Goal: Task Accomplishment & Management: Use online tool/utility

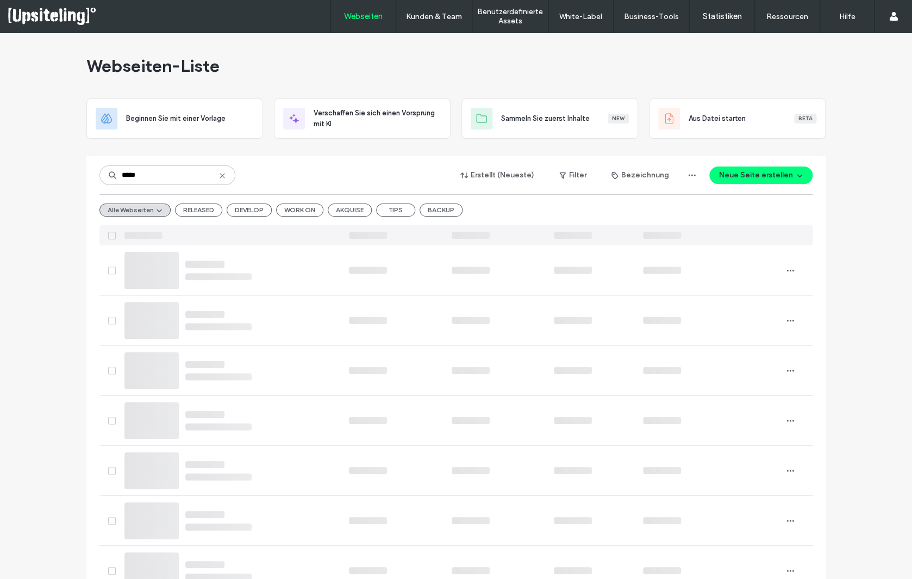
type input "*****"
click at [218, 174] on icon at bounding box center [222, 175] width 9 height 9
click at [218, 174] on input at bounding box center [168, 175] width 136 height 20
click at [44, 19] on div at bounding box center [69, 16] width 123 height 17
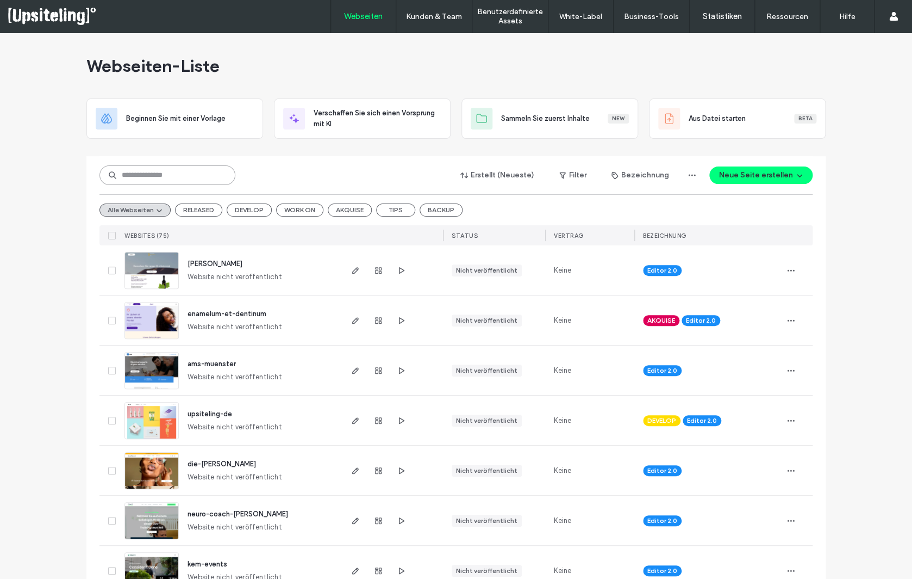
click at [168, 175] on input at bounding box center [168, 175] width 136 height 20
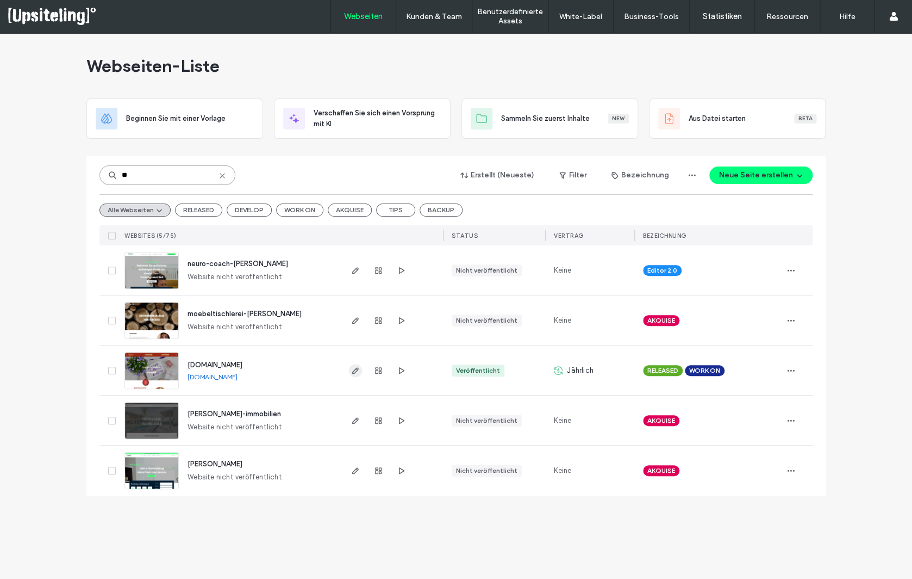
type input "**"
click at [356, 369] on icon "button" at bounding box center [355, 370] width 9 height 9
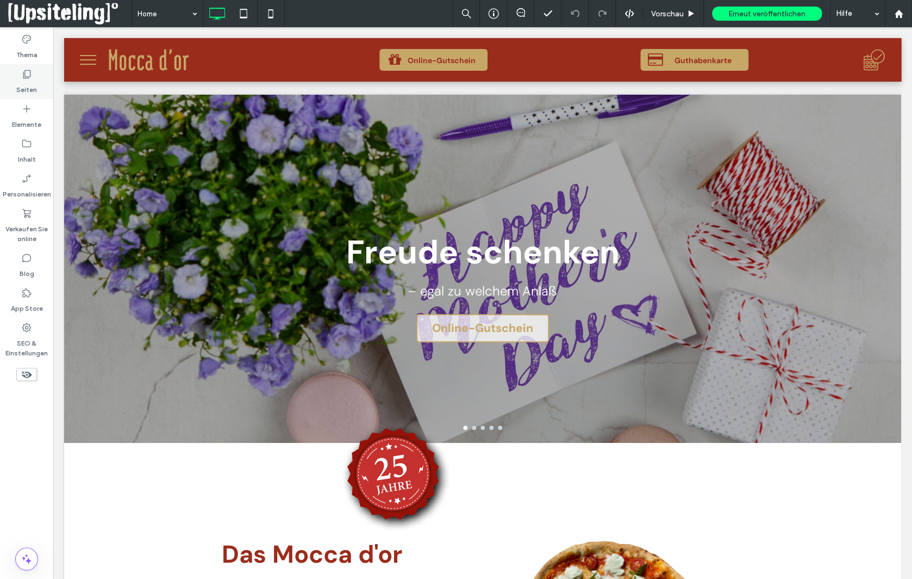
scroll to position [496, 0]
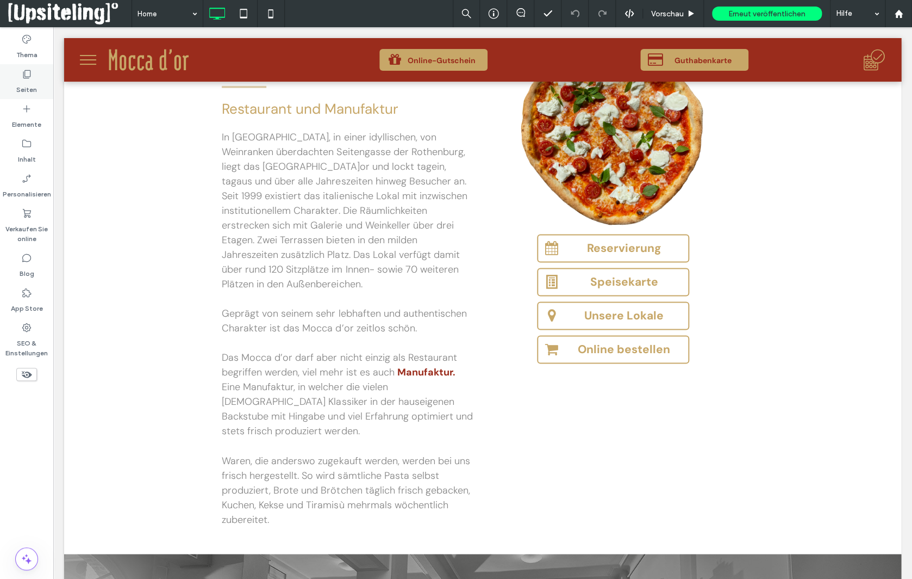
click at [32, 79] on icon at bounding box center [26, 74] width 11 height 11
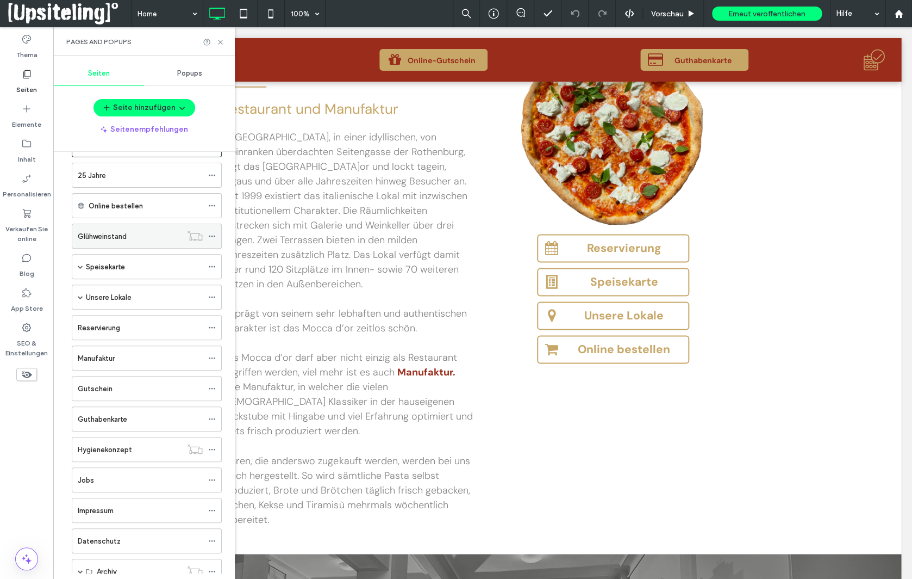
scroll to position [0, 0]
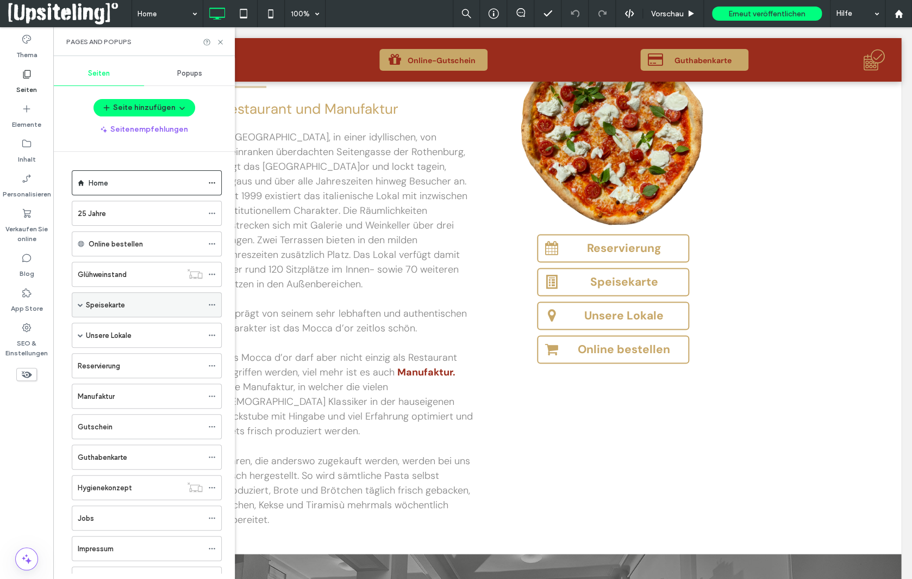
click at [125, 302] on label "Speisekarte" at bounding box center [105, 304] width 39 height 19
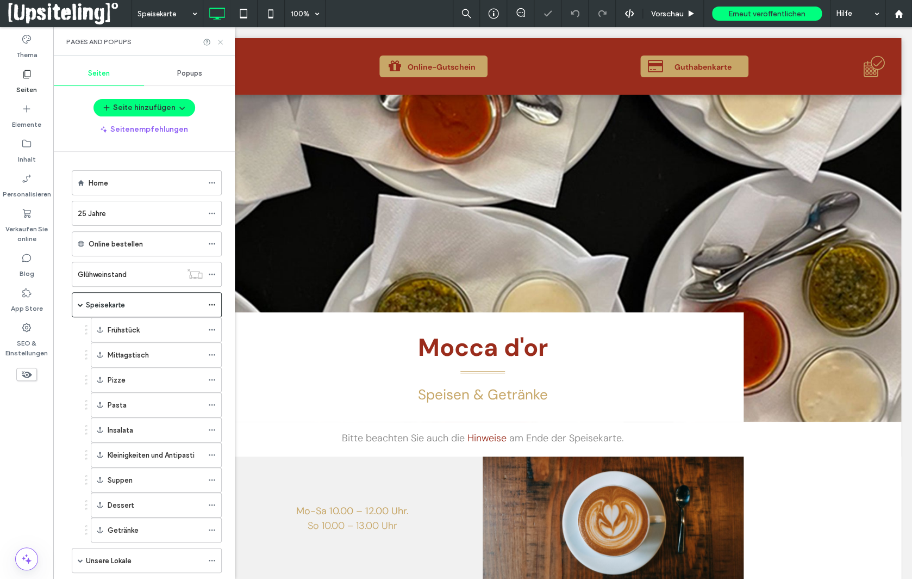
click at [222, 40] on icon at bounding box center [220, 42] width 8 height 8
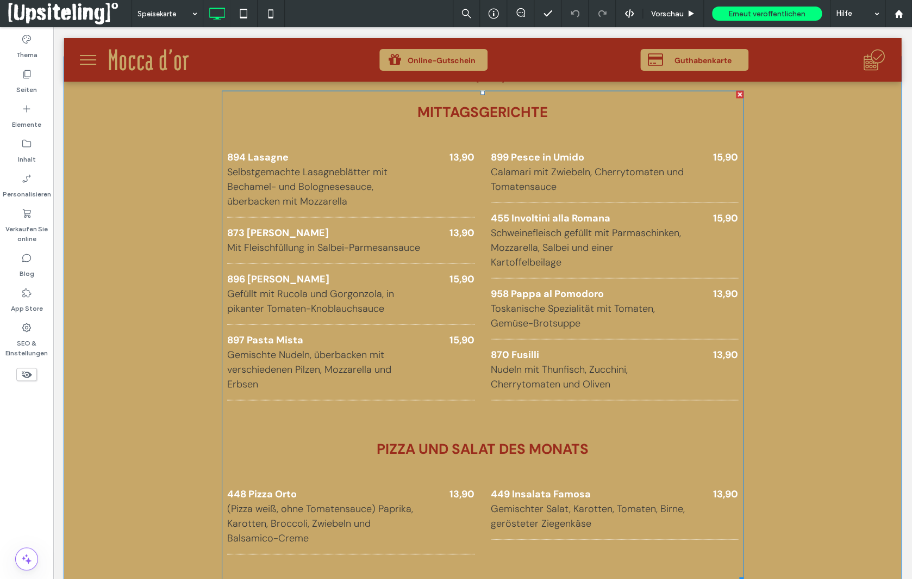
scroll to position [1011, 0]
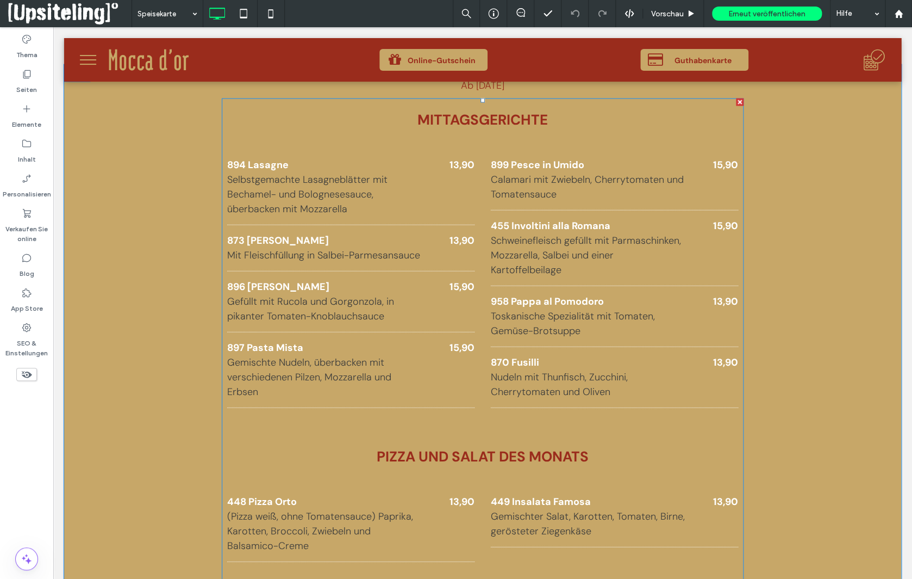
click at [392, 202] on p "Selbstgemachte Lasagneblätter mit Bechamel- und Bolognesesauce, überbacken mit …" at bounding box center [324, 194] width 195 height 44
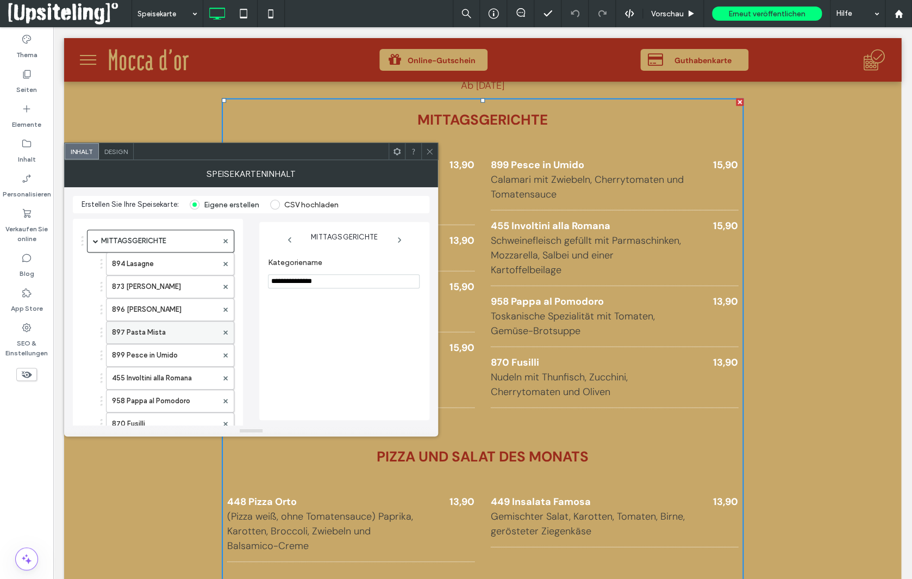
click at [174, 334] on label "897 Pasta Mista" at bounding box center [164, 332] width 105 height 22
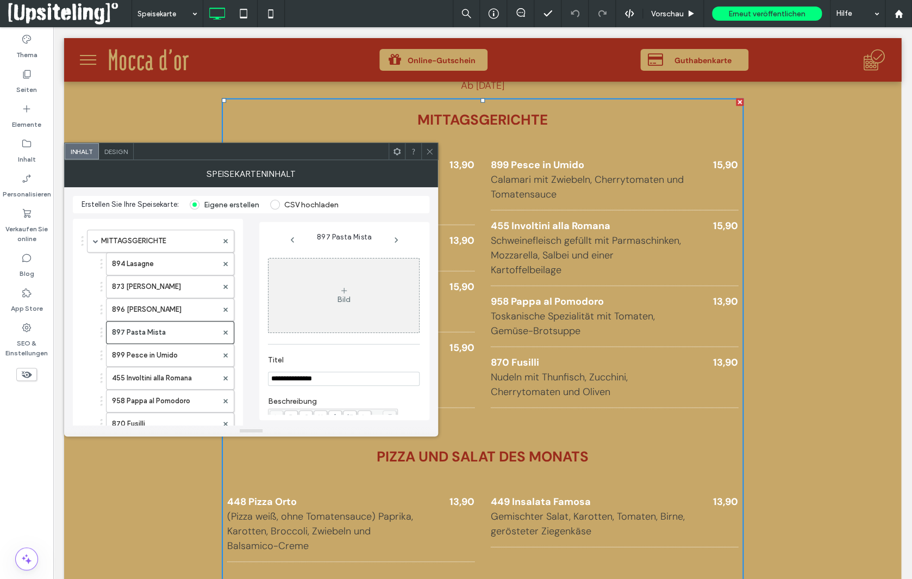
click at [426, 148] on icon at bounding box center [430, 151] width 8 height 8
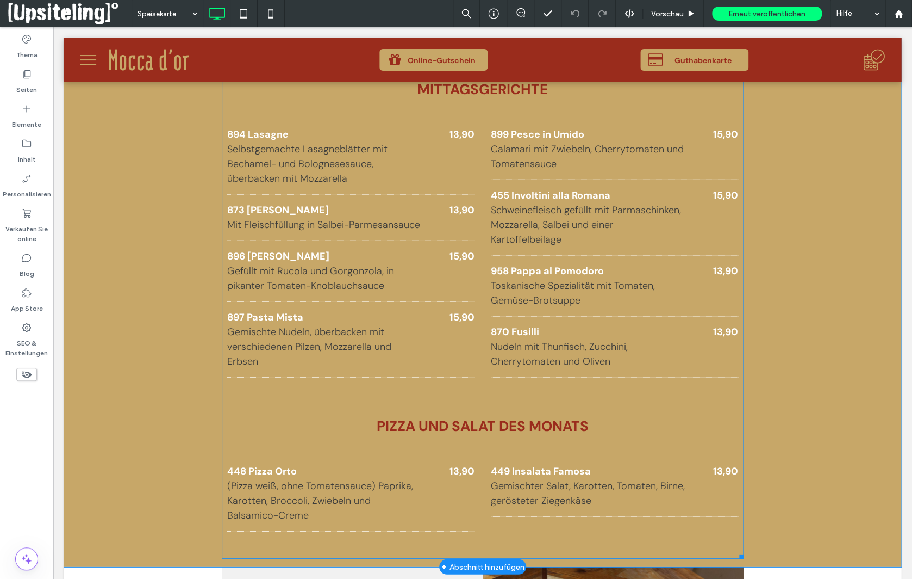
scroll to position [1048, 0]
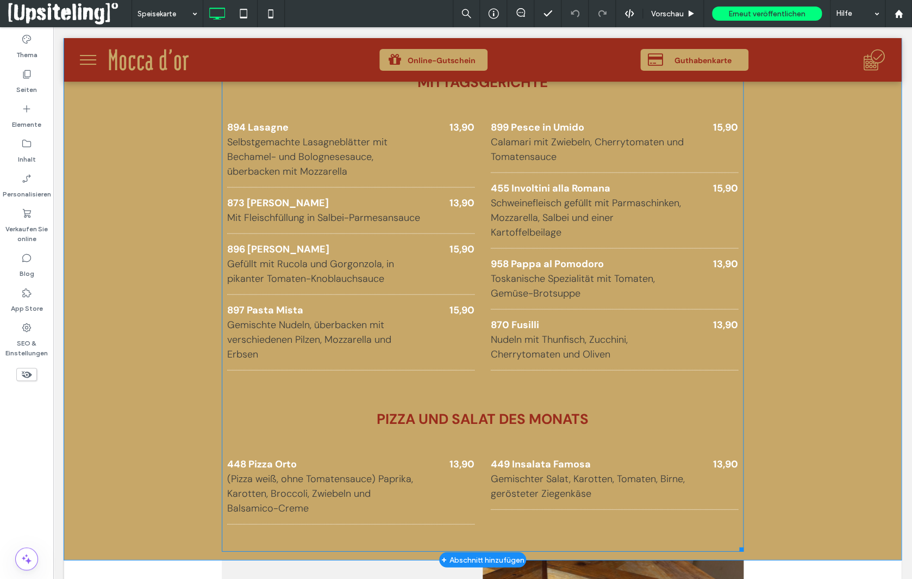
click at [381, 477] on p "(Pizza weiß, ohne Tomatensauce) Paprika, Karotten, Broccoli, Zwiebeln und Balsa…" at bounding box center [324, 493] width 195 height 44
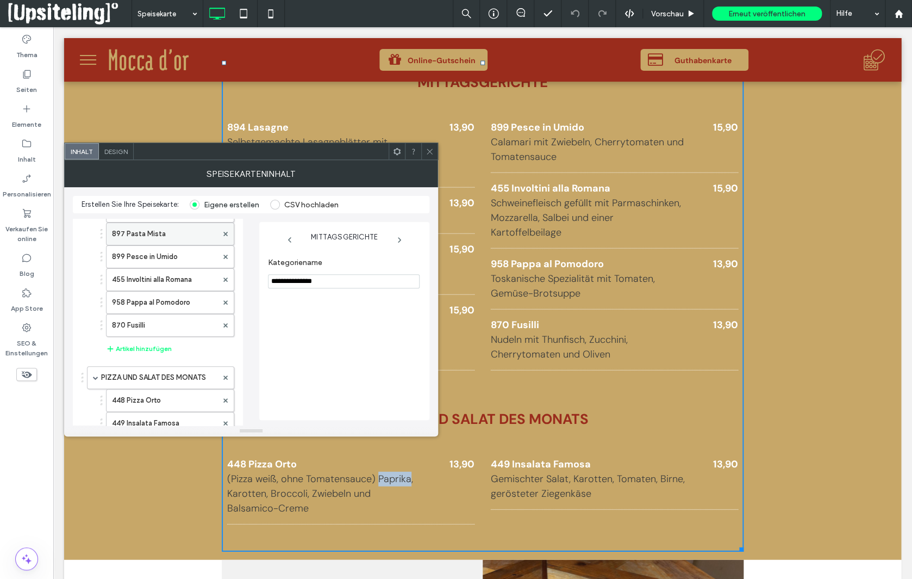
scroll to position [132, 0]
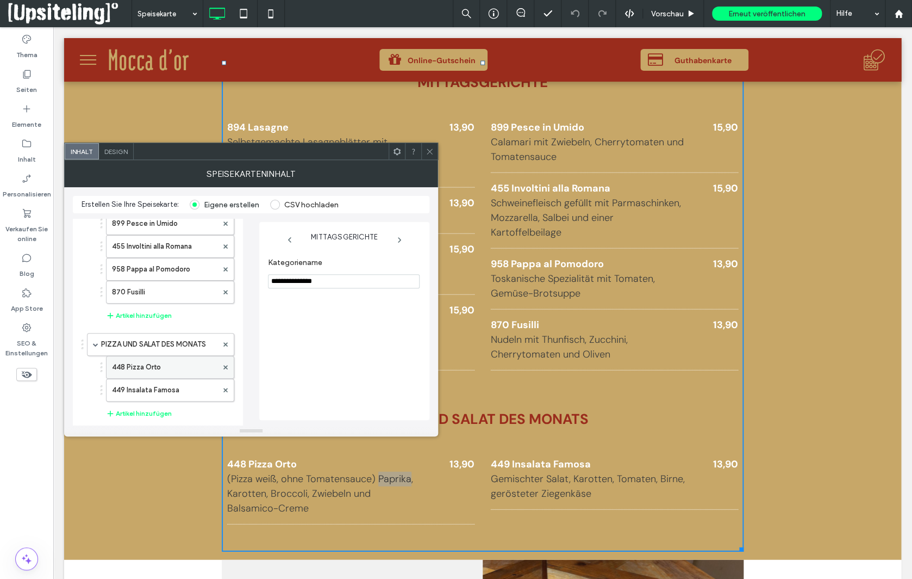
click at [169, 363] on label "448 Pizza Orto" at bounding box center [164, 367] width 105 height 22
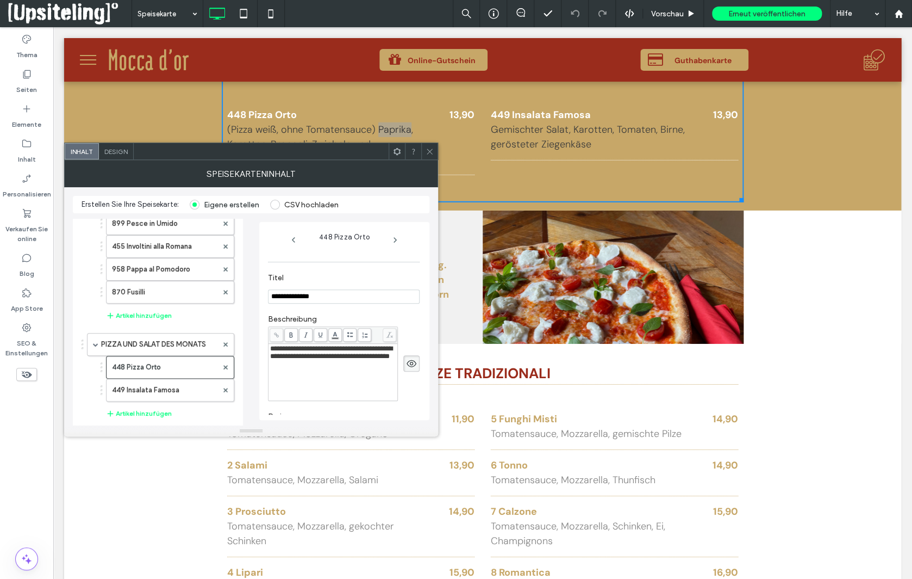
scroll to position [1390, 0]
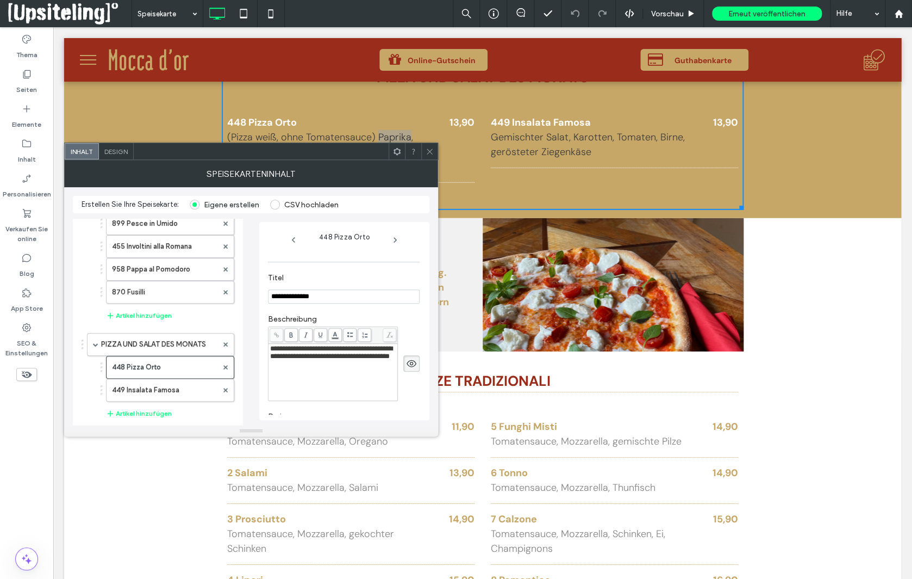
click at [377, 352] on span "**********" at bounding box center [331, 352] width 122 height 15
click at [283, 358] on span "**********" at bounding box center [331, 352] width 122 height 15
click at [276, 359] on span "**********" at bounding box center [331, 352] width 122 height 15
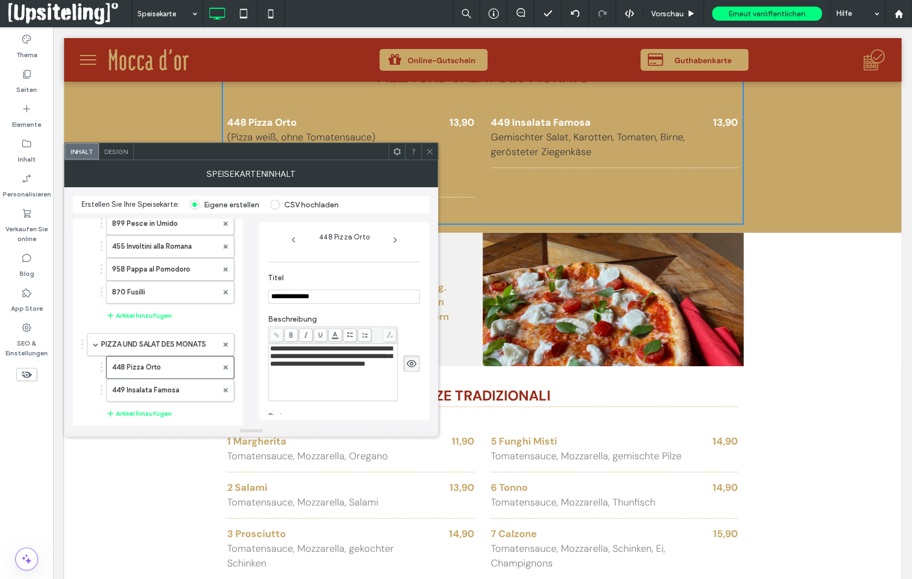
click at [434, 150] on div at bounding box center [429, 151] width 16 height 16
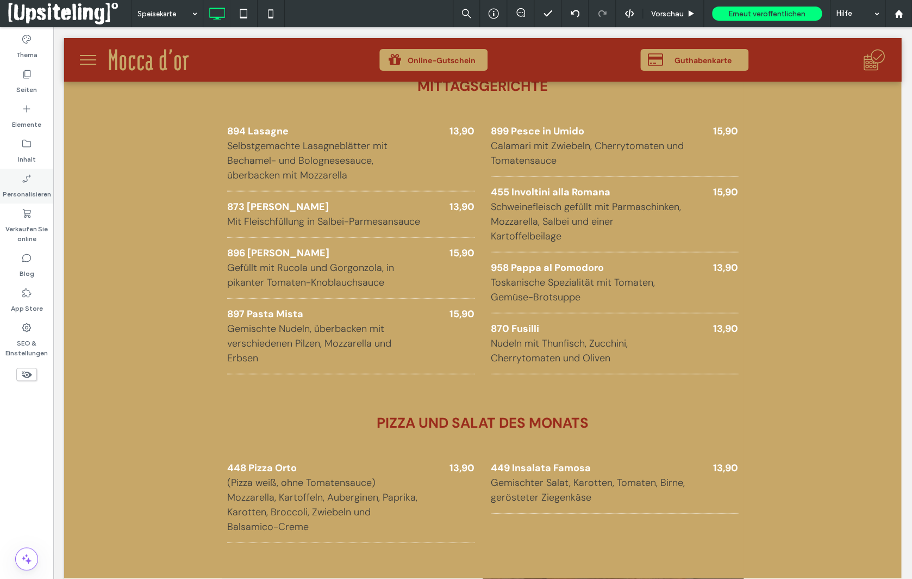
scroll to position [1015, 0]
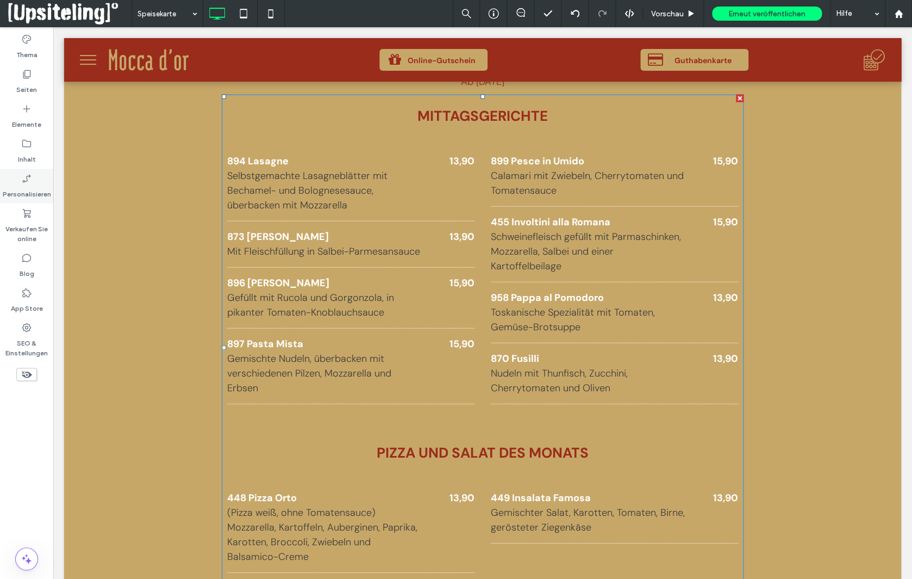
click at [611, 252] on p "Schweinefleisch gefüllt mit Parmaschinken, Mozzarella, Salbei und einer Kartoff…" at bounding box center [588, 251] width 195 height 44
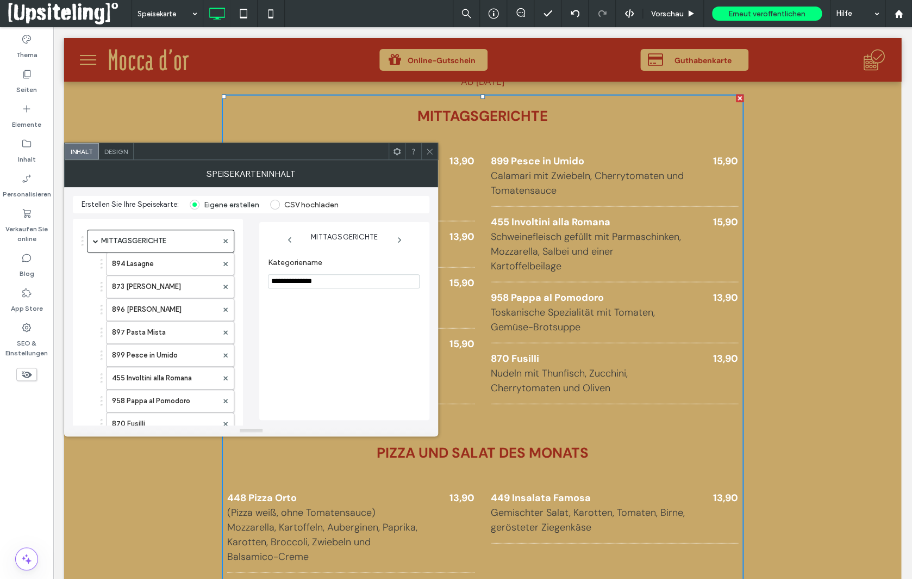
click at [428, 147] on icon at bounding box center [430, 151] width 8 height 8
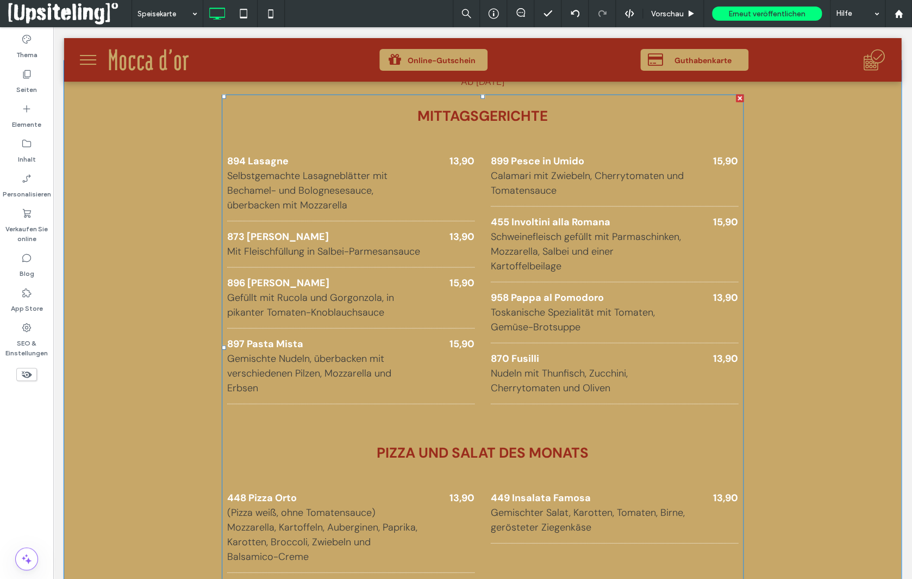
click at [600, 245] on p "Schweinefleisch gefüllt mit Parmaschinken, Mozzarella, Salbei und einer Kartoff…" at bounding box center [588, 251] width 195 height 44
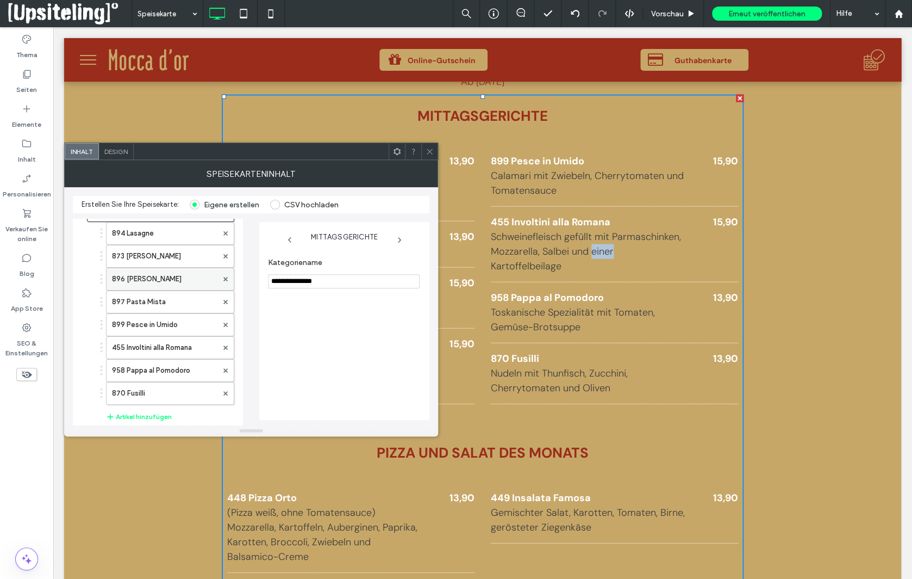
scroll to position [46, 0]
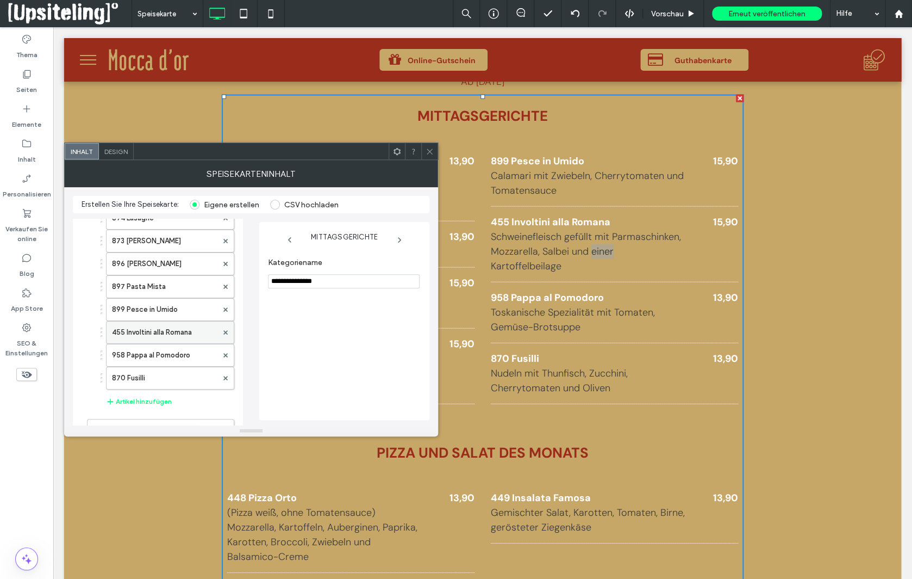
click at [178, 325] on label "455 Involtini alla Romana" at bounding box center [164, 332] width 105 height 22
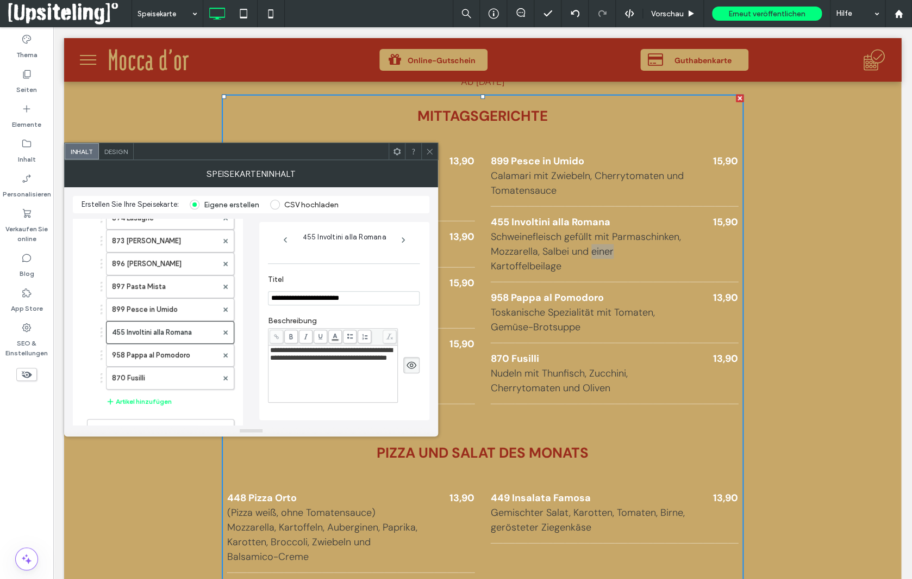
scroll to position [96, 0]
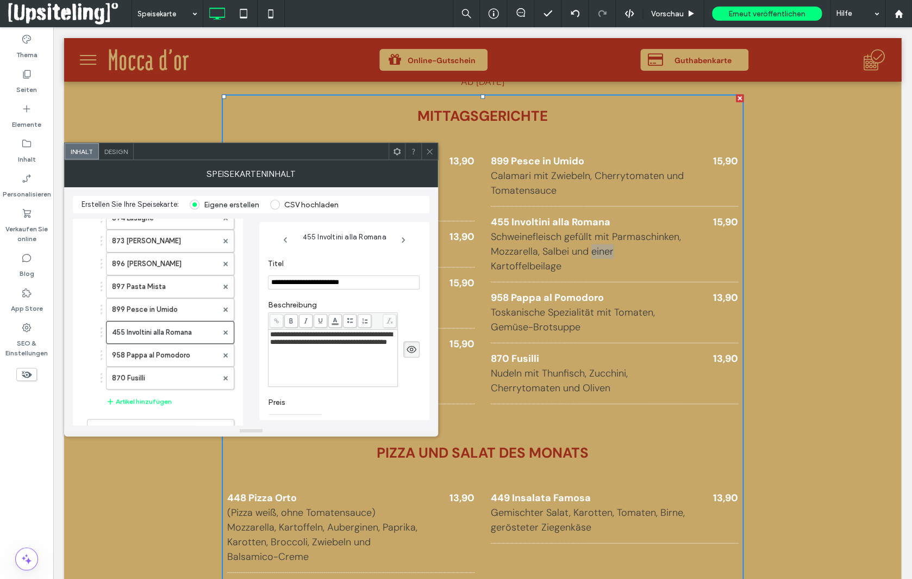
click at [302, 345] on span "**********" at bounding box center [331, 338] width 122 height 15
click at [355, 345] on span "**********" at bounding box center [331, 338] width 122 height 15
click at [288, 345] on span "**********" at bounding box center [332, 338] width 125 height 15
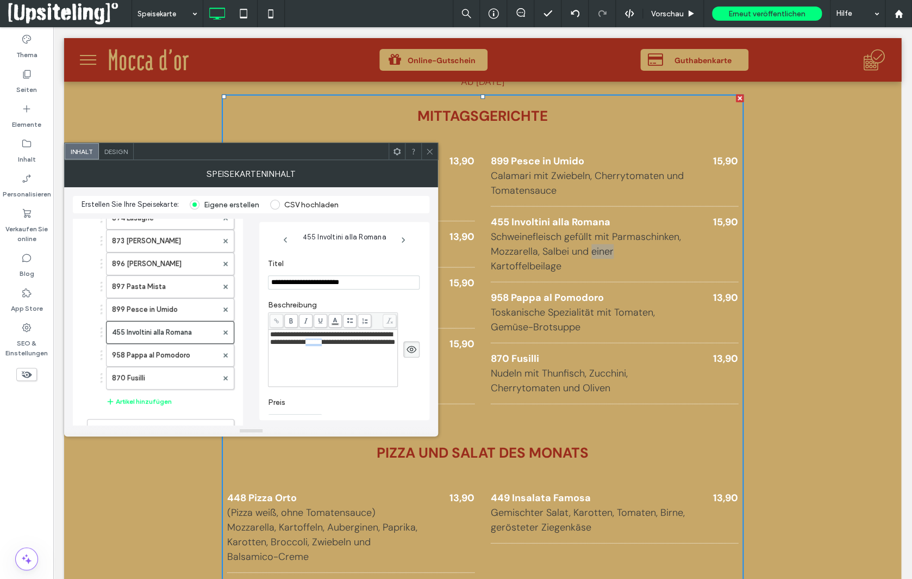
click at [288, 345] on span "**********" at bounding box center [332, 338] width 125 height 15
click at [290, 345] on span "**********" at bounding box center [332, 338] width 125 height 15
click at [183, 306] on label "899 Pesce in Umido" at bounding box center [164, 310] width 105 height 22
type input "**********"
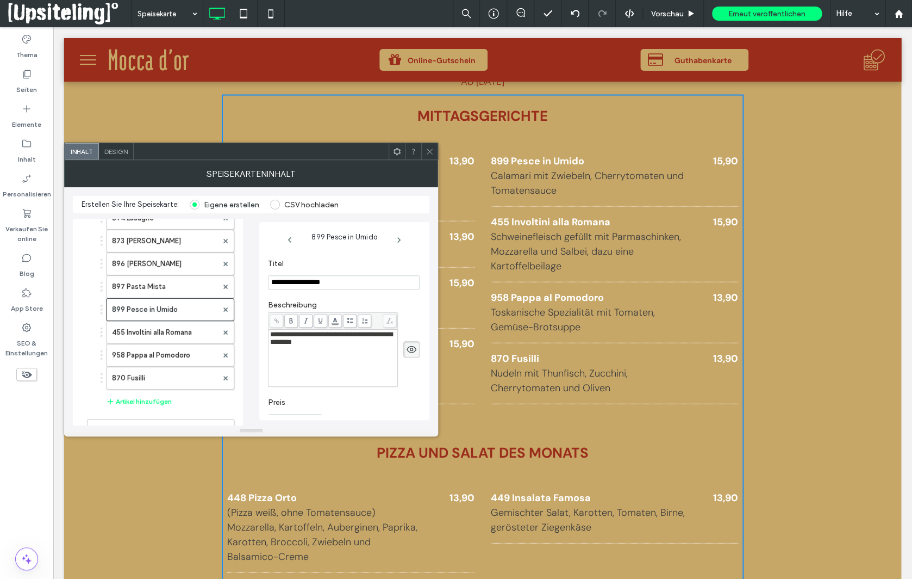
click at [318, 345] on span "**********" at bounding box center [331, 338] width 122 height 15
click at [319, 345] on span "**********" at bounding box center [331, 338] width 122 height 15
click at [156, 370] on label "870 Fusilli" at bounding box center [164, 378] width 105 height 22
type input "**********"
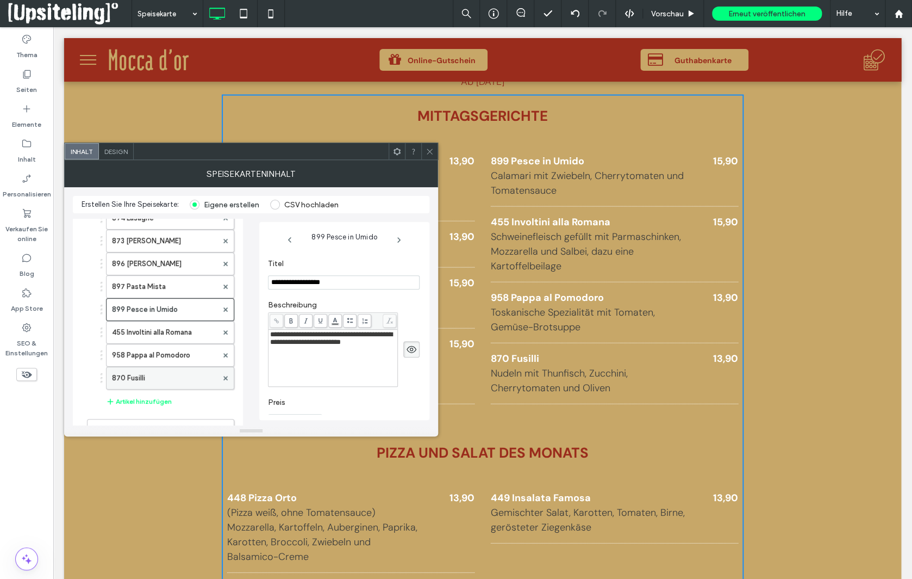
type input "*****"
click at [430, 153] on icon at bounding box center [430, 151] width 8 height 8
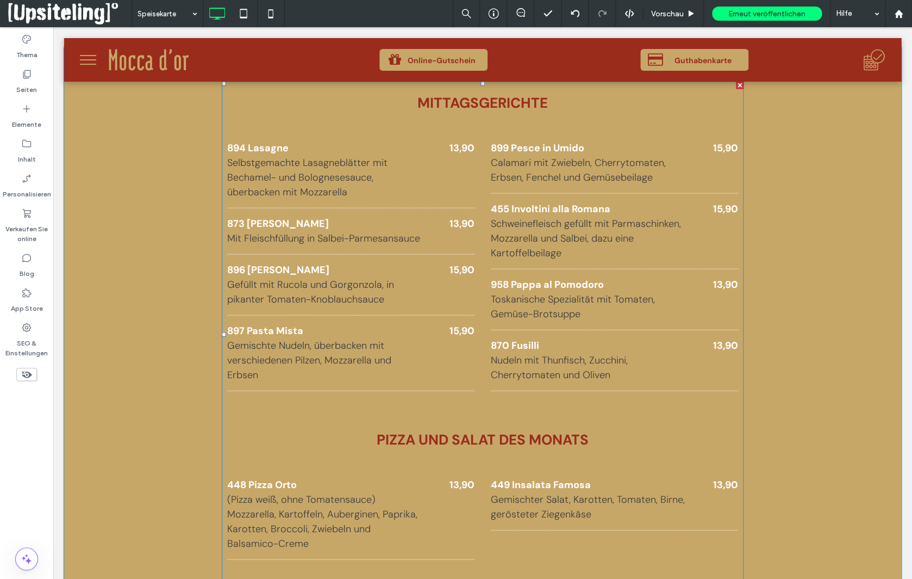
scroll to position [934, 0]
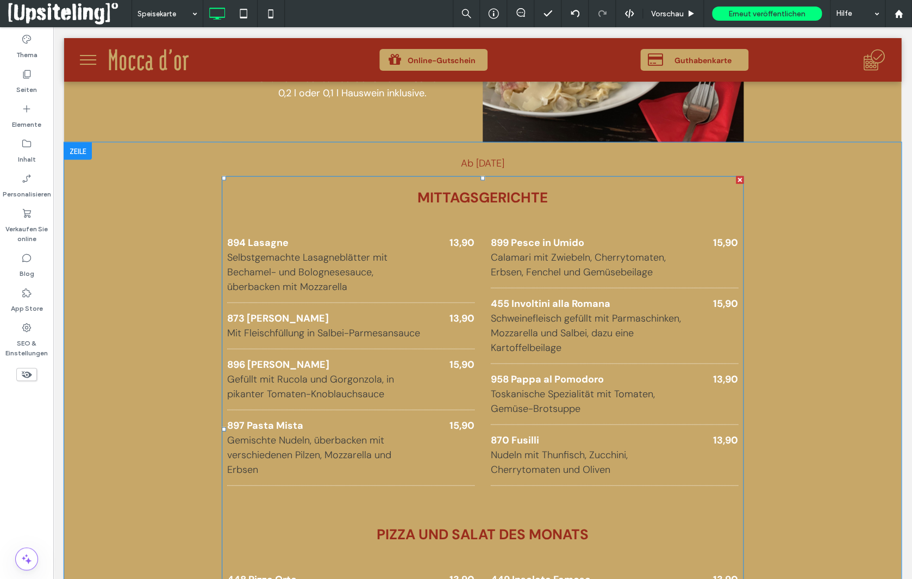
click at [227, 469] on p "Gemischte Nudeln, überbacken mit verschiedenen Pilzen, Mozzarella und Erbsen" at bounding box center [324, 454] width 195 height 44
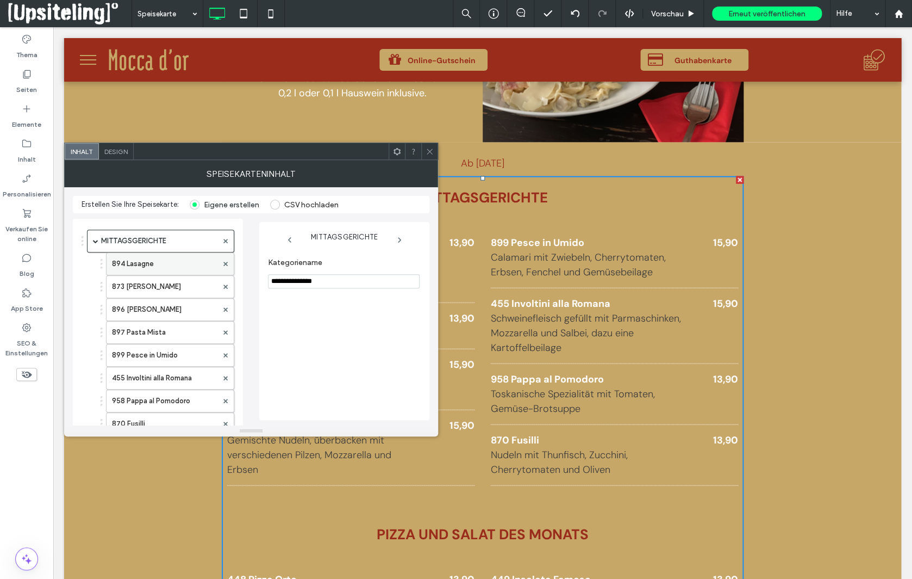
click at [177, 266] on label "894 Lasagne" at bounding box center [164, 264] width 105 height 22
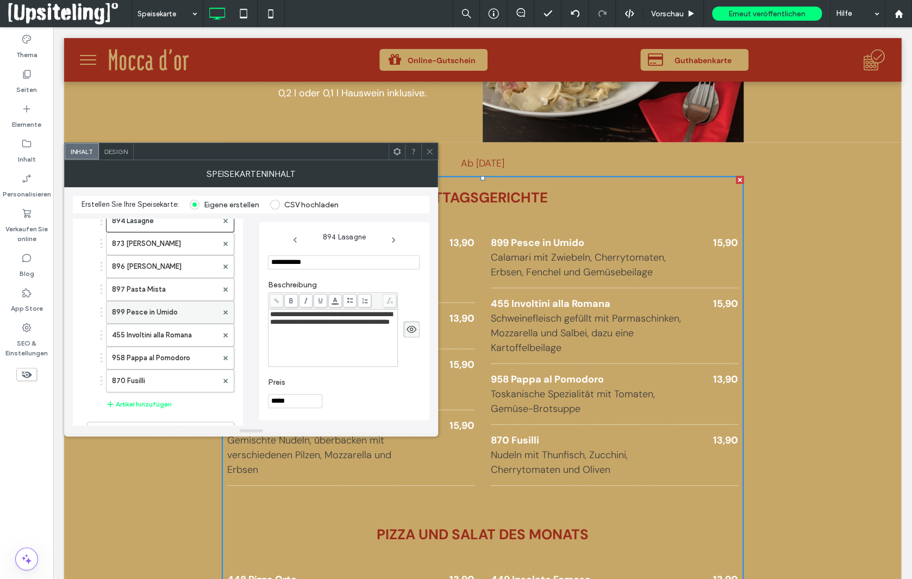
scroll to position [35, 0]
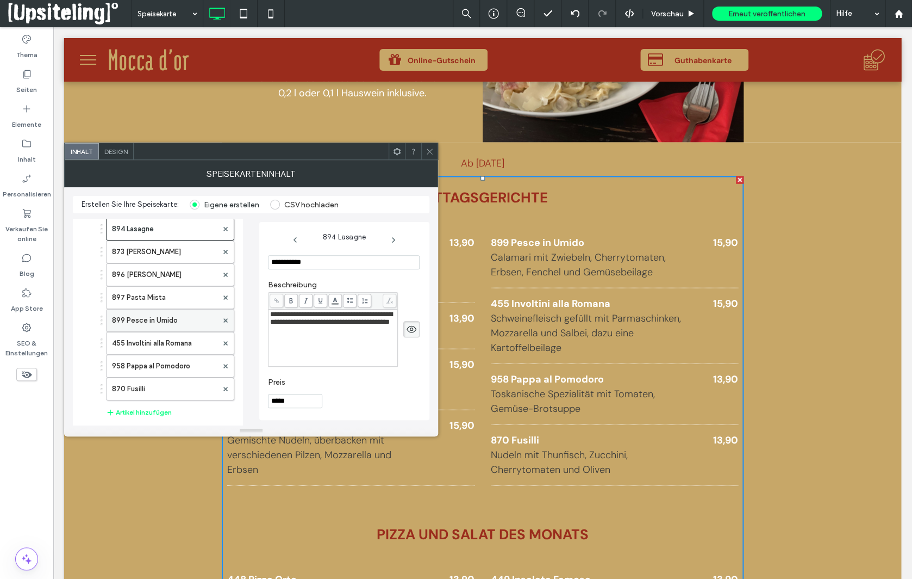
click at [164, 252] on label "873 Ravioli Carne" at bounding box center [164, 252] width 105 height 22
click at [160, 271] on label "896 Ravioli Verdura" at bounding box center [164, 275] width 105 height 22
type input "**********"
type input "*****"
click at [159, 298] on label "897 Pasta Mista" at bounding box center [164, 298] width 105 height 22
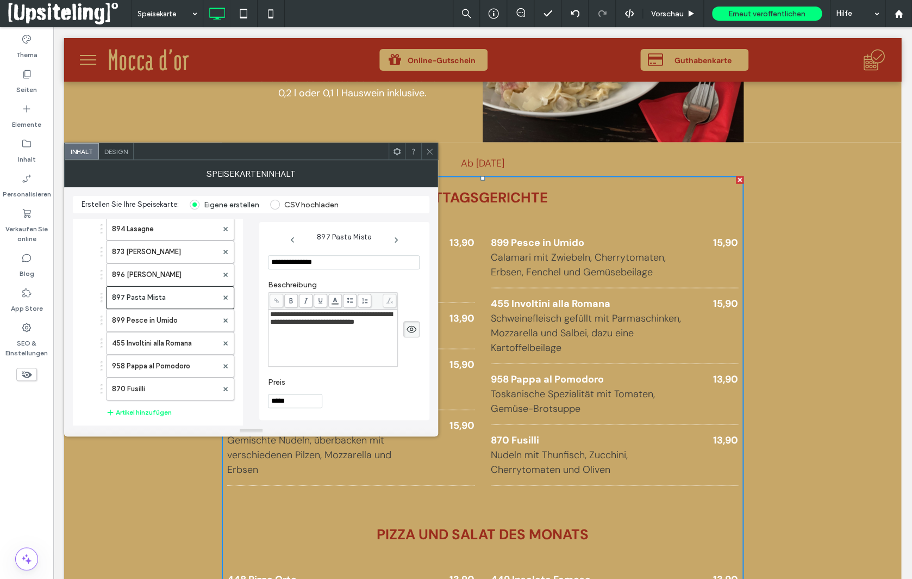
click at [283, 325] on span "**********" at bounding box center [331, 317] width 122 height 15
click at [184, 274] on label "896 Ravioli Verdura" at bounding box center [164, 275] width 105 height 22
click at [178, 253] on label "873 Ravioli Carne" at bounding box center [164, 252] width 105 height 22
type input "**********"
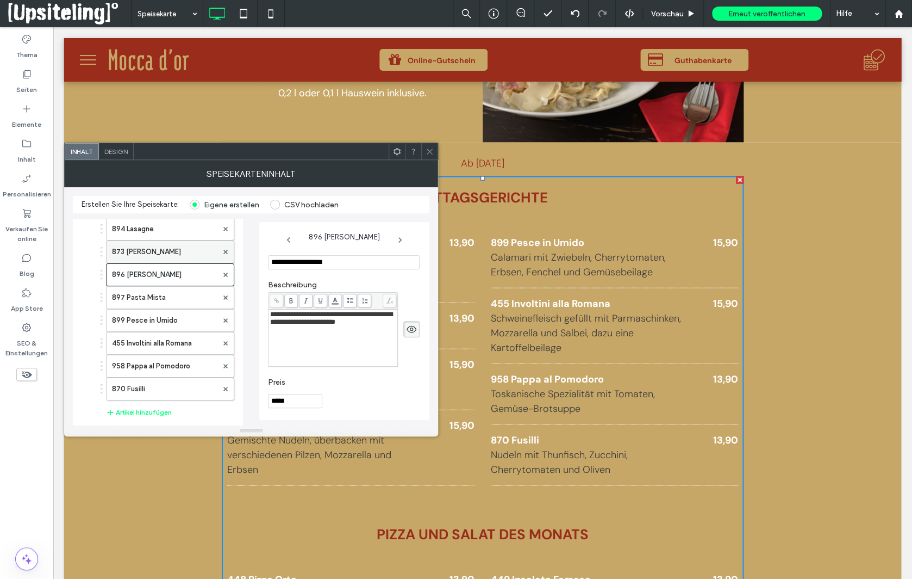
type input "*****"
click at [178, 231] on label "894 Lasagne" at bounding box center [164, 229] width 105 height 22
click at [183, 292] on label "897 Pasta Mista" at bounding box center [164, 298] width 105 height 22
type input "**********"
type input "*****"
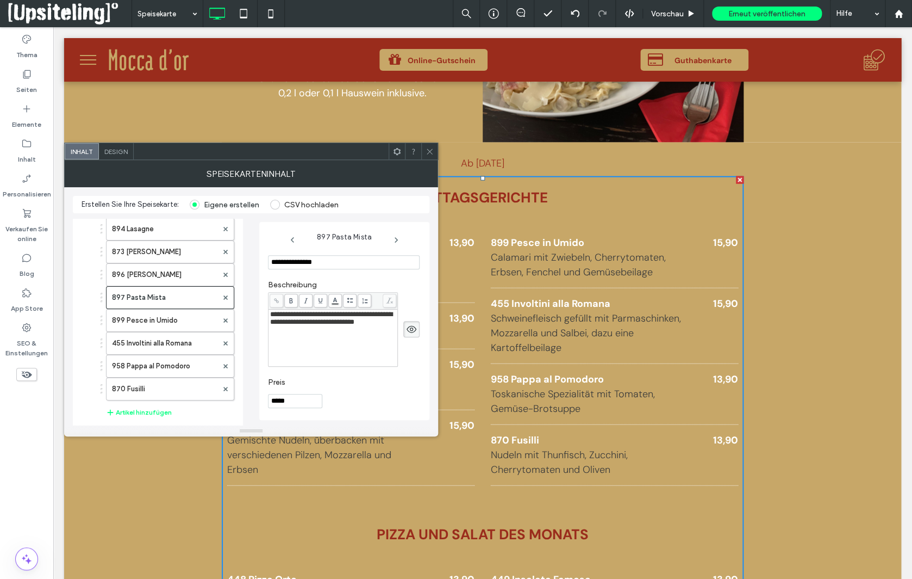
click at [372, 317] on span "**********" at bounding box center [331, 317] width 122 height 15
click at [333, 316] on span "**********" at bounding box center [331, 317] width 122 height 15
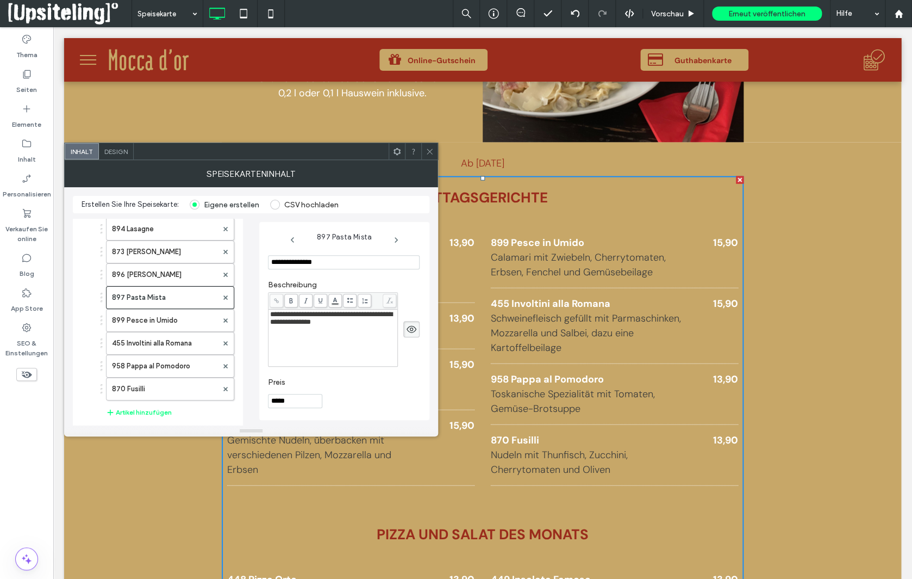
click at [286, 325] on span "**********" at bounding box center [331, 317] width 122 height 15
click at [288, 325] on span "**********" at bounding box center [331, 317] width 122 height 15
click at [337, 324] on span "**********" at bounding box center [331, 317] width 122 height 15
click at [315, 325] on span "**********" at bounding box center [331, 317] width 122 height 15
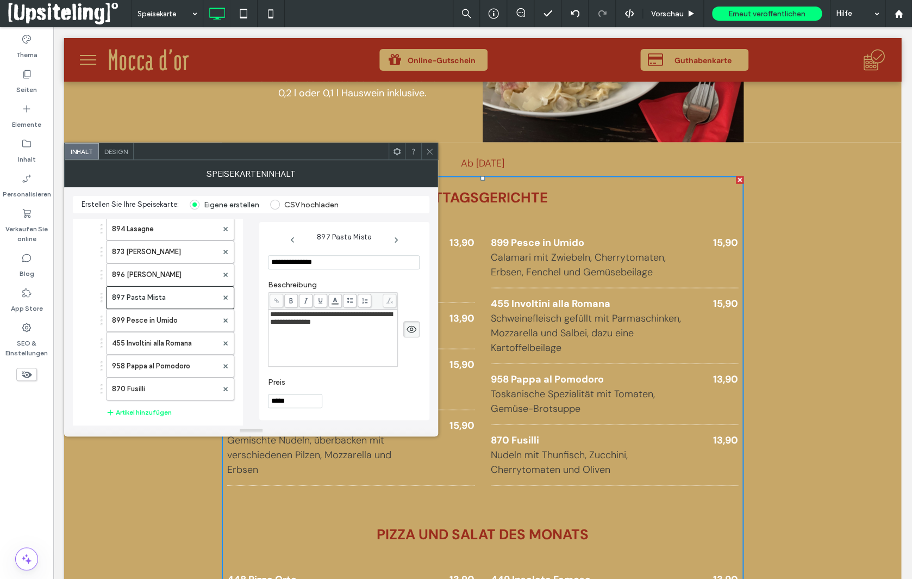
click at [367, 326] on div "**********" at bounding box center [333, 317] width 126 height 15
click at [191, 314] on label "899 Pesce in Umido" at bounding box center [164, 320] width 105 height 22
click at [144, 343] on label "455 Involtini alla Romana" at bounding box center [164, 343] width 105 height 22
click at [163, 316] on label "899 Pesce in Umido" at bounding box center [164, 320] width 105 height 22
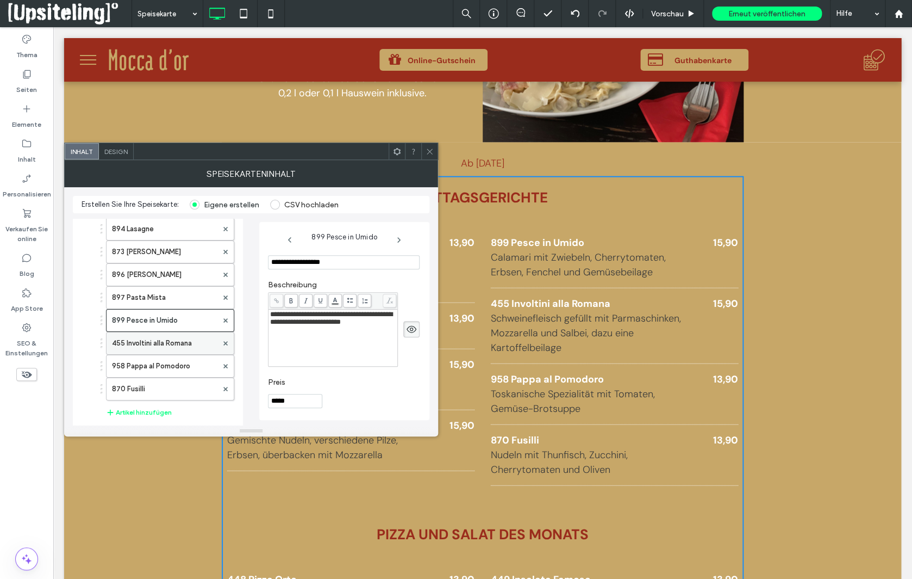
click at [183, 337] on label "455 Involtini alla Romana" at bounding box center [164, 343] width 105 height 22
click at [181, 359] on label "958 Pappa al Pomodoro" at bounding box center [164, 366] width 105 height 22
type input "**********"
type input "*****"
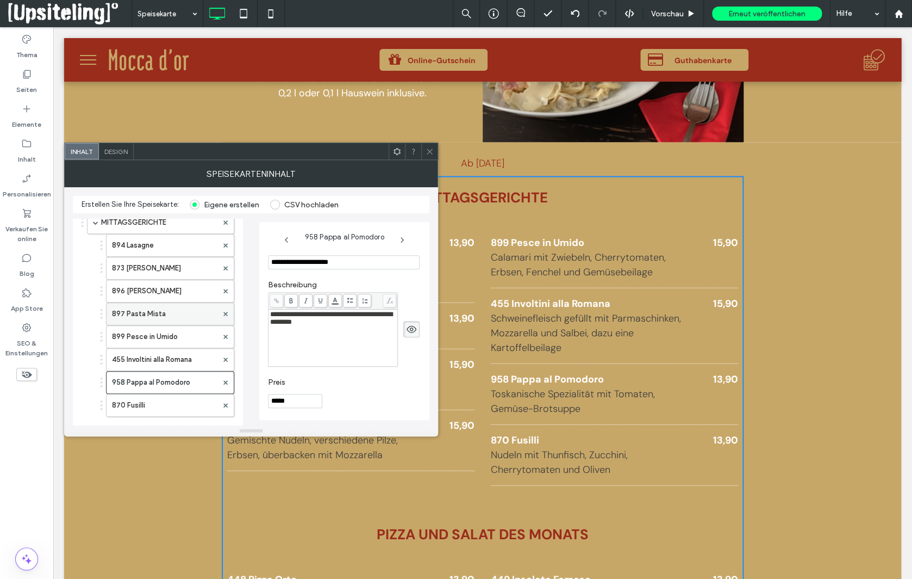
scroll to position [10, 0]
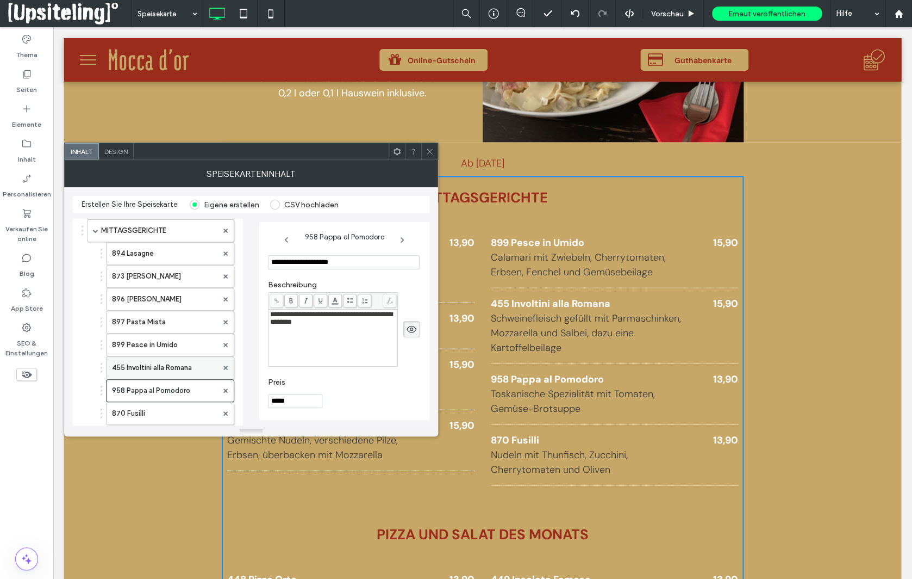
click at [188, 366] on label "455 Involtini alla Romana" at bounding box center [164, 368] width 105 height 22
type input "**********"
type input "*****"
click at [325, 333] on span "**********" at bounding box center [331, 321] width 122 height 22
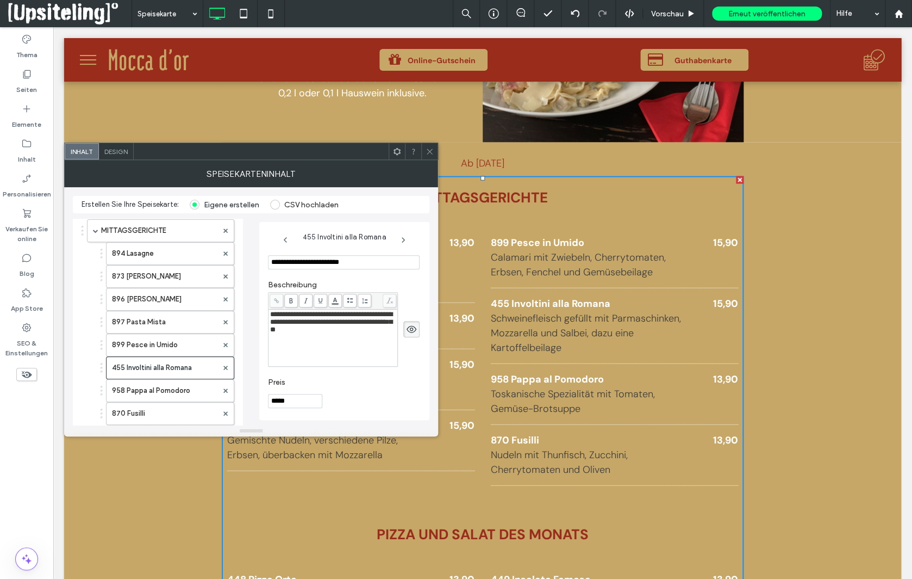
click at [428, 150] on icon at bounding box center [430, 151] width 8 height 8
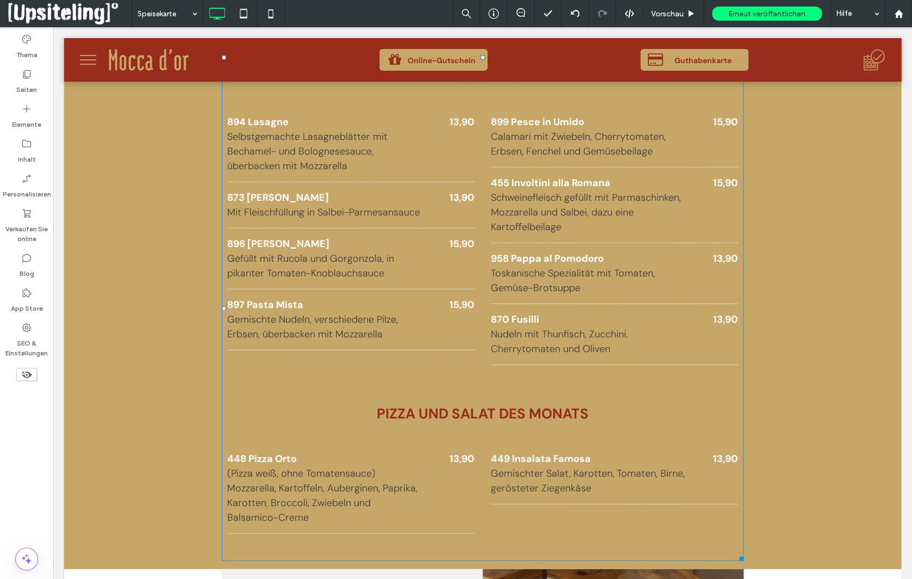
scroll to position [797, 0]
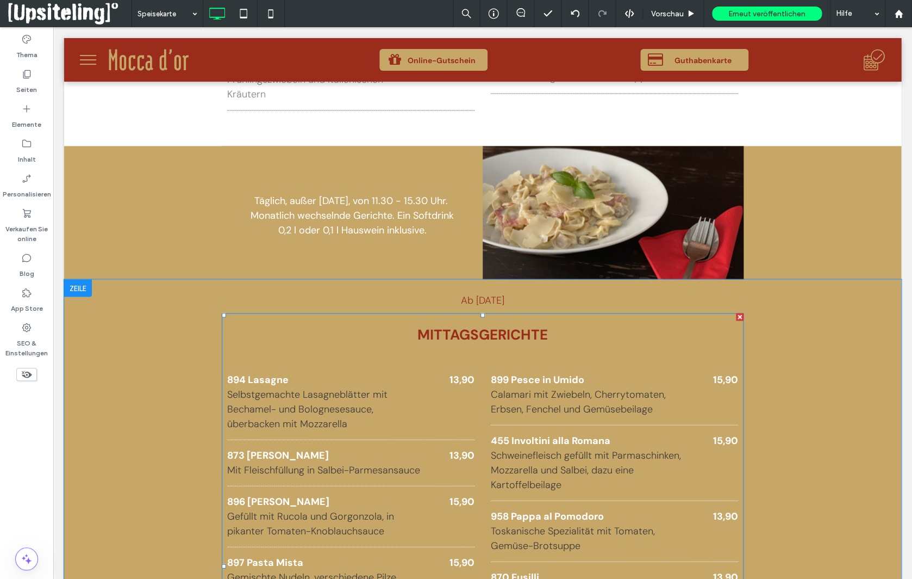
click at [470, 338] on h3 "MITTAGSGERICHTE" at bounding box center [482, 334] width 511 height 21
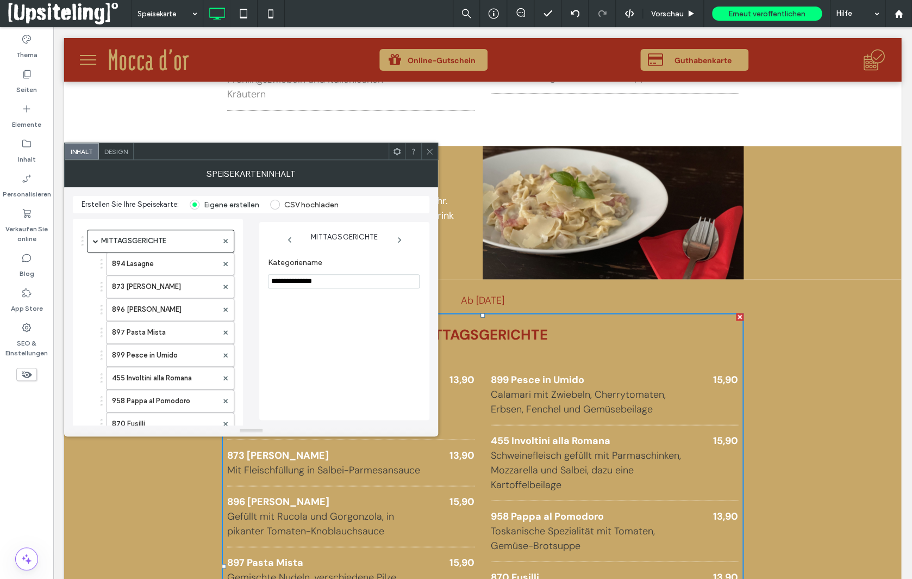
click at [333, 283] on input "**********" at bounding box center [344, 281] width 152 height 14
type input "**********"
click at [431, 146] on span at bounding box center [430, 151] width 8 height 16
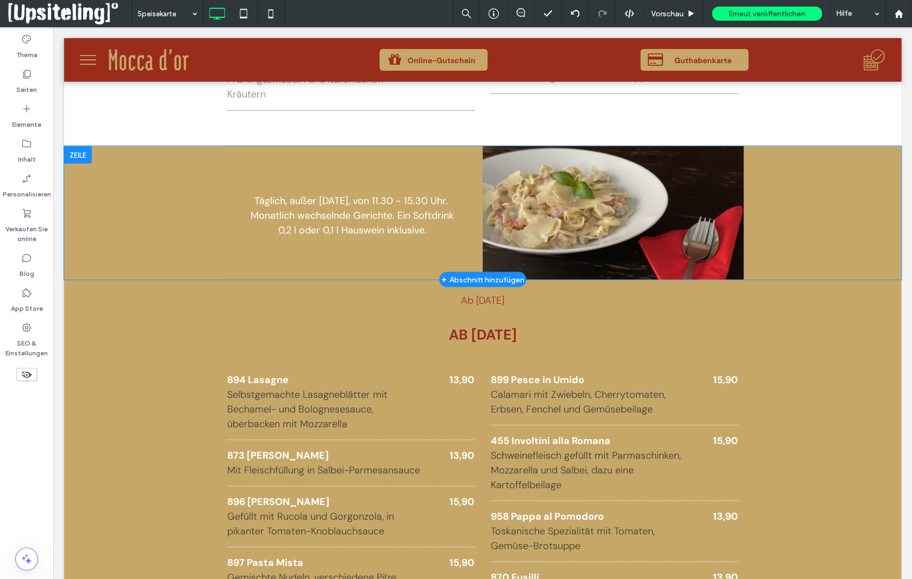
click at [79, 154] on div at bounding box center [78, 154] width 28 height 17
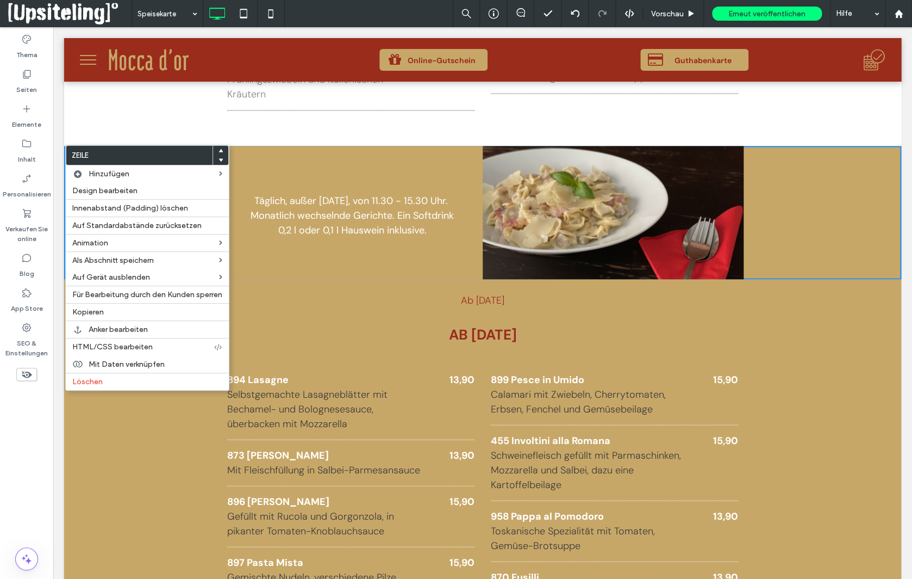
click at [147, 488] on div "Ab 08.08.2025 Speisekarte AB 08.08.2025 894 Lasagne Selbstgemachte Lasagneblätt…" at bounding box center [482, 552] width 837 height 547
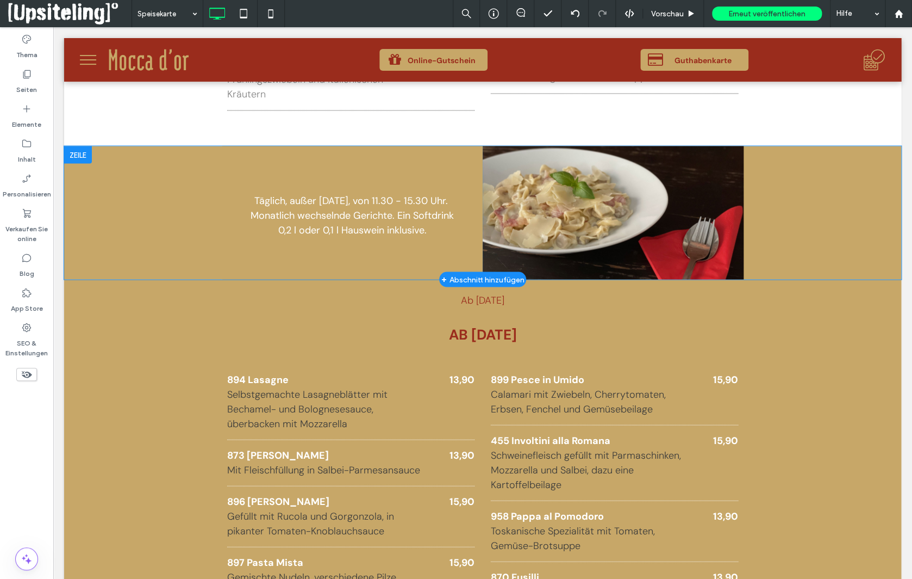
click at [78, 155] on div at bounding box center [78, 154] width 28 height 17
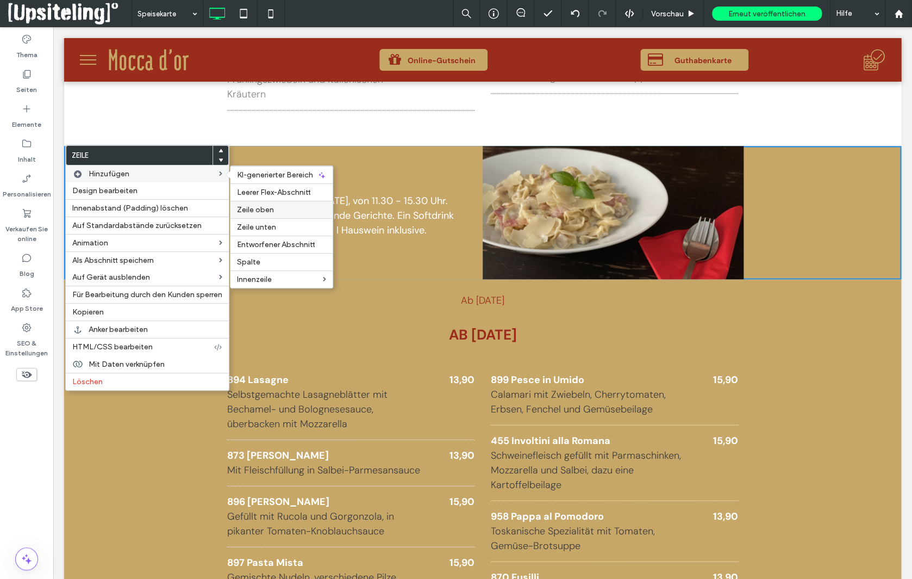
click at [265, 212] on span "Zeile oben" at bounding box center [255, 209] width 37 height 9
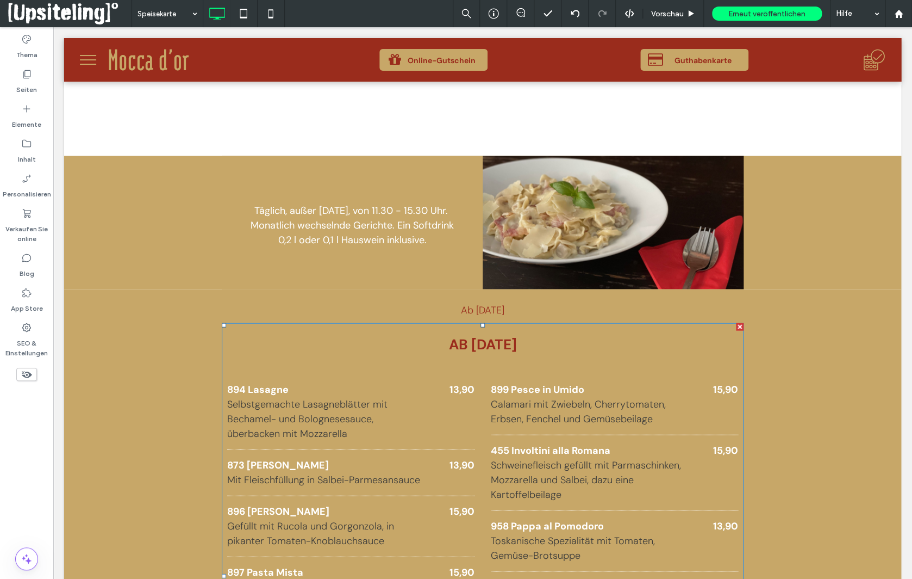
scroll to position [799, 0]
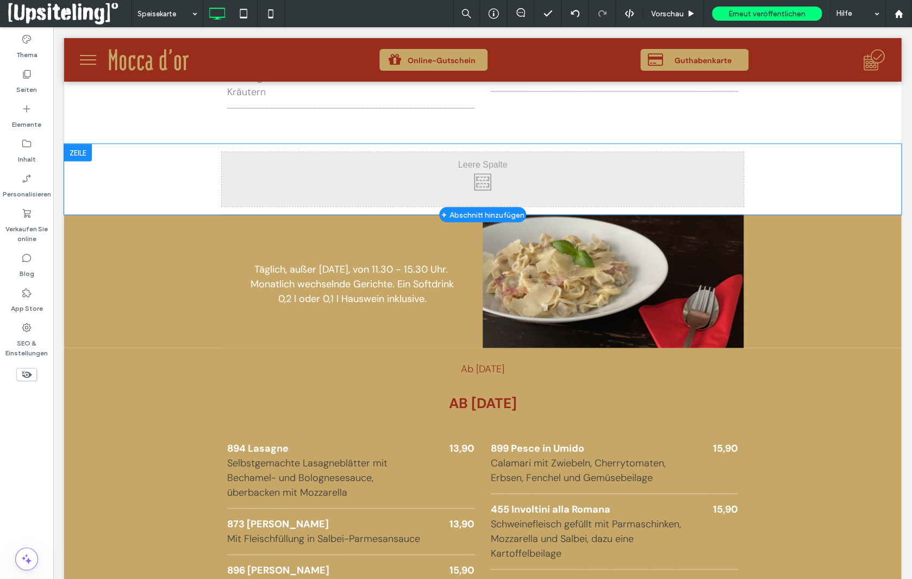
click at [78, 150] on div at bounding box center [78, 152] width 28 height 17
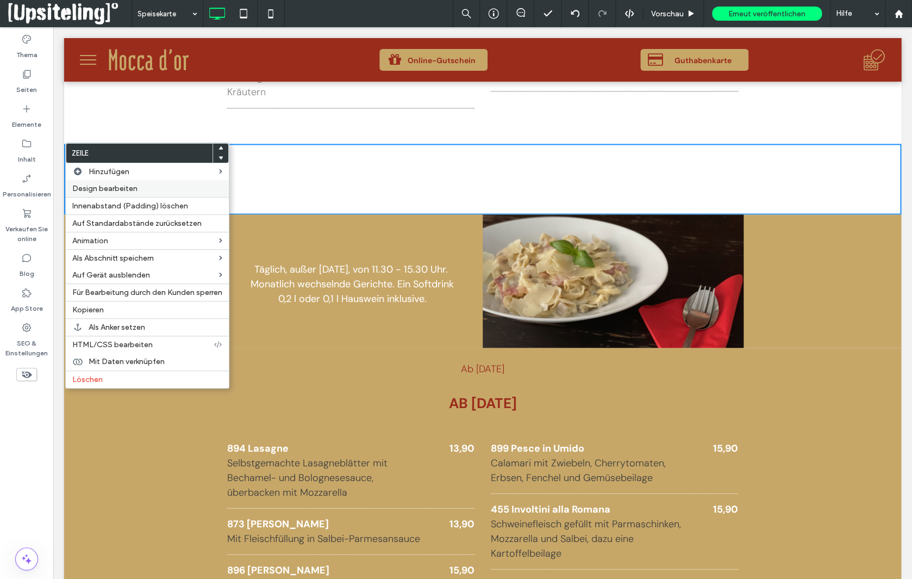
click at [149, 188] on label "Design bearbeiten" at bounding box center [147, 188] width 150 height 9
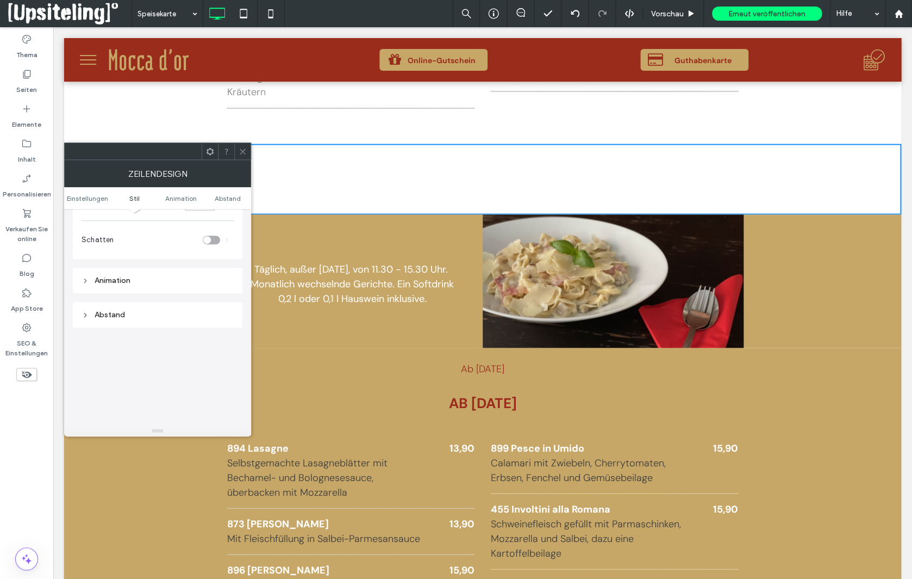
scroll to position [105, 0]
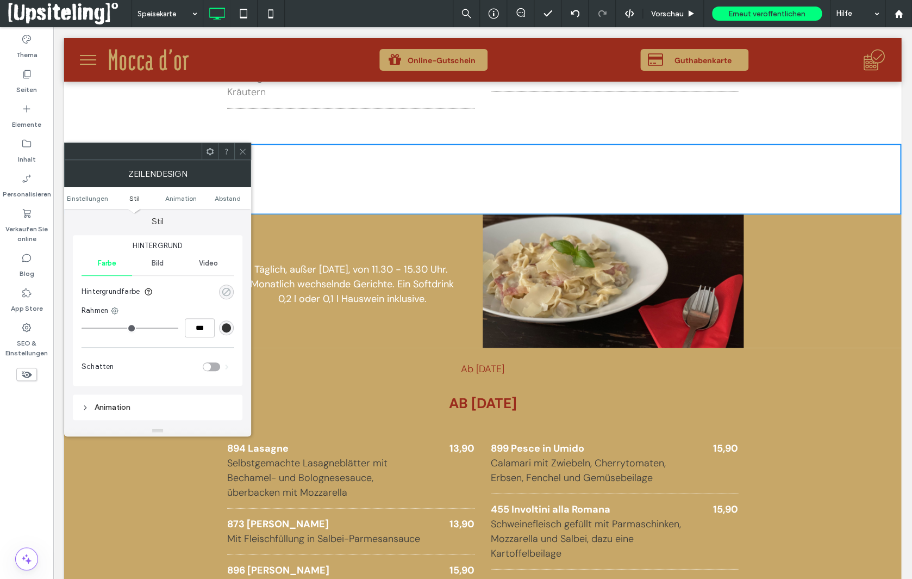
click at [231, 294] on div "rgba(0, 0, 0, 0)" at bounding box center [226, 291] width 9 height 9
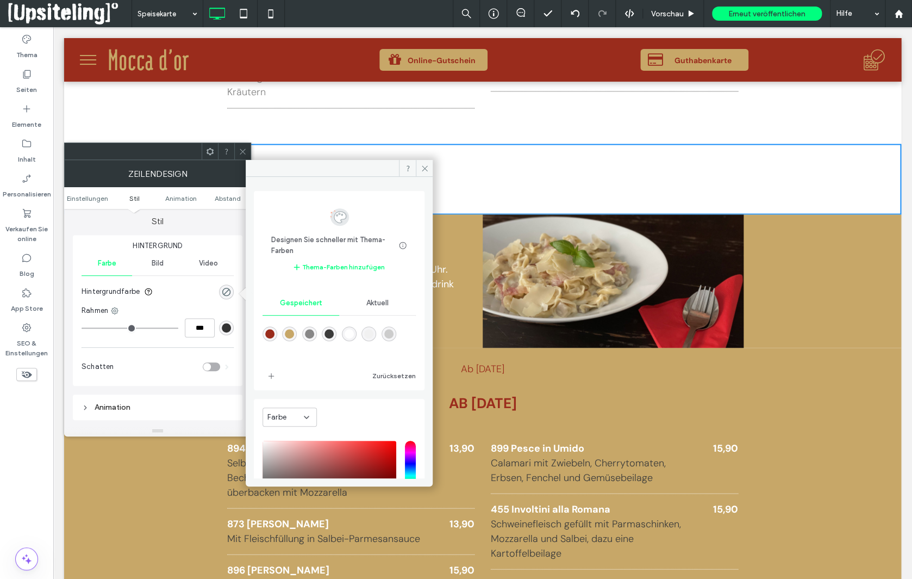
click at [293, 332] on div "rgba(199,167,104,1)" at bounding box center [289, 333] width 9 height 9
type input "*******"
type input "***"
type input "****"
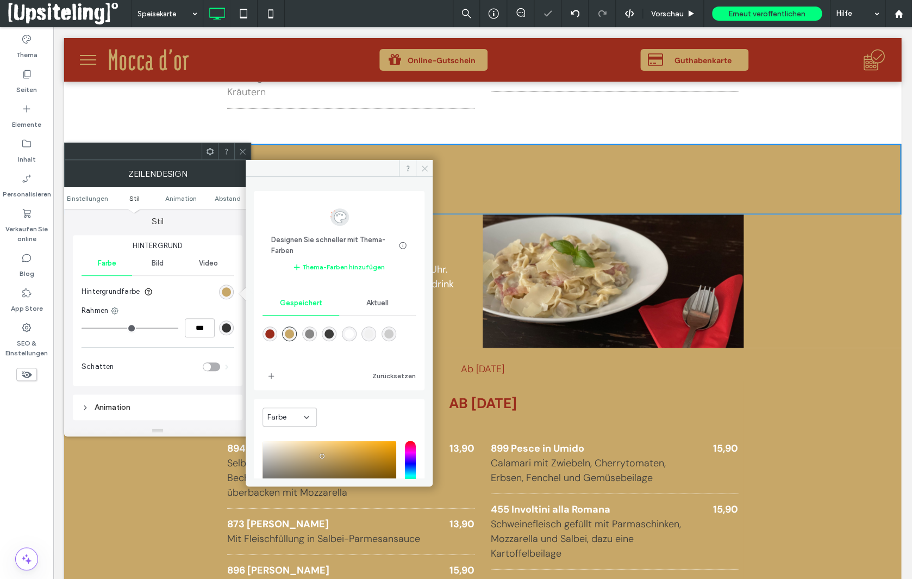
click at [423, 169] on icon at bounding box center [425, 168] width 8 height 8
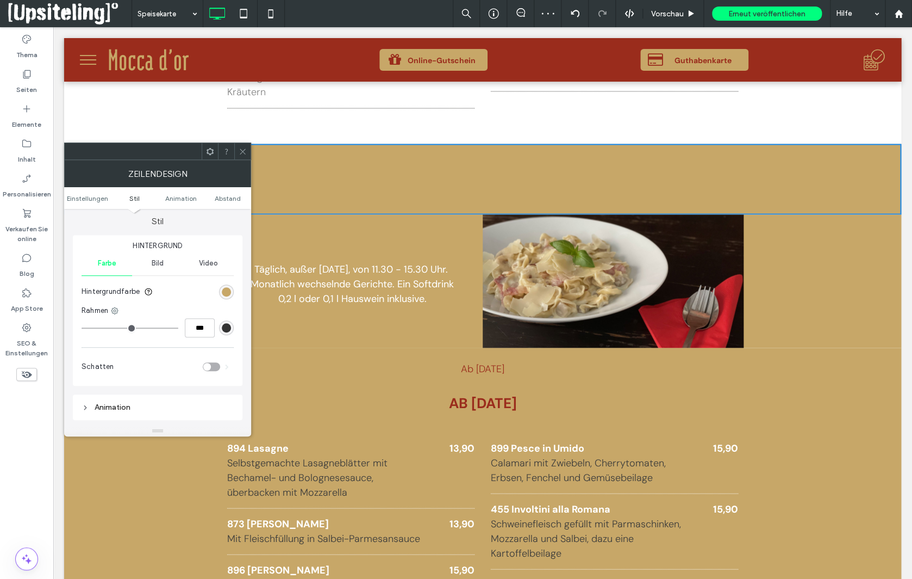
click at [246, 150] on icon at bounding box center [243, 151] width 8 height 8
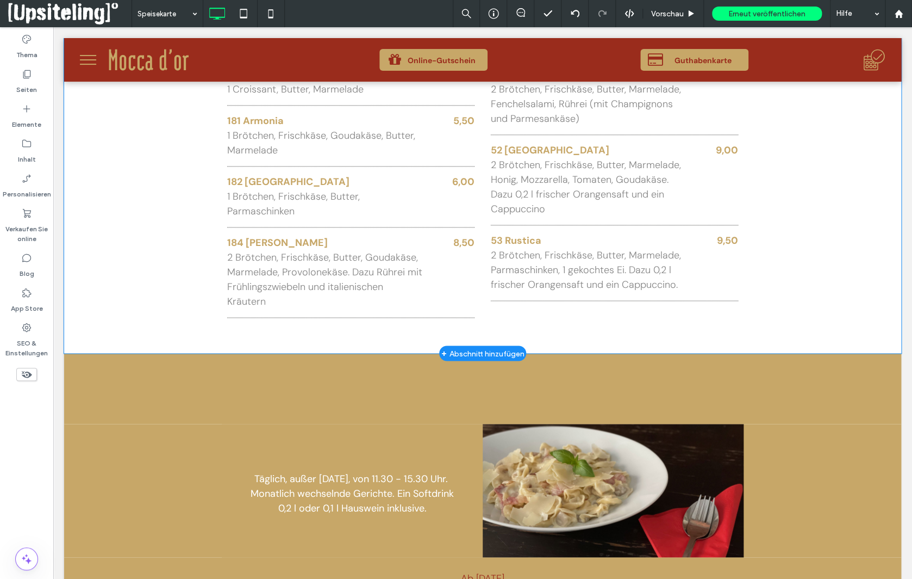
scroll to position [731, 0]
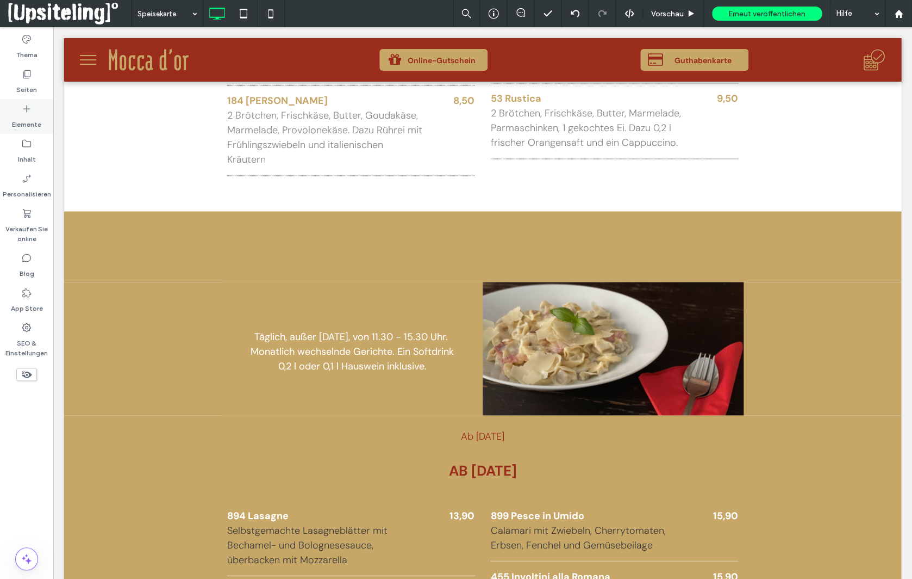
click at [18, 111] on div "Elemente" at bounding box center [26, 116] width 53 height 35
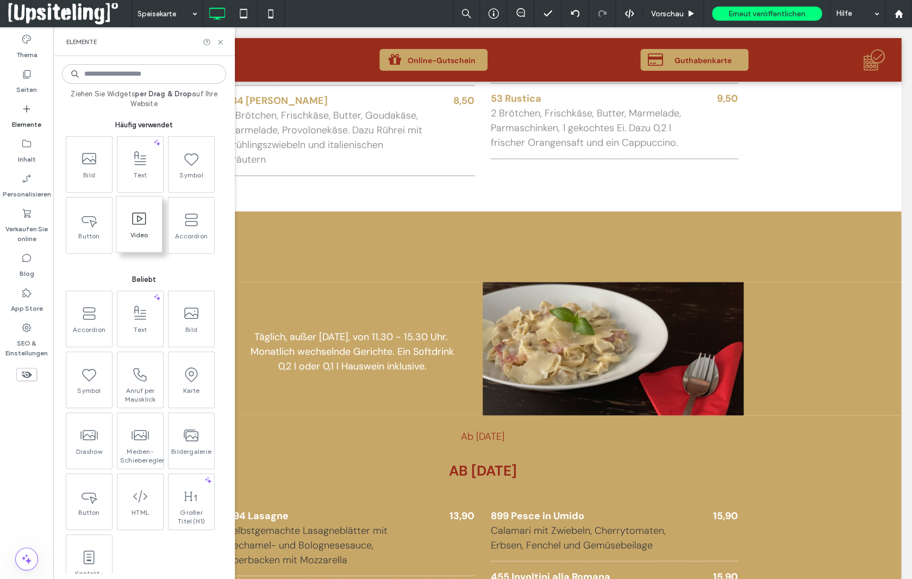
scroll to position [127, 0]
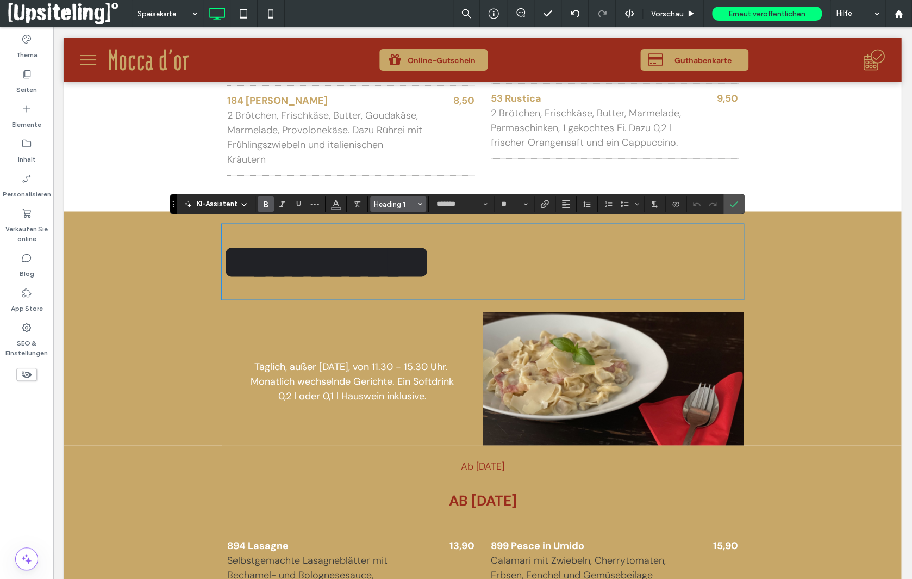
click at [420, 204] on icon "Stile" at bounding box center [420, 204] width 4 height 4
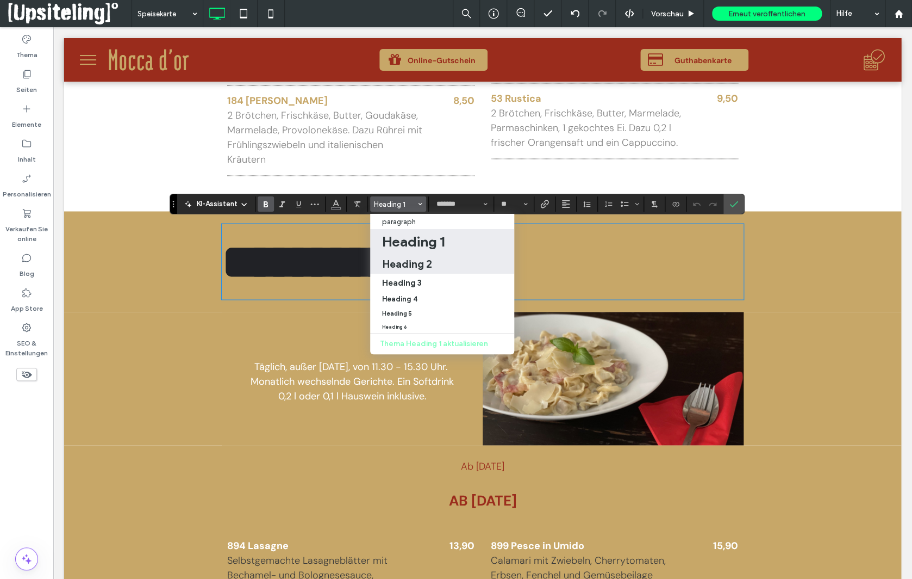
click at [418, 266] on h2 "Heading 2" at bounding box center [407, 263] width 50 height 13
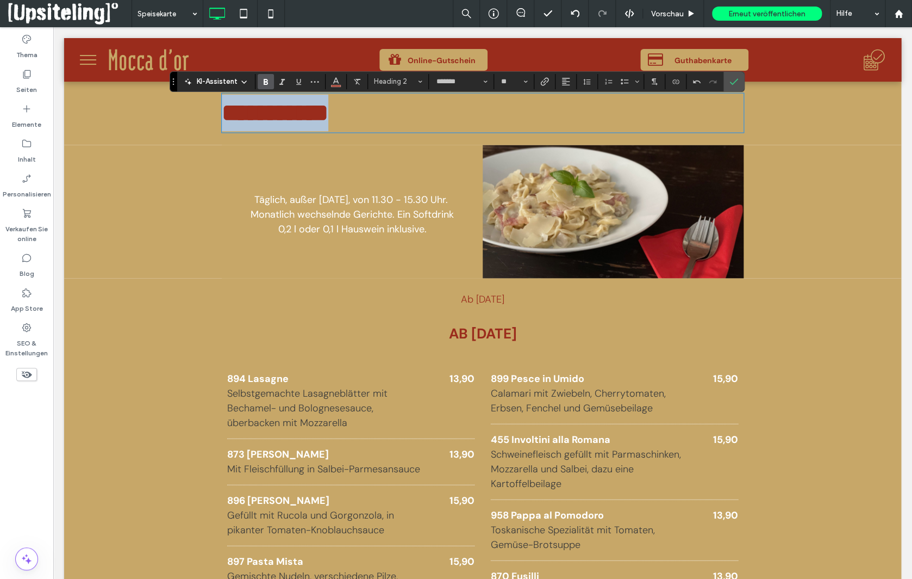
scroll to position [720, 0]
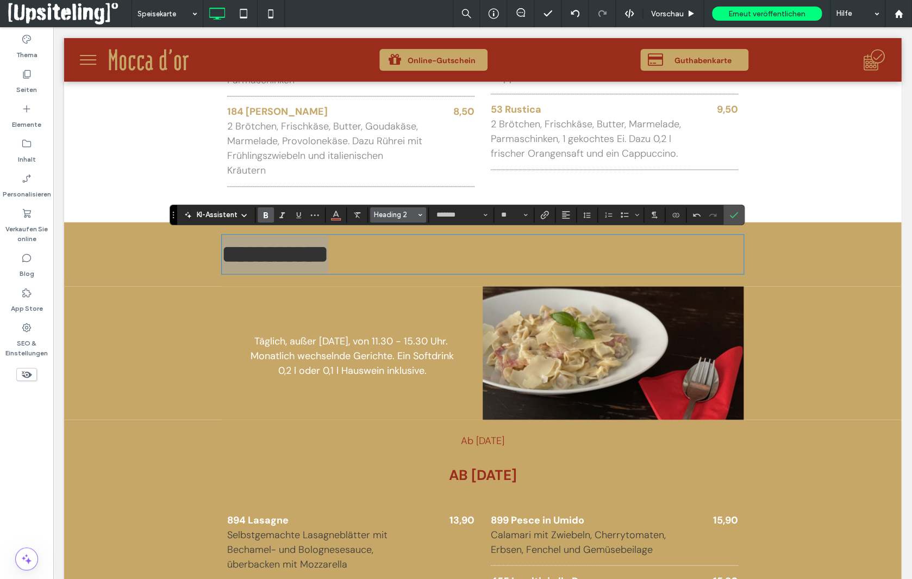
click at [421, 212] on button "Heading 2" at bounding box center [398, 214] width 57 height 15
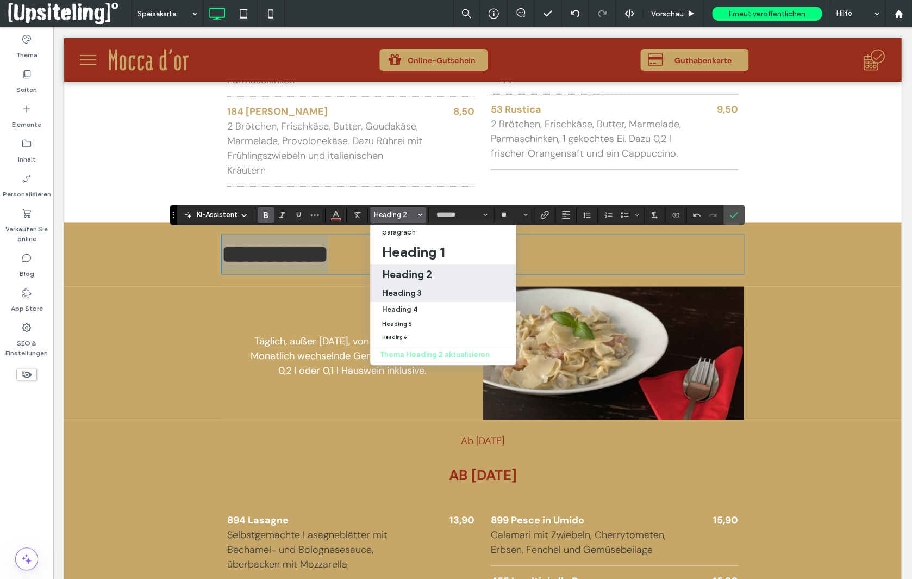
click at [412, 291] on h3 "Heading 3" at bounding box center [402, 293] width 40 height 10
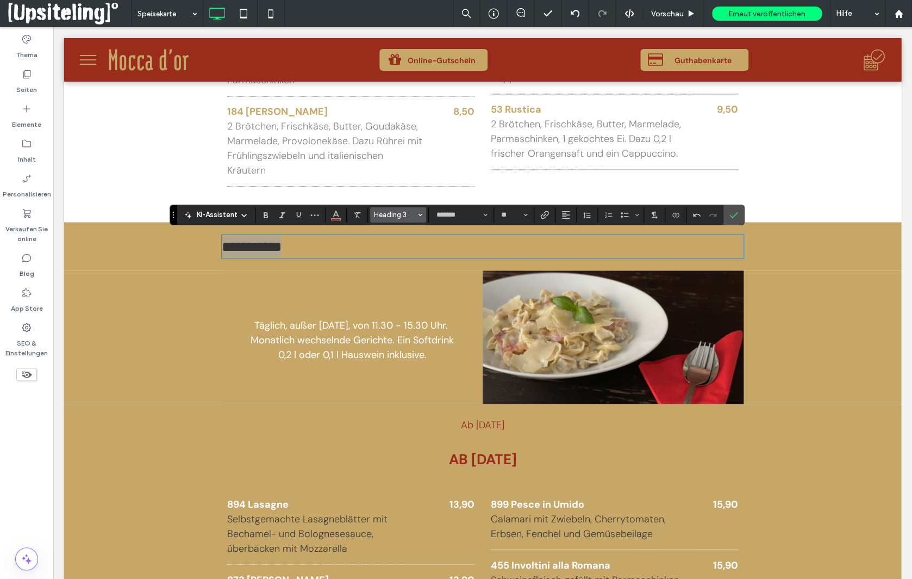
click at [418, 213] on icon "Stile" at bounding box center [420, 215] width 4 height 4
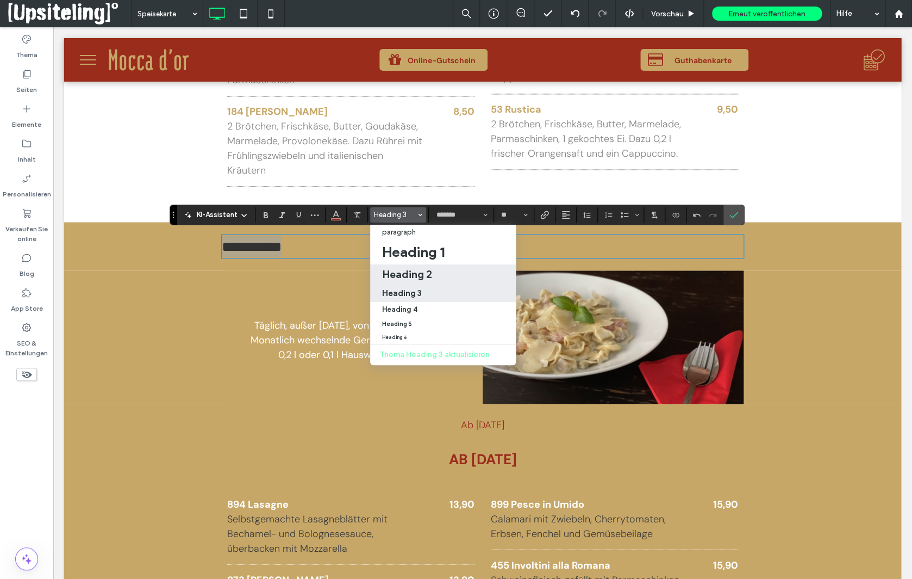
click at [414, 272] on h2 "Heading 2" at bounding box center [407, 274] width 50 height 13
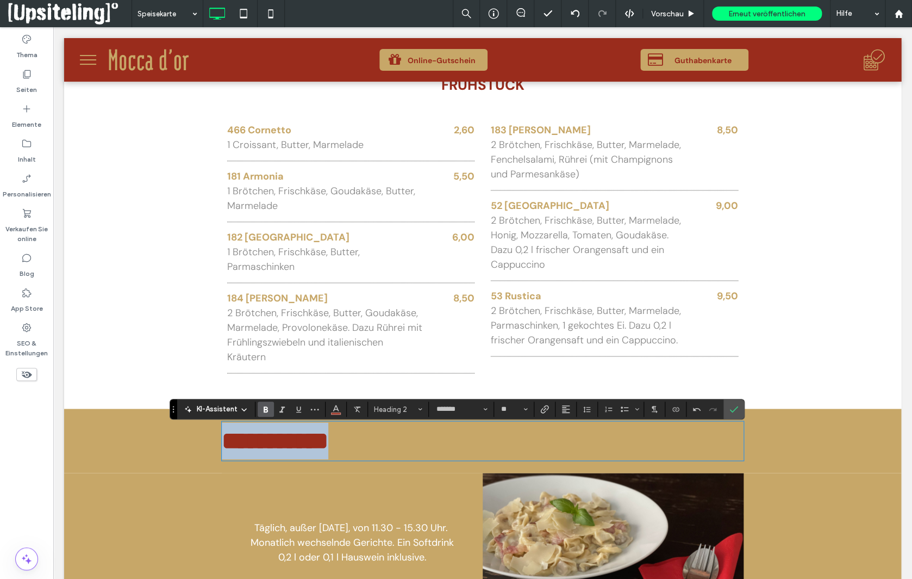
scroll to position [542, 0]
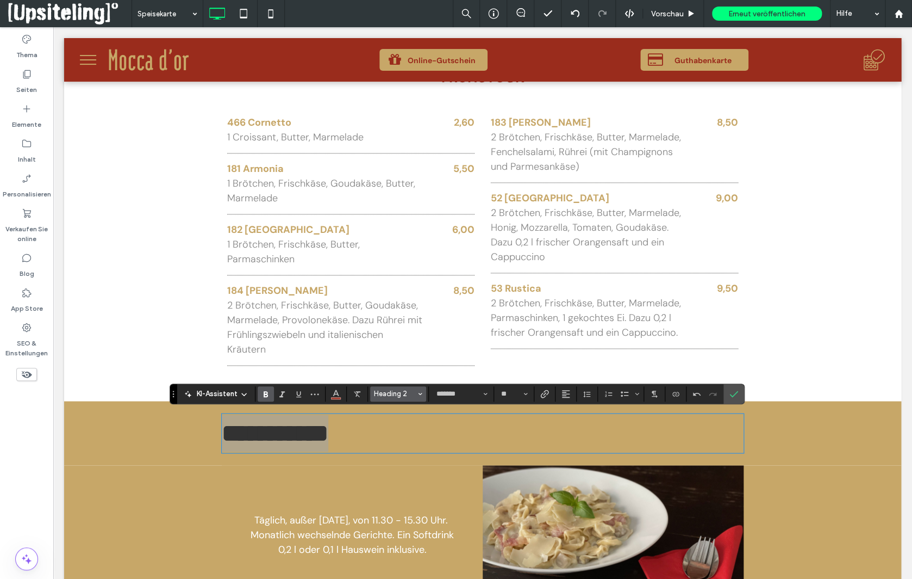
click at [419, 397] on span "Stile" at bounding box center [420, 394] width 4 height 14
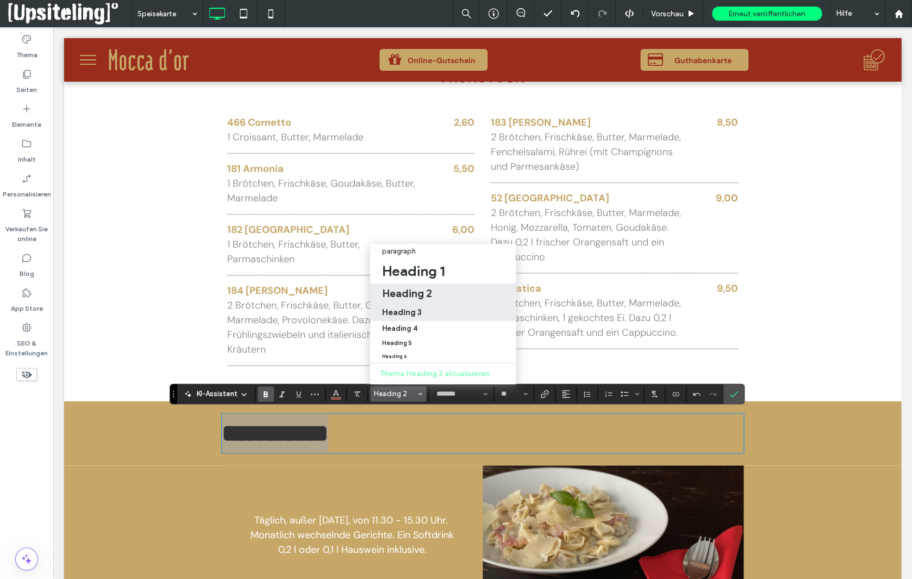
click at [419, 307] on h3 "Heading 3" at bounding box center [402, 312] width 40 height 10
type input "**"
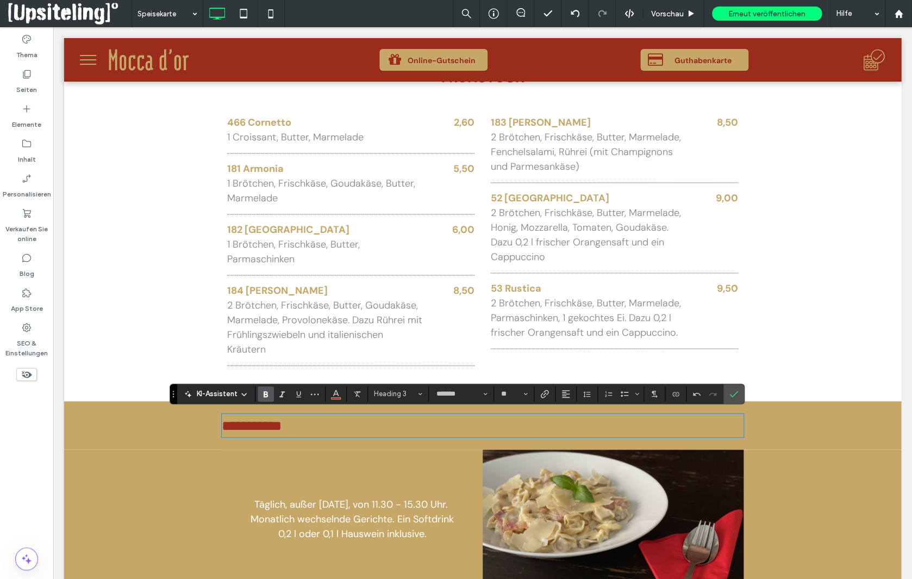
click at [265, 394] on use "Fett" at bounding box center [266, 394] width 4 height 6
click at [564, 397] on use "Ausrichtung" at bounding box center [566, 394] width 8 height 8
click at [571, 340] on use "ui.textEditor.alignment.center" at bounding box center [574, 344] width 8 height 8
click at [730, 393] on icon "Bestätigen" at bounding box center [734, 393] width 9 height 9
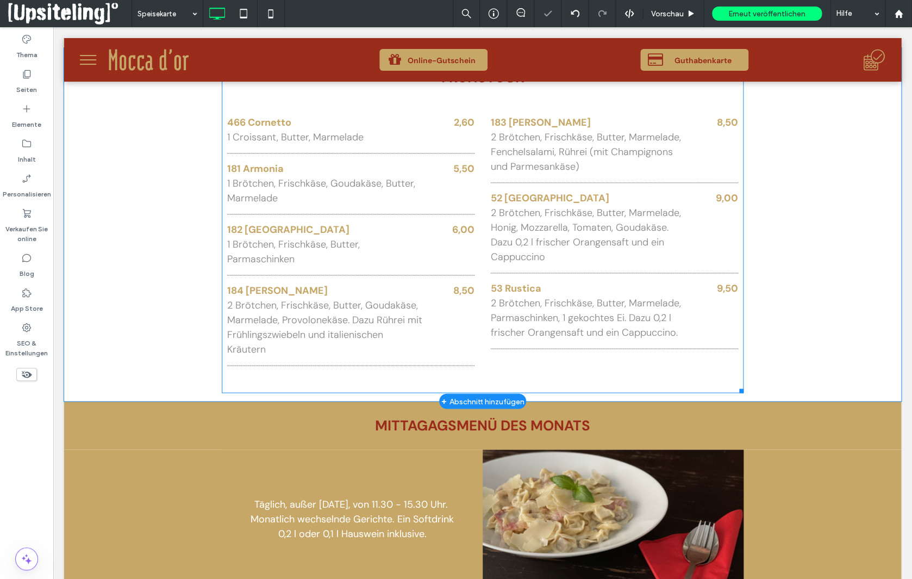
scroll to position [703, 0]
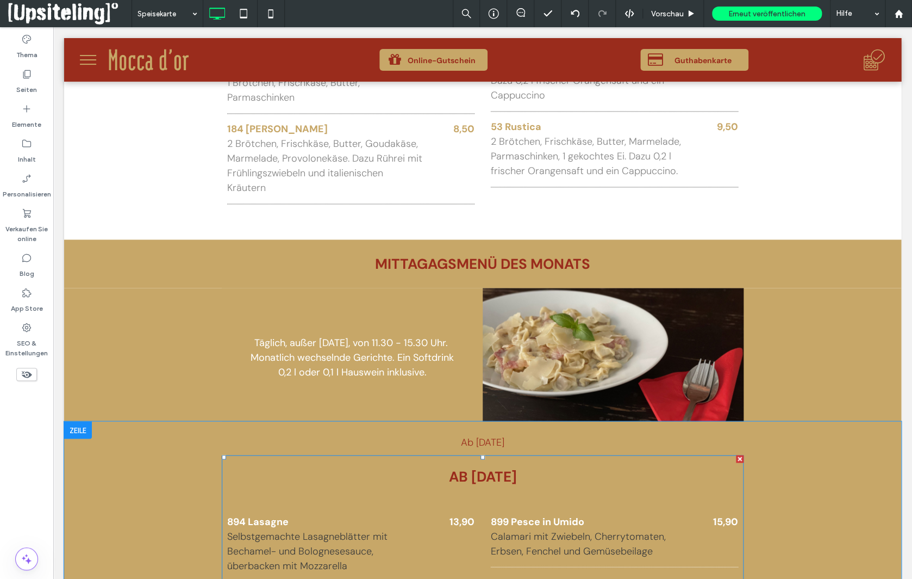
click at [477, 477] on h3 "AB 08.08.2025" at bounding box center [482, 475] width 511 height 21
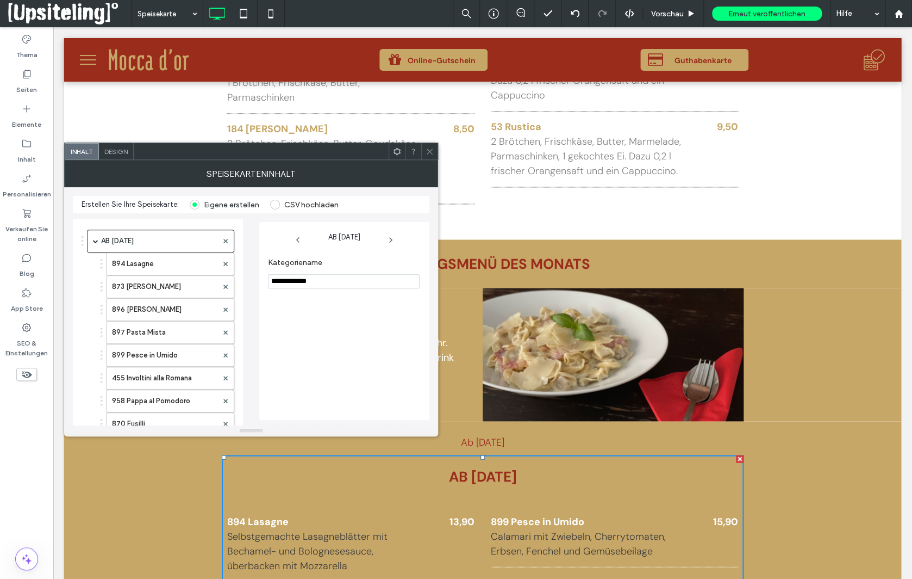
click at [325, 286] on input "**********" at bounding box center [344, 281] width 152 height 14
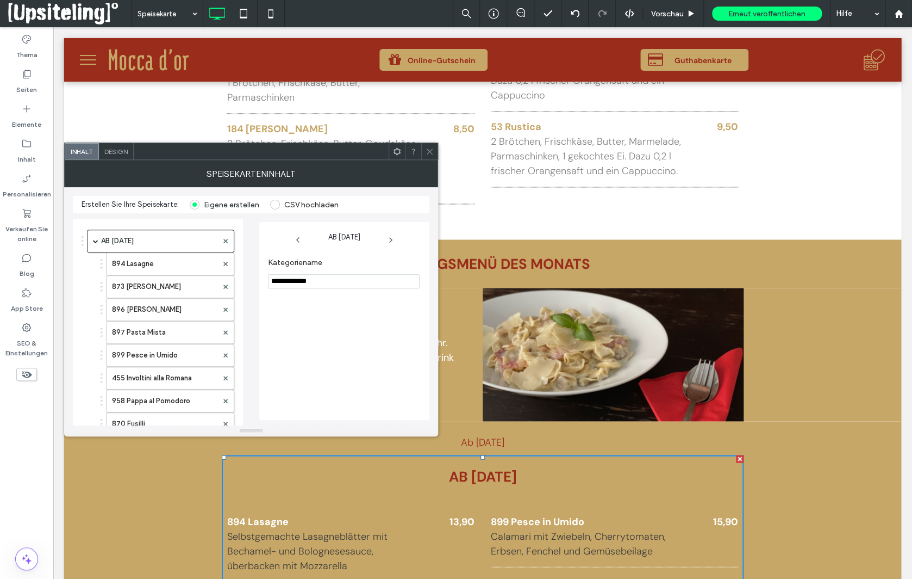
click at [325, 286] on input "**********" at bounding box center [344, 281] width 152 height 14
click at [319, 327] on div "Kategoriename" at bounding box center [344, 333] width 153 height 162
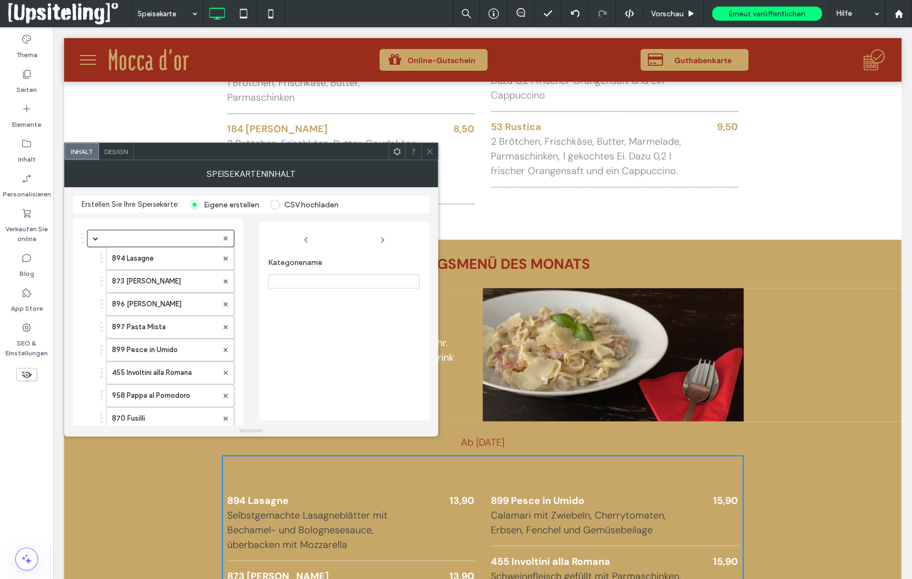
click at [430, 151] on use at bounding box center [429, 150] width 5 height 5
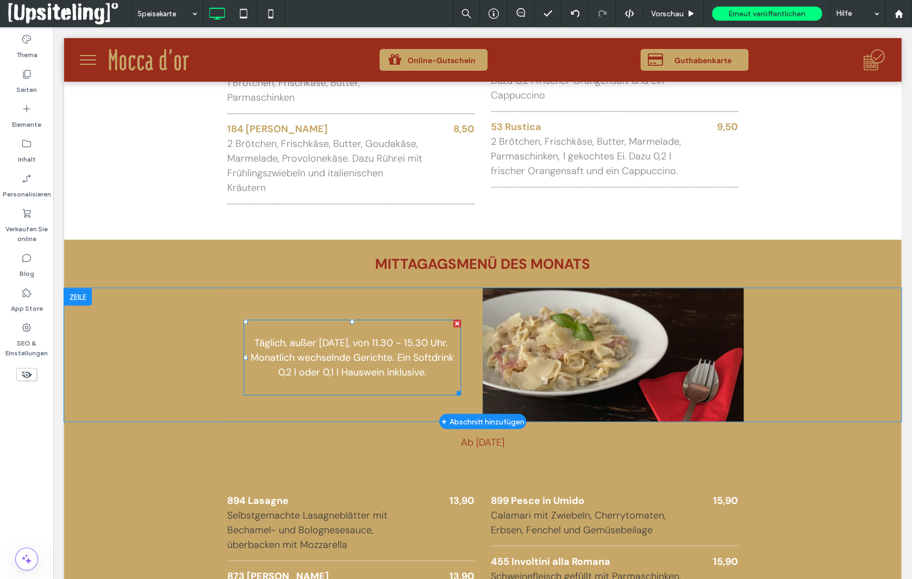
scroll to position [764, 0]
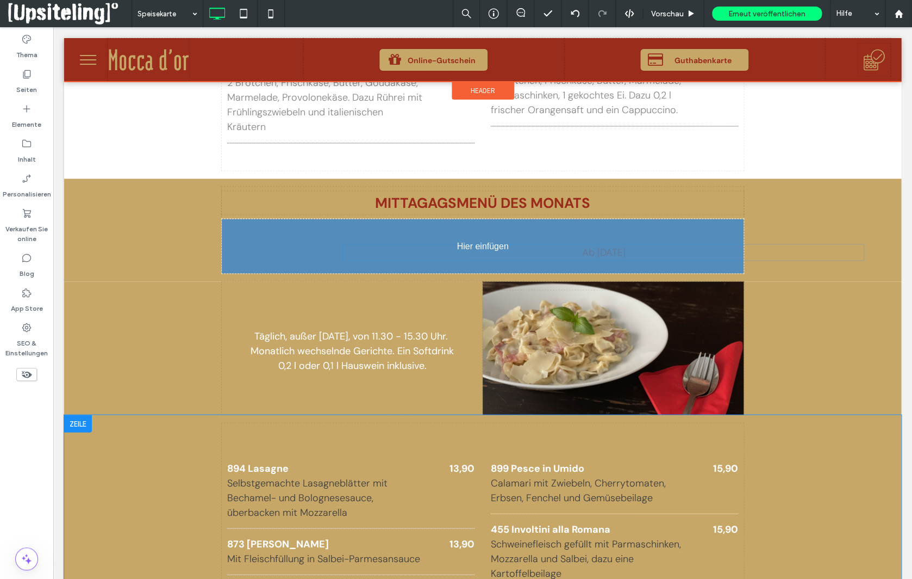
drag, startPoint x: 492, startPoint y: 382, endPoint x: 475, endPoint y: 251, distance: 131.6
click at [475, 251] on p "Ab 08.08.2025" at bounding box center [604, 252] width 522 height 15
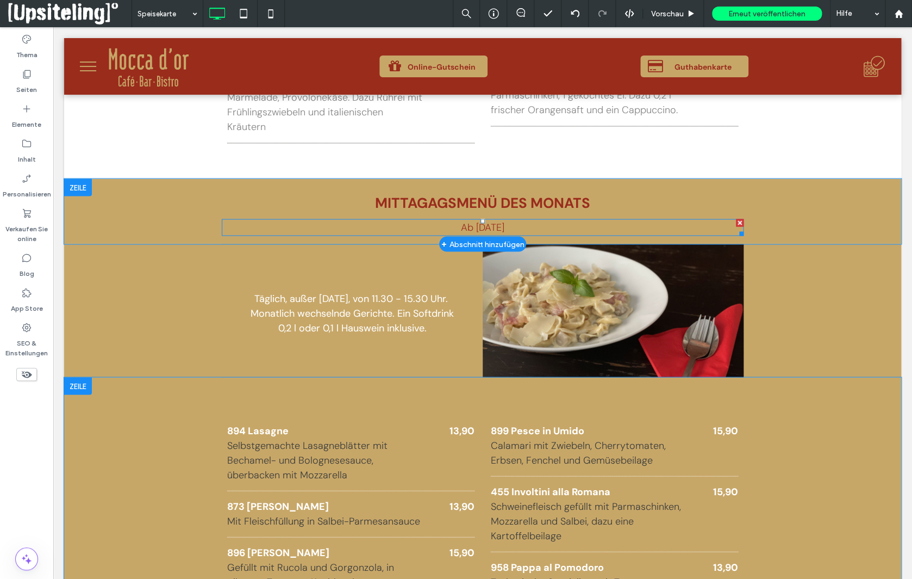
click at [444, 223] on p "Ab 08.08.2025" at bounding box center [483, 227] width 522 height 15
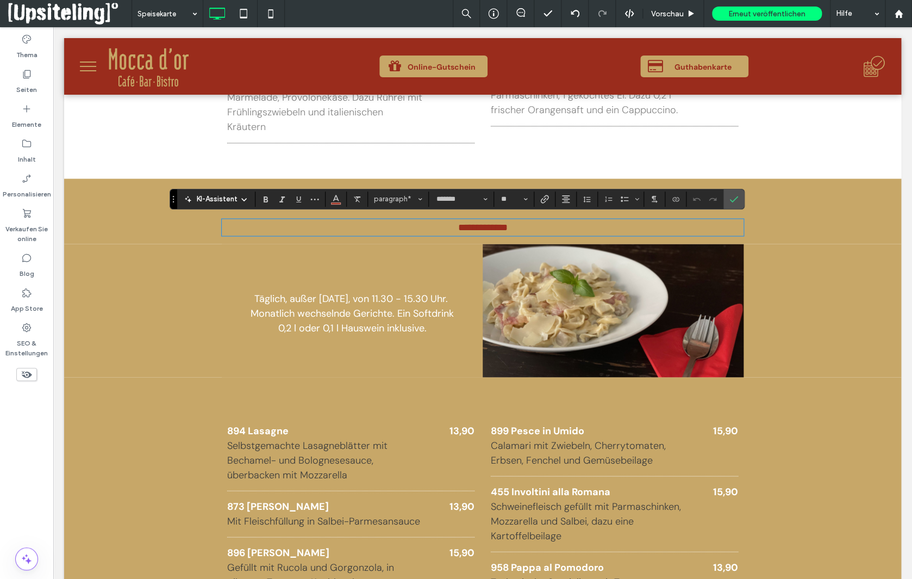
click at [458, 226] on span "**********" at bounding box center [482, 227] width 49 height 10
click at [468, 229] on span "**********" at bounding box center [482, 227] width 49 height 10
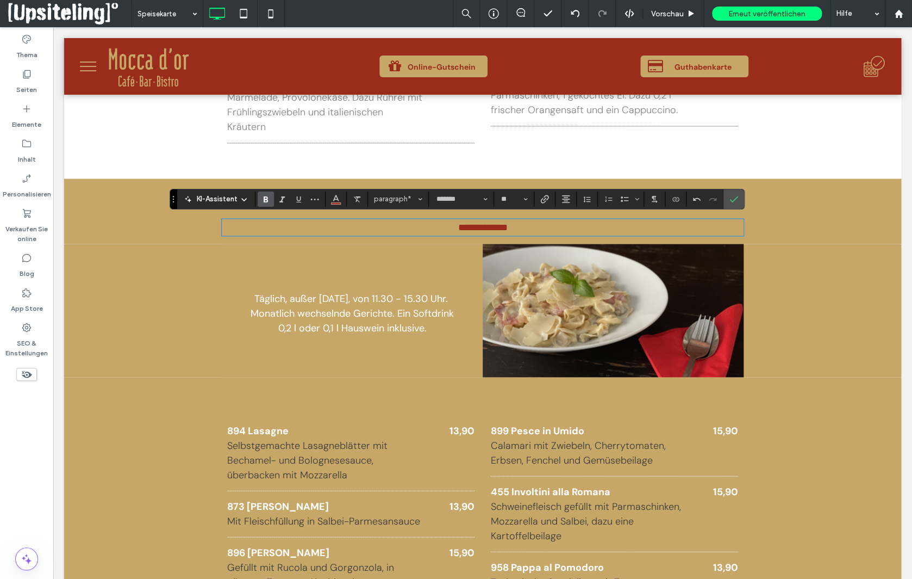
click at [268, 200] on icon "Fett" at bounding box center [266, 199] width 9 height 9
click at [730, 202] on icon "Bestätigen" at bounding box center [734, 199] width 9 height 9
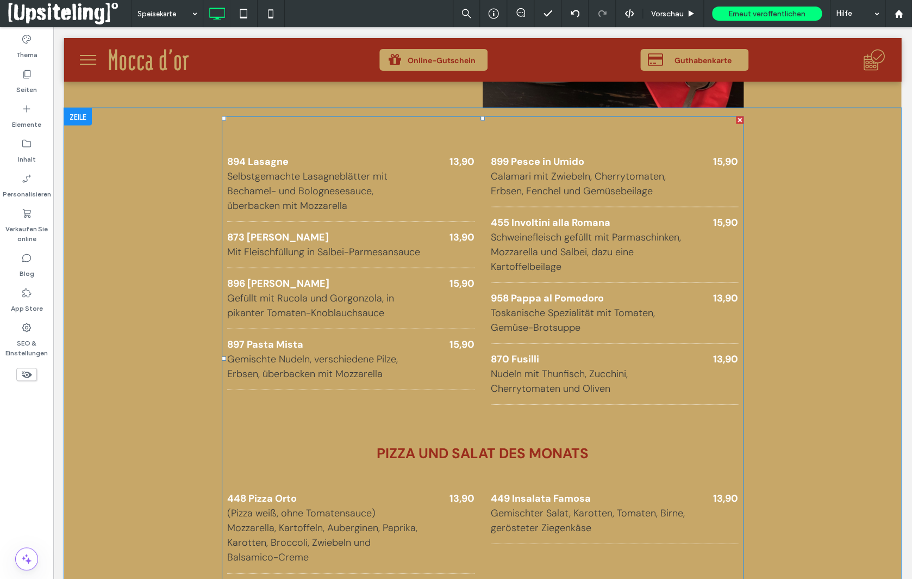
scroll to position [1041, 0]
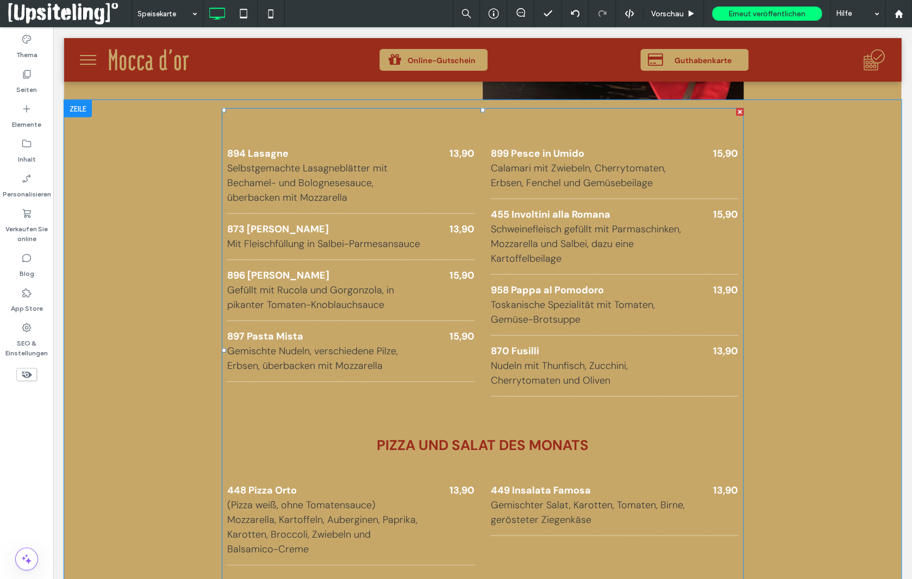
click at [509, 252] on p "Schweinefleisch gefüllt mit Parmaschinken, Mozzarella und Salbei, dazu eine Kar…" at bounding box center [588, 244] width 195 height 44
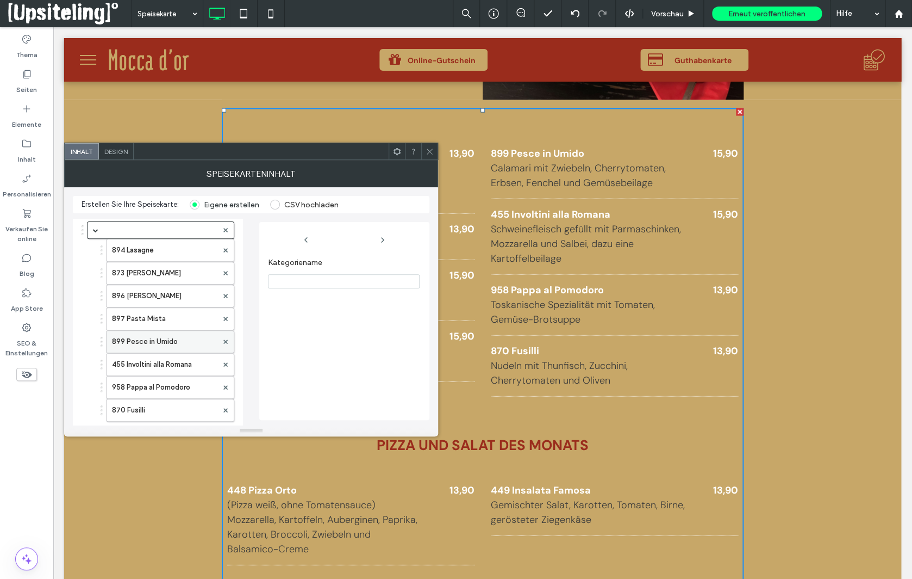
scroll to position [1, 0]
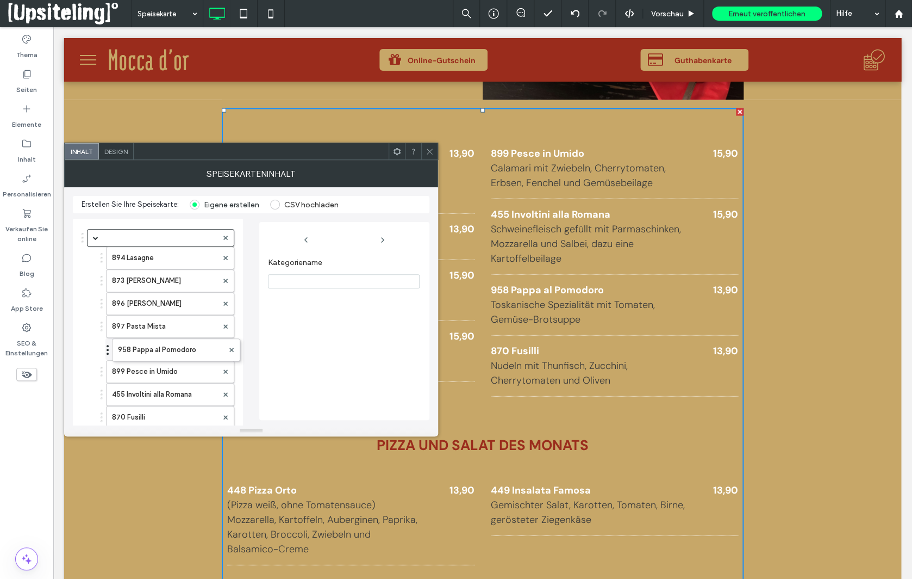
drag, startPoint x: 102, startPoint y: 391, endPoint x: 108, endPoint y: 344, distance: 47.1
click at [108, 344] on body ".wqwq-1{fill:#231f20;} .cls-1q, .cls-2q { fill-rule: evenodd; } .cls-2q { fill:…" at bounding box center [456, 289] width 912 height 579
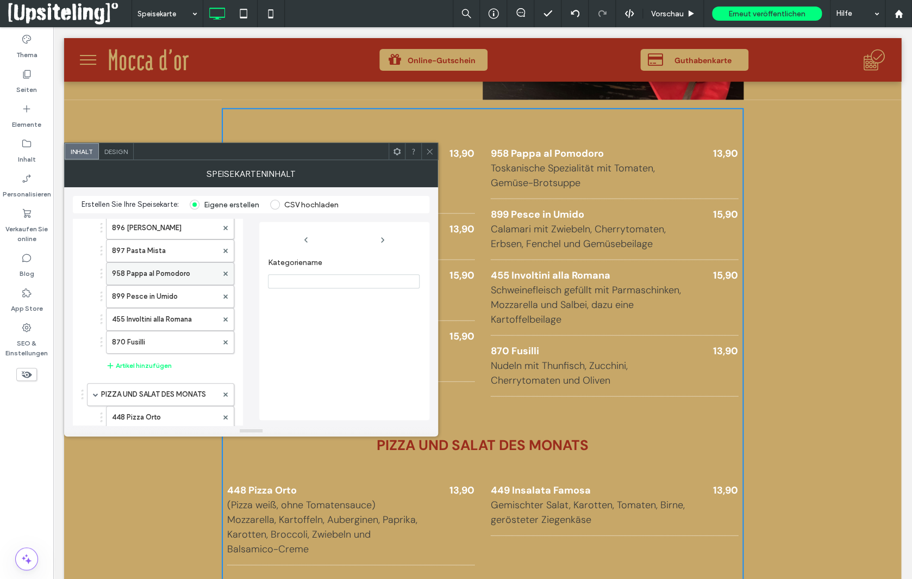
scroll to position [84, 0]
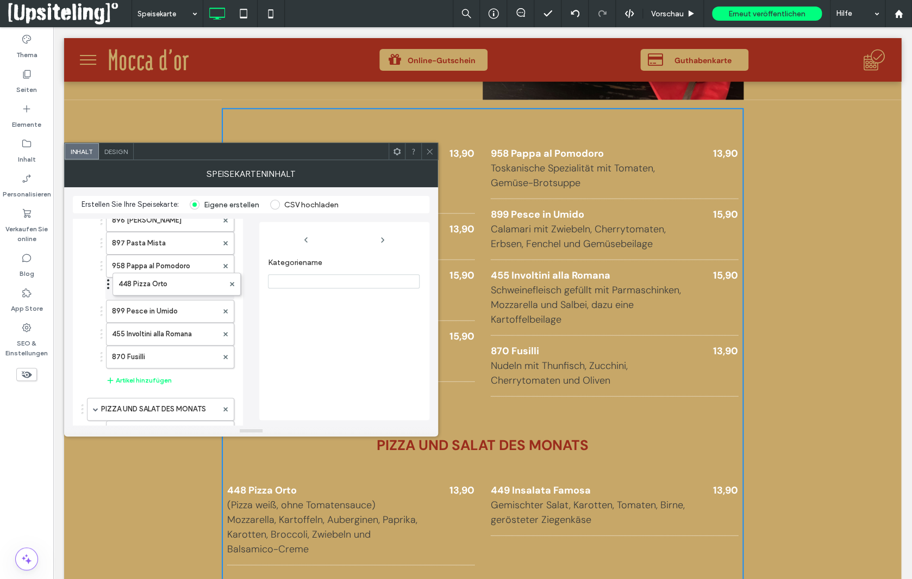
drag, startPoint x: 102, startPoint y: 403, endPoint x: 109, endPoint y: 277, distance: 125.8
click at [109, 277] on body ".wqwq-1{fill:#231f20;} .cls-1q, .cls-2q { fill-rule: evenodd; } .cls-2q { fill:…" at bounding box center [456, 289] width 912 height 579
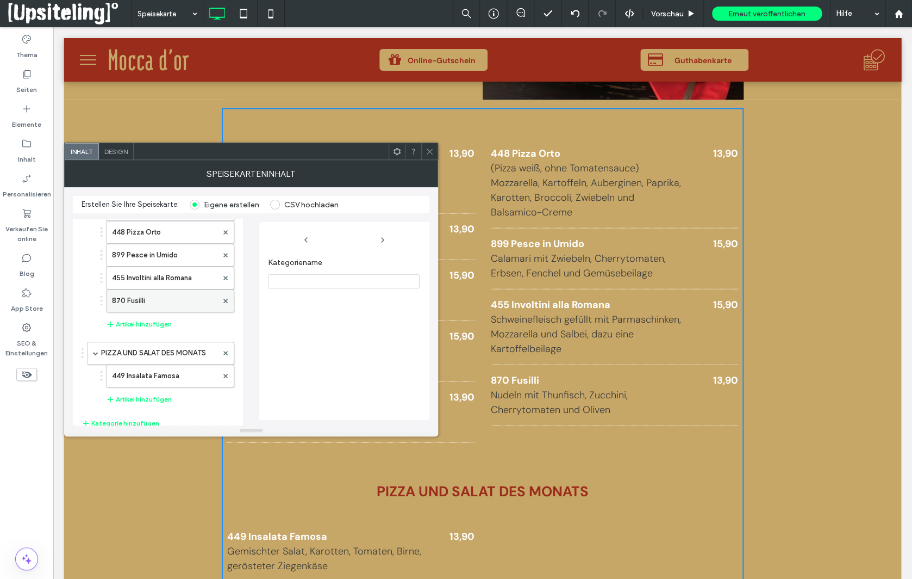
scroll to position [147, 0]
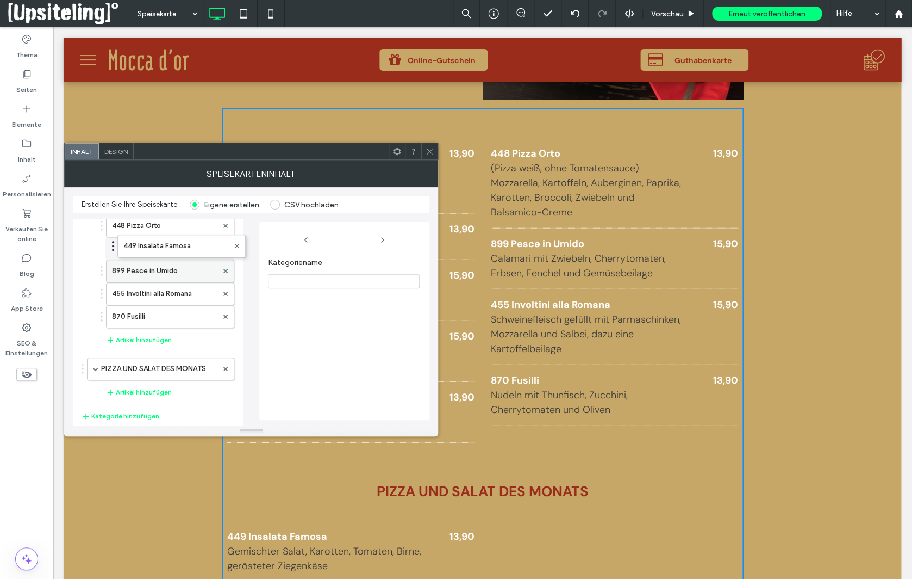
drag, startPoint x: 102, startPoint y: 363, endPoint x: 113, endPoint y: 240, distance: 123.4
click at [113, 240] on body ".wqwq-1{fill:#231f20;} .cls-1q, .cls-2q { fill-rule: evenodd; } .cls-2q { fill:…" at bounding box center [456, 289] width 912 height 579
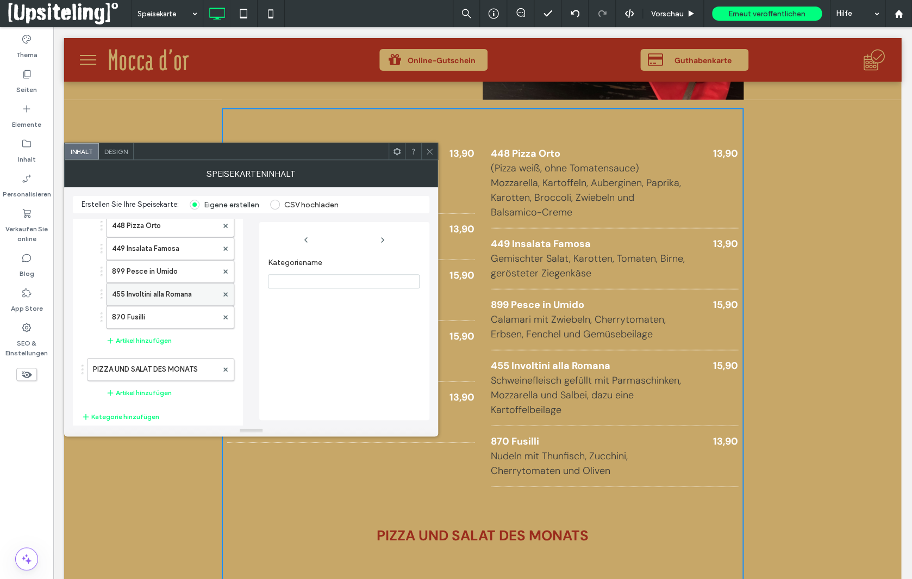
scroll to position [117, 0]
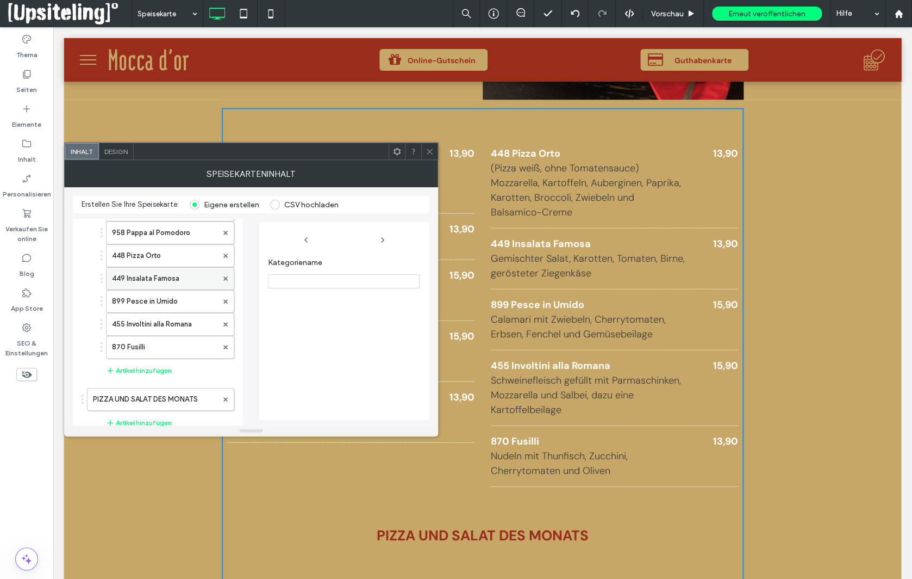
click at [148, 274] on label "449 Insalata Famosa" at bounding box center [164, 279] width 105 height 22
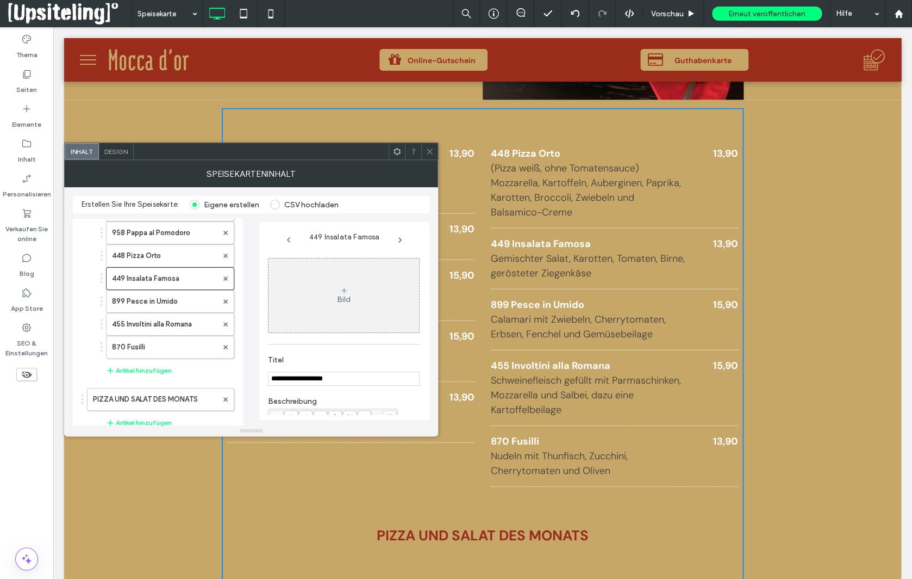
click at [294, 381] on input "**********" at bounding box center [344, 378] width 152 height 14
type input "**********"
drag, startPoint x: 103, startPoint y: 294, endPoint x: 102, endPoint y: 312, distance: 18.6
click at [102, 312] on body ".wqwq-1{fill:#231f20;} .cls-1q, .cls-2q { fill-rule: evenodd; } .cls-2q { fill:…" at bounding box center [456, 289] width 912 height 579
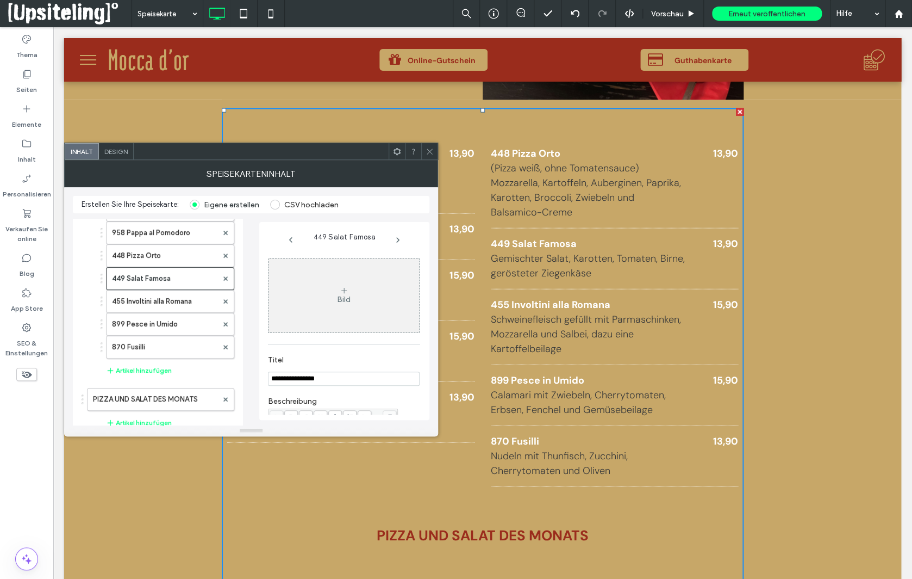
click at [428, 150] on use at bounding box center [429, 150] width 5 height 5
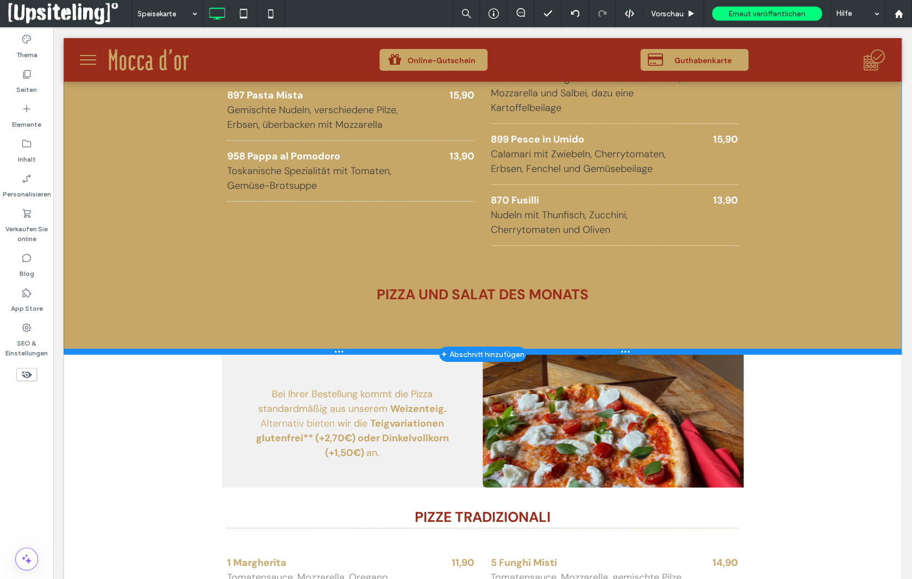
scroll to position [1041, 0]
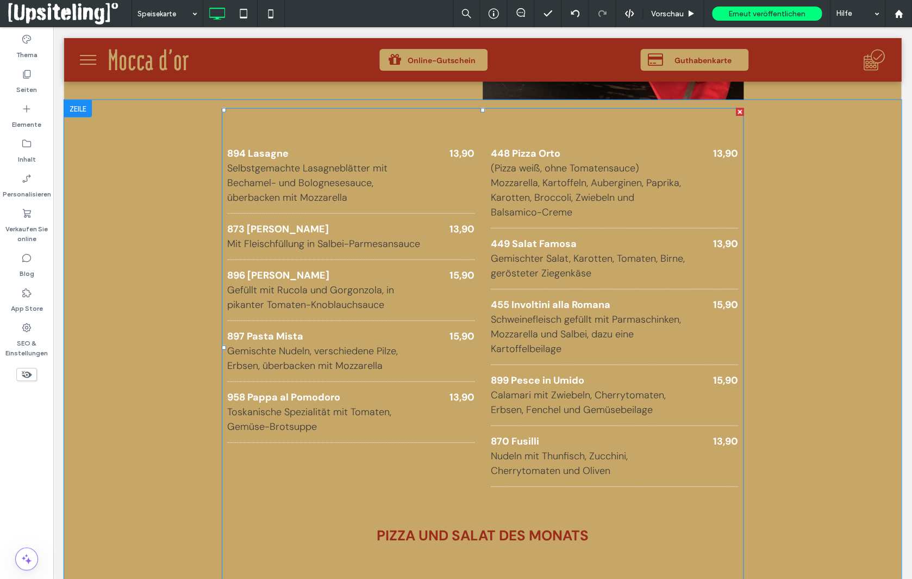
click at [401, 290] on p "Gefüllt mit Rucola und Gorgonzola, in pikanter Tomaten-Knoblauchsauce" at bounding box center [324, 297] width 195 height 29
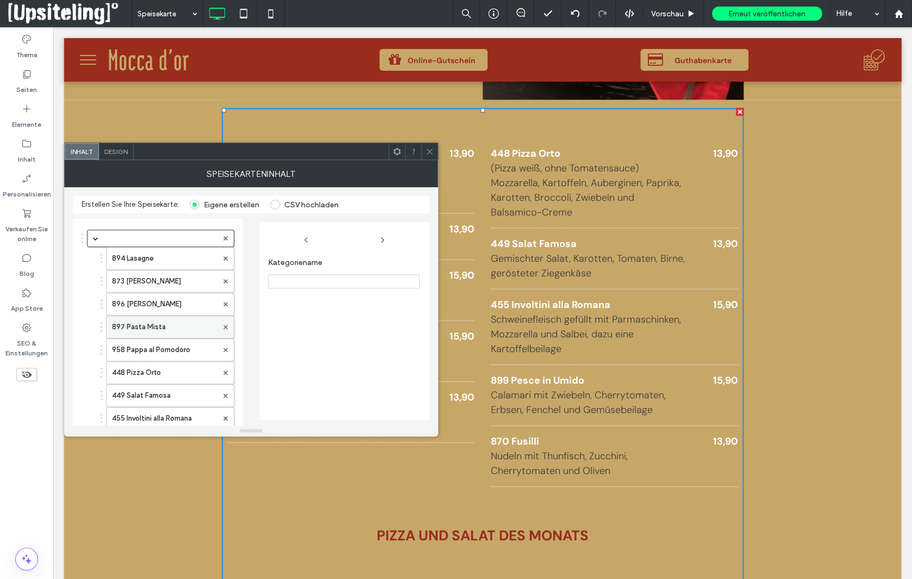
scroll to position [39, 0]
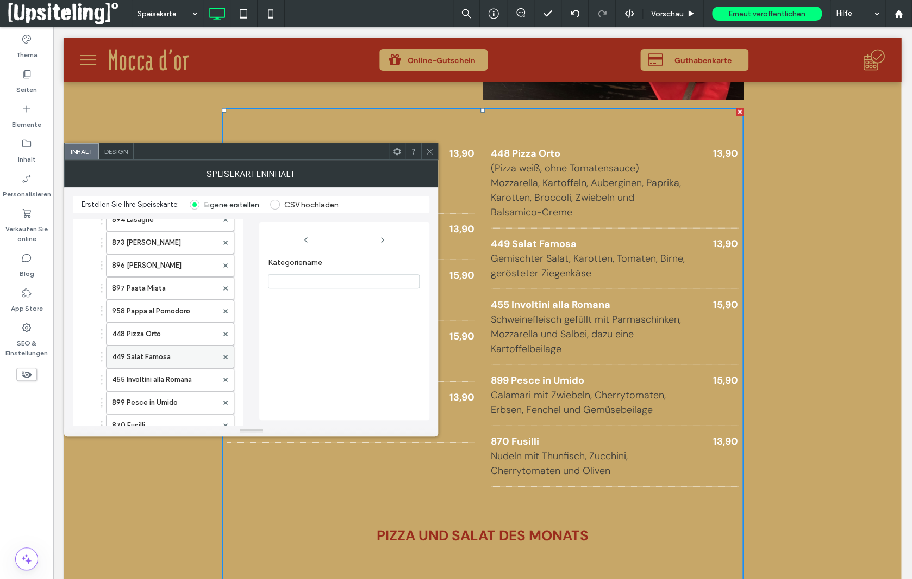
click at [153, 349] on label "449 Salat Famosa" at bounding box center [164, 357] width 105 height 22
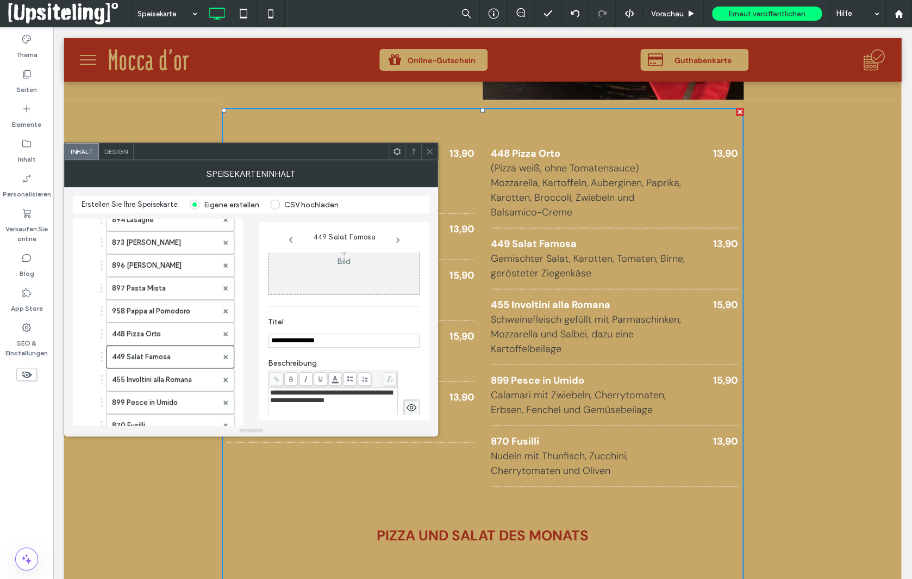
scroll to position [74, 0]
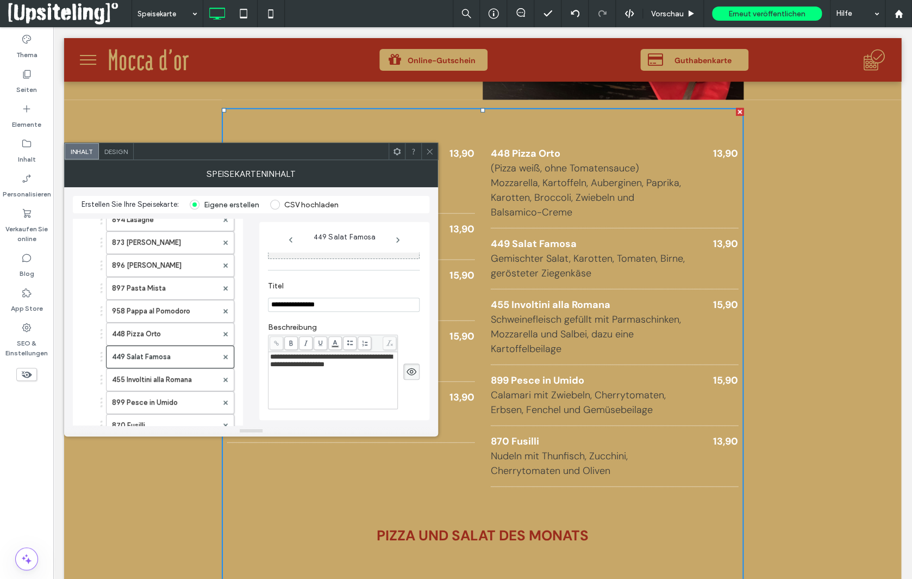
click at [287, 306] on input "**********" at bounding box center [344, 304] width 152 height 14
type input "**********"
click at [431, 150] on icon at bounding box center [430, 151] width 8 height 8
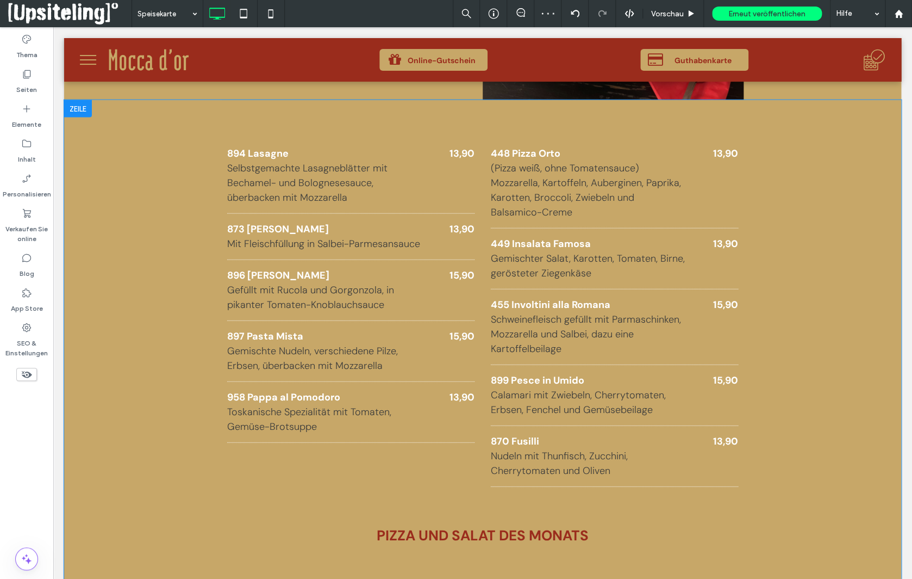
scroll to position [1152, 0]
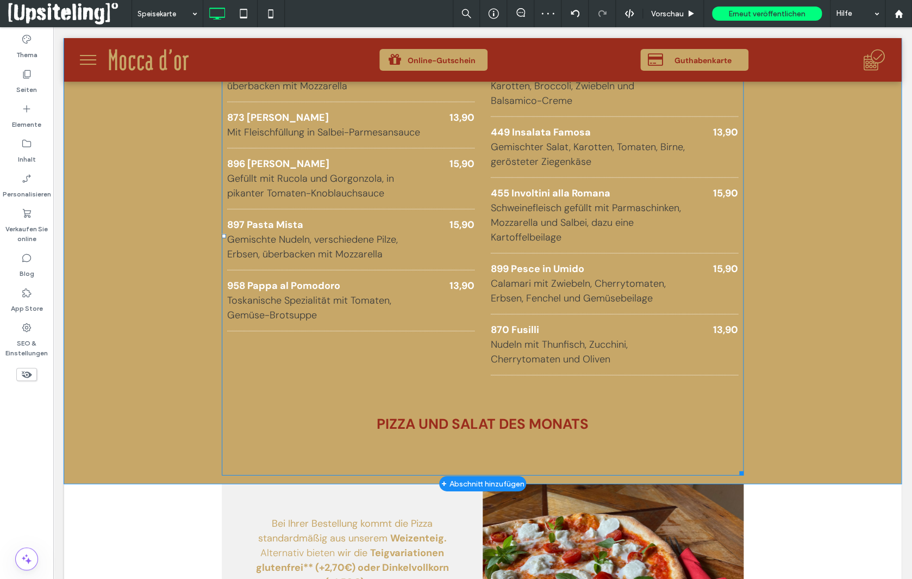
click at [378, 356] on div "894 Lasagne Selbstgemachte Lasagneblätter mit Bechamel- und Bolognesesauce, übe…" at bounding box center [482, 198] width 511 height 354
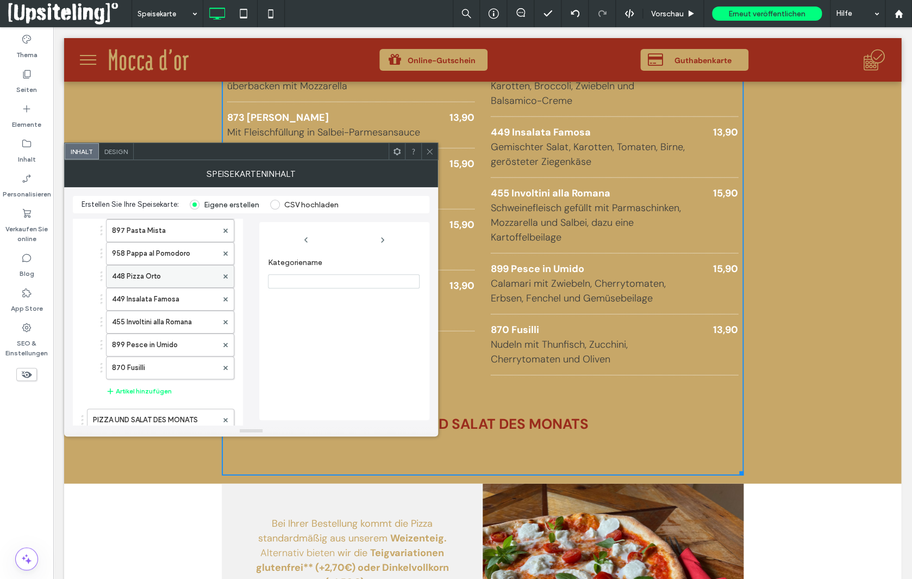
scroll to position [154, 0]
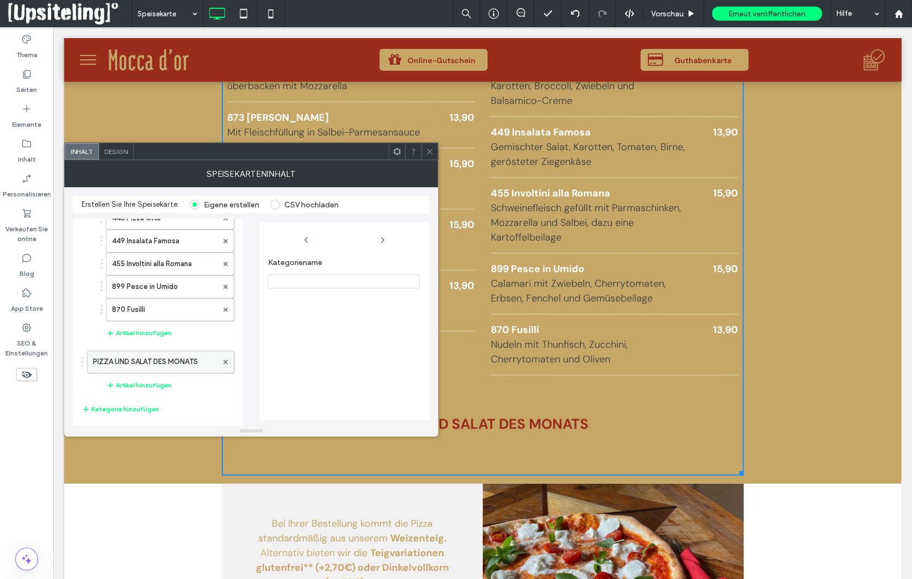
click at [223, 355] on div at bounding box center [226, 361] width 16 height 16
click at [225, 359] on use at bounding box center [225, 361] width 4 height 4
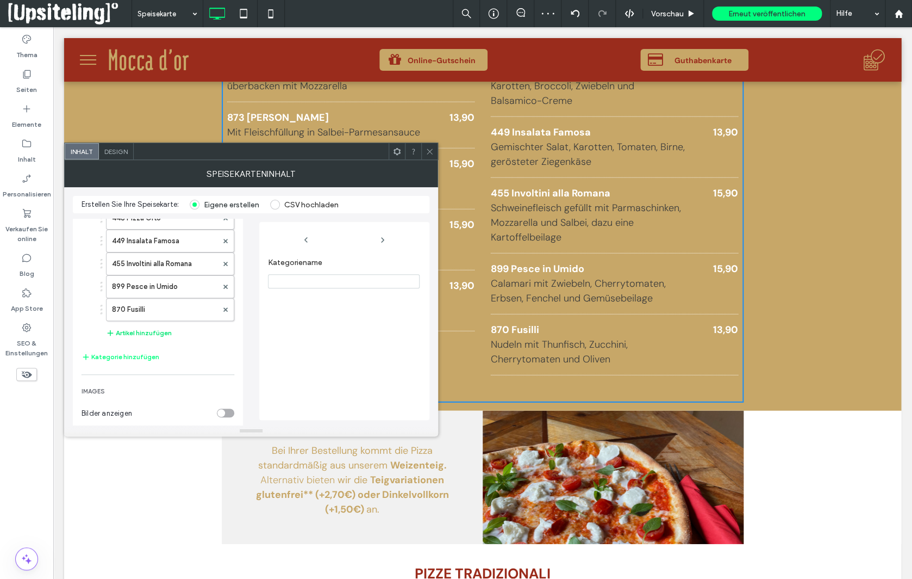
click at [145, 327] on button "Artikel hinzufügen" at bounding box center [139, 332] width 66 height 13
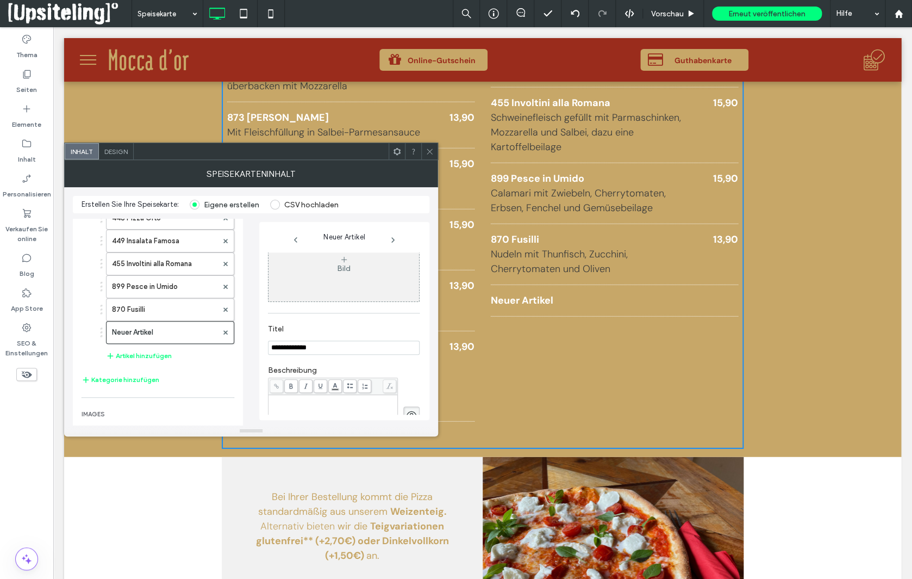
scroll to position [39, 0]
click at [340, 339] on input "**********" at bounding box center [344, 340] width 152 height 14
type input "**********"
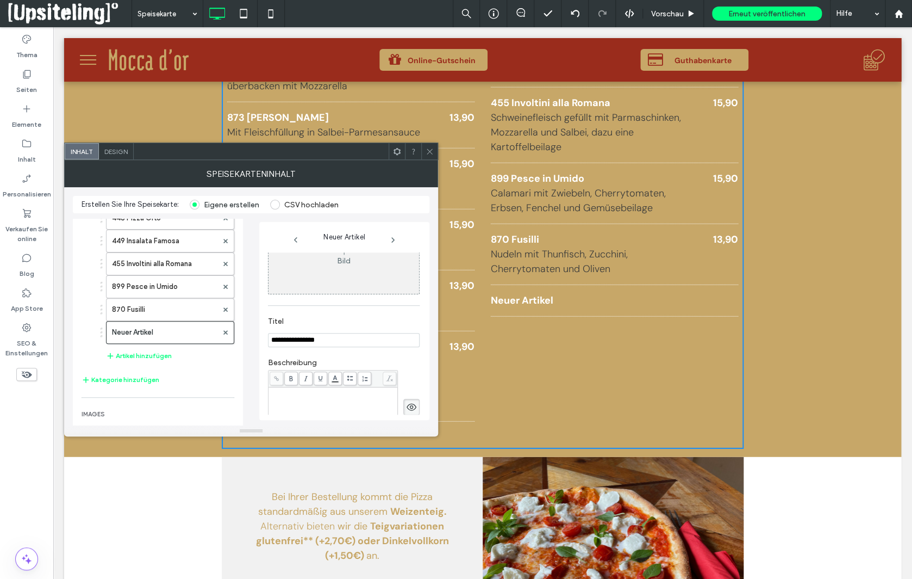
click at [325, 393] on div "Rich Text Editor" at bounding box center [333, 392] width 126 height 8
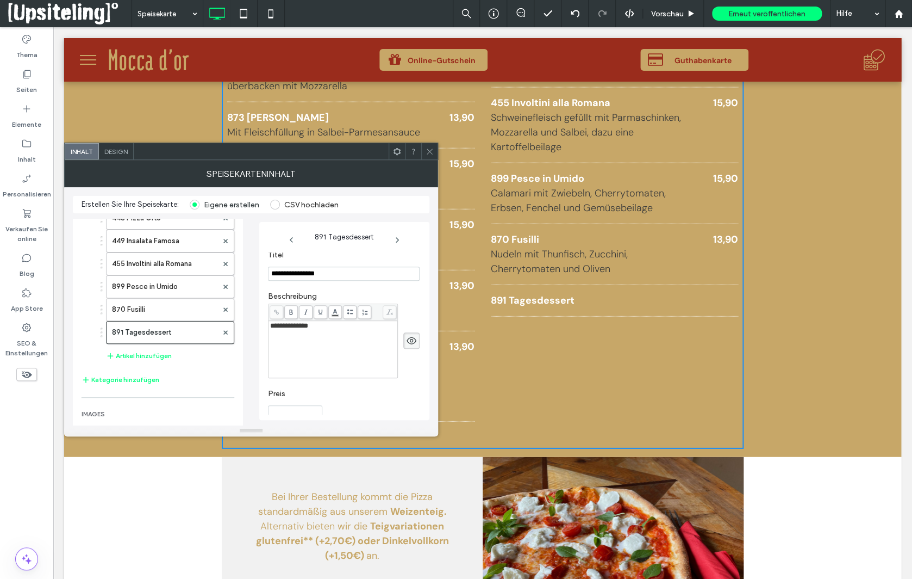
scroll to position [117, 0]
click at [319, 400] on input "Preis" at bounding box center [295, 401] width 54 height 14
type input "****"
click at [347, 316] on div "**********" at bounding box center [333, 314] width 126 height 8
click at [336, 342] on div "**********" at bounding box center [333, 337] width 126 height 54
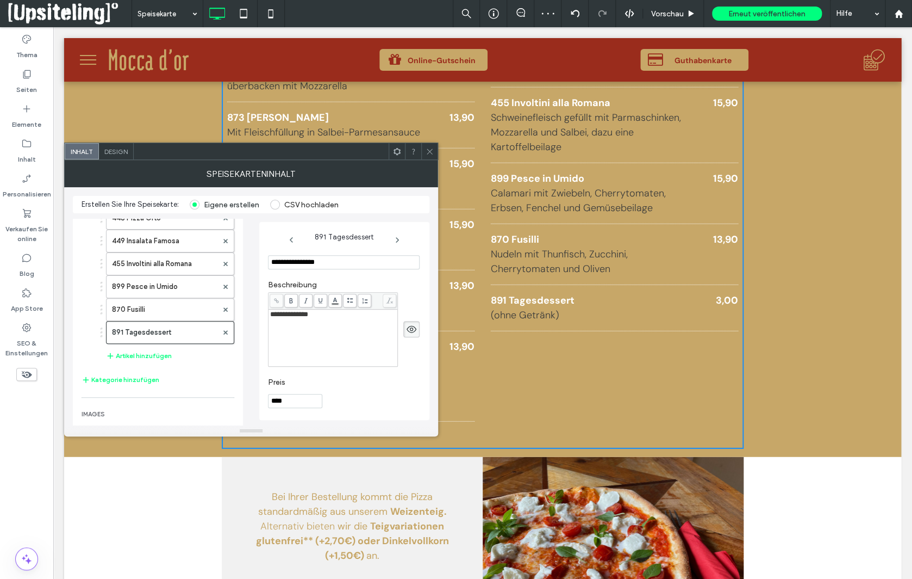
click at [315, 402] on input "****" at bounding box center [295, 401] width 54 height 14
click at [153, 303] on label "870 Fusilli" at bounding box center [164, 310] width 105 height 22
type input "**********"
type input "*****"
click at [430, 152] on icon at bounding box center [430, 151] width 8 height 8
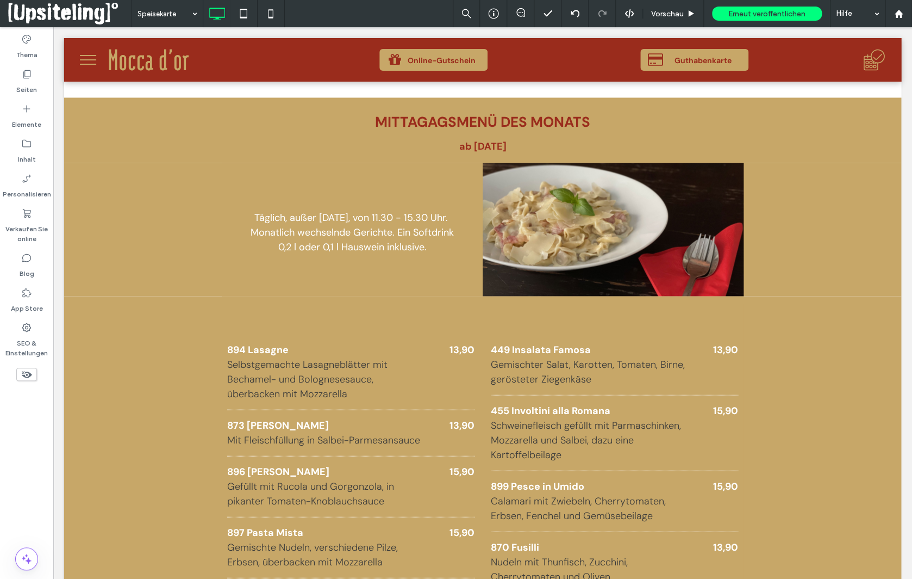
scroll to position [667, 0]
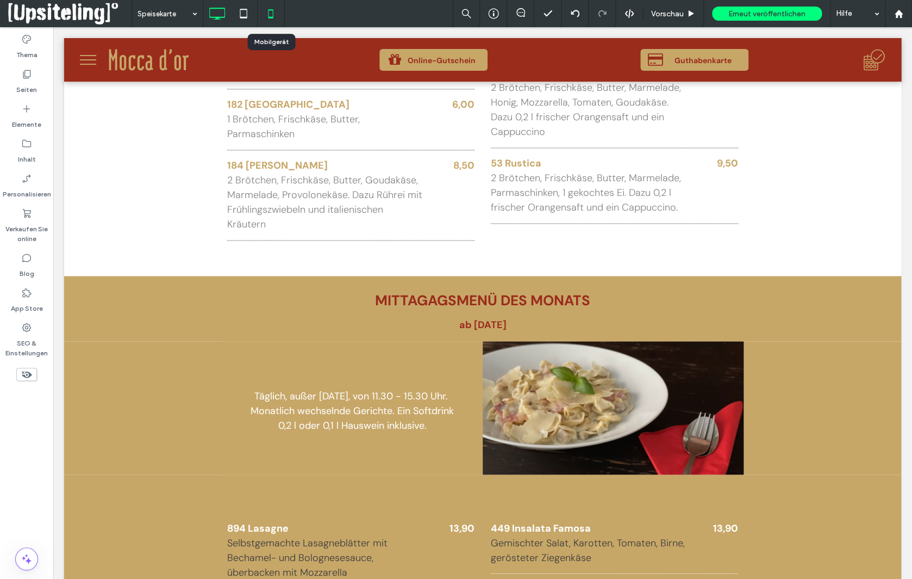
click at [273, 13] on icon at bounding box center [271, 14] width 22 height 22
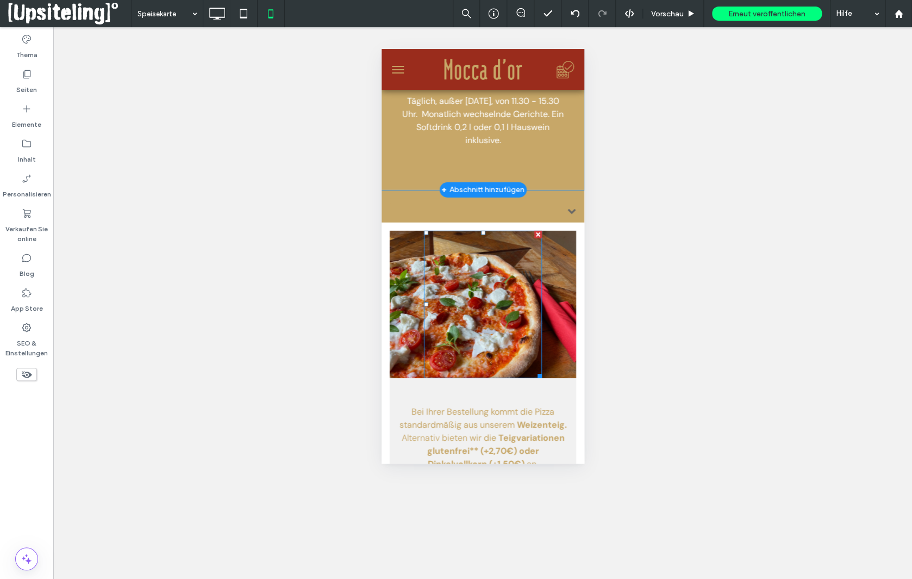
scroll to position [1416, 0]
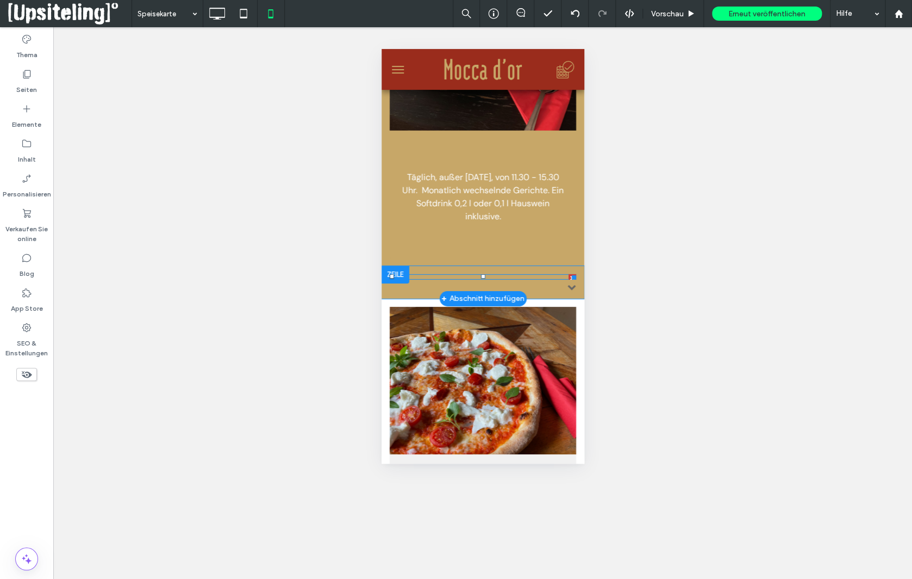
click at [567, 284] on span at bounding box center [571, 286] width 9 height 9
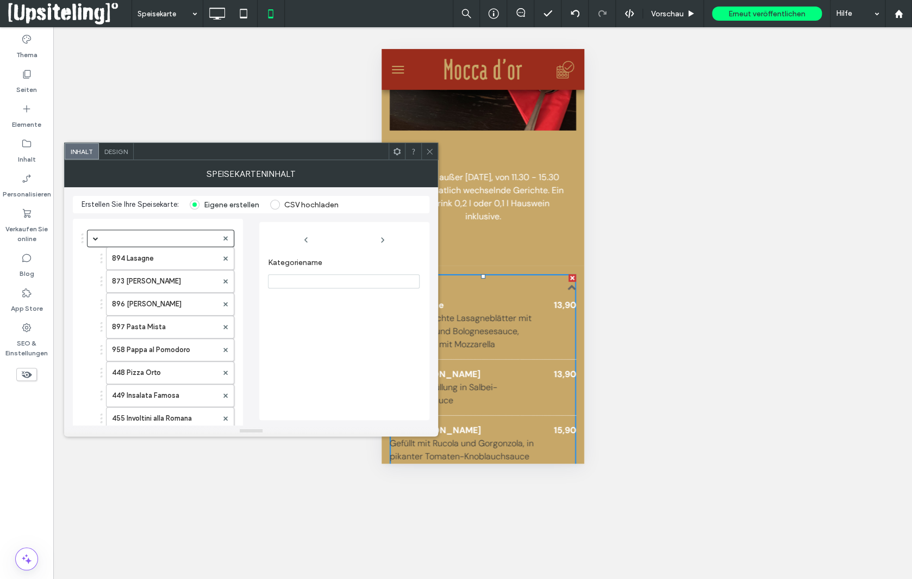
click at [286, 283] on input "Kategoriename" at bounding box center [344, 281] width 152 height 14
type input "*"
type input "**********"
click at [430, 150] on icon at bounding box center [430, 151] width 8 height 8
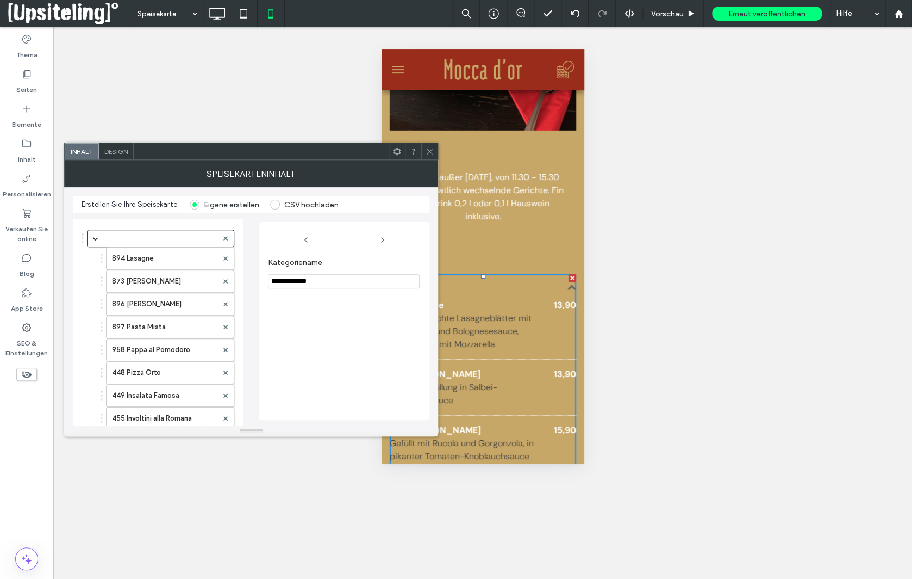
click at [430, 150] on icon at bounding box center [430, 151] width 8 height 8
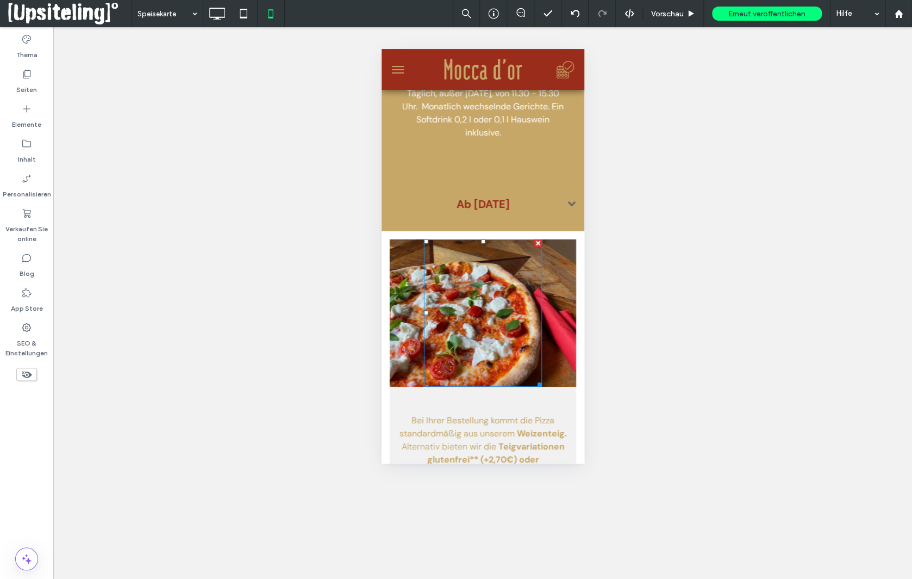
scroll to position [1468, 0]
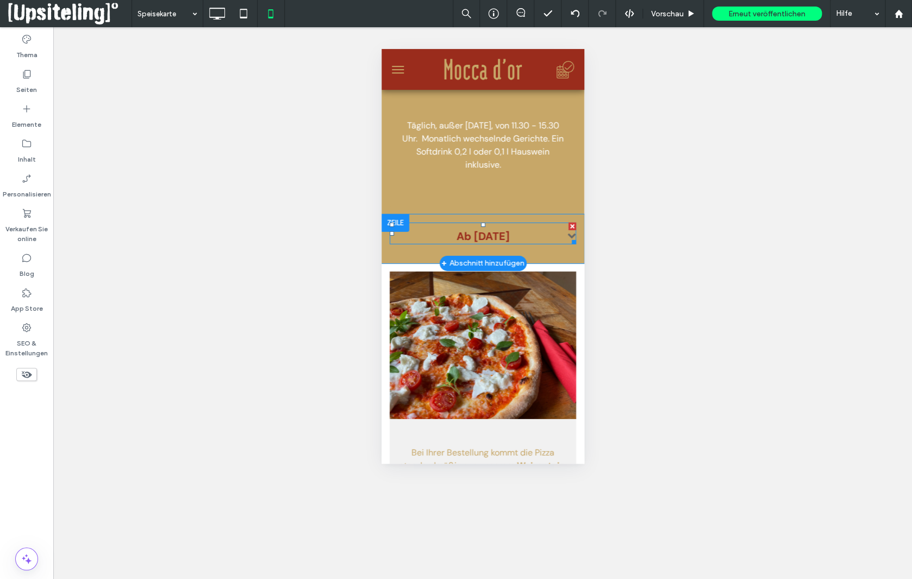
click at [531, 228] on h3 "Ab 08.08.2025" at bounding box center [482, 236] width 187 height 16
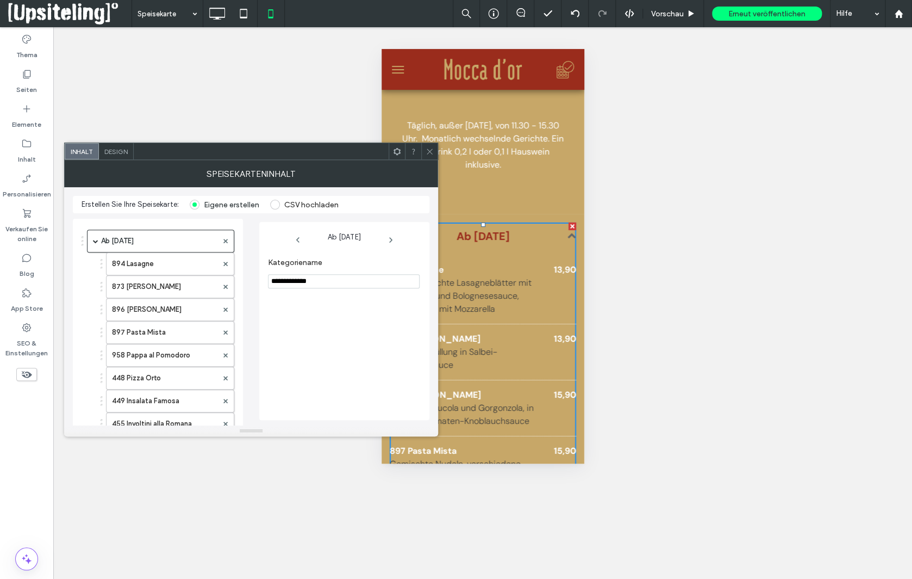
click at [116, 147] on div "Design" at bounding box center [116, 151] width 35 height 16
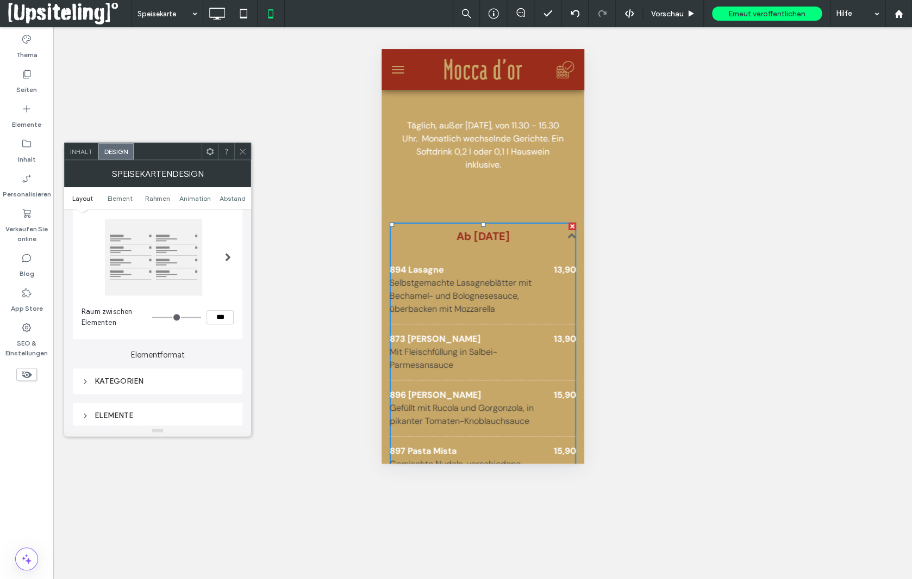
scroll to position [120, 0]
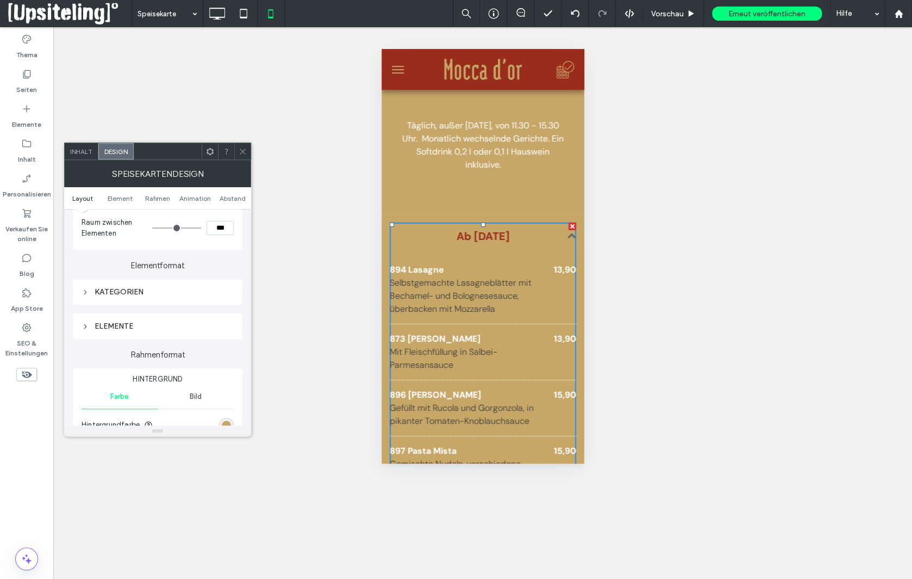
click at [83, 295] on icon at bounding box center [86, 292] width 8 height 8
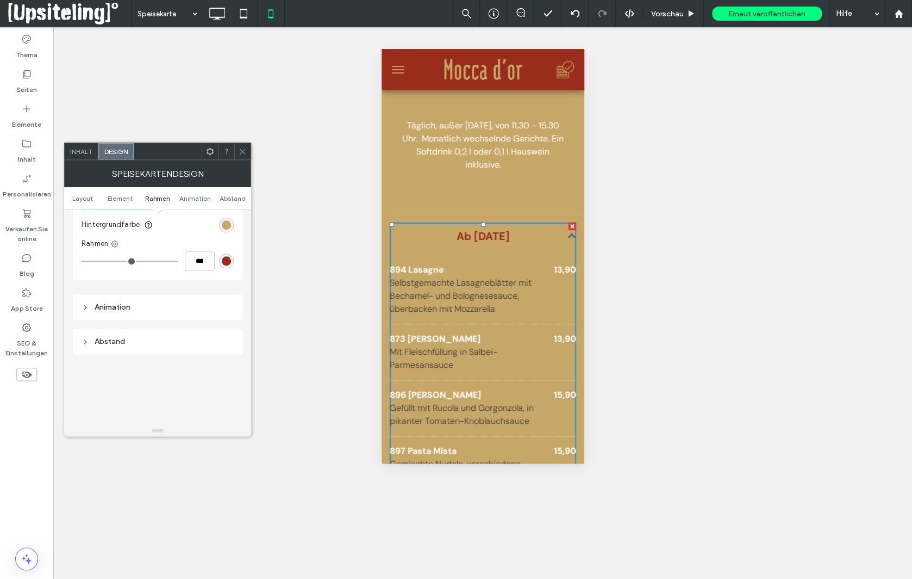
scroll to position [632, 0]
click at [83, 293] on icon at bounding box center [86, 292] width 8 height 8
click at [204, 309] on div "Keine" at bounding box center [153, 308] width 134 height 11
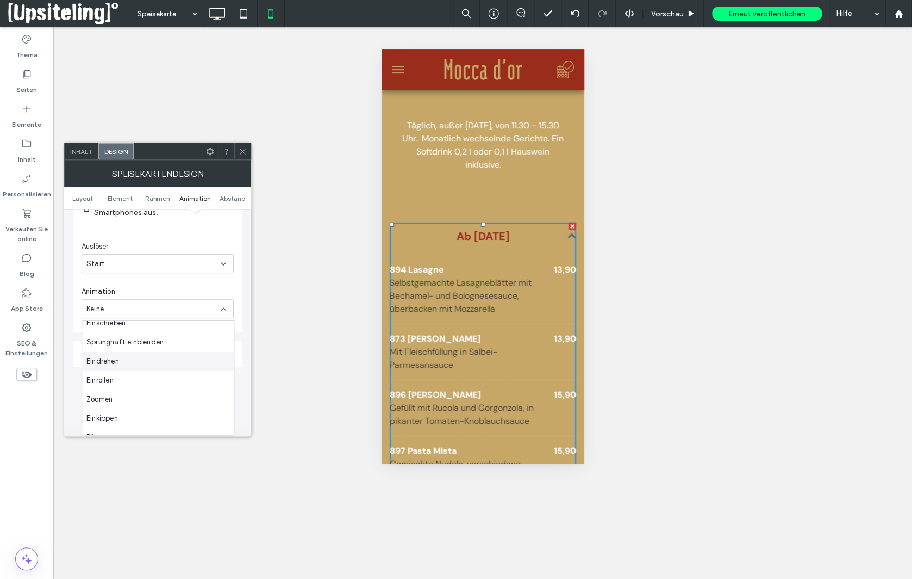
scroll to position [0, 0]
click at [190, 285] on div "Die Änderung wirkt sich auf Smartphones aus. Auslöser Start Animation Keine" at bounding box center [158, 253] width 152 height 131
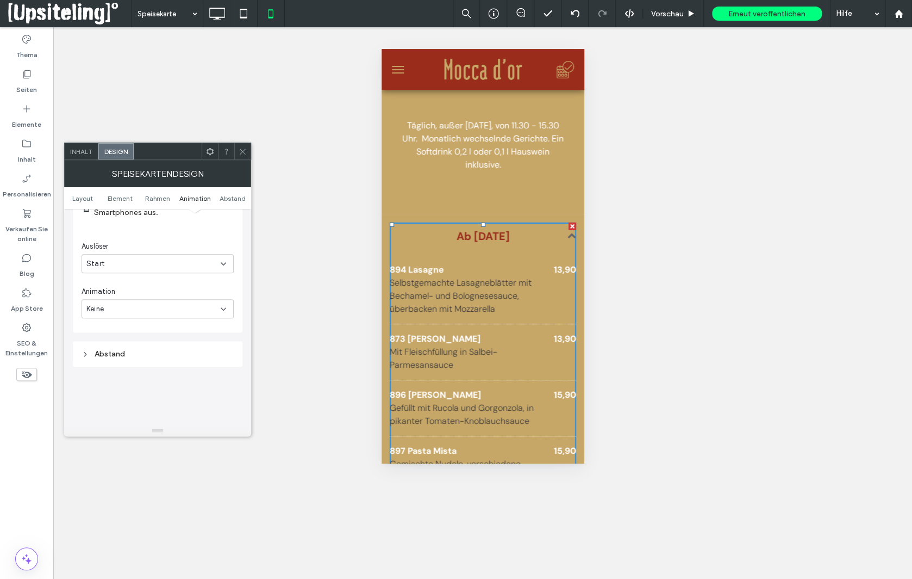
click at [228, 264] on div "Start" at bounding box center [158, 263] width 152 height 19
click at [150, 285] on div "Kein" at bounding box center [158, 284] width 152 height 19
click at [246, 149] on icon at bounding box center [243, 151] width 8 height 8
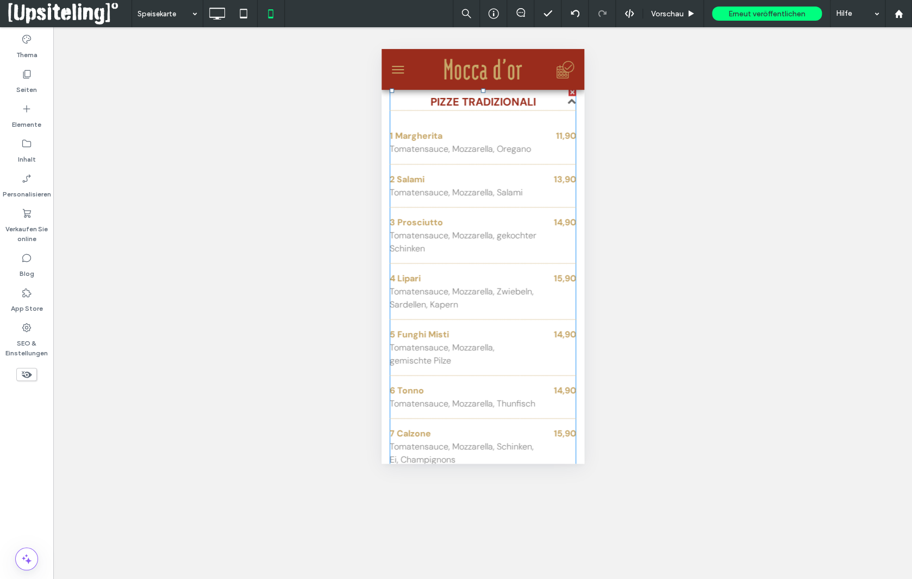
scroll to position [2605, 0]
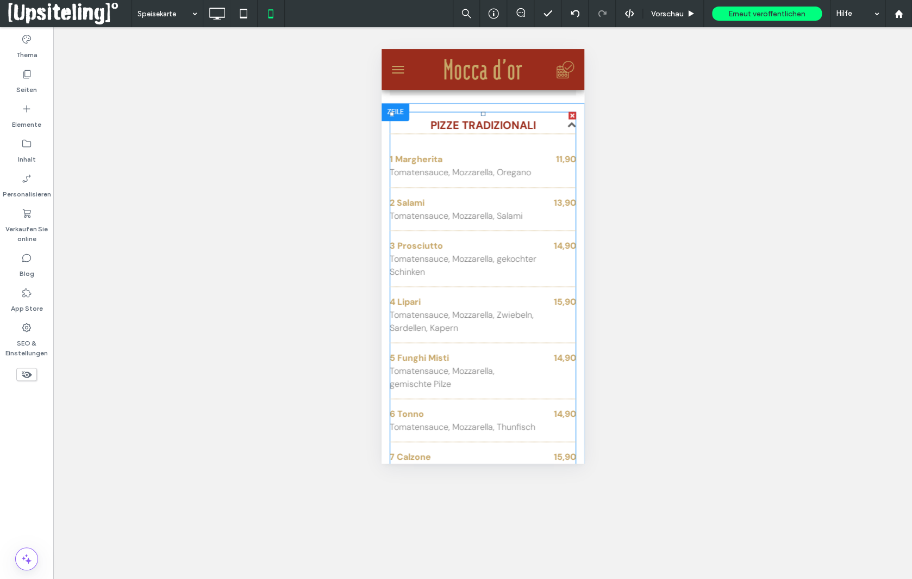
click at [506, 134] on h3 "PIZZE TRADIZIONALI" at bounding box center [482, 125] width 187 height 17
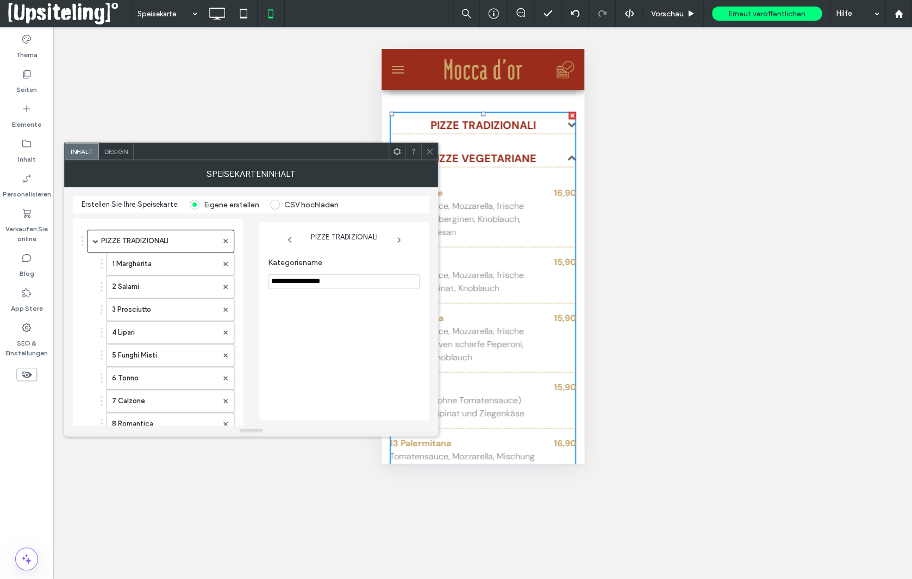
click at [119, 153] on span "Design" at bounding box center [115, 151] width 23 height 8
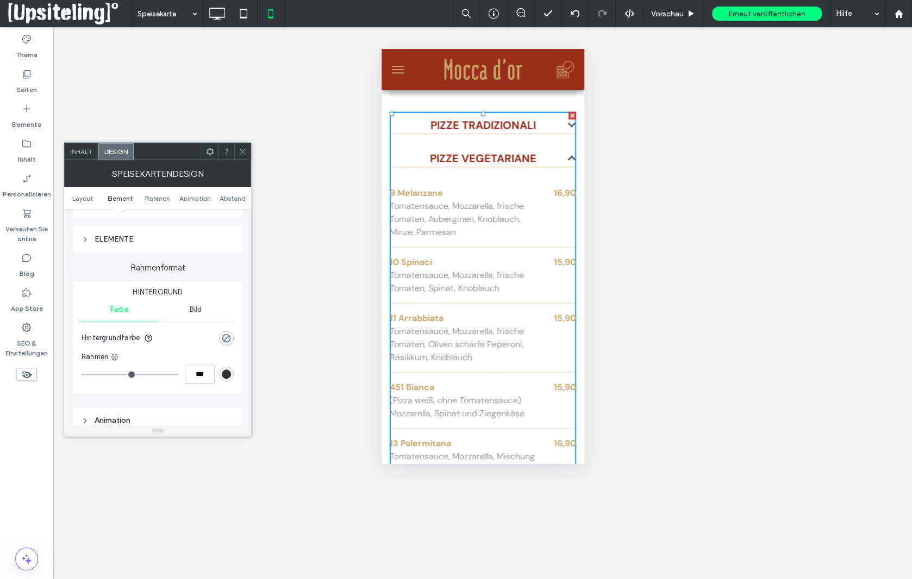
scroll to position [288, 0]
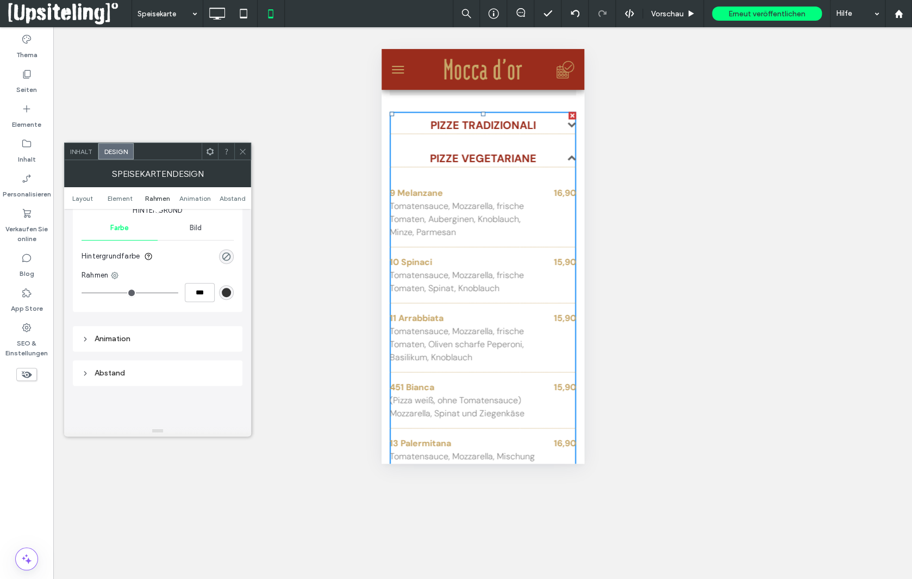
click at [103, 337] on div "Animation" at bounding box center [158, 338] width 152 height 9
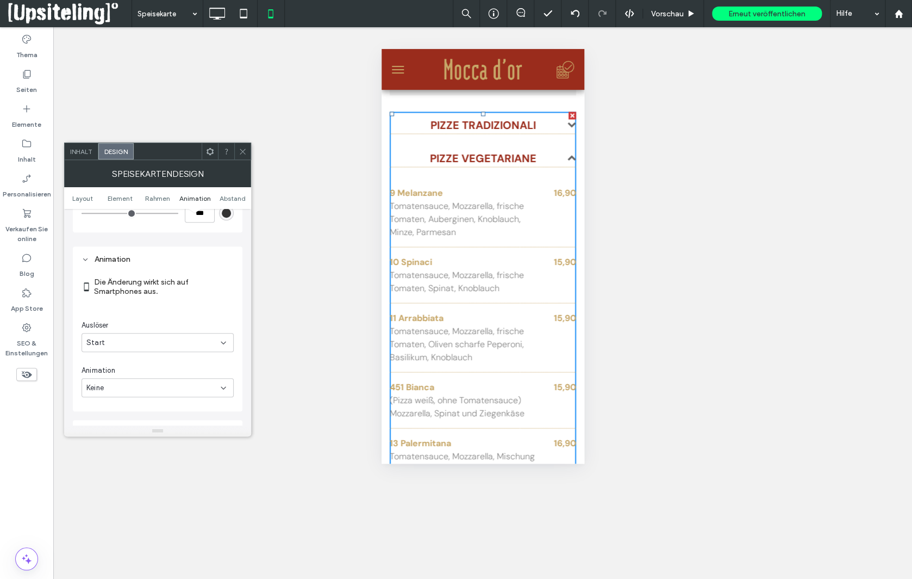
scroll to position [426, 0]
click at [246, 150] on icon at bounding box center [243, 151] width 8 height 8
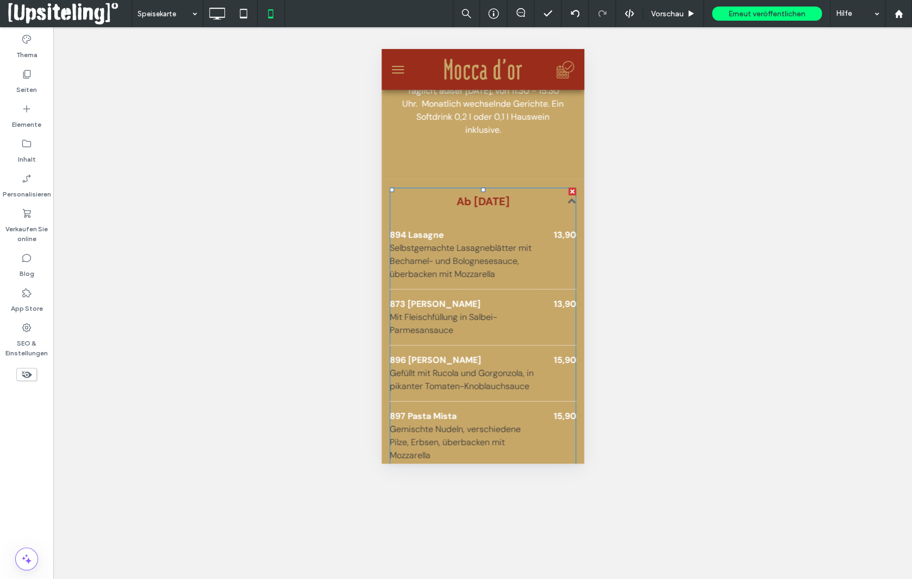
scroll to position [1469, 0]
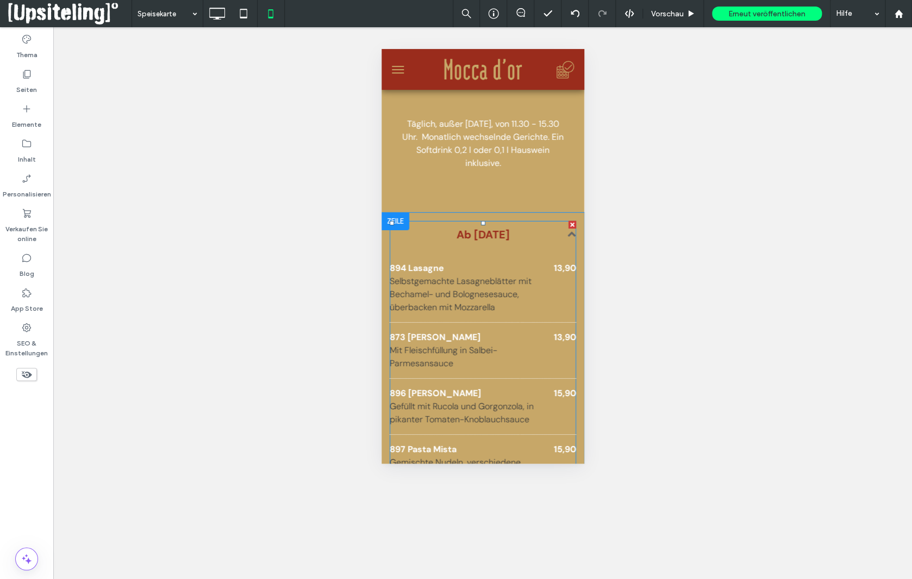
click at [544, 234] on h3 "Ab 08.08.2025" at bounding box center [482, 234] width 187 height 16
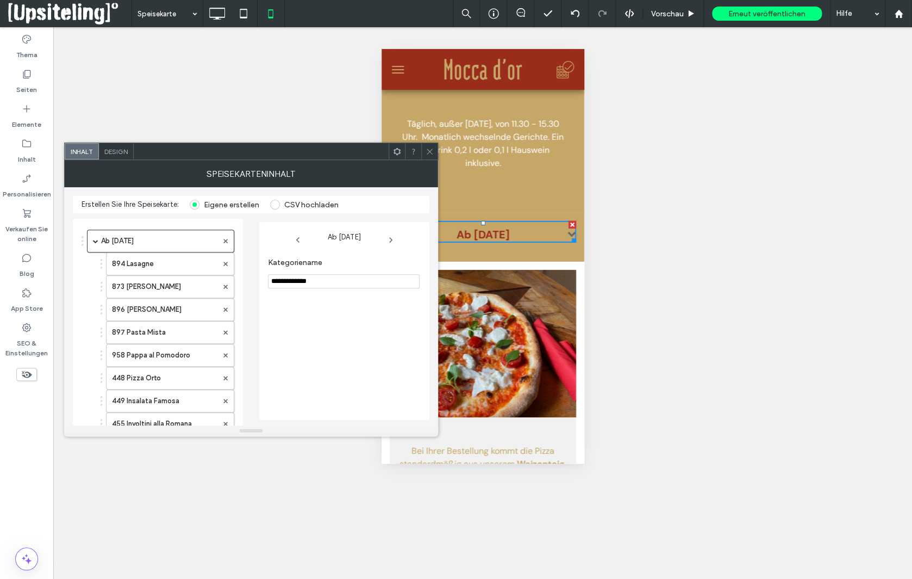
click at [117, 153] on span "Design" at bounding box center [115, 151] width 23 height 8
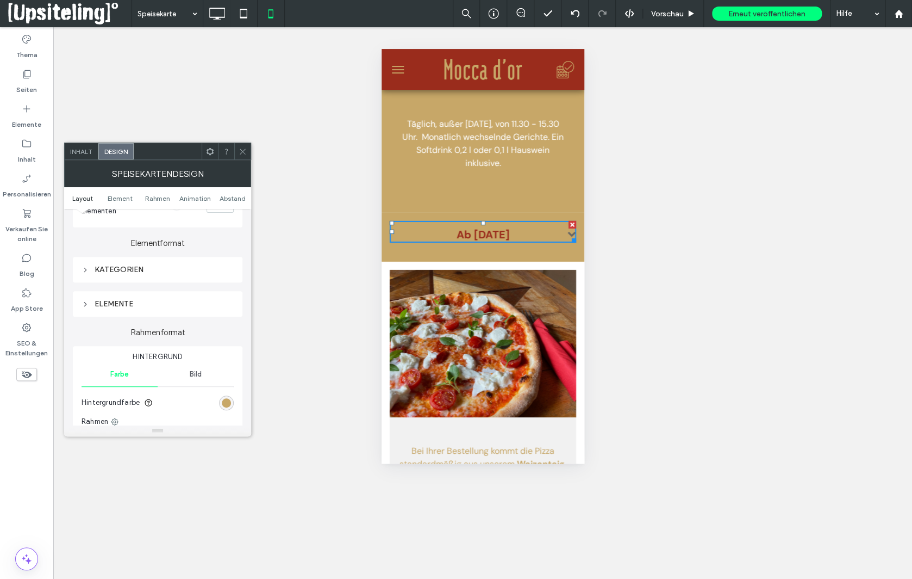
scroll to position [303, 0]
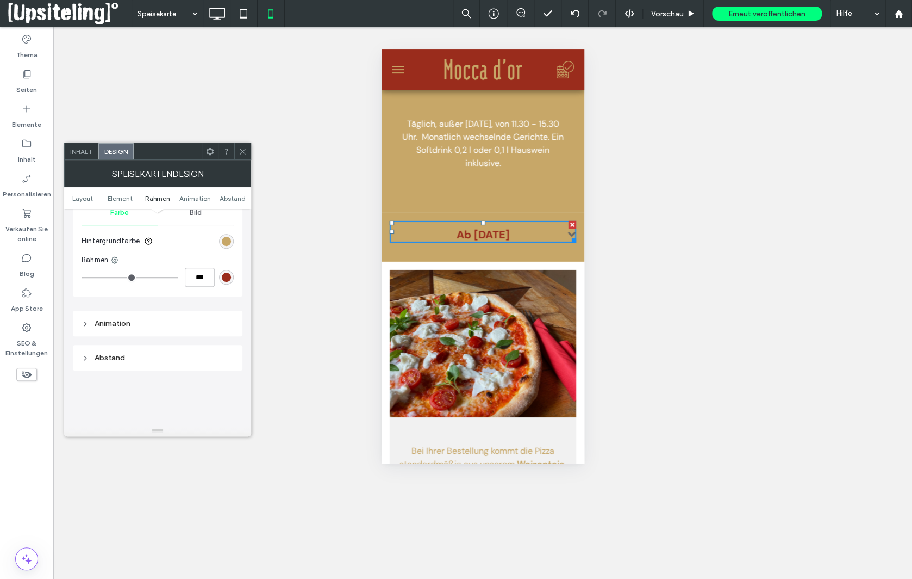
click at [121, 327] on div "Animation" at bounding box center [158, 323] width 152 height 9
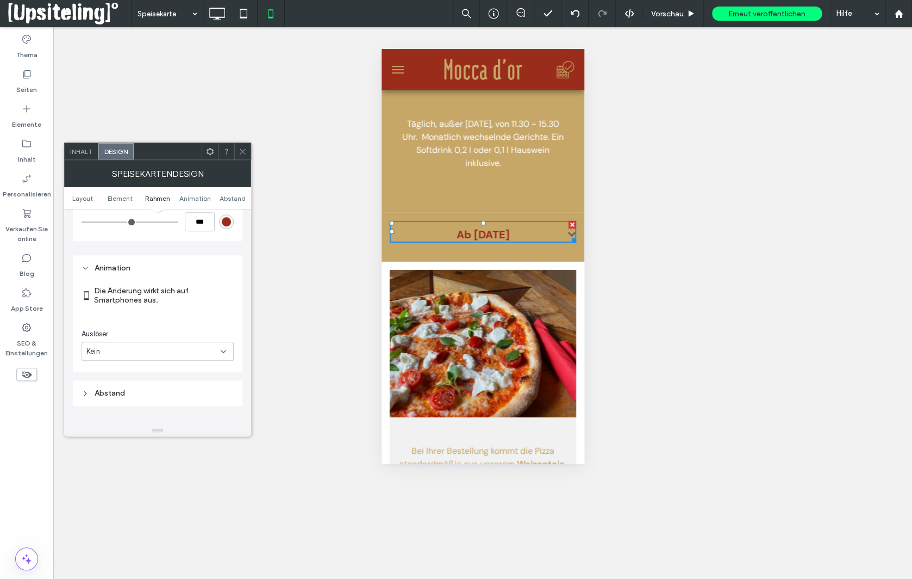
scroll to position [417, 0]
click at [140, 292] on div "Kein" at bounding box center [153, 293] width 134 height 11
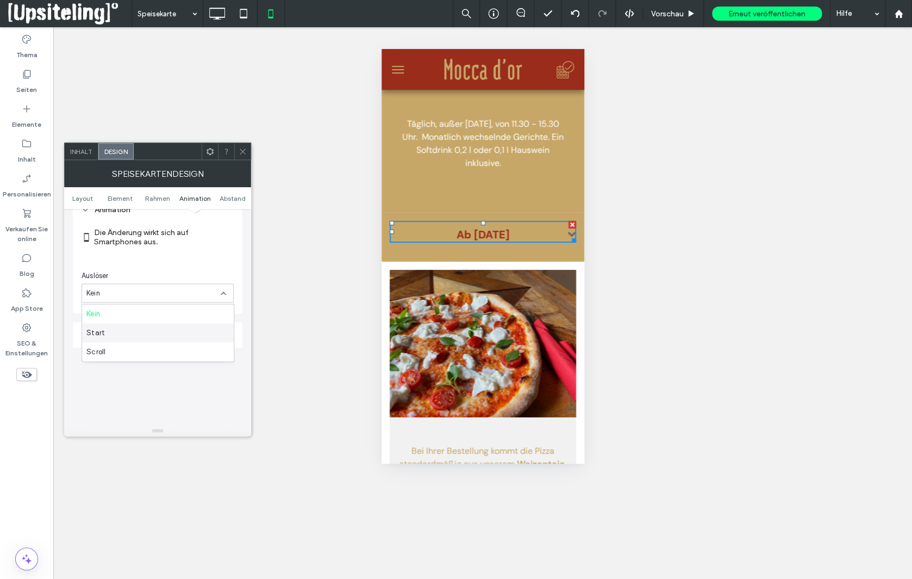
click at [111, 333] on div "Start" at bounding box center [158, 332] width 152 height 19
click at [171, 343] on div "Keine" at bounding box center [153, 338] width 134 height 11
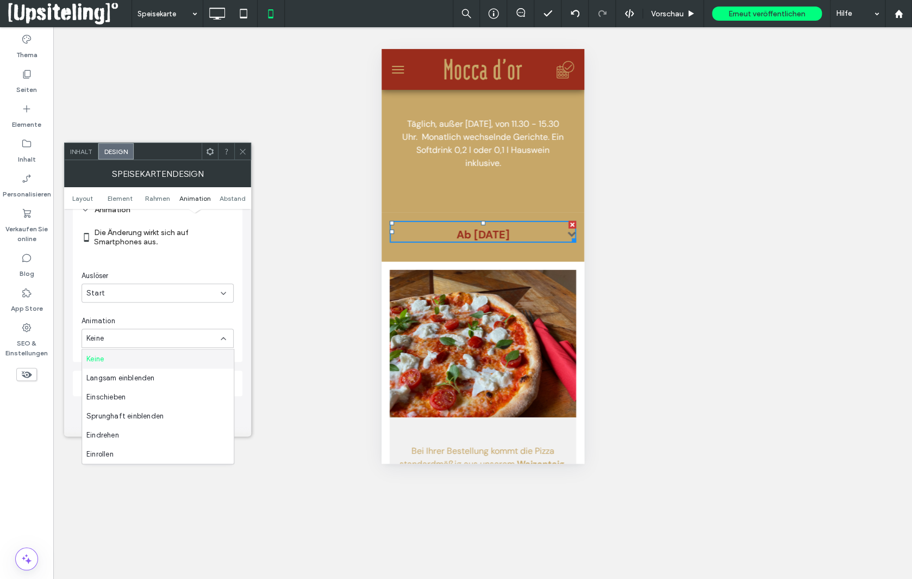
click at [195, 272] on div "Auslöser" at bounding box center [158, 275] width 152 height 11
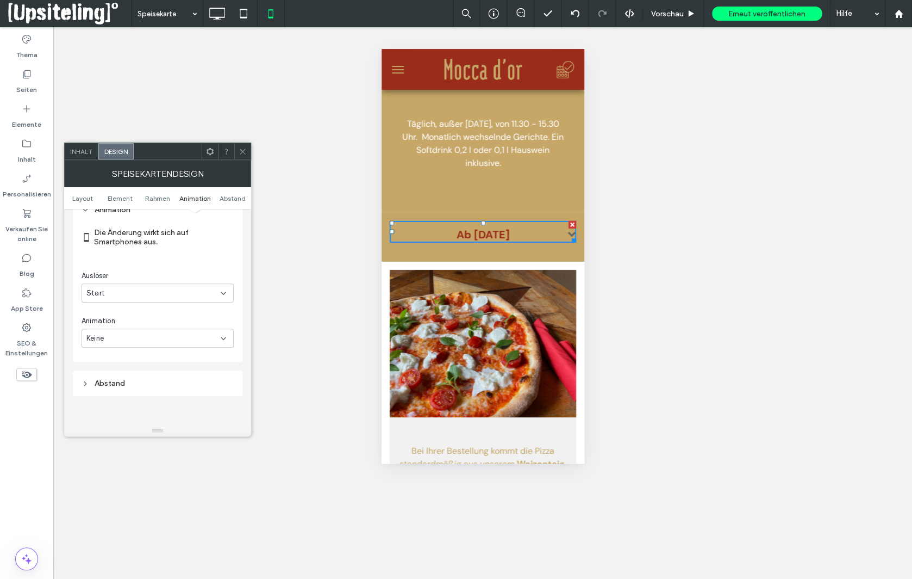
click at [239, 147] on icon at bounding box center [243, 151] width 8 height 8
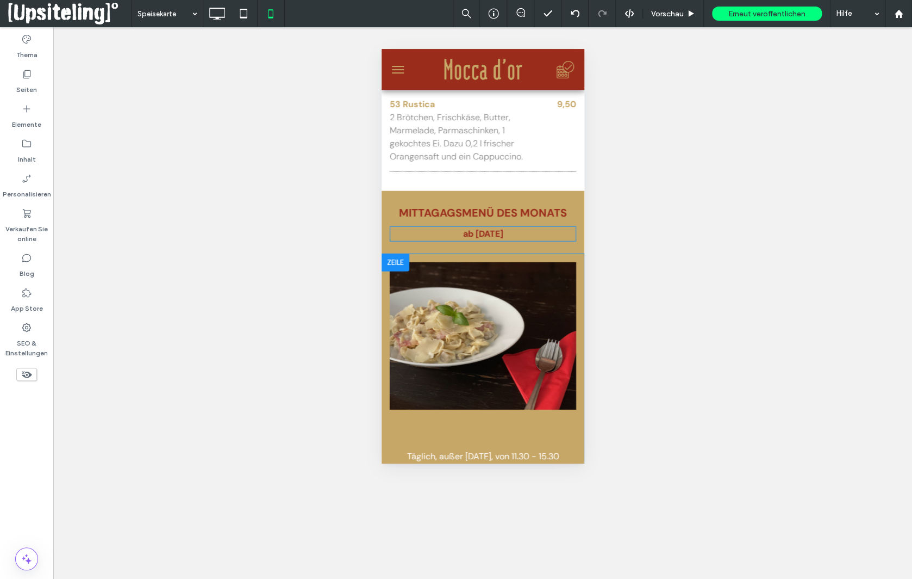
scroll to position [1092, 0]
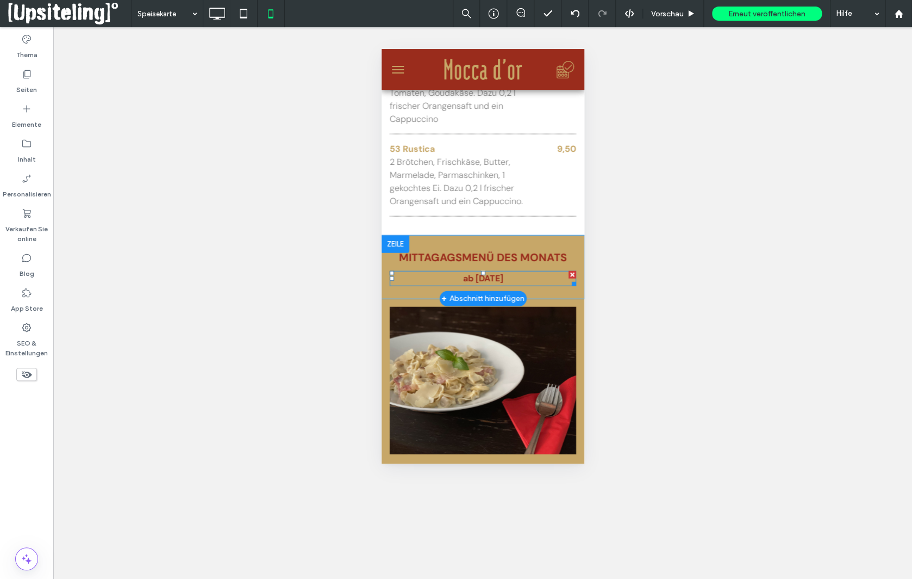
click at [568, 274] on div at bounding box center [572, 275] width 8 height 8
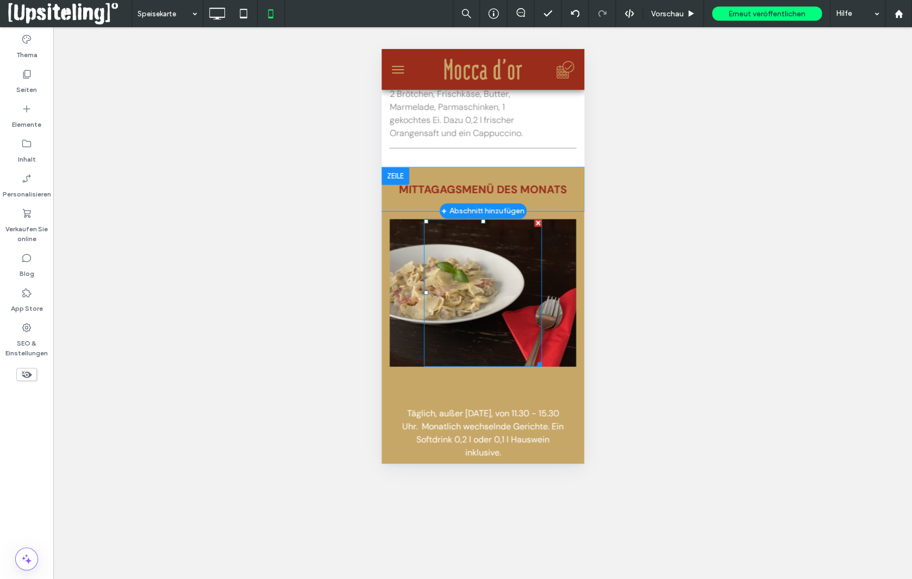
scroll to position [1152, 0]
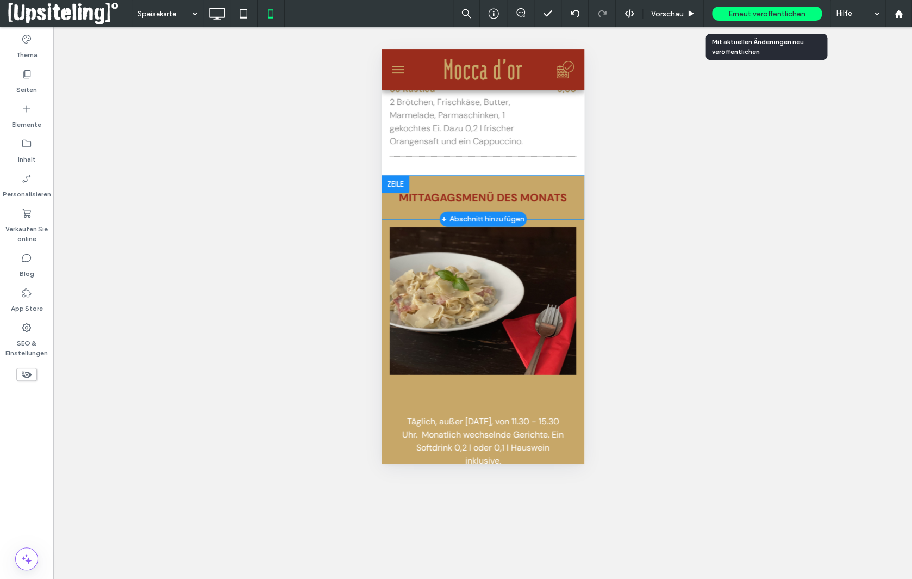
click at [754, 15] on span "Erneut veröffentlichen" at bounding box center [767, 13] width 77 height 9
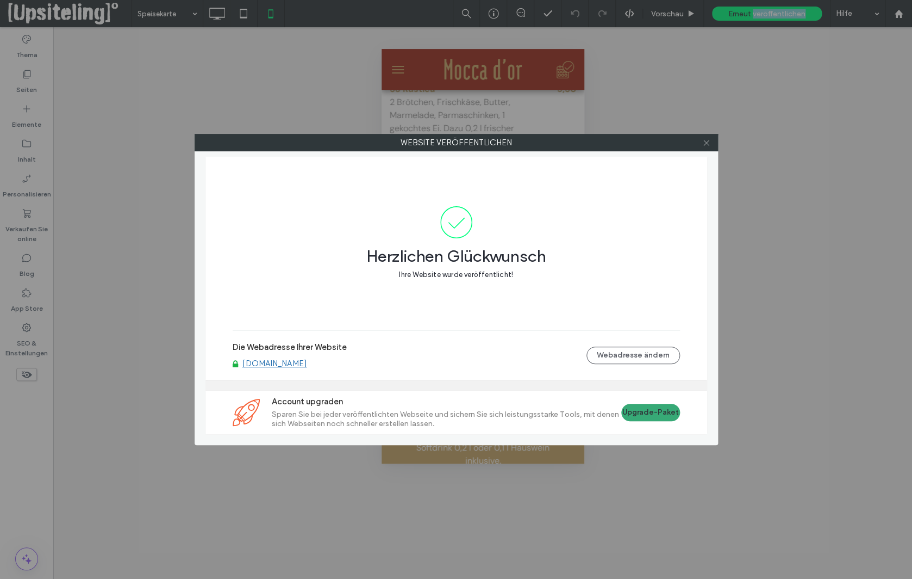
click at [708, 144] on use at bounding box center [706, 142] width 5 height 5
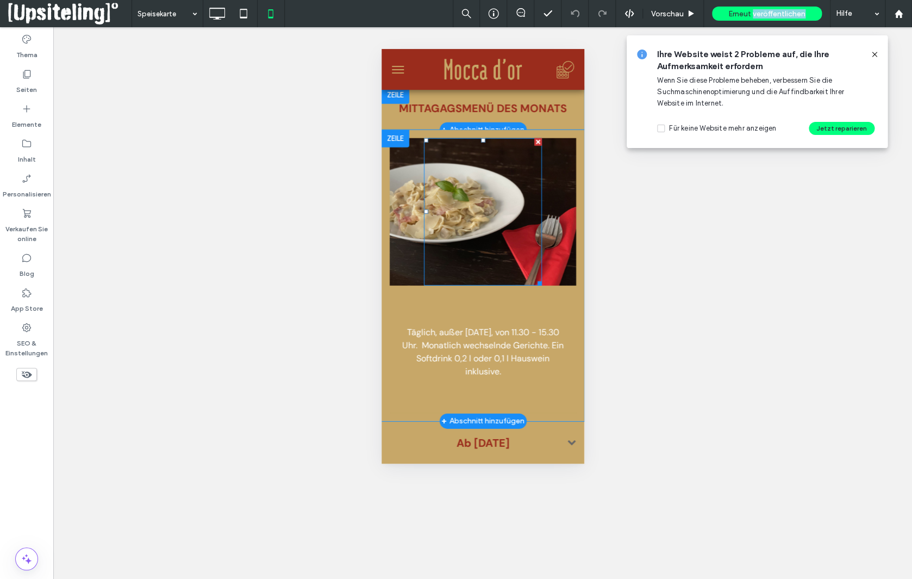
scroll to position [1300, 0]
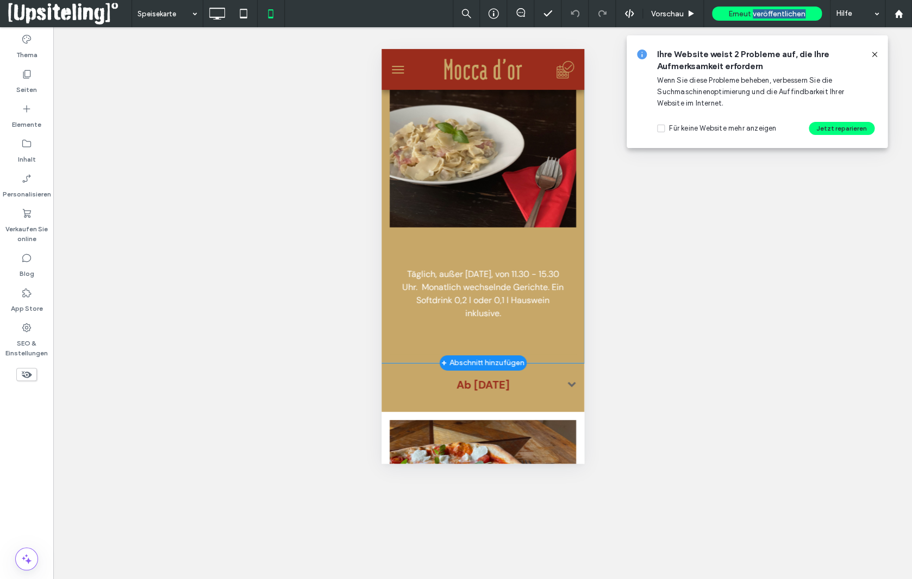
click at [401, 243] on div "Täglich, außer Samstag, von 11.30 - 15.30 Uhr. Monatlich wechselnde Gerichte. E…" at bounding box center [482, 290] width 187 height 127
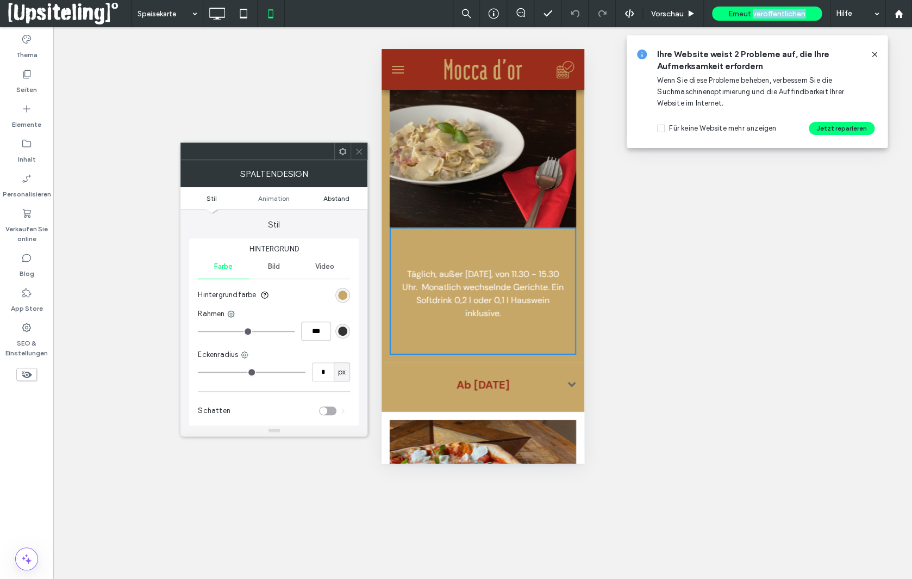
click at [330, 197] on span "Abstand" at bounding box center [337, 198] width 26 height 8
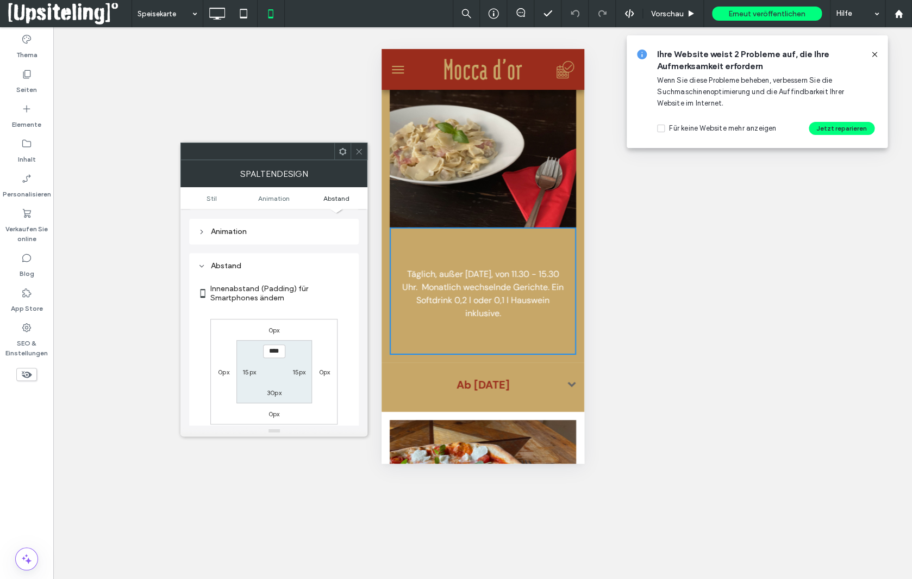
scroll to position [256, 0]
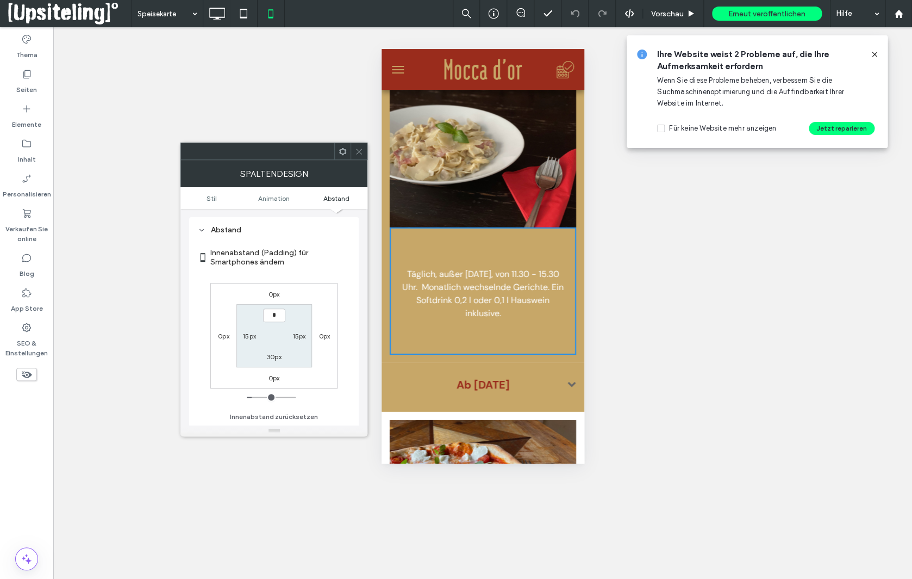
type input "**"
click at [275, 360] on label "30px" at bounding box center [274, 356] width 15 height 8
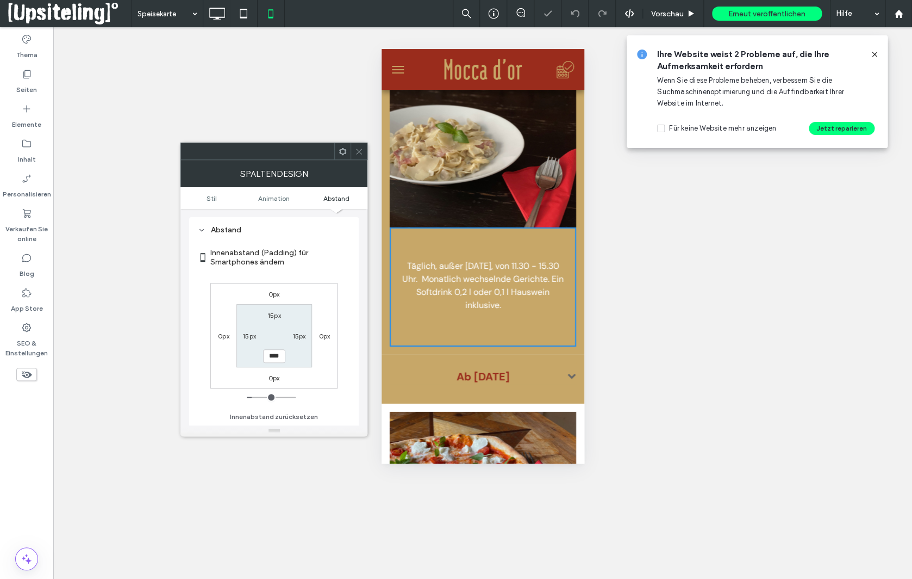
type input "**"
click at [356, 149] on icon at bounding box center [359, 151] width 8 height 8
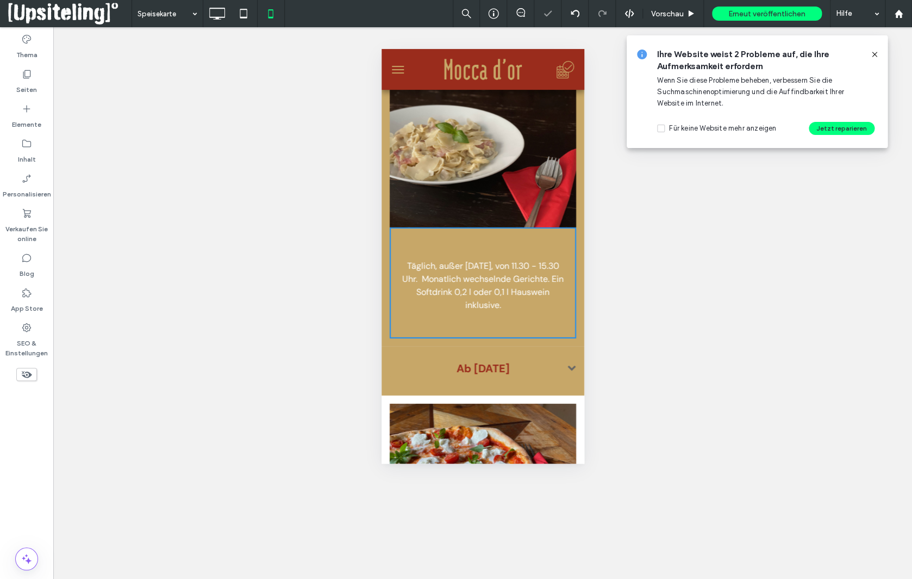
type input "****"
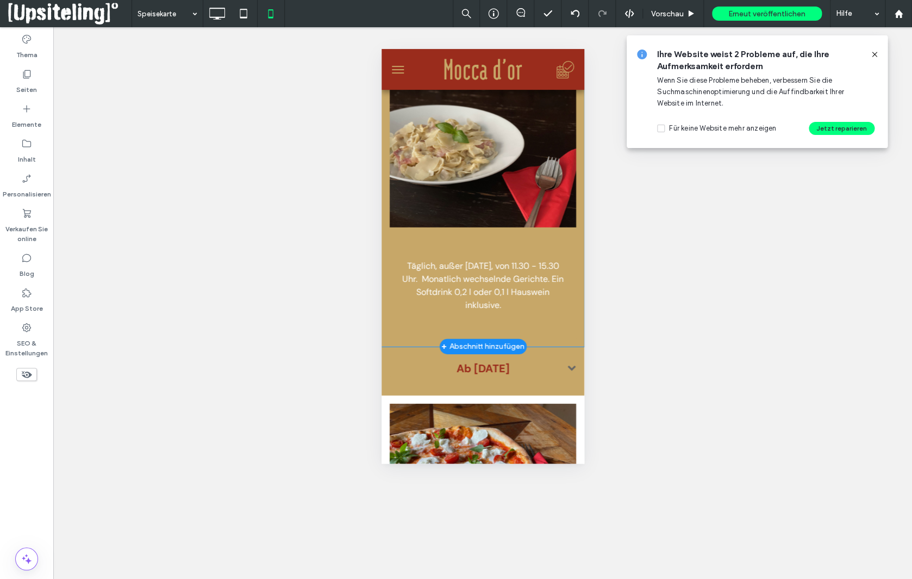
click at [456, 236] on div "Täglich, außer Samstag, von 11.30 - 15.30 Uhr. Monatlich wechselnde Gerichte. E…" at bounding box center [482, 282] width 187 height 111
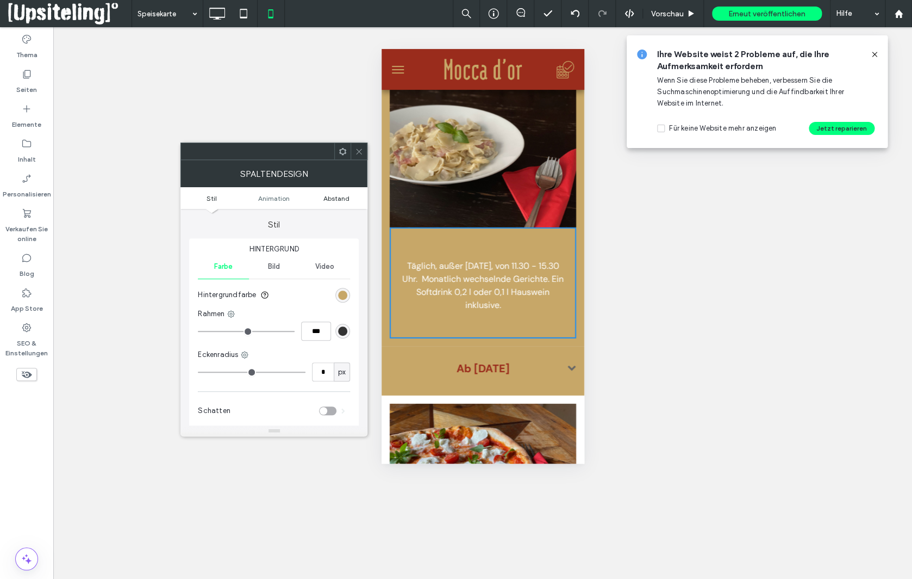
click at [331, 196] on span "Abstand" at bounding box center [337, 198] width 26 height 8
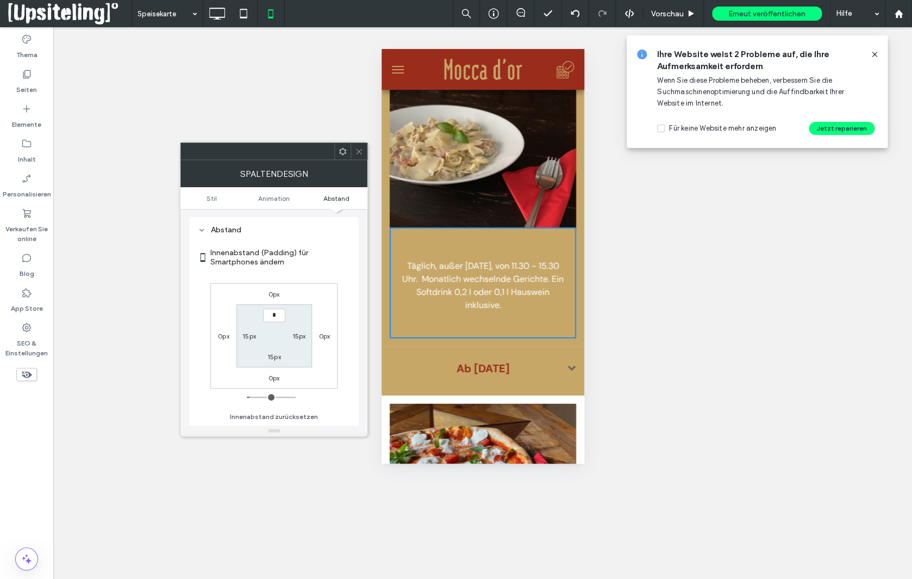
type input "***"
click at [271, 358] on label "15px" at bounding box center [275, 356] width 14 height 8
type input "**"
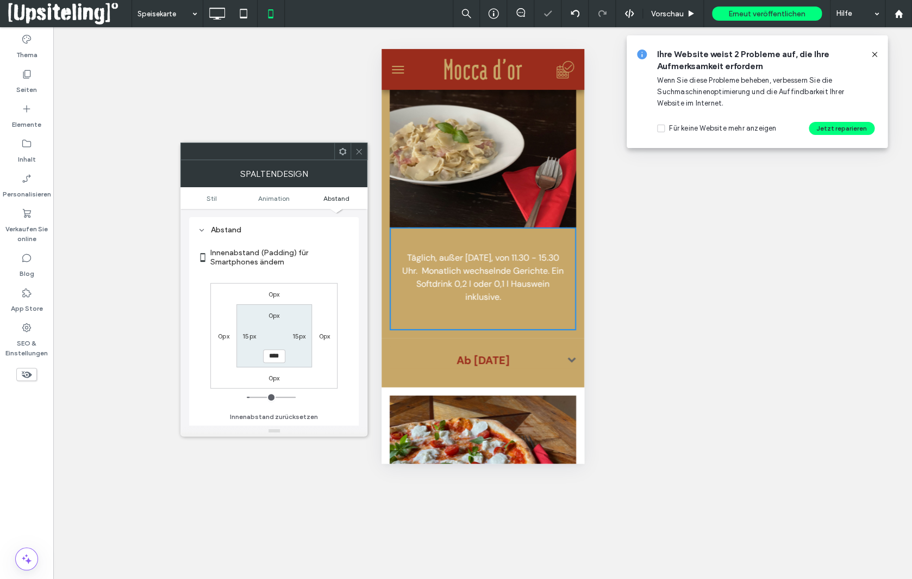
click at [271, 358] on input "****" at bounding box center [274, 356] width 22 height 14
type input "*"
type input "***"
click at [337, 236] on div "Abstand" at bounding box center [274, 229] width 152 height 15
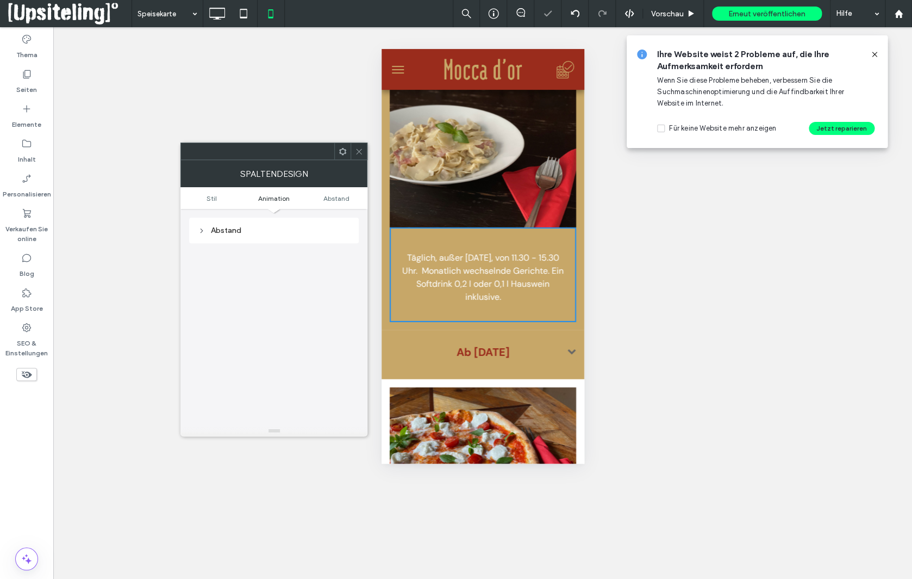
scroll to position [255, 0]
click at [358, 151] on icon at bounding box center [359, 151] width 8 height 8
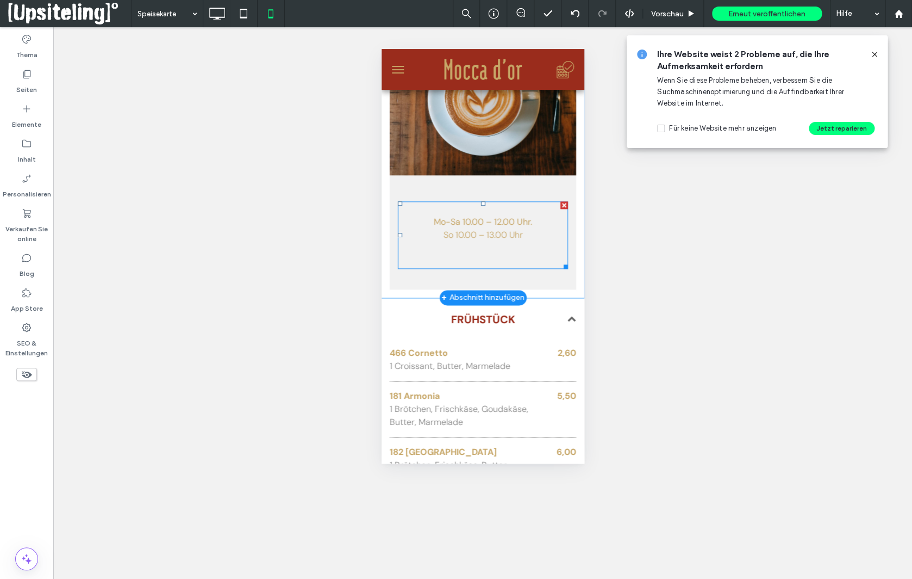
scroll to position [453, 0]
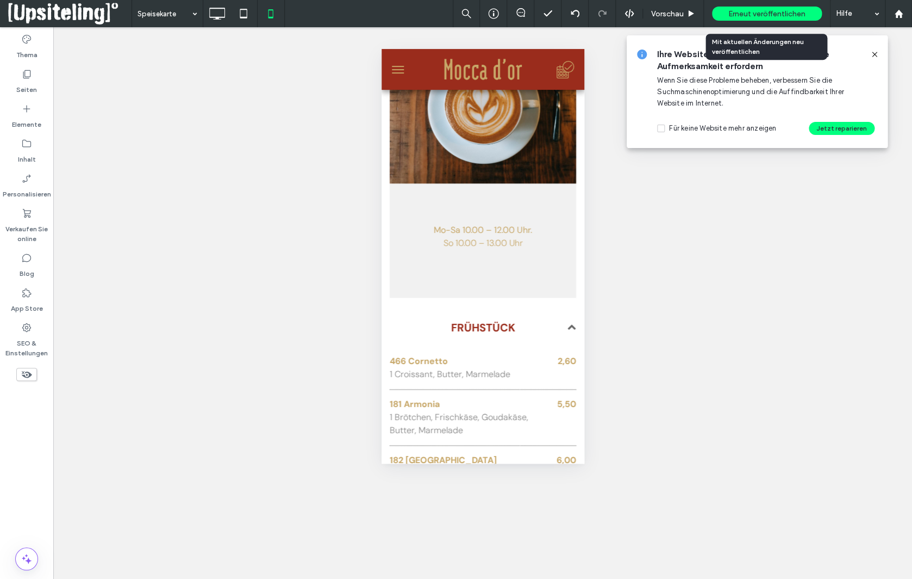
click at [762, 11] on span "Erneut veröffentlichen" at bounding box center [767, 13] width 77 height 9
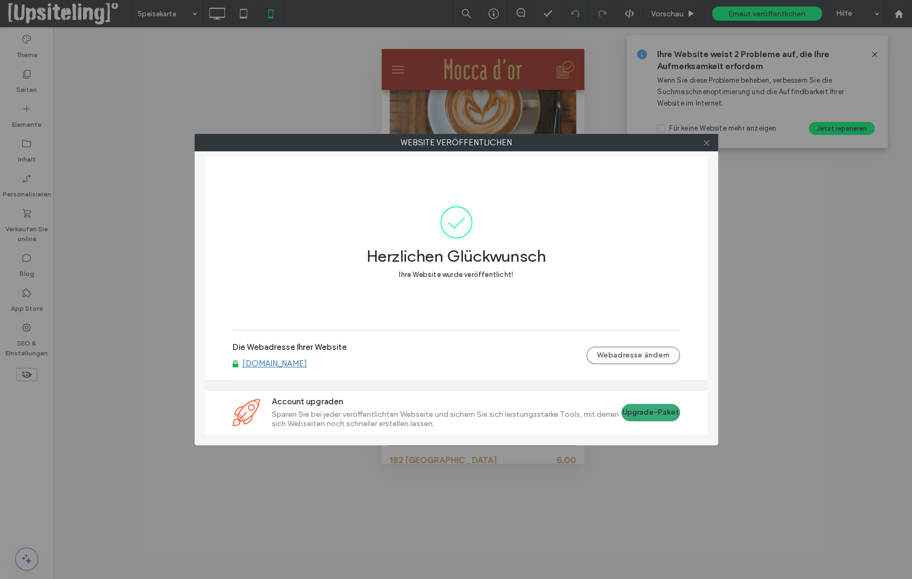
click at [708, 141] on use at bounding box center [706, 142] width 5 height 5
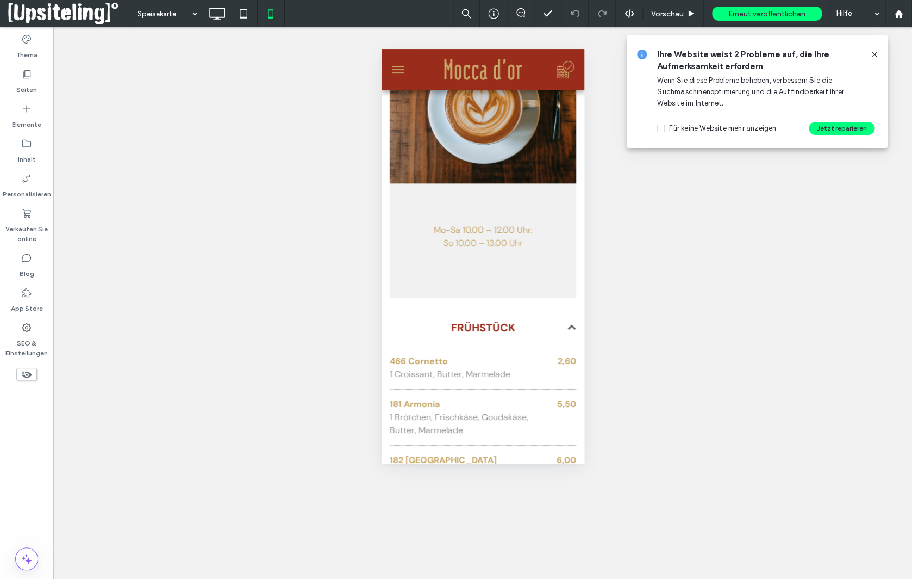
click at [877, 53] on icon at bounding box center [875, 54] width 9 height 9
click at [409, 333] on h3 "FRÜHSTÜCK" at bounding box center [482, 327] width 187 height 16
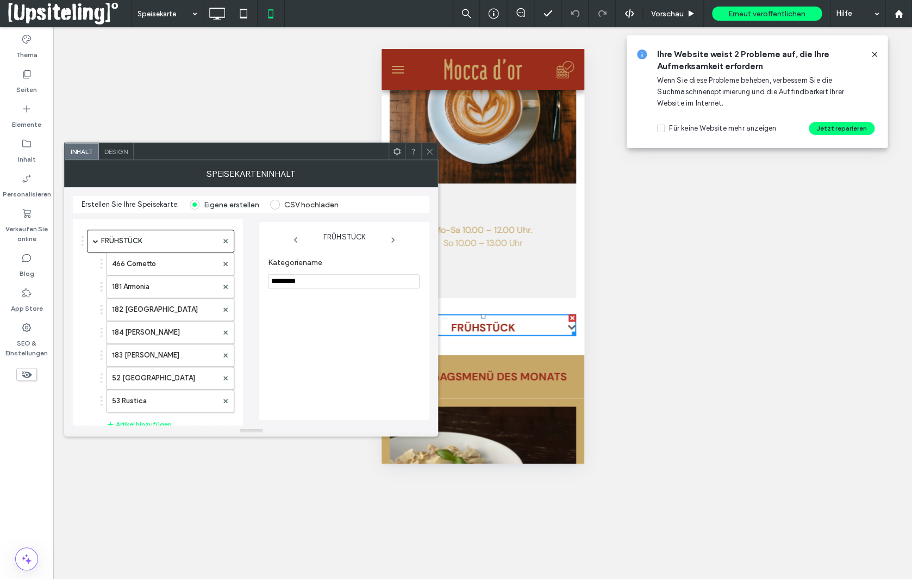
click at [113, 150] on span "Design" at bounding box center [115, 151] width 23 height 8
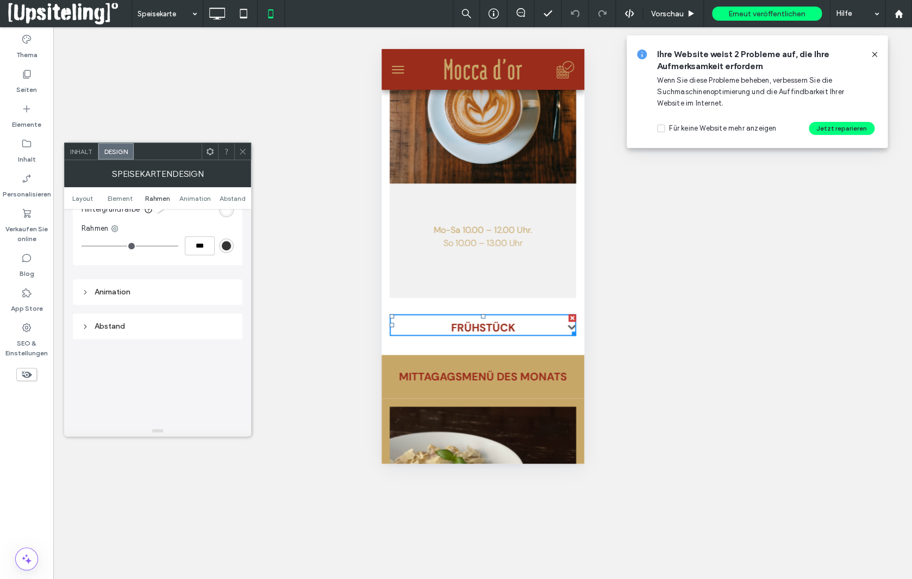
scroll to position [350, 0]
click at [128, 281] on div "Animation" at bounding box center [158, 276] width 152 height 9
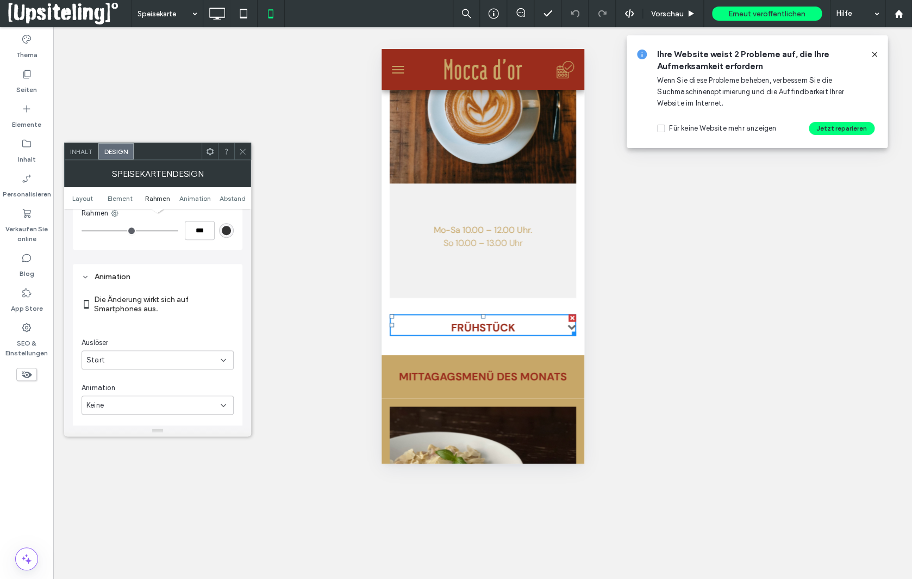
click at [227, 362] on icon at bounding box center [223, 360] width 9 height 9
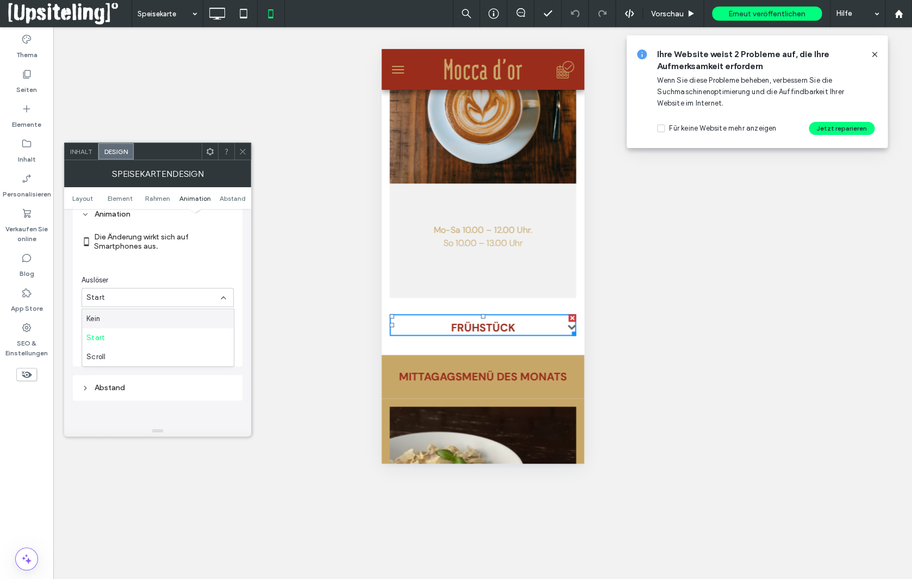
click at [246, 149] on icon at bounding box center [243, 151] width 8 height 8
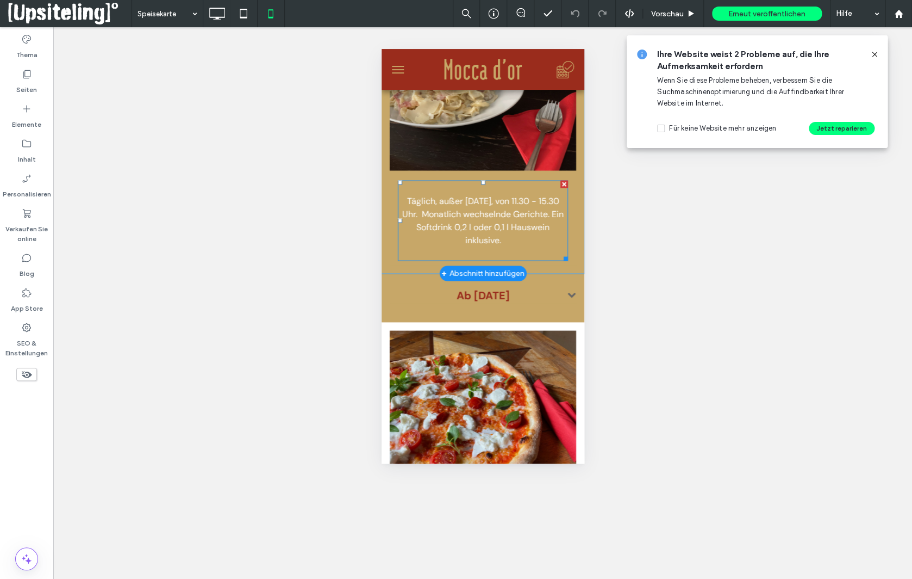
scroll to position [800, 0]
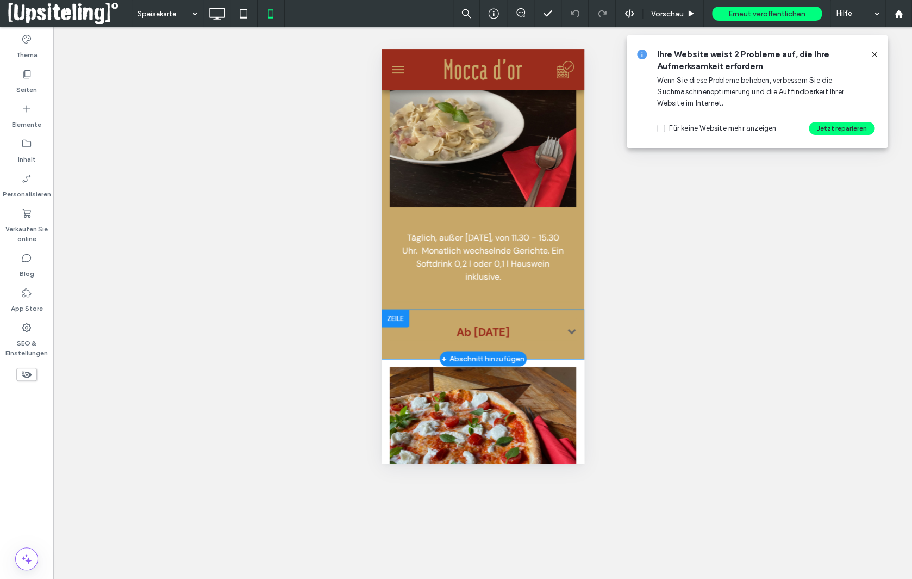
click at [405, 348] on div "Speisekarte Ab 08.08.2025 894 Lasagne Selbstgemachte Lasagneblätter mit Bechame…" at bounding box center [482, 334] width 203 height 33
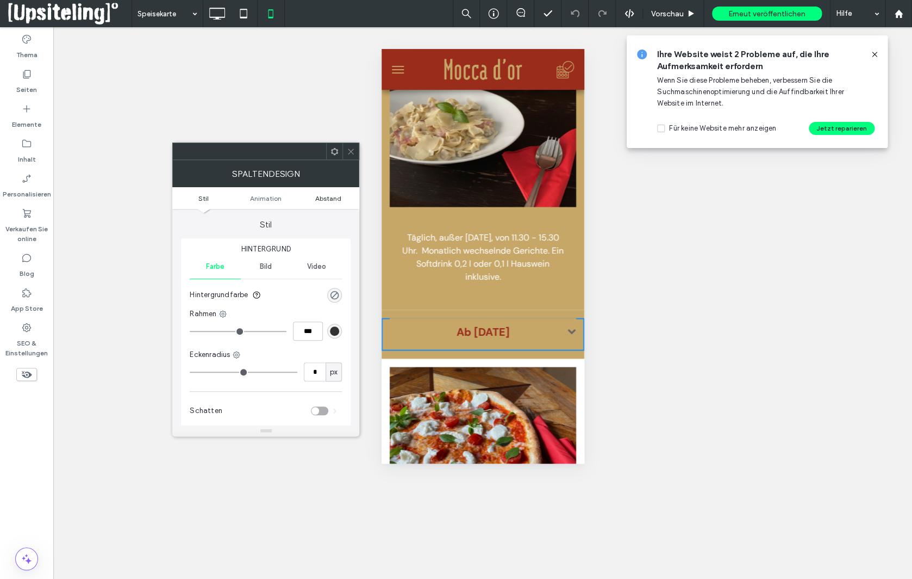
click at [319, 198] on span "Abstand" at bounding box center [328, 198] width 26 height 8
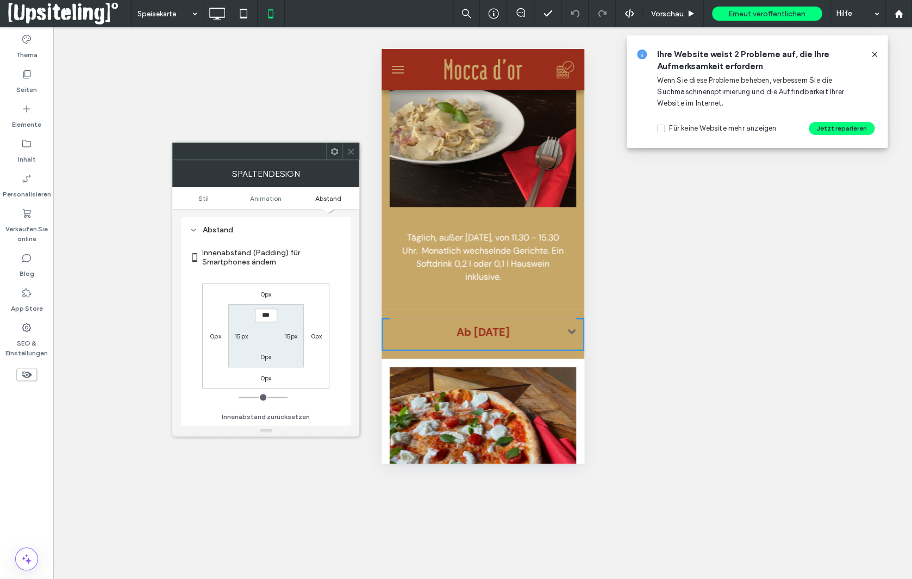
scroll to position [256, 0]
click at [349, 151] on icon at bounding box center [351, 151] width 8 height 8
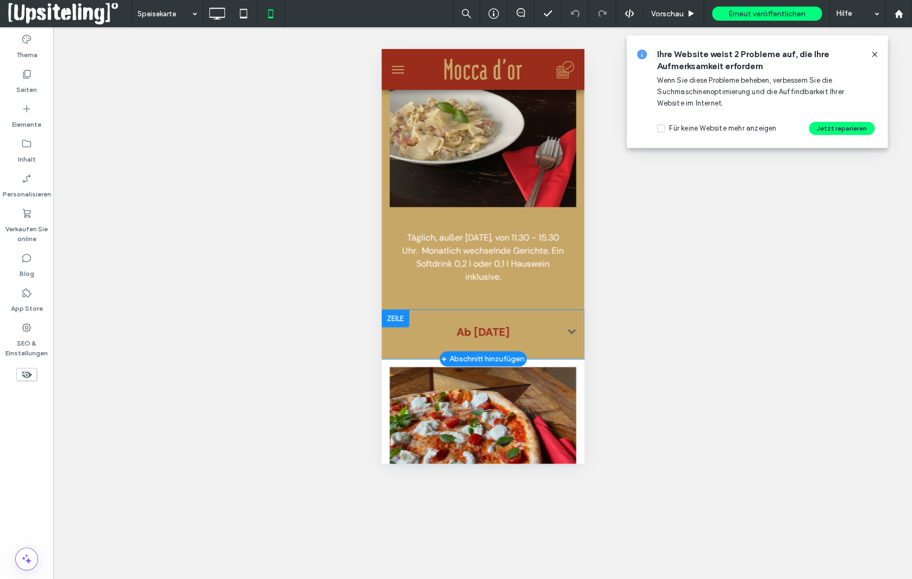
click at [394, 313] on div at bounding box center [395, 317] width 28 height 17
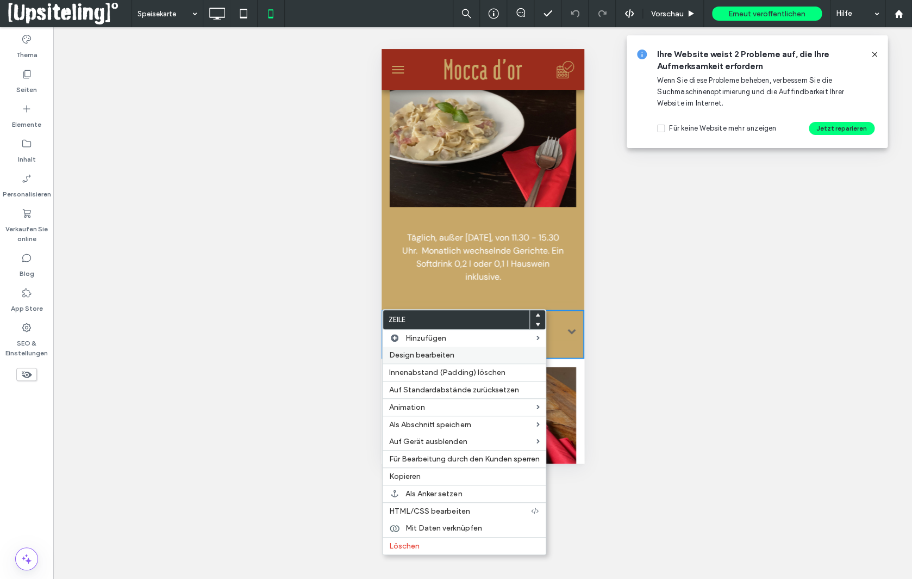
click at [437, 355] on span "Design bearbeiten" at bounding box center [421, 354] width 65 height 9
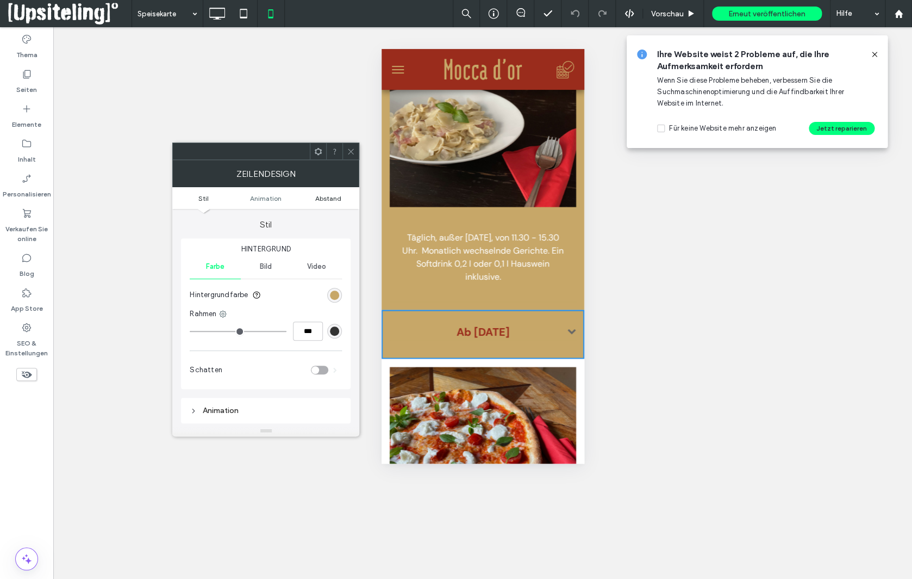
click at [330, 198] on span "Abstand" at bounding box center [328, 198] width 26 height 8
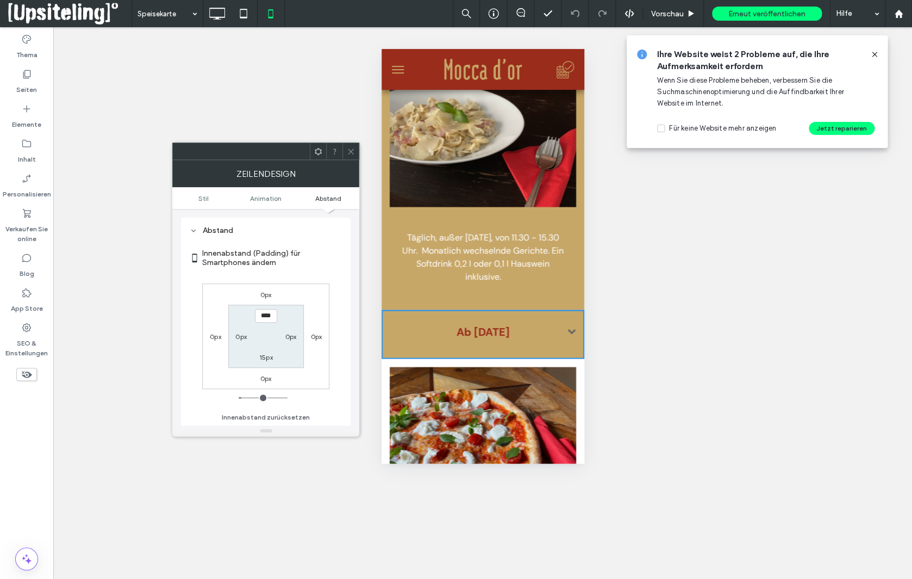
scroll to position [214, 0]
click at [271, 360] on label "15px" at bounding box center [266, 357] width 14 height 8
type input "*"
type input "***"
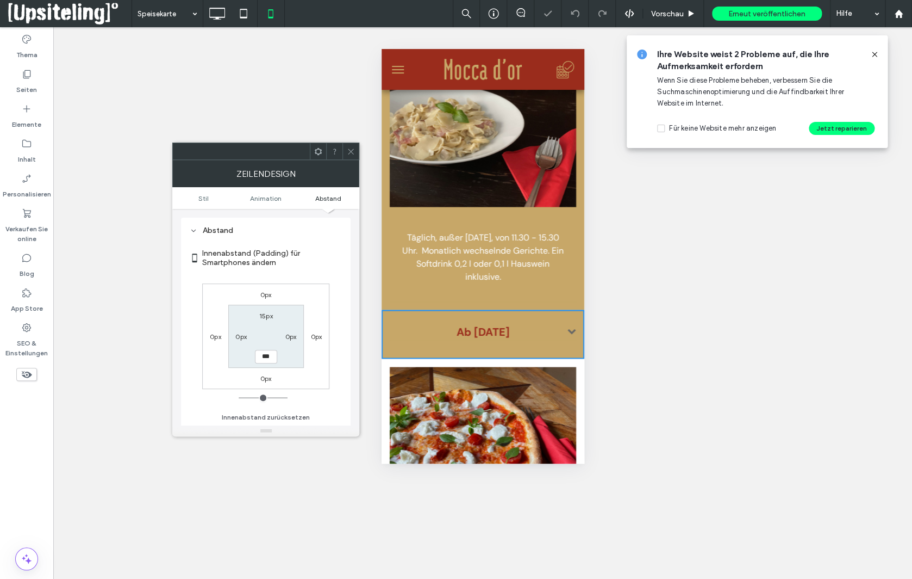
click at [271, 314] on label "15px" at bounding box center [266, 316] width 14 height 8
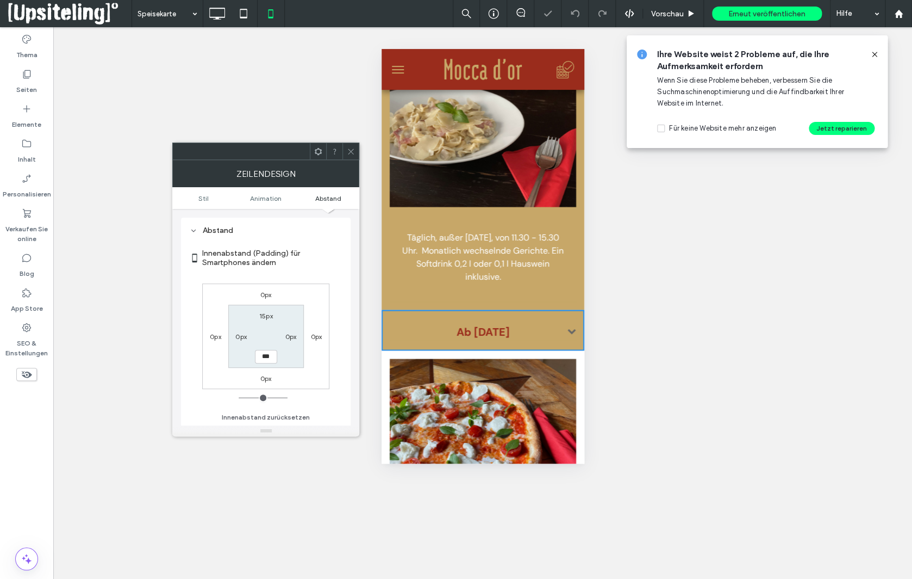
type input "**"
click at [352, 150] on use at bounding box center [351, 150] width 5 height 5
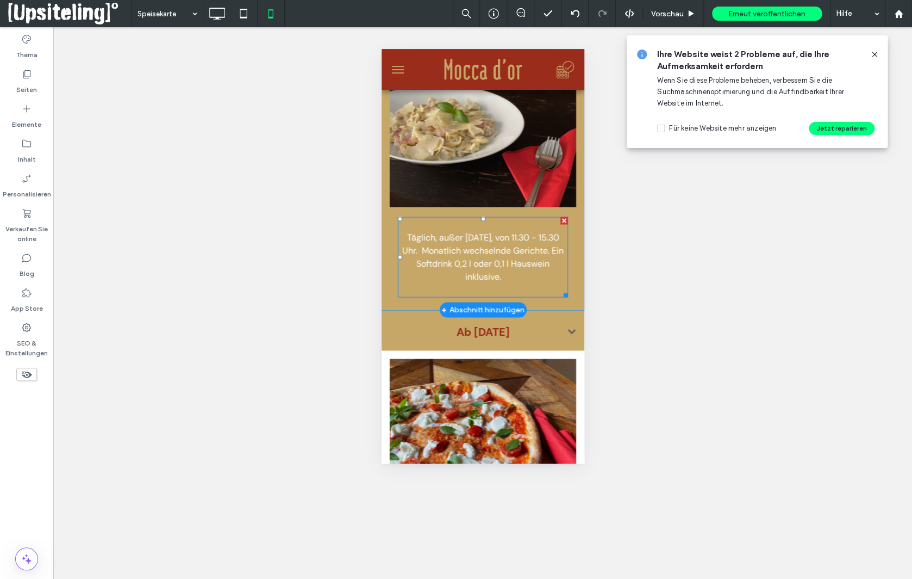
click at [460, 269] on p "Täglich, außer Samstag, von 11.30 - 15.30 Uhr. Monatlich wechselnde Gerichte. E…" at bounding box center [482, 257] width 170 height 52
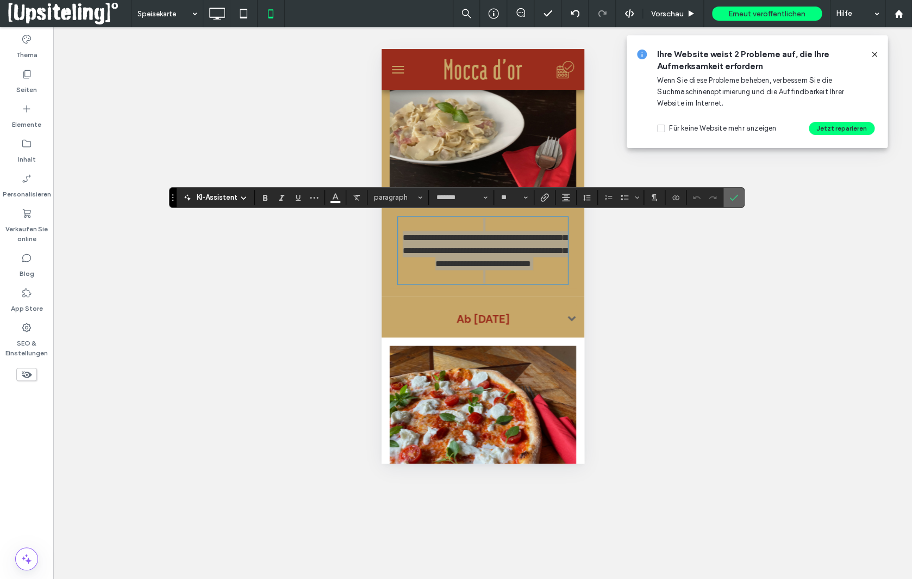
click at [734, 196] on icon "Bestätigen" at bounding box center [734, 197] width 9 height 9
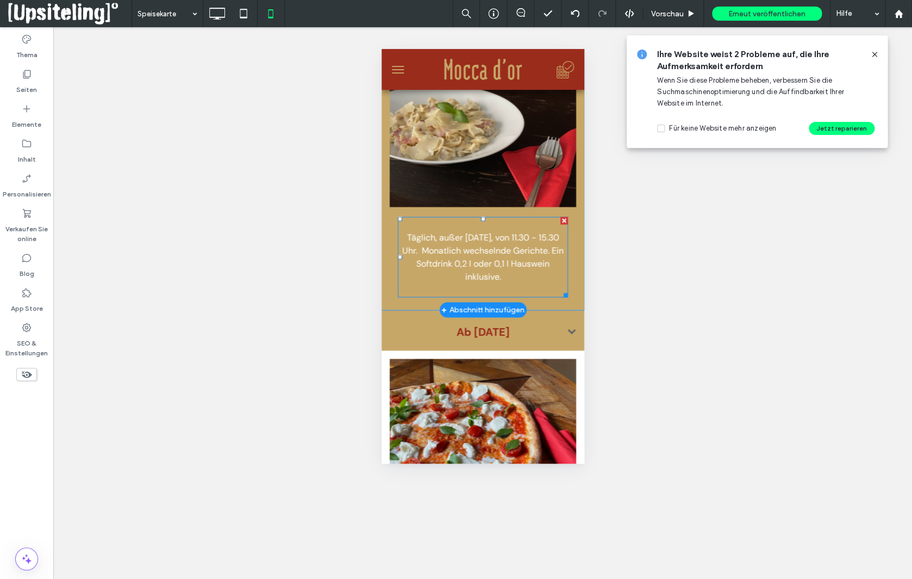
click at [489, 221] on p at bounding box center [482, 224] width 170 height 13
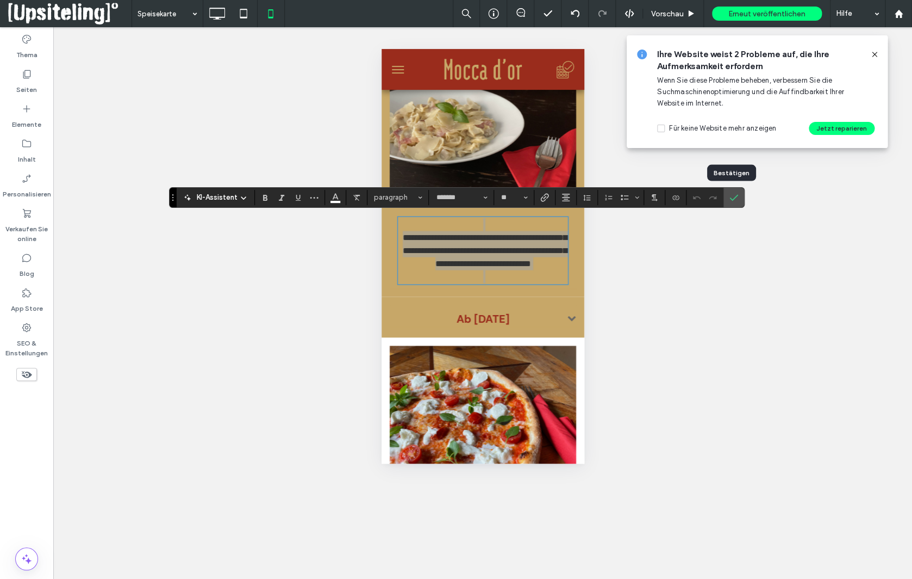
click at [730, 198] on icon "Bestätigen" at bounding box center [734, 197] width 9 height 9
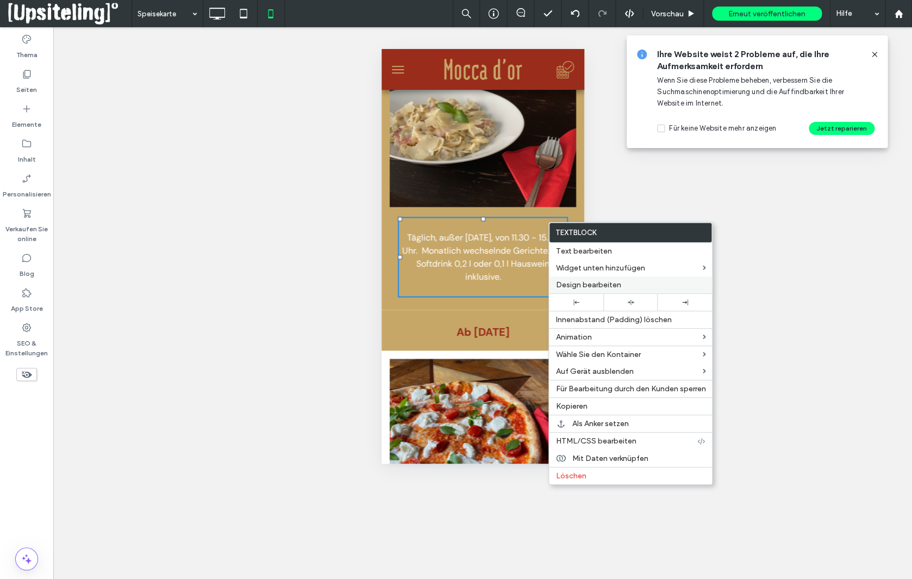
click at [591, 282] on span "Design bearbeiten" at bounding box center [588, 284] width 65 height 9
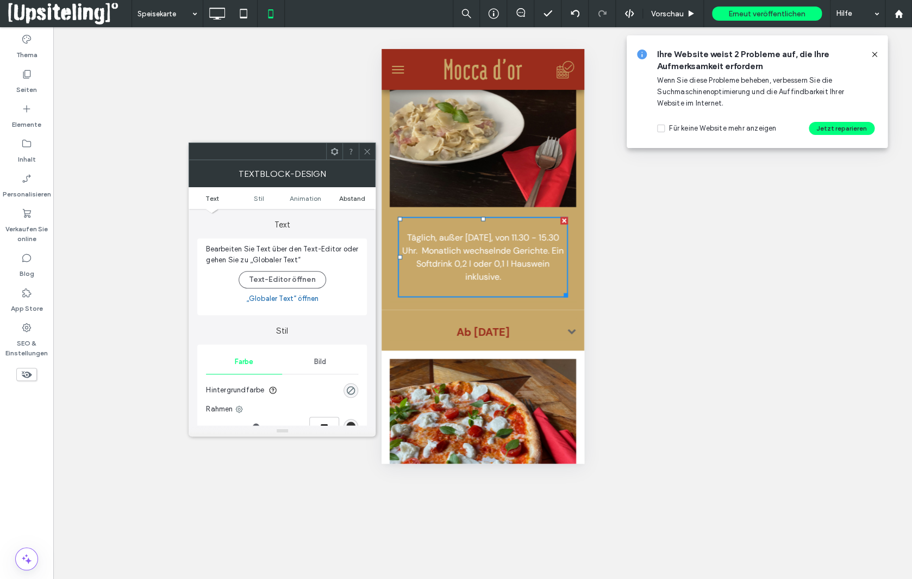
click at [354, 200] on span "Abstand" at bounding box center [352, 198] width 26 height 8
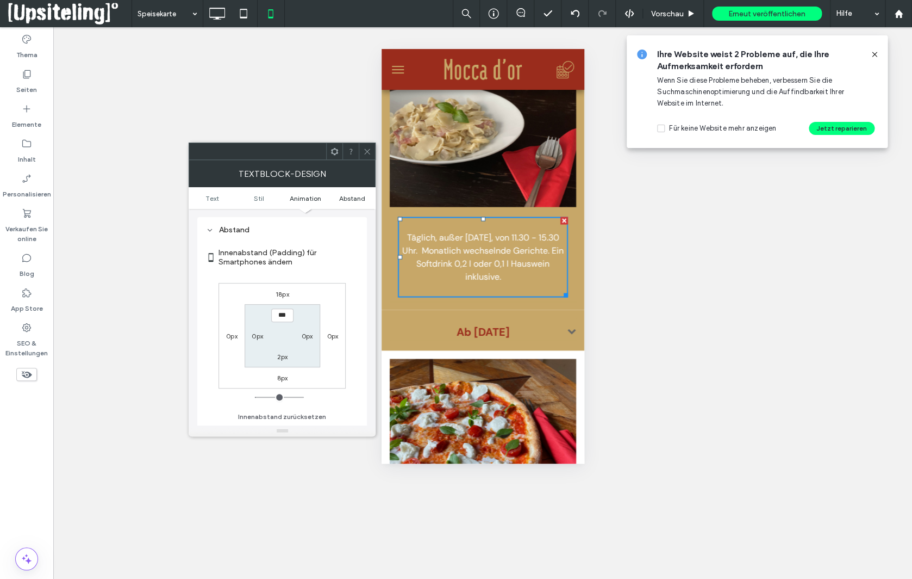
scroll to position [312, 0]
click at [450, 240] on span "Täglich, außer Samstag, von 11.30 - 15.30 Uhr. Monatlich wechselnde Gerichte. E…" at bounding box center [482, 256] width 161 height 51
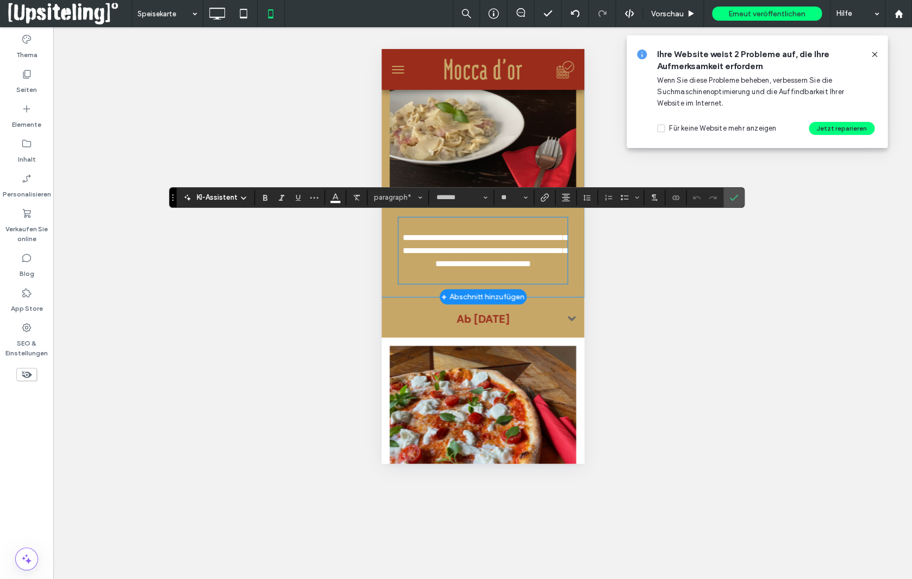
click at [406, 238] on p "**********" at bounding box center [482, 250] width 170 height 39
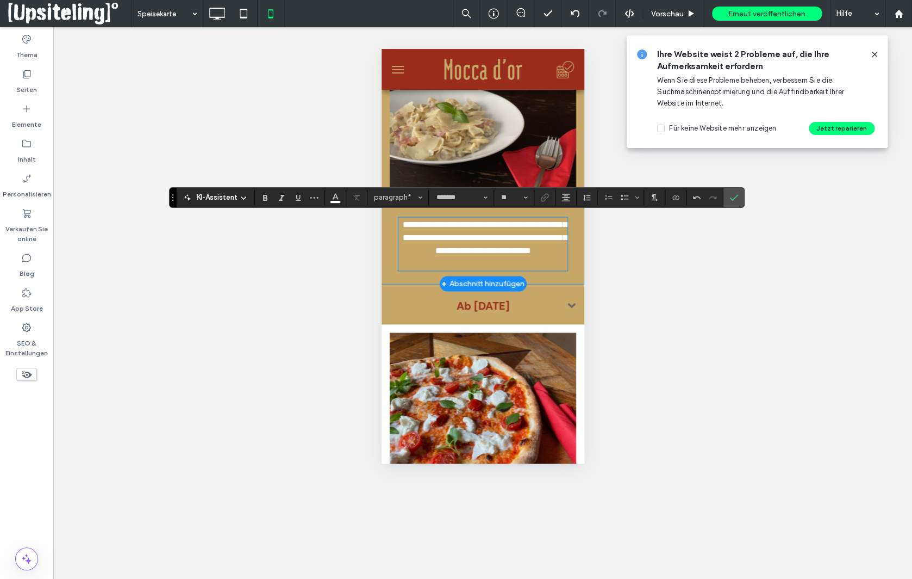
click at [520, 257] on p "**********" at bounding box center [482, 237] width 170 height 39
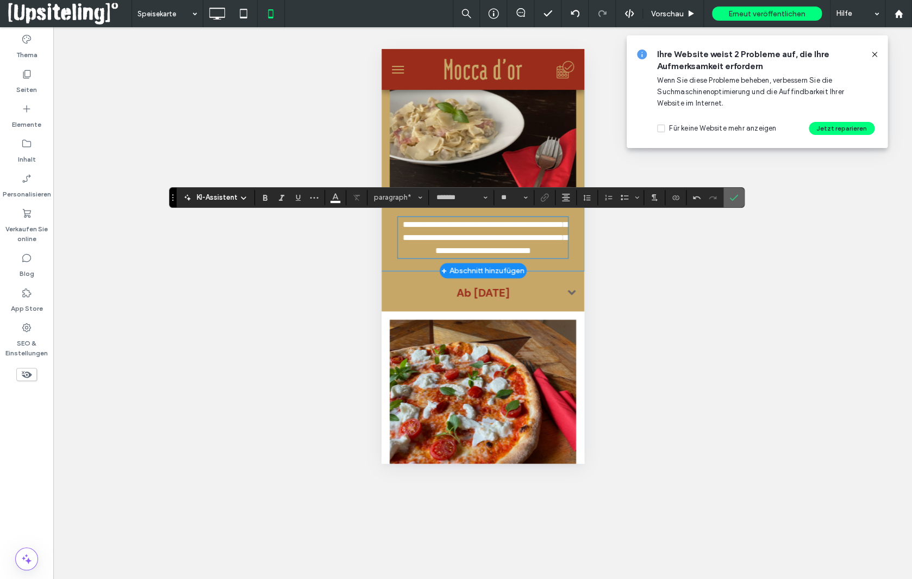
click at [730, 196] on icon "Bestätigen" at bounding box center [734, 197] width 9 height 9
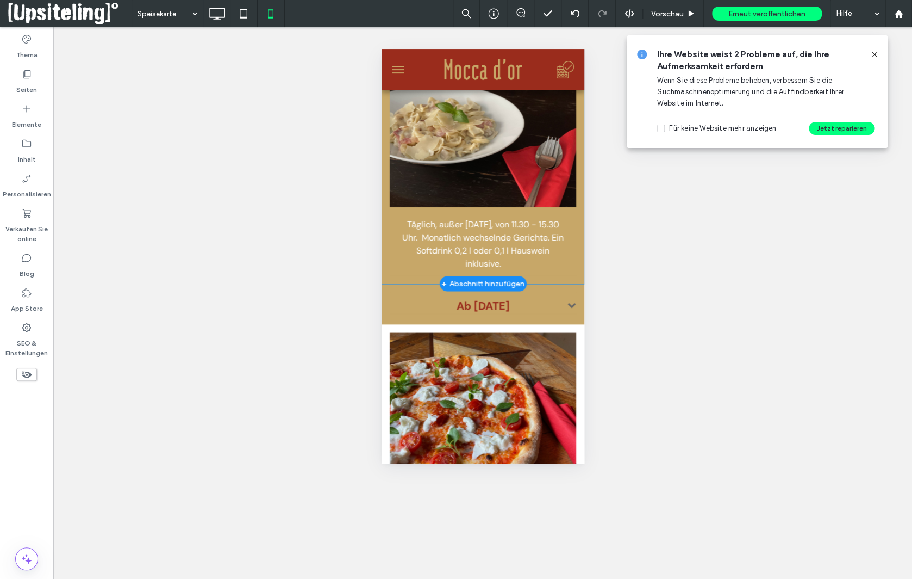
click at [406, 273] on div "Täglich, außer Samstag, von 11.30 - 15.30 Uhr. Monatlich wechselnde Gerichte. E…" at bounding box center [482, 241] width 187 height 69
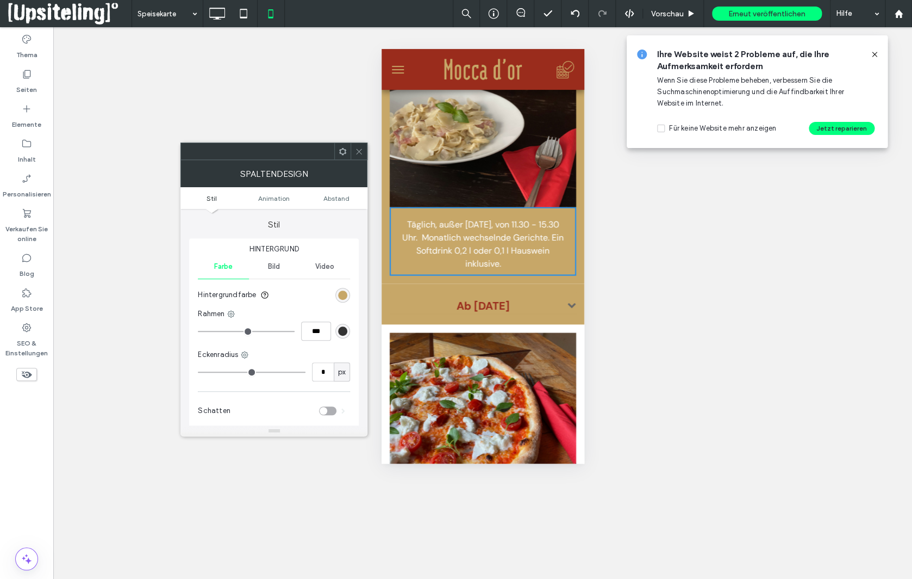
click at [358, 150] on icon at bounding box center [359, 151] width 8 height 8
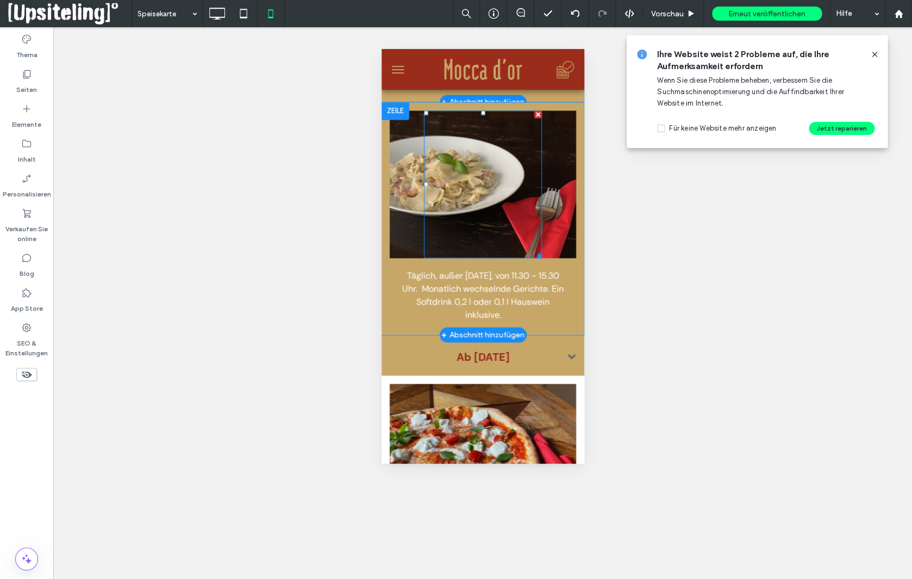
scroll to position [712, 0]
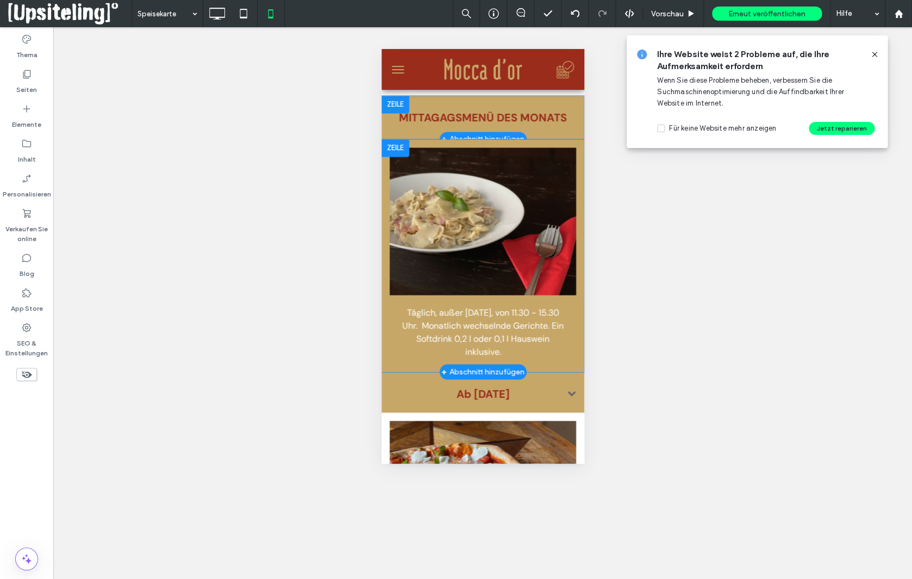
click at [440, 141] on div "Täglich, außer Samstag, von 11.30 - 15.30 Uhr. Monatlich wechselnde Gerichte. E…" at bounding box center [482, 255] width 203 height 232
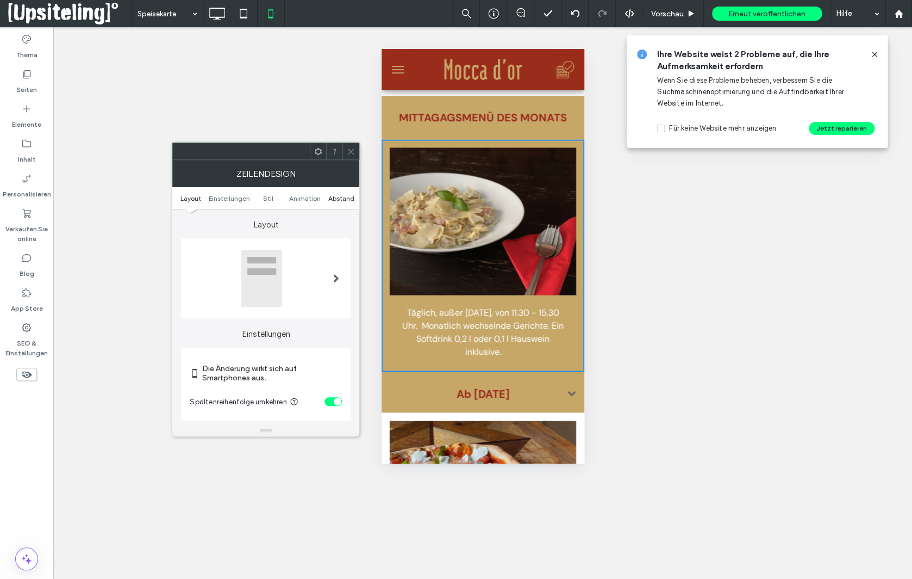
click at [340, 199] on span "Abstand" at bounding box center [341, 198] width 26 height 8
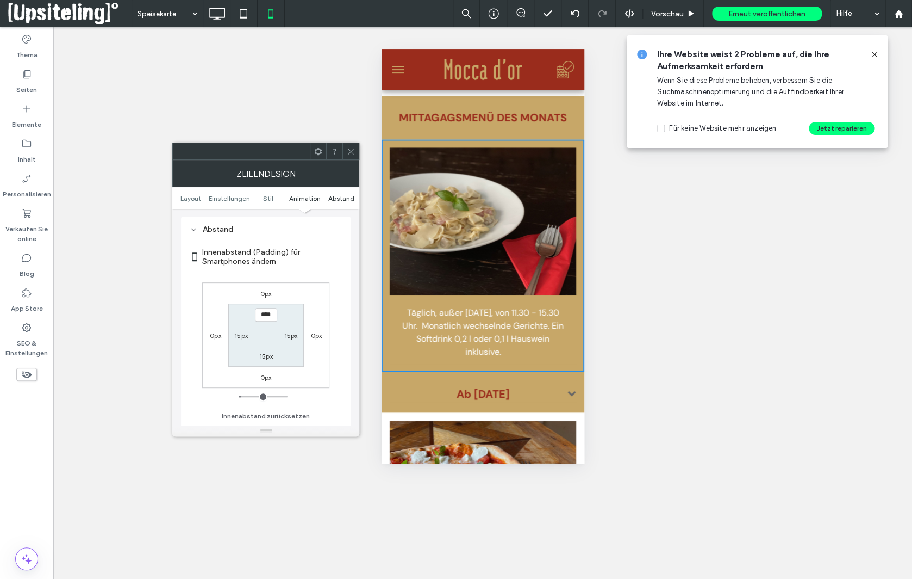
scroll to position [427, 0]
type input "*"
click at [265, 357] on label "15px" at bounding box center [266, 356] width 14 height 8
type input "**"
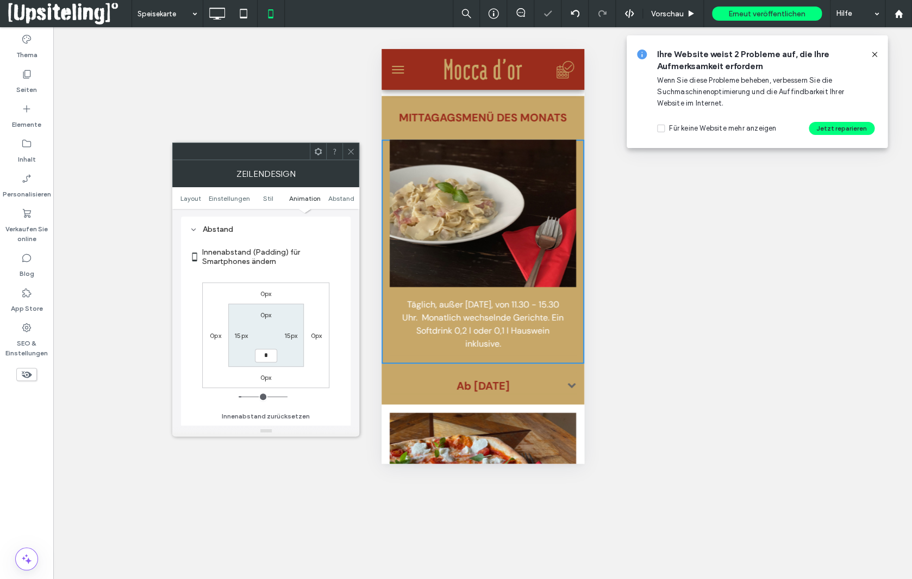
type input "*"
type input "***"
click at [306, 292] on div "0px 0px 0px 0px 0px 15px *** 15px" at bounding box center [265, 334] width 127 height 105
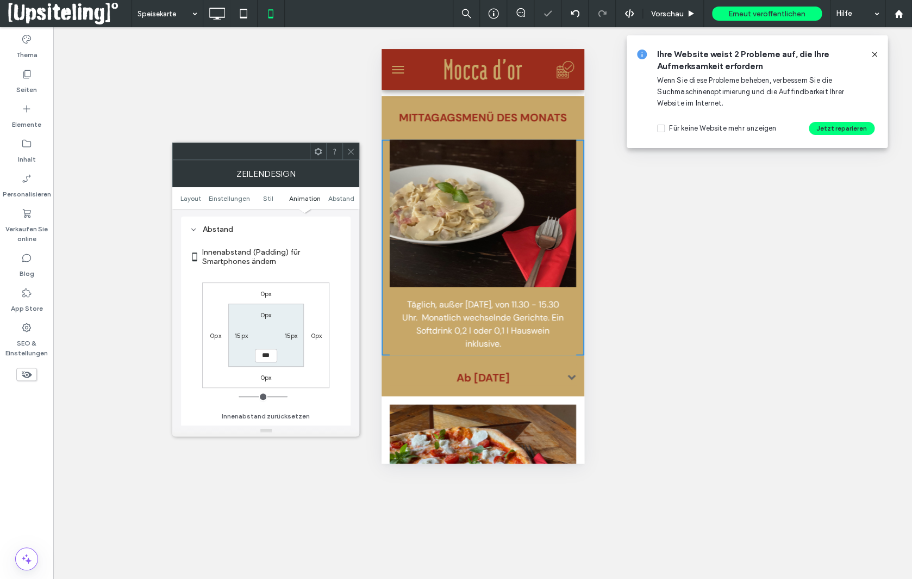
click at [354, 152] on icon at bounding box center [351, 151] width 8 height 8
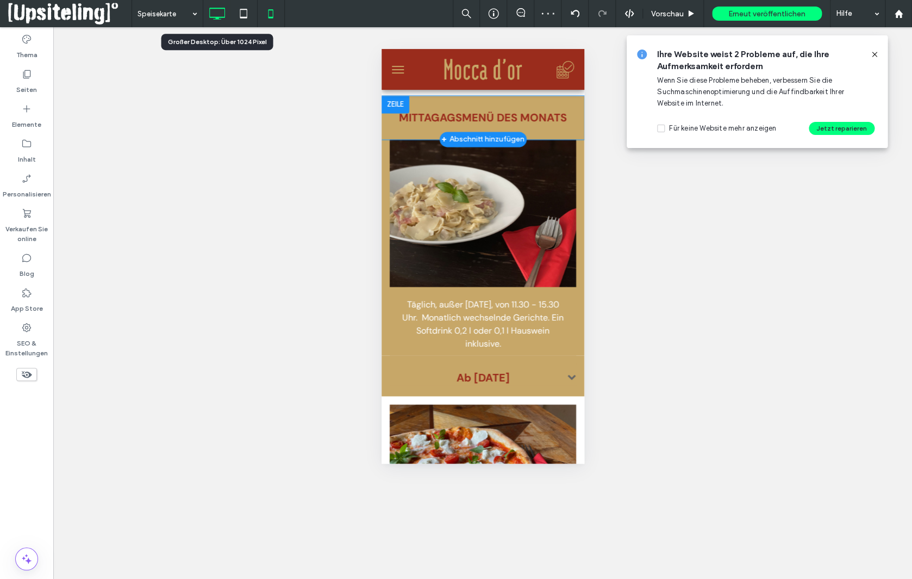
click at [218, 14] on icon at bounding box center [217, 14] width 22 height 22
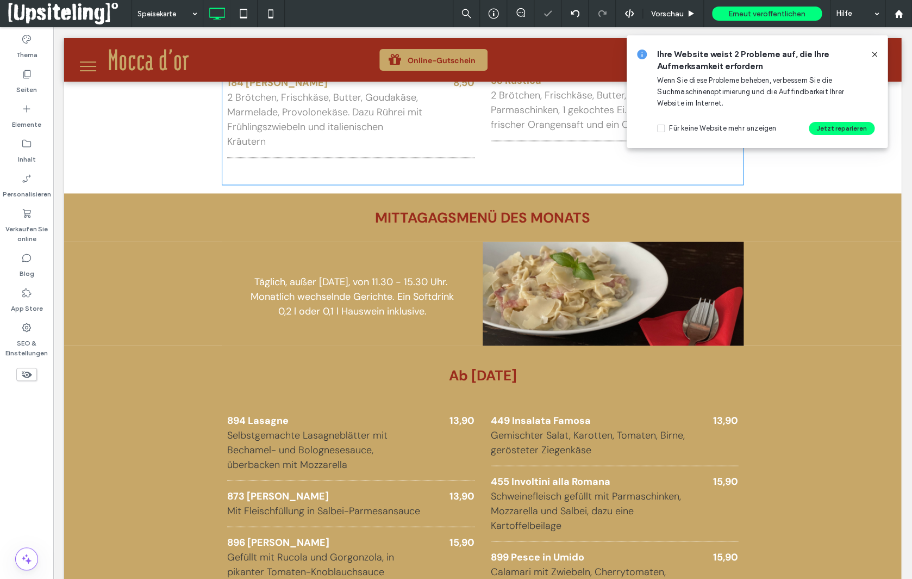
scroll to position [838, 0]
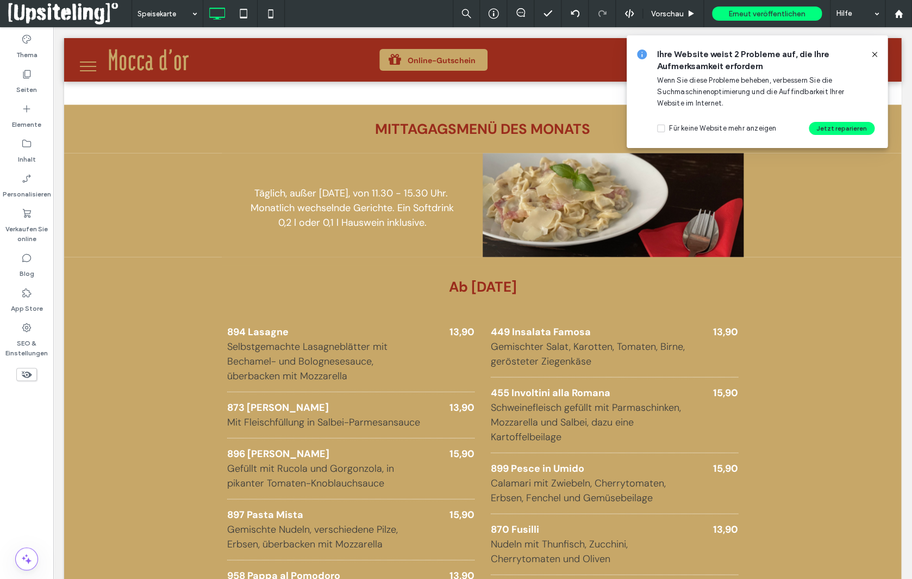
click at [872, 54] on icon at bounding box center [875, 54] width 9 height 9
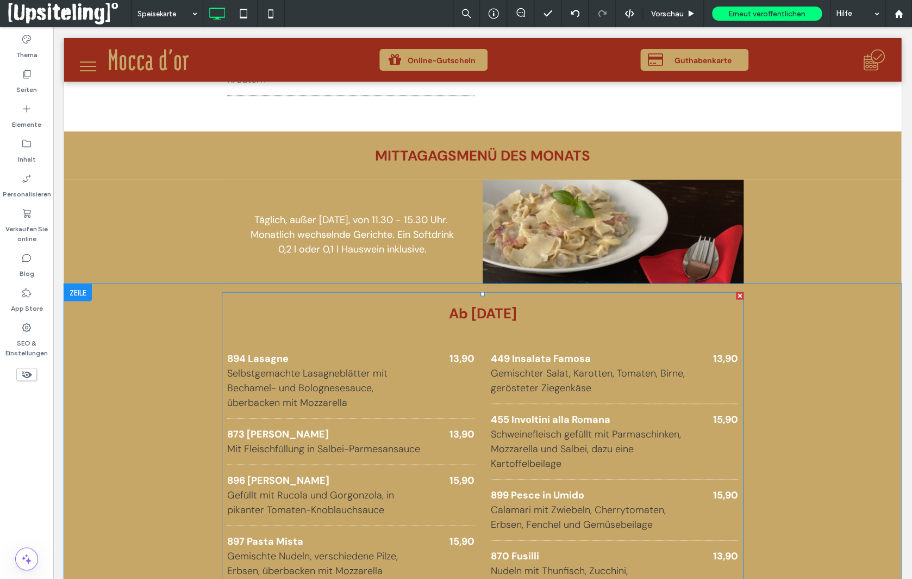
scroll to position [754, 0]
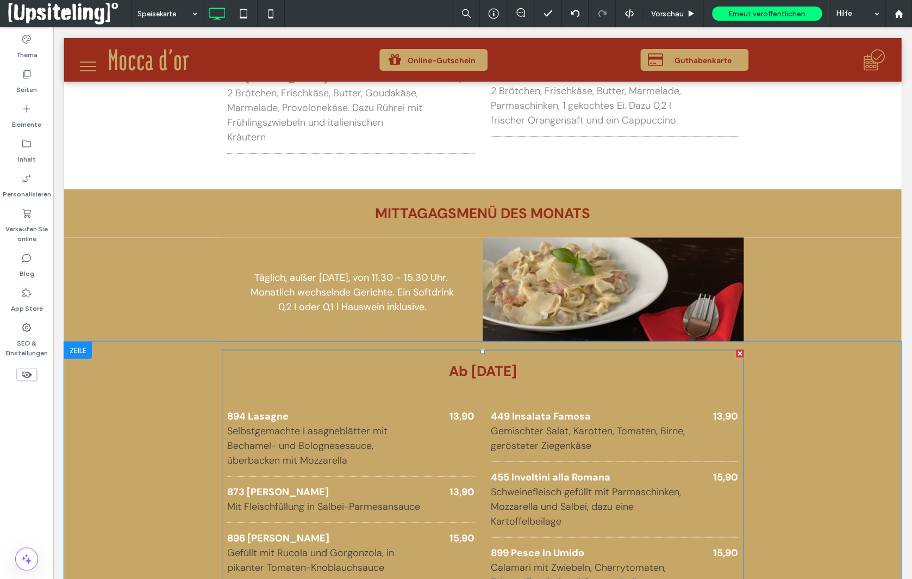
click at [482, 372] on h3 "Ab 08.08.2025" at bounding box center [482, 370] width 511 height 21
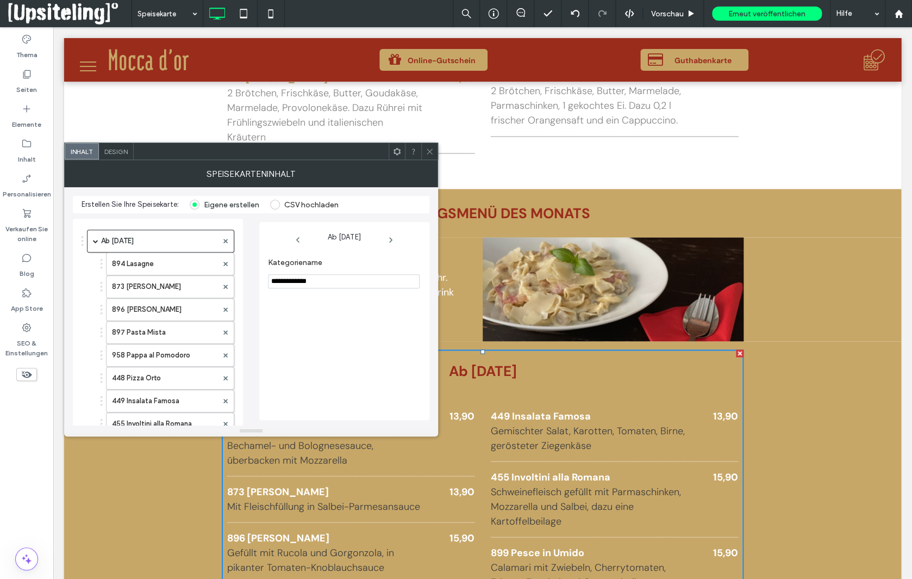
click at [429, 151] on icon at bounding box center [430, 151] width 8 height 8
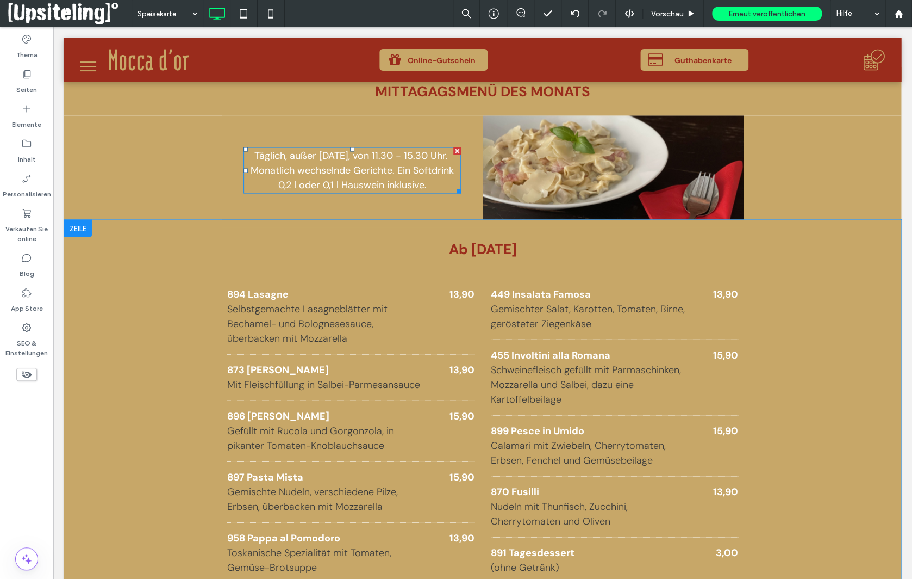
scroll to position [735, 0]
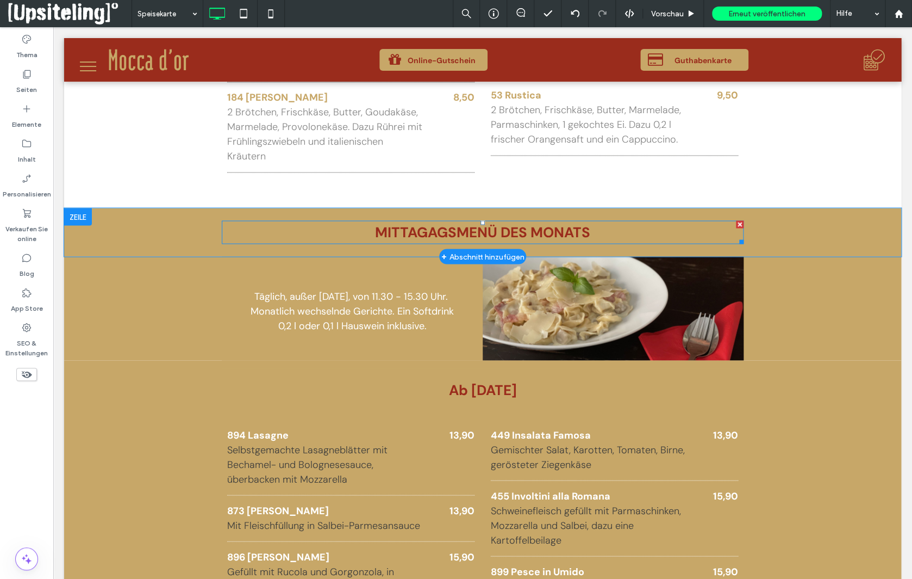
click at [450, 225] on strong "MITTAGAGSMENÜ DES MONATS" at bounding box center [482, 231] width 215 height 18
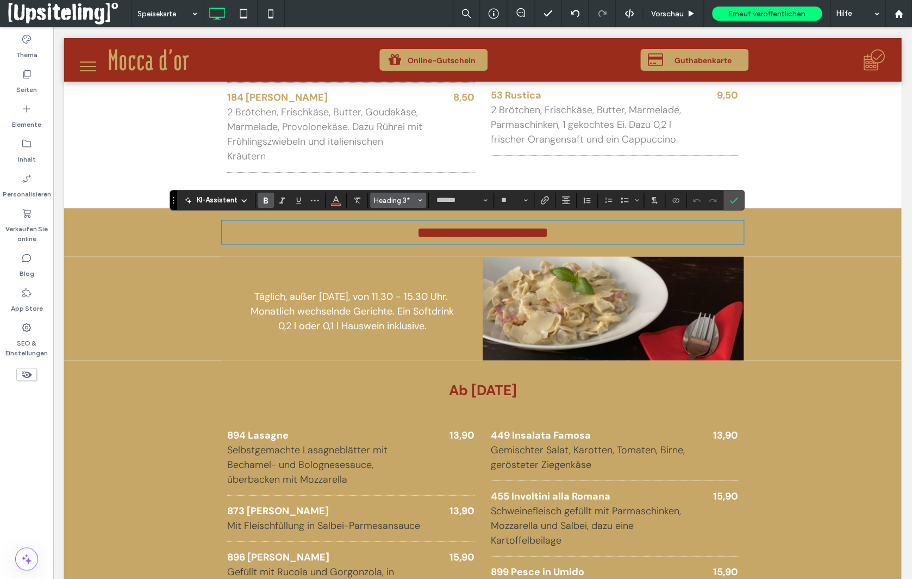
click at [418, 200] on icon "Stile" at bounding box center [420, 200] width 4 height 4
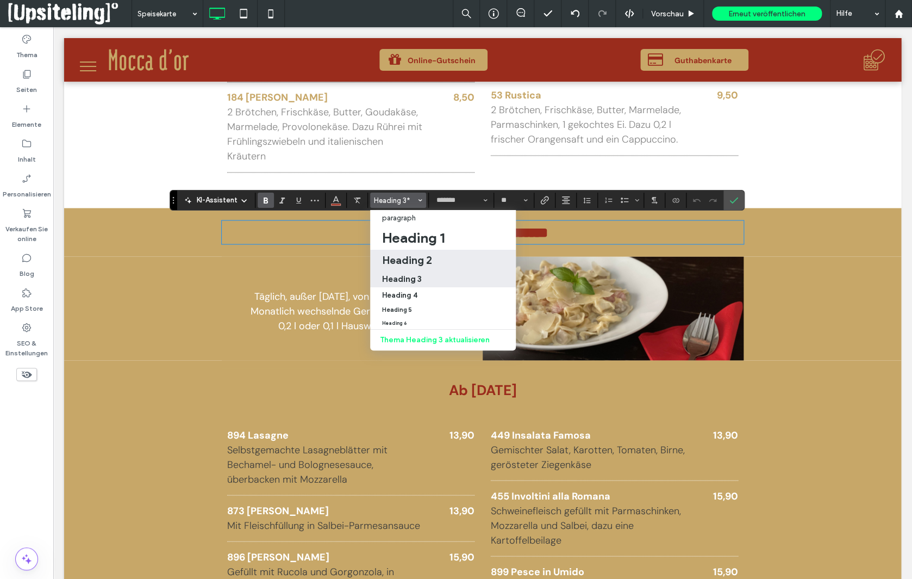
click at [407, 256] on h2 "Heading 2" at bounding box center [407, 259] width 50 height 13
type input "**"
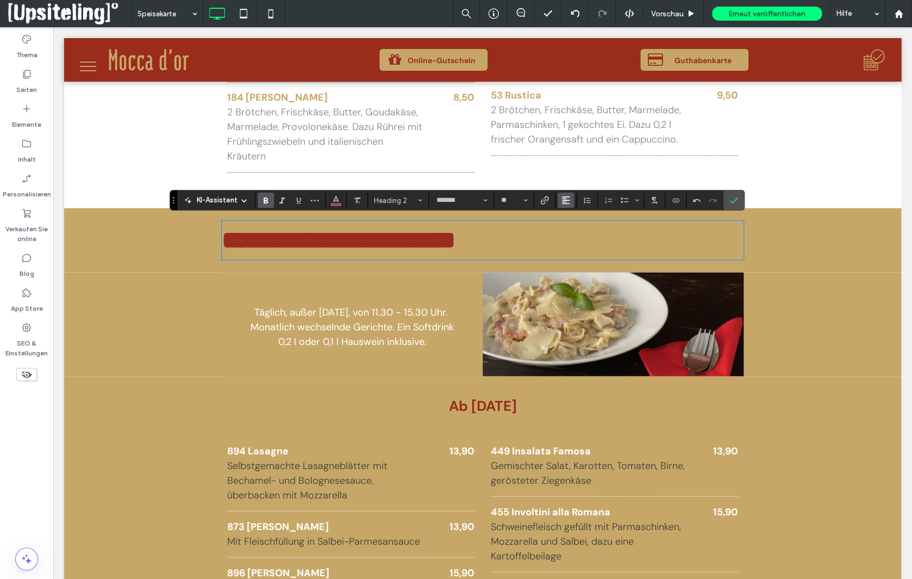
click at [564, 201] on icon "Ausrichtung" at bounding box center [566, 200] width 9 height 9
click at [575, 236] on icon "ui.textEditor.alignment.center" at bounding box center [574, 233] width 9 height 9
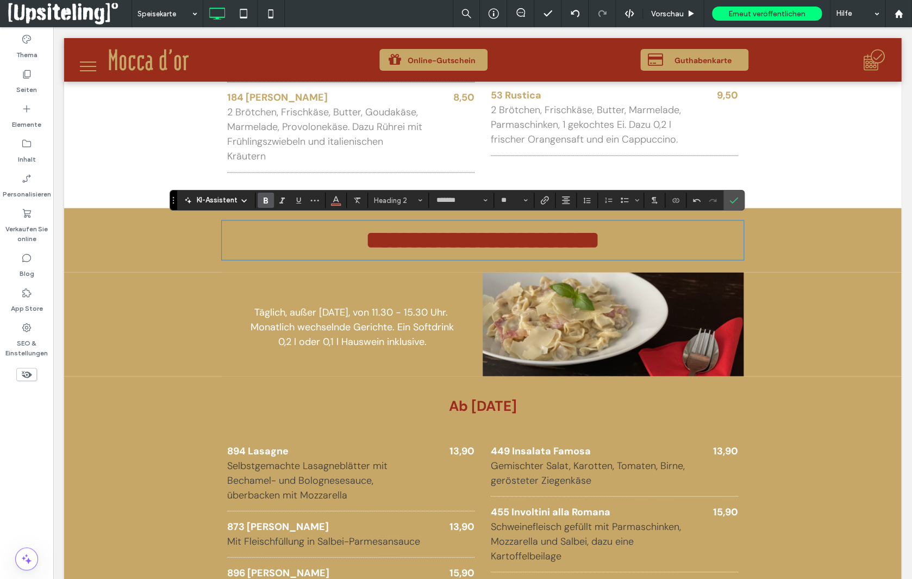
click at [500, 241] on span "**********" at bounding box center [483, 239] width 234 height 24
click at [731, 202] on icon "Bestätigen" at bounding box center [734, 200] width 9 height 9
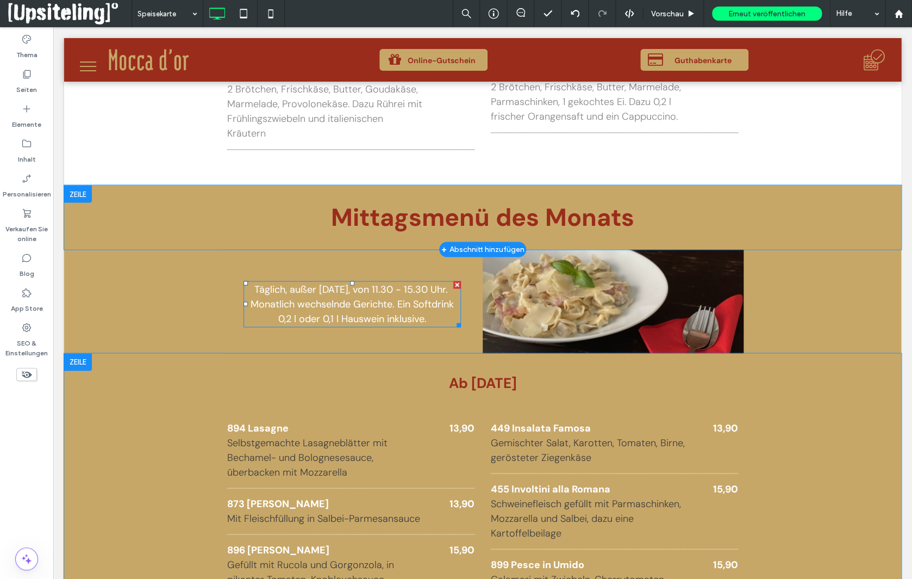
scroll to position [766, 0]
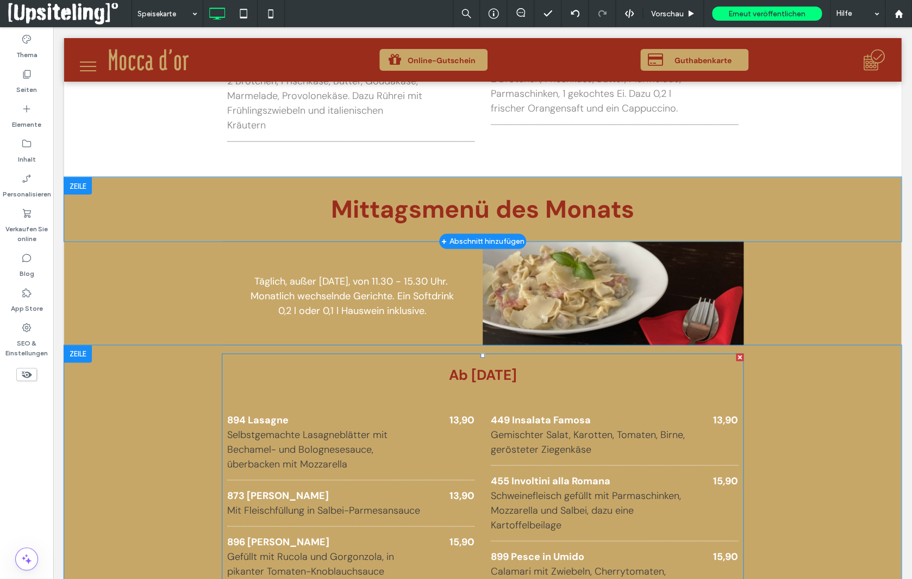
click at [448, 372] on h3 "Ab 08.08.2025" at bounding box center [482, 374] width 511 height 21
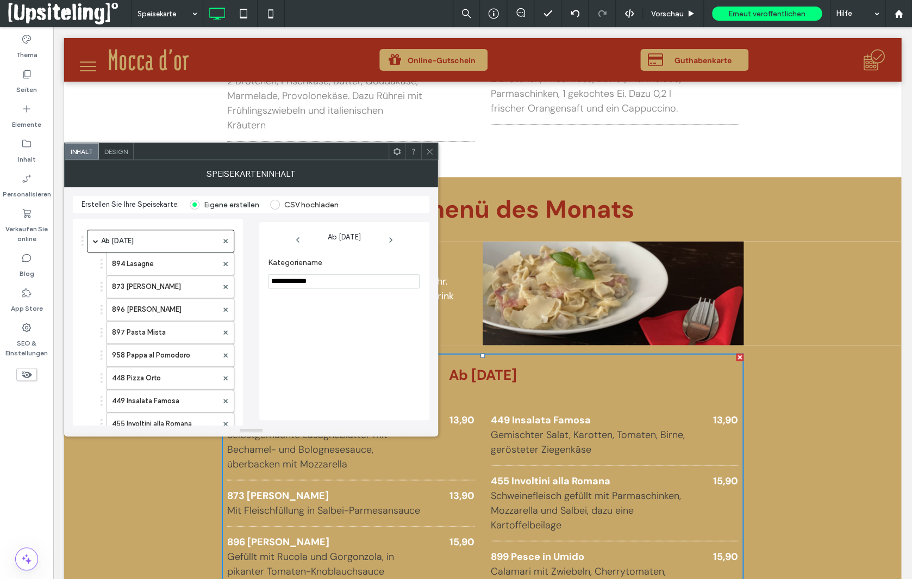
click at [119, 147] on span "Design" at bounding box center [115, 151] width 23 height 8
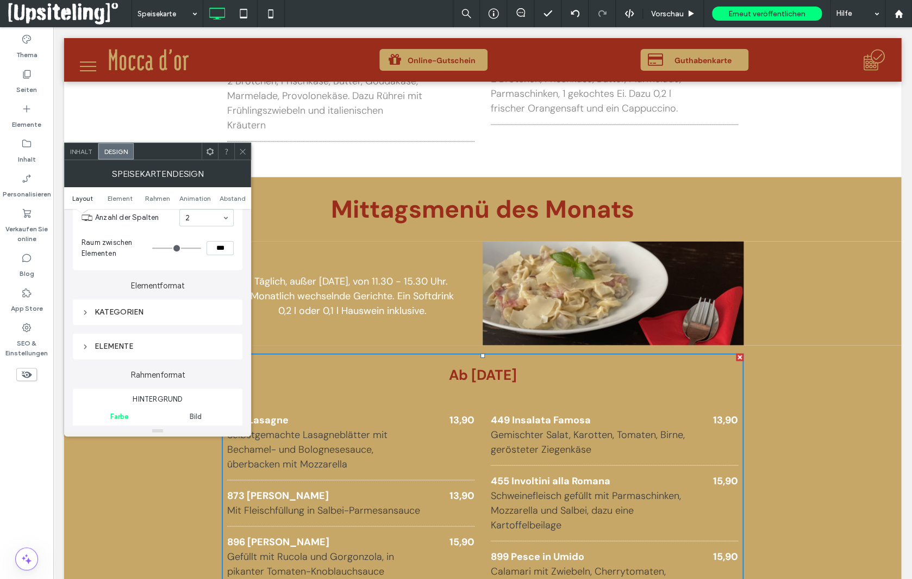
scroll to position [151, 0]
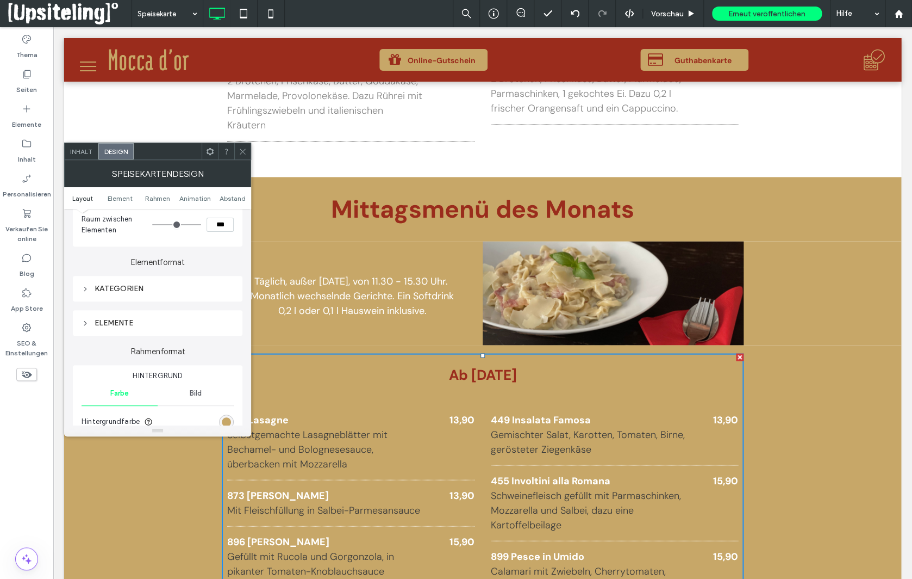
click at [108, 289] on div "KATEGORIEN" at bounding box center [158, 288] width 152 height 9
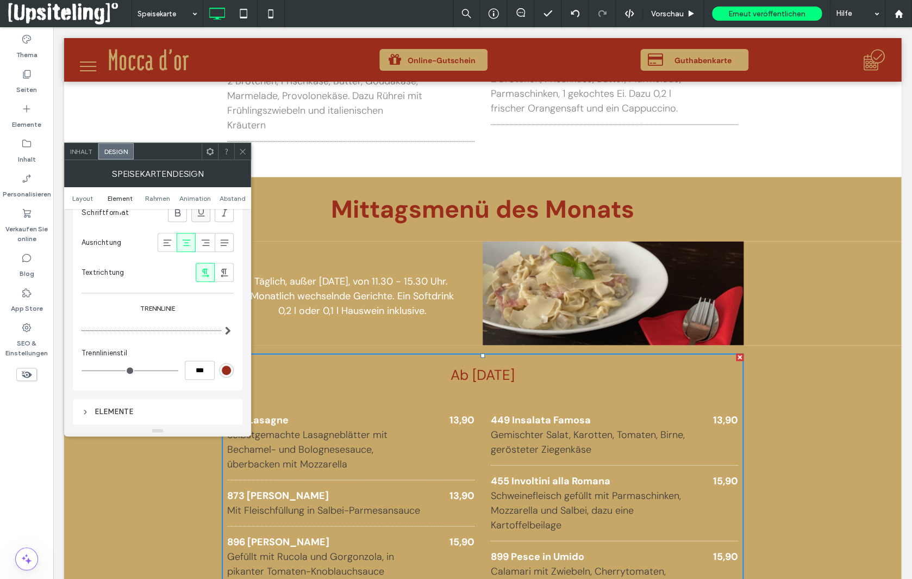
scroll to position [375, 0]
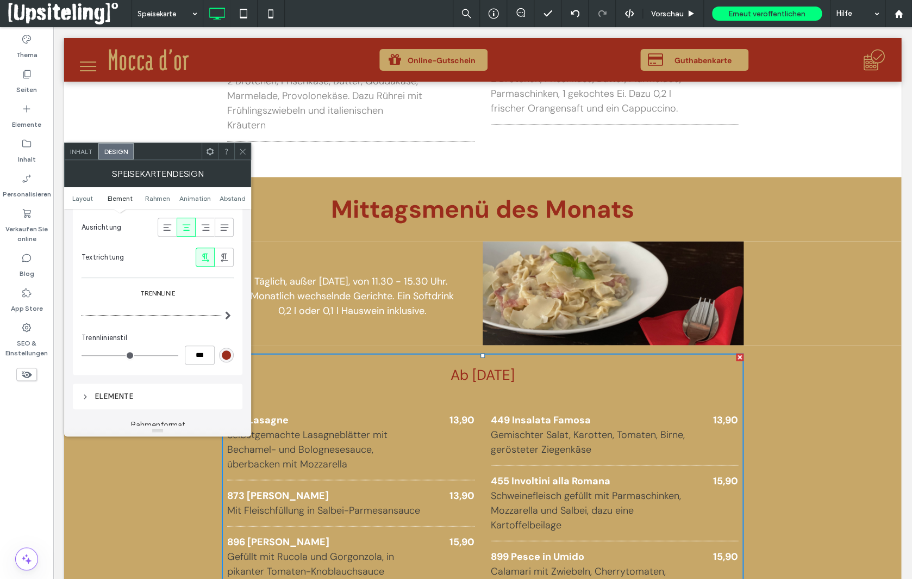
click at [247, 150] on icon at bounding box center [243, 151] width 8 height 8
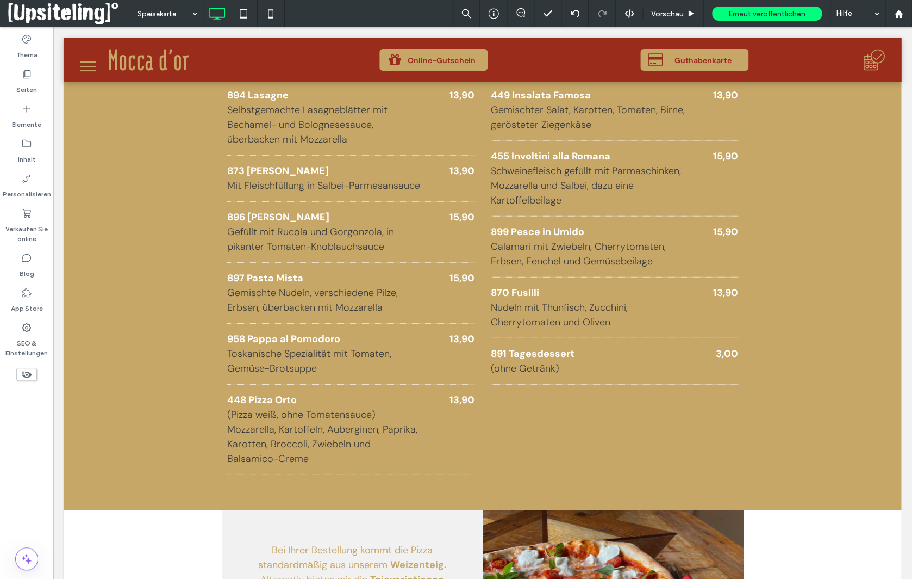
scroll to position [890, 0]
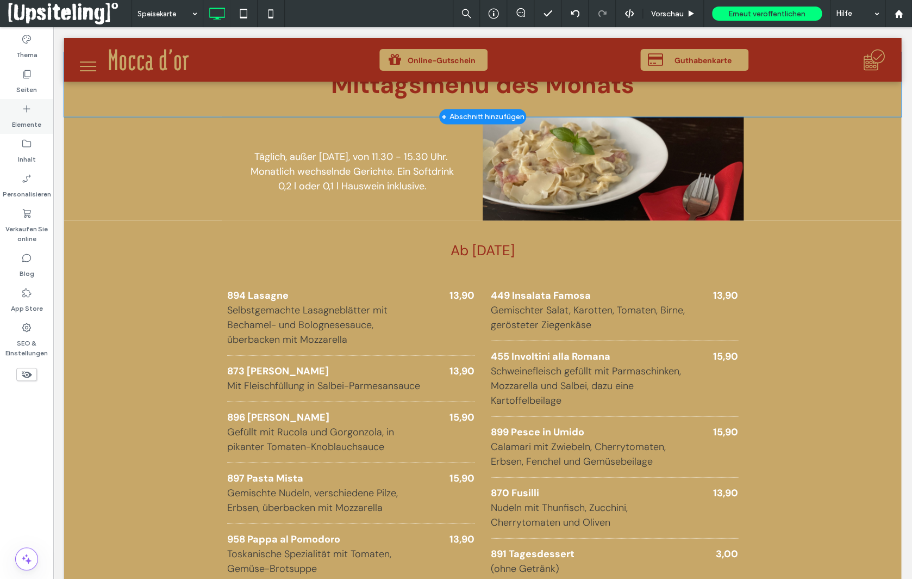
click at [30, 108] on icon at bounding box center [26, 108] width 11 height 11
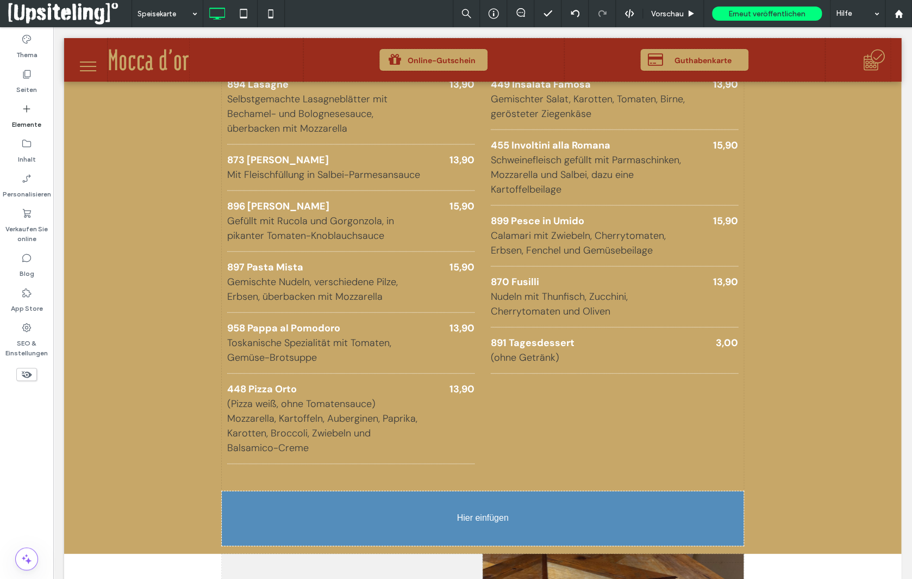
scroll to position [1116, 0]
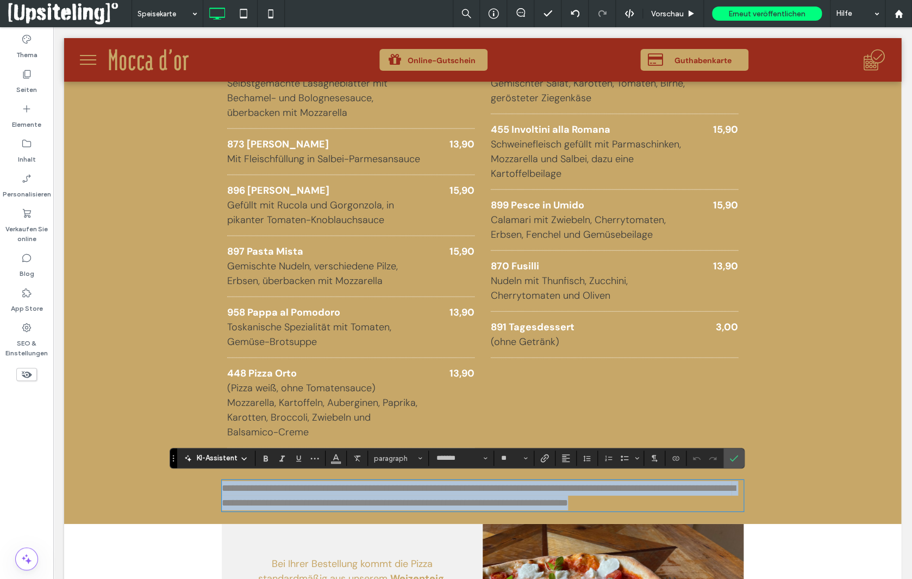
click at [303, 487] on span "**********" at bounding box center [479, 495] width 514 height 24
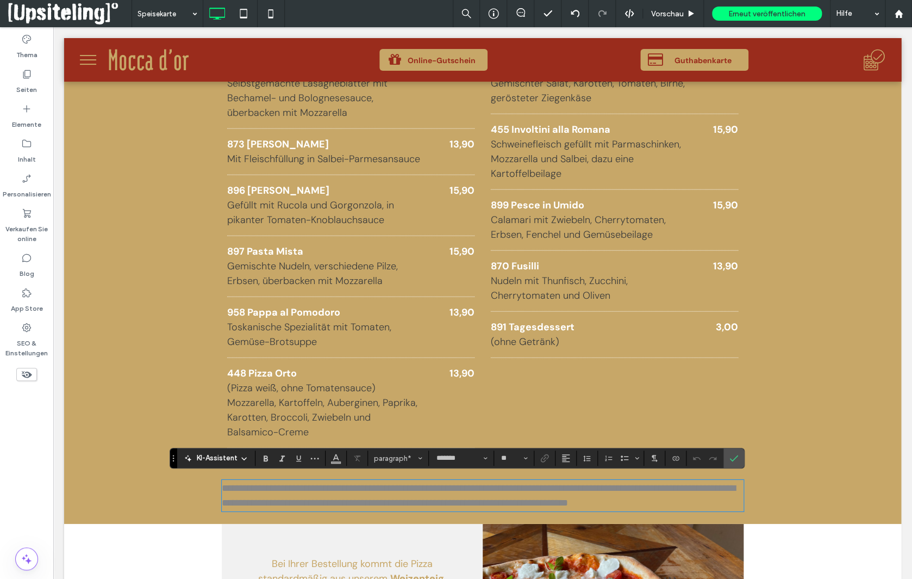
click at [303, 487] on span "**********" at bounding box center [479, 495] width 514 height 24
click at [336, 462] on span "Farbe" at bounding box center [336, 457] width 9 height 14
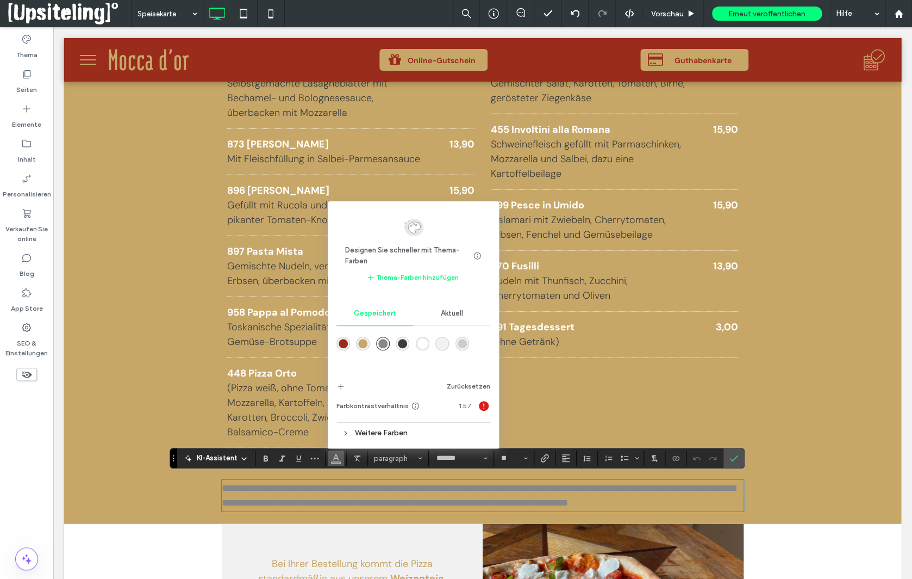
click at [418, 345] on div "rgba(255,255,255,1)" at bounding box center [422, 343] width 9 height 9
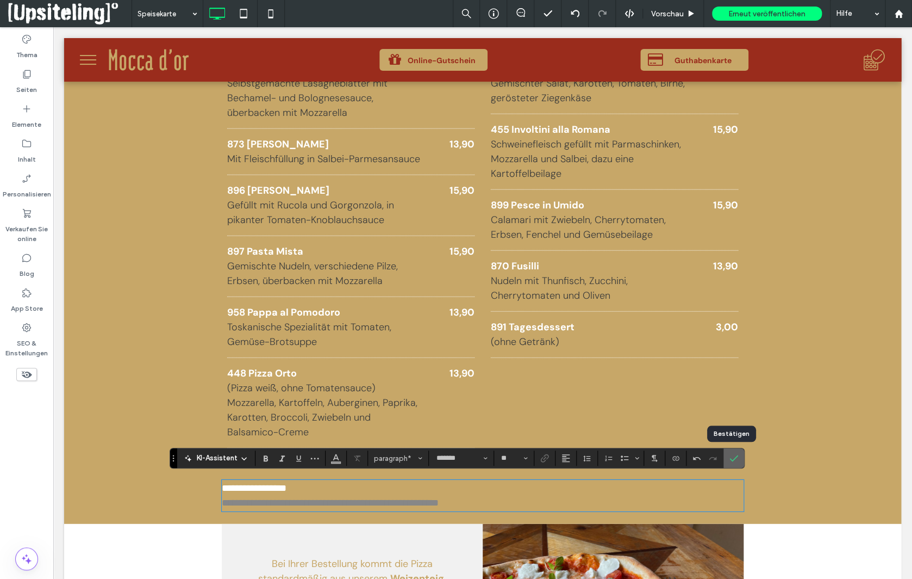
click at [739, 456] on section at bounding box center [734, 458] width 21 height 20
click at [731, 458] on use "Bestätigen" at bounding box center [734, 458] width 9 height 7
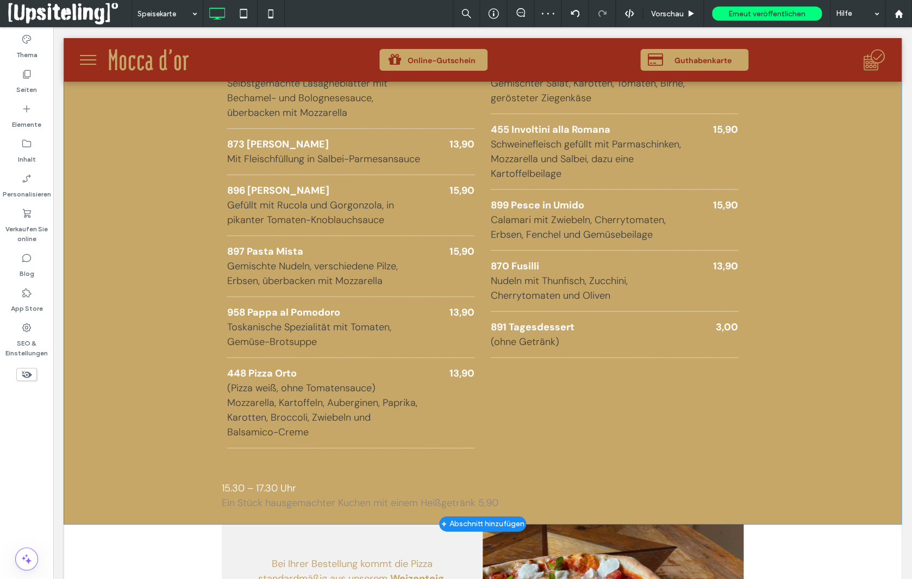
click at [744, 475] on div "Speisekarte Ab 08.08.2025 894 Lasagne Selbstgemachte Lasagneblätter mit Bechame…" at bounding box center [482, 259] width 837 height 530
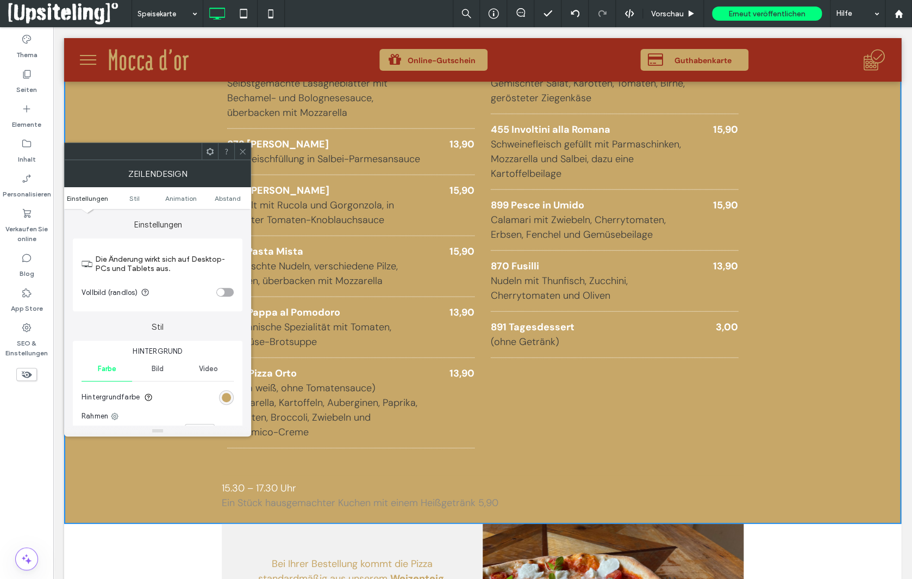
click at [243, 149] on icon at bounding box center [243, 151] width 8 height 8
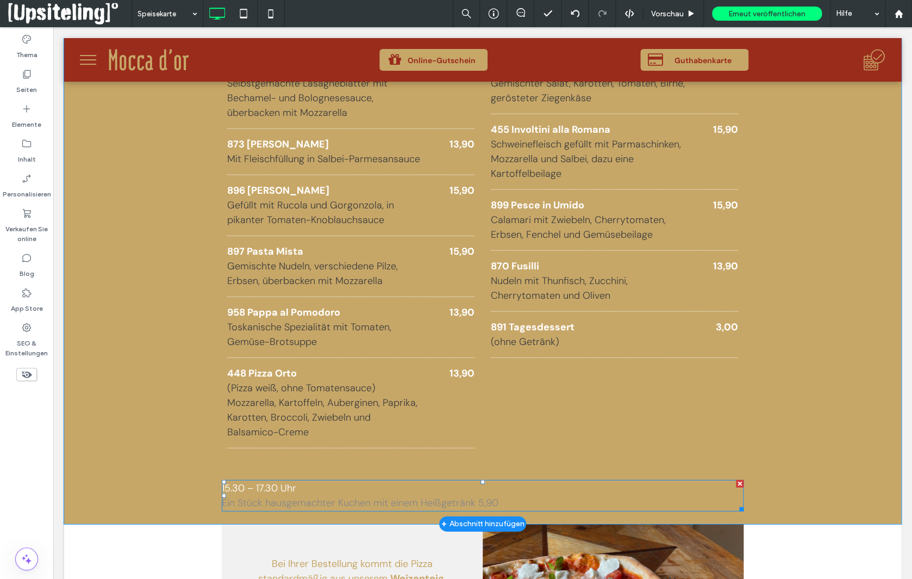
click at [283, 496] on span "Ein Stück hausgemachter Kuchen mit einem Heißgetränk 5,90" at bounding box center [360, 502] width 277 height 13
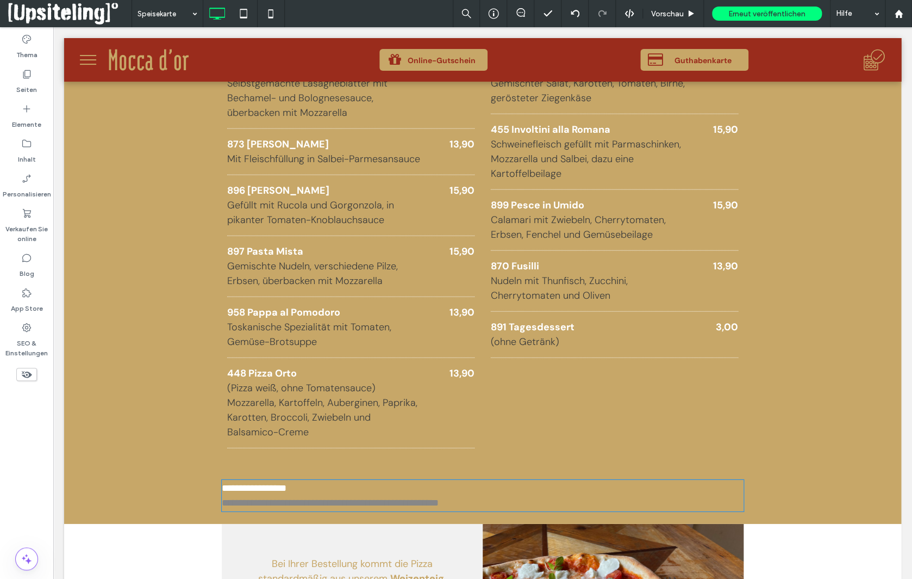
type input "*******"
type input "**"
click at [283, 498] on span "**********" at bounding box center [330, 503] width 217 height 10
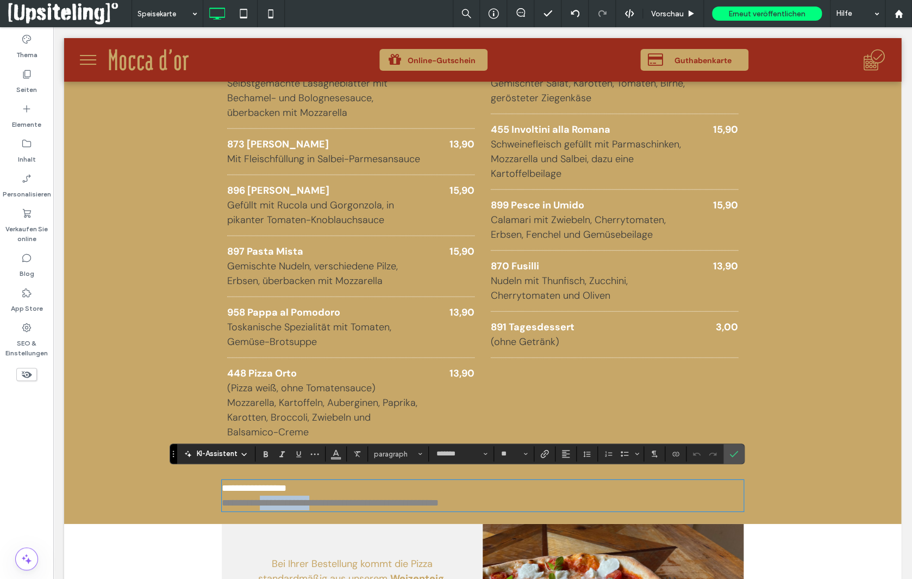
click at [283, 498] on span "**********" at bounding box center [330, 503] width 217 height 10
click at [285, 498] on span "**********" at bounding box center [330, 503] width 217 height 10
click at [730, 453] on icon "Bestätigen" at bounding box center [734, 453] width 9 height 9
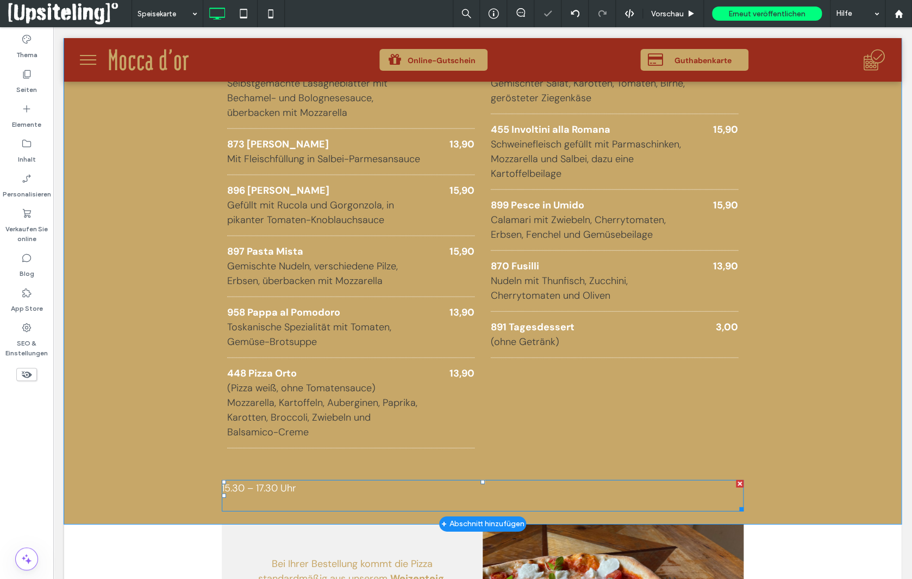
click at [736, 480] on div at bounding box center [740, 484] width 8 height 8
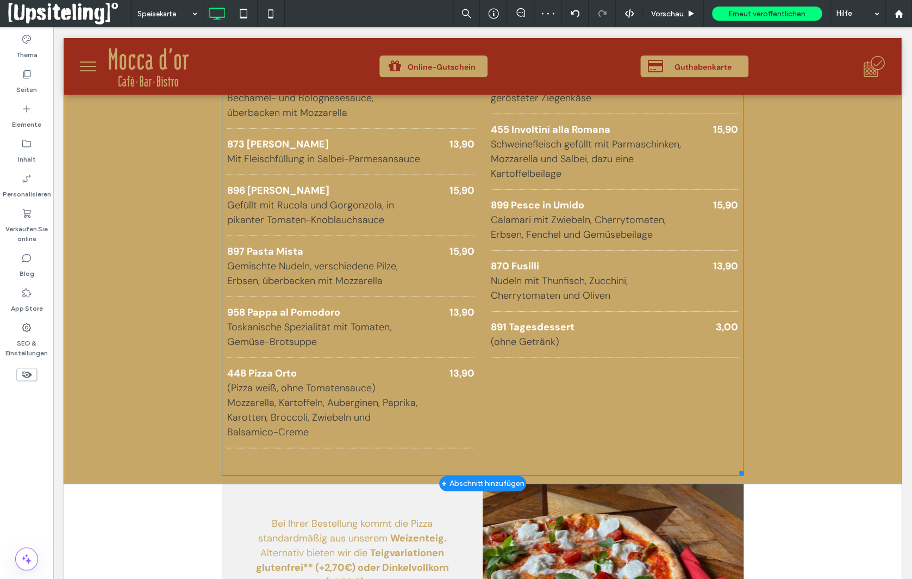
click at [477, 392] on div "894 Lasagne Selbstgemachte Lasagneblätter mit Bechamel- und Bolognesesauce, übe…" at bounding box center [355, 250] width 256 height 395
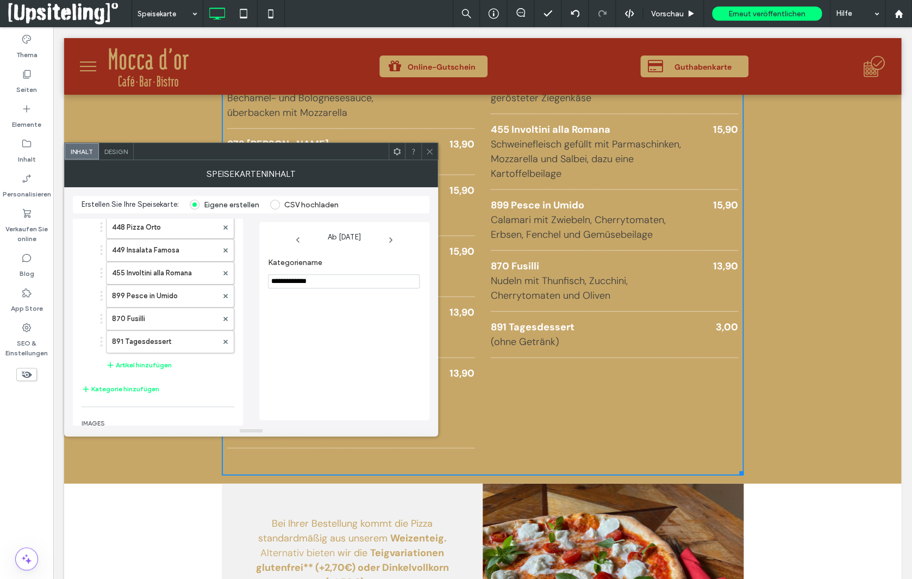
scroll to position [193, 0]
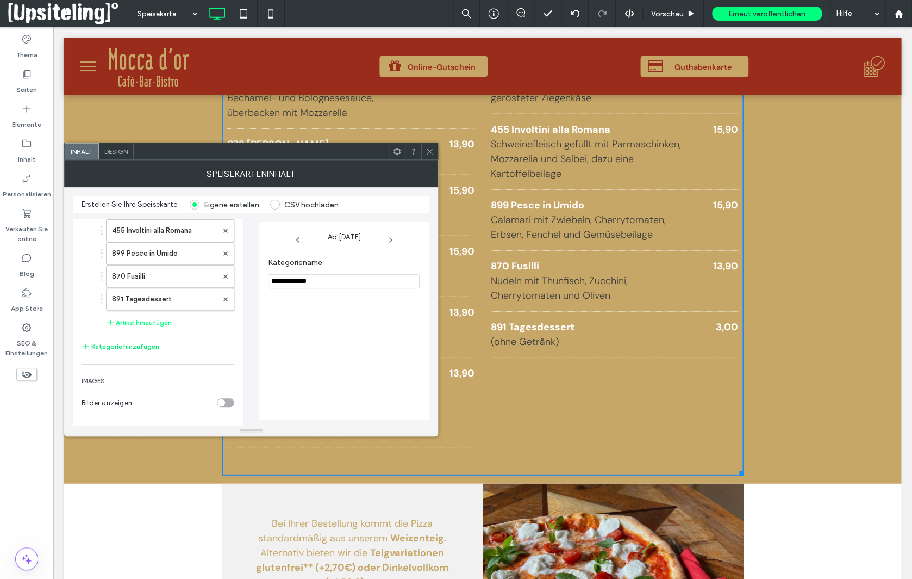
click at [134, 340] on button "Kategorie hinzufügen" at bounding box center [121, 346] width 78 height 13
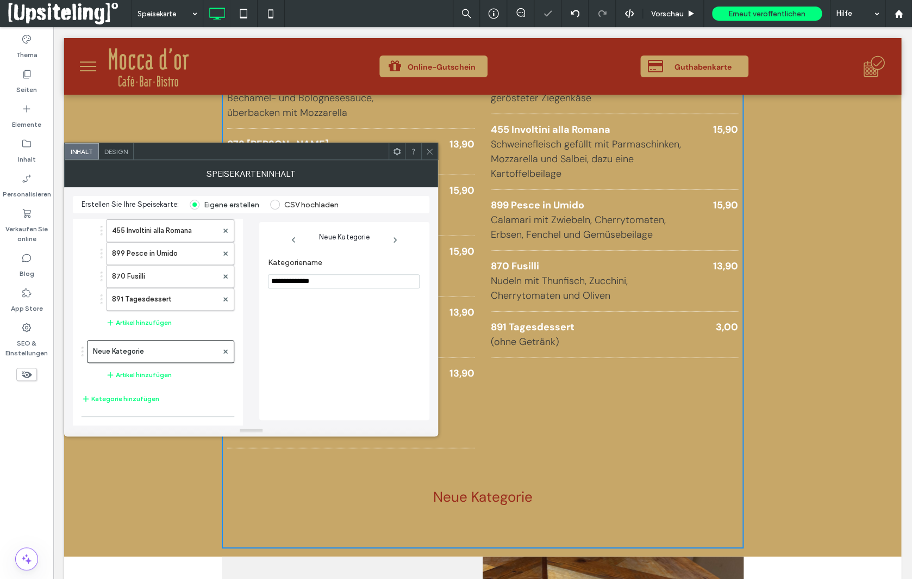
click at [312, 283] on input "**********" at bounding box center [344, 281] width 152 height 14
type input "**********"
click at [147, 370] on button "Artikel hinzufügen" at bounding box center [139, 374] width 66 height 13
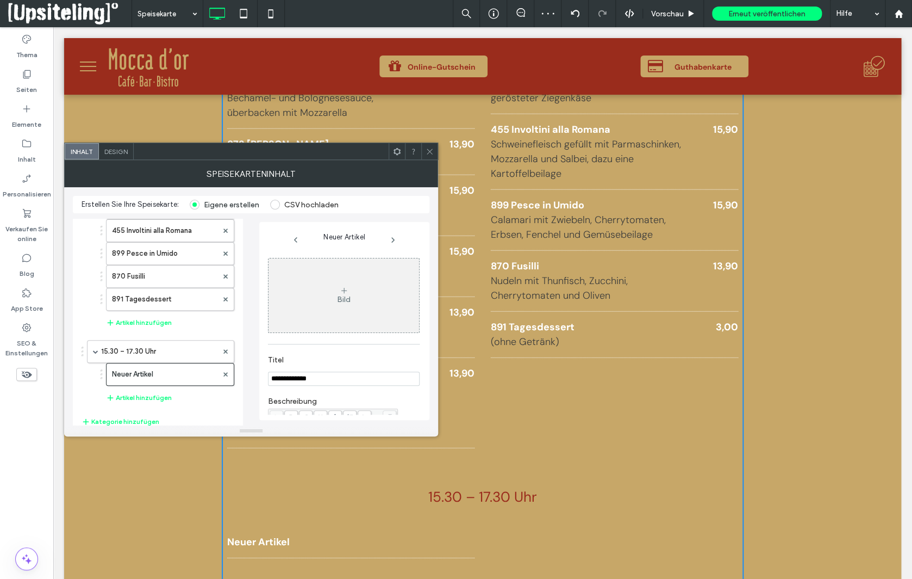
click at [332, 376] on input "**********" at bounding box center [344, 378] width 152 height 14
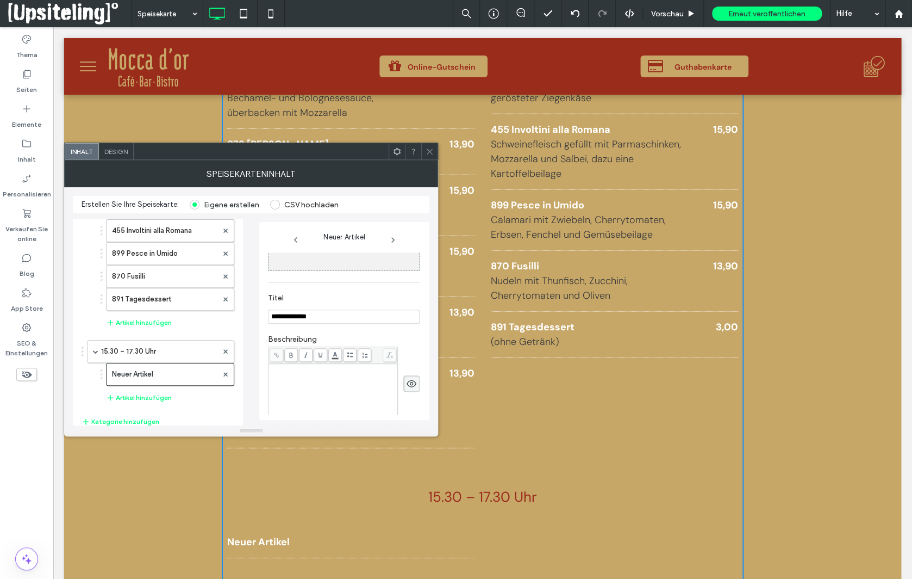
scroll to position [70, 0]
click at [328, 309] on input "**********" at bounding box center [344, 309] width 152 height 14
paste input "**********"
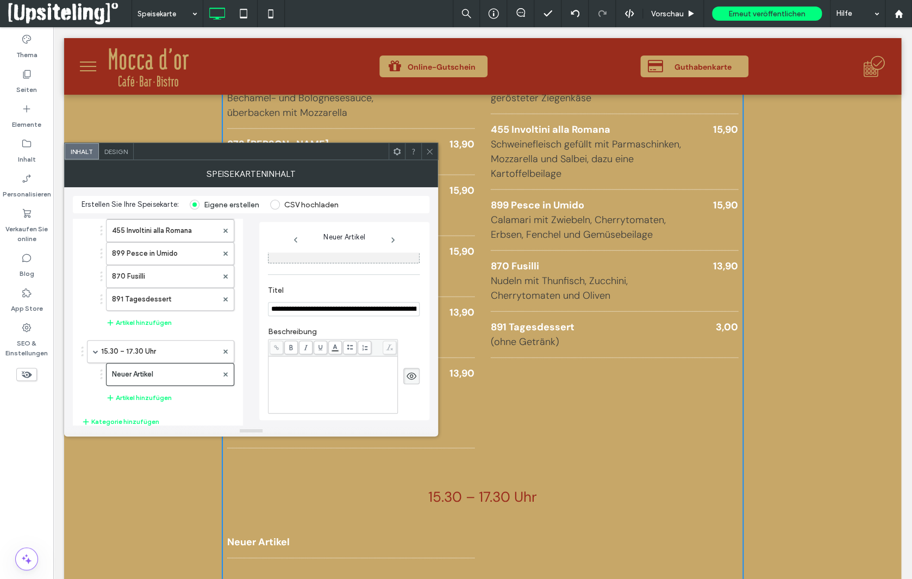
scroll to position [0, 64]
click at [391, 309] on input "**********" at bounding box center [339, 309] width 143 height 15
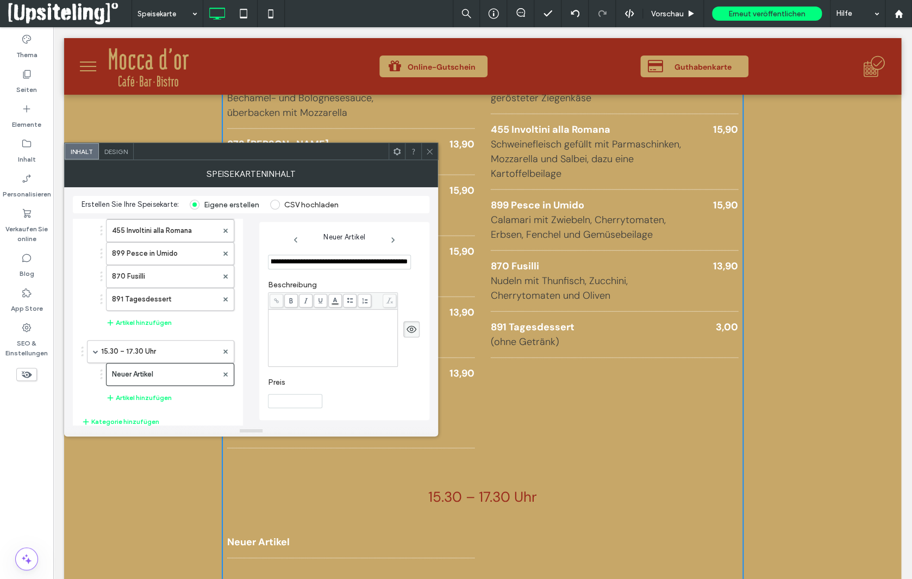
type input "**********"
click at [317, 396] on input "Preis" at bounding box center [295, 401] width 54 height 14
click at [317, 396] on input "Preis" at bounding box center [295, 403] width 54 height 14
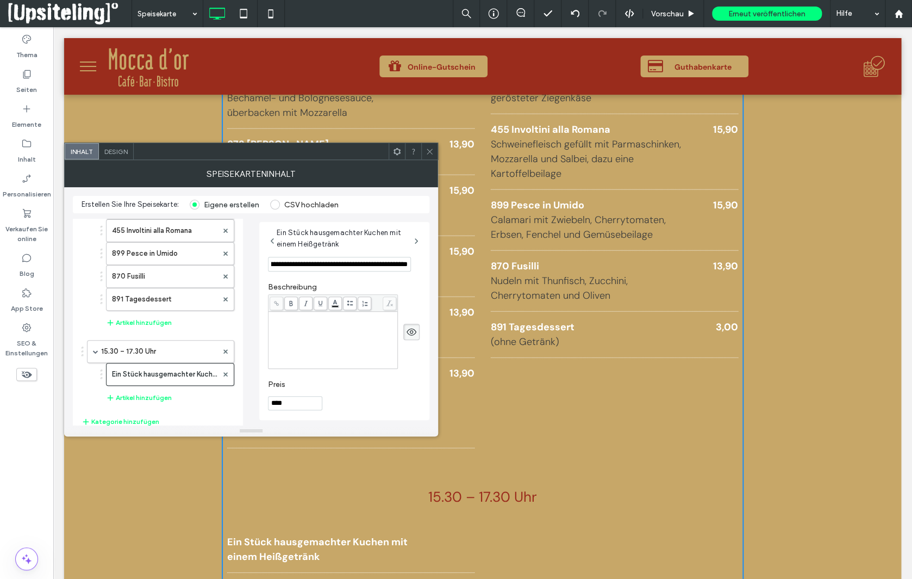
scroll to position [119, 0]
type input "****"
click at [334, 322] on div "Rich Text Editor" at bounding box center [333, 337] width 126 height 54
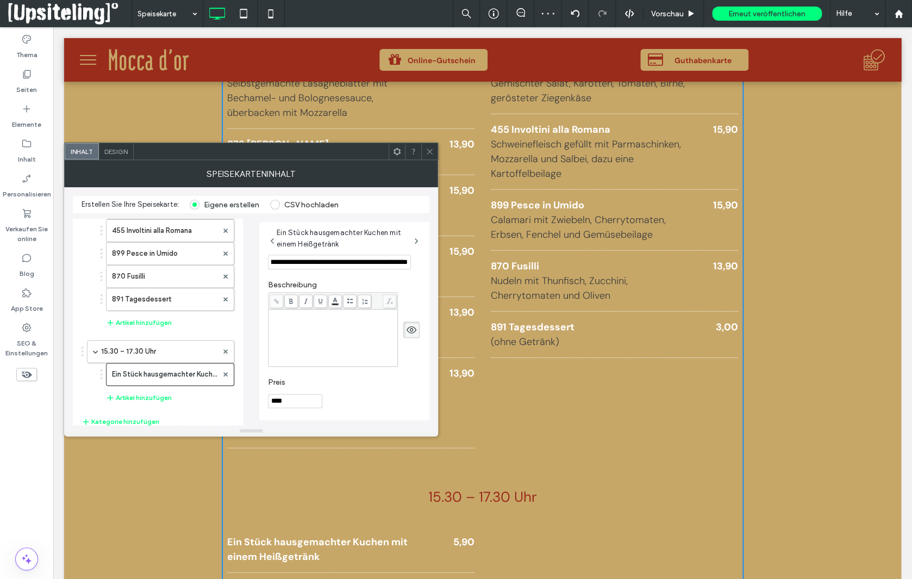
scroll to position [1192, 0]
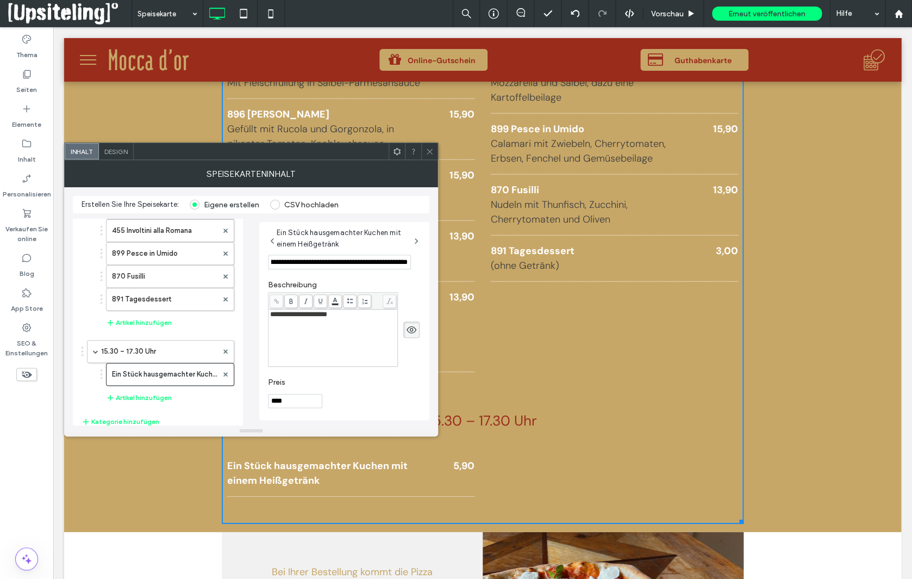
click at [330, 262] on input "**********" at bounding box center [339, 261] width 143 height 15
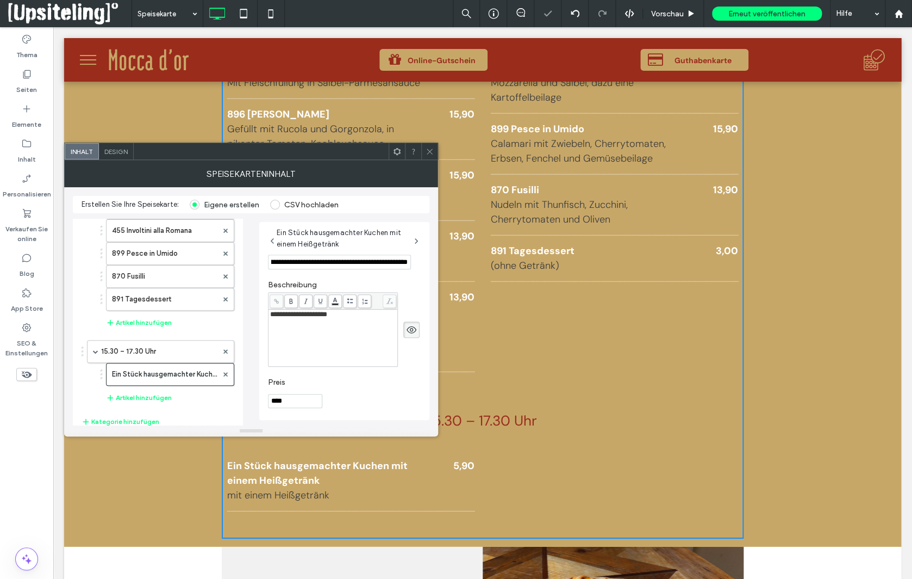
click at [331, 263] on input "**********" at bounding box center [339, 261] width 143 height 15
type input "**********"
click at [430, 148] on icon at bounding box center [430, 151] width 8 height 8
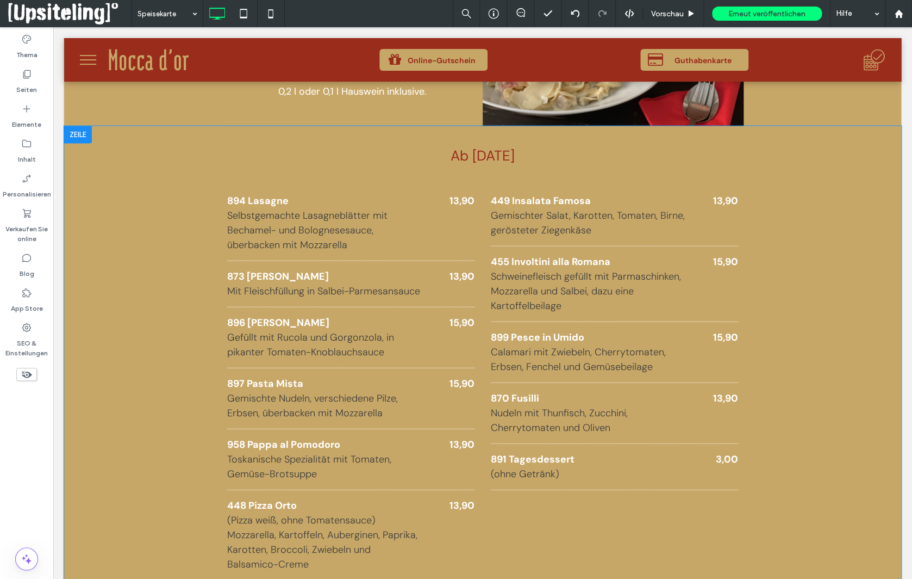
scroll to position [977, 0]
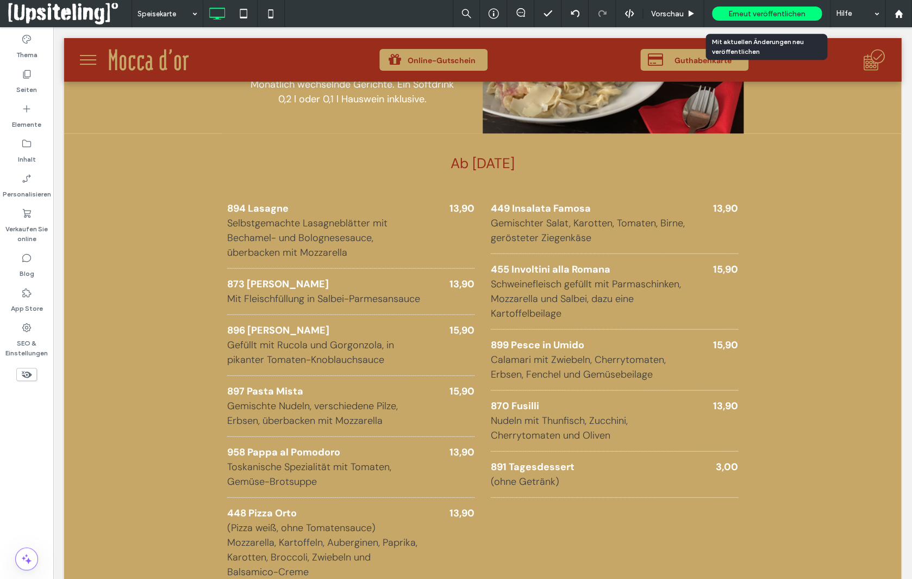
click at [789, 9] on span "Erneut veröffentlichen" at bounding box center [767, 13] width 77 height 9
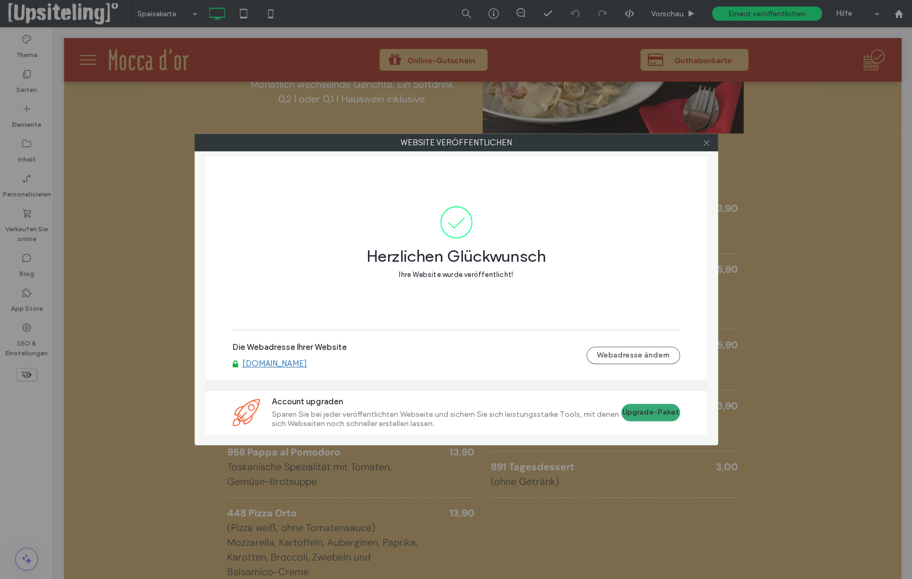
click at [708, 141] on icon at bounding box center [707, 143] width 8 height 8
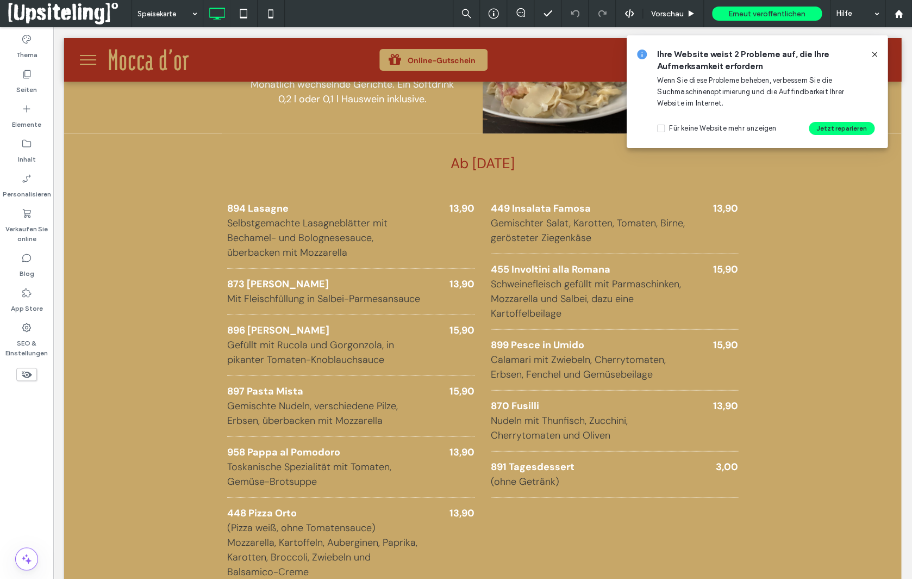
click at [877, 52] on icon at bounding box center [875, 54] width 9 height 9
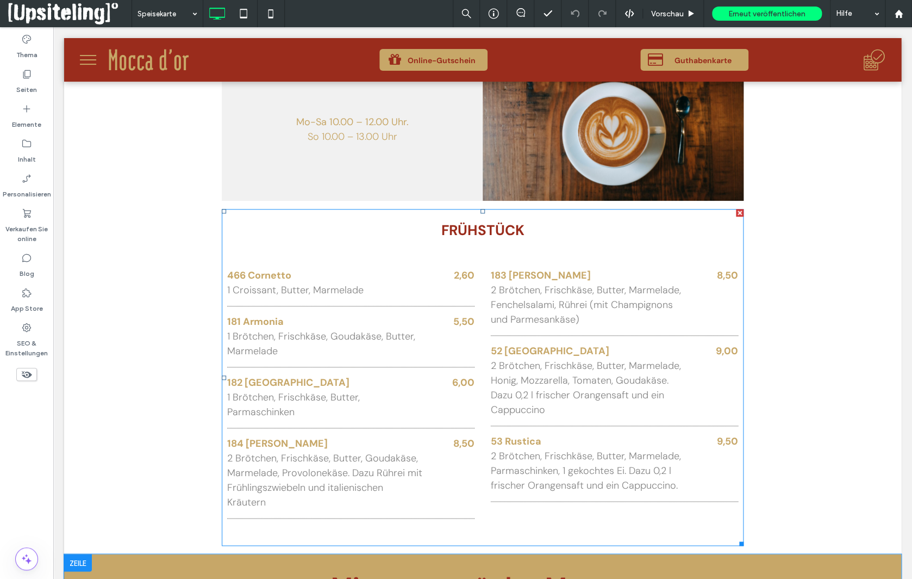
scroll to position [331, 0]
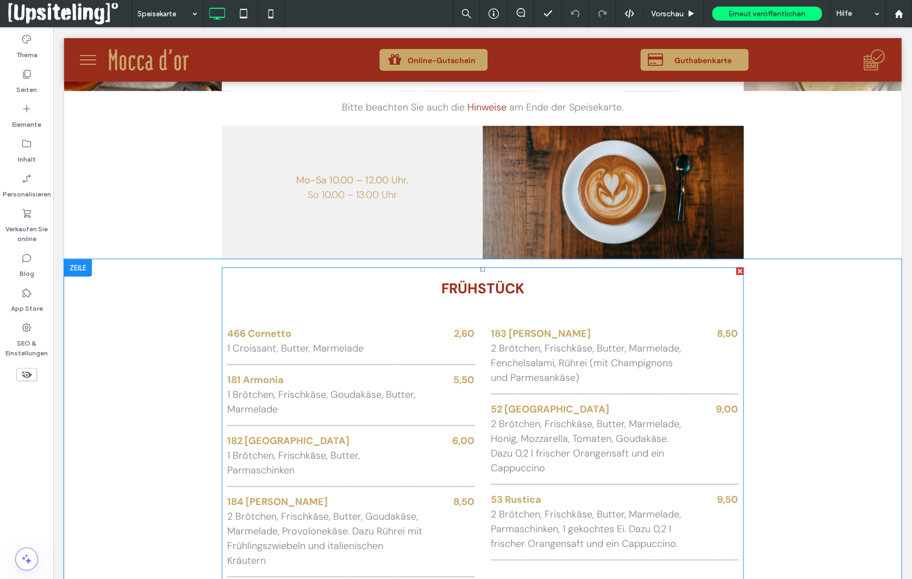
click at [328, 300] on div "FRÜHSTÜCK 466 Cornetto 1 Croissant, Butter, Marmelade 2,60 181 Armonia 1 Brötch…" at bounding box center [482, 432] width 511 height 331
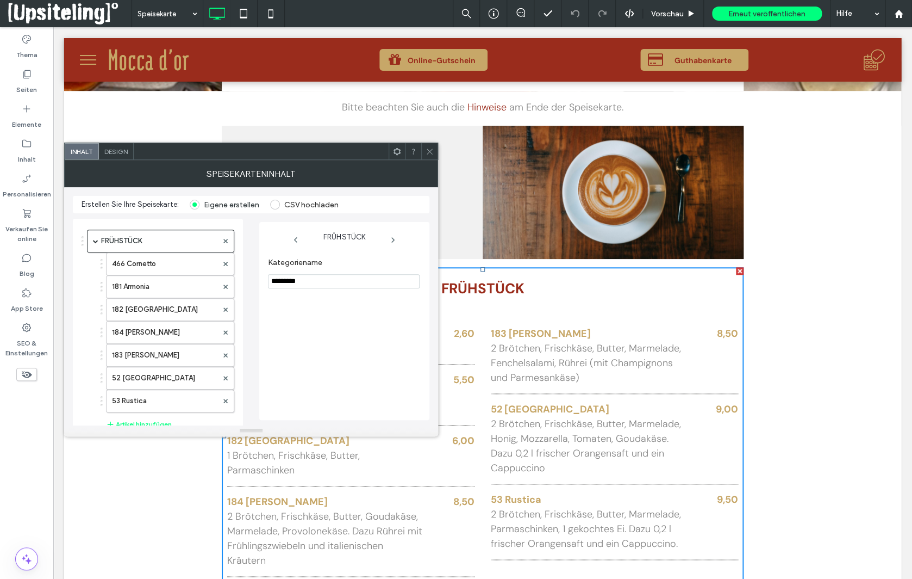
click at [123, 151] on span "Design" at bounding box center [115, 151] width 23 height 8
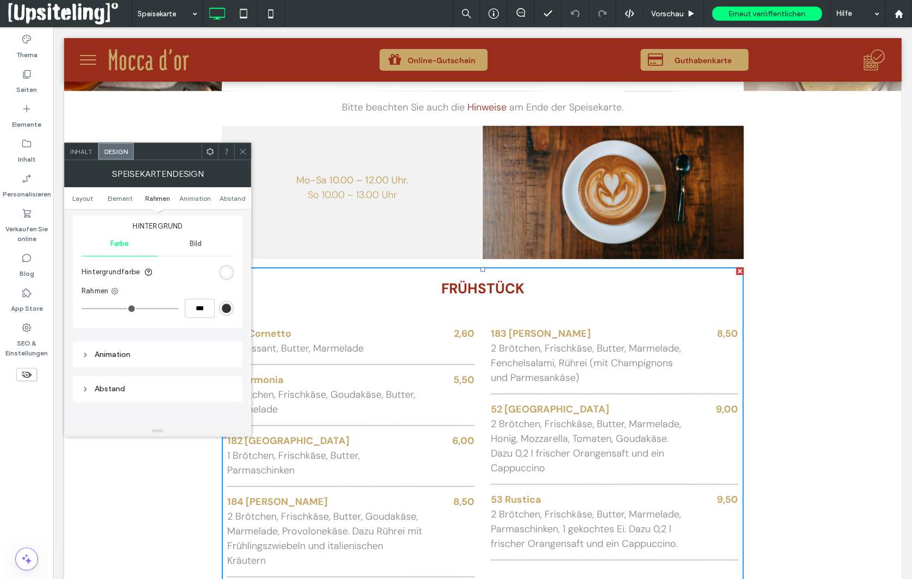
scroll to position [325, 0]
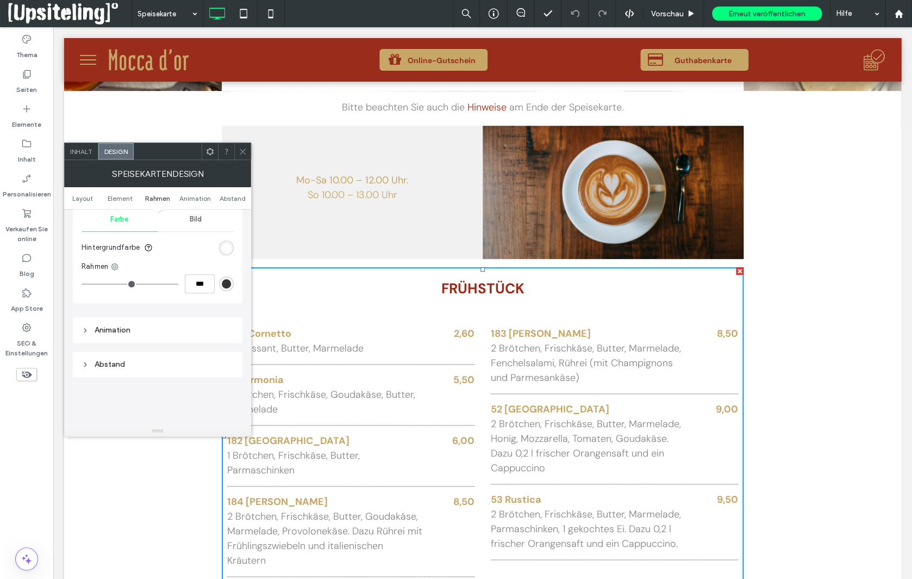
click at [121, 330] on div "Animation" at bounding box center [158, 329] width 152 height 9
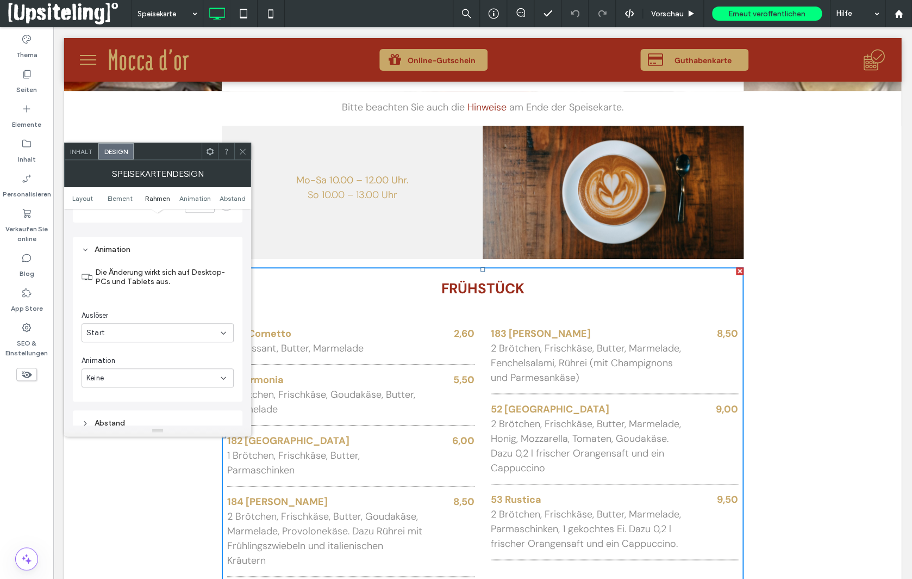
scroll to position [429, 0]
click at [225, 308] on icon at bounding box center [223, 309] width 9 height 9
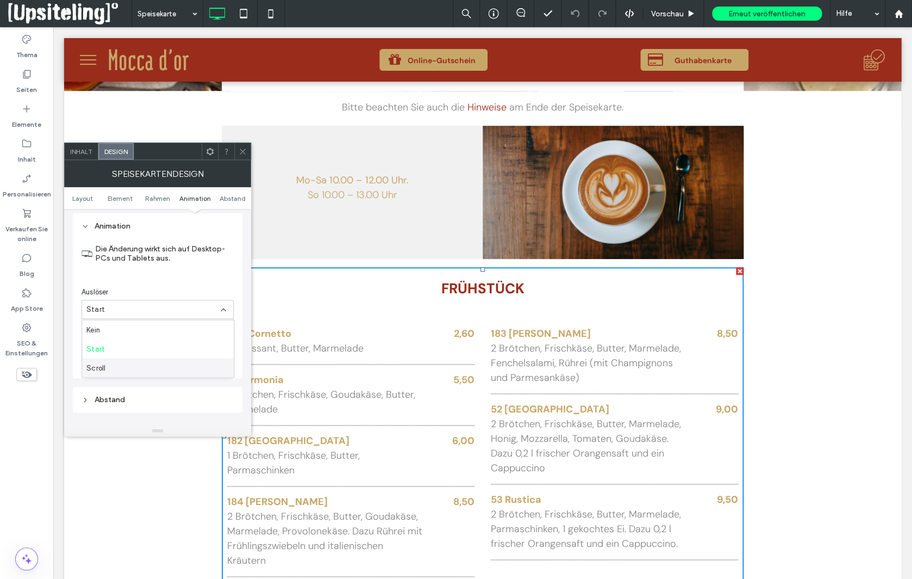
click at [126, 368] on div "Scroll" at bounding box center [158, 367] width 152 height 19
click at [241, 152] on icon at bounding box center [243, 151] width 8 height 8
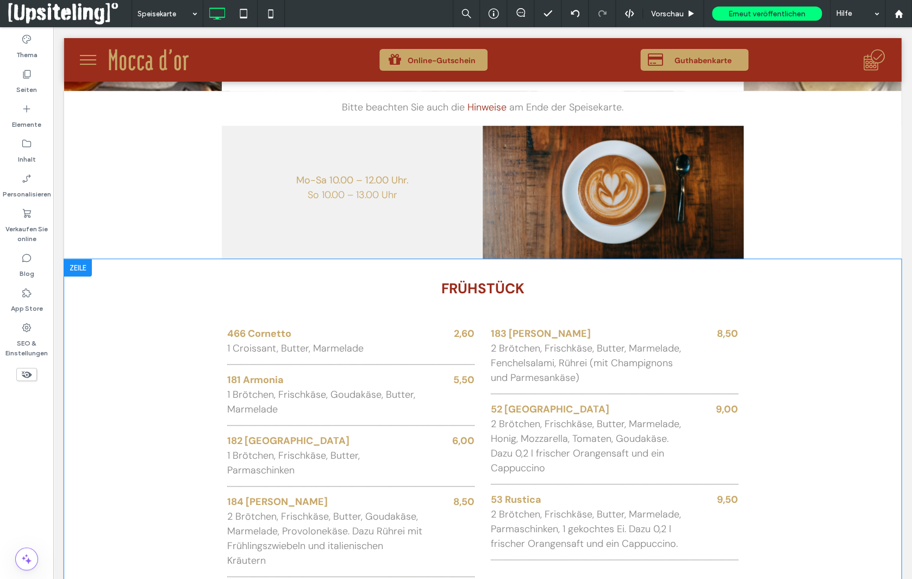
click at [157, 319] on div "Speisekarte FRÜHSTÜCK 466 Cornetto 1 Croissant, Butter, Marmelade 2,60 181 Armo…" at bounding box center [482, 435] width 837 height 353
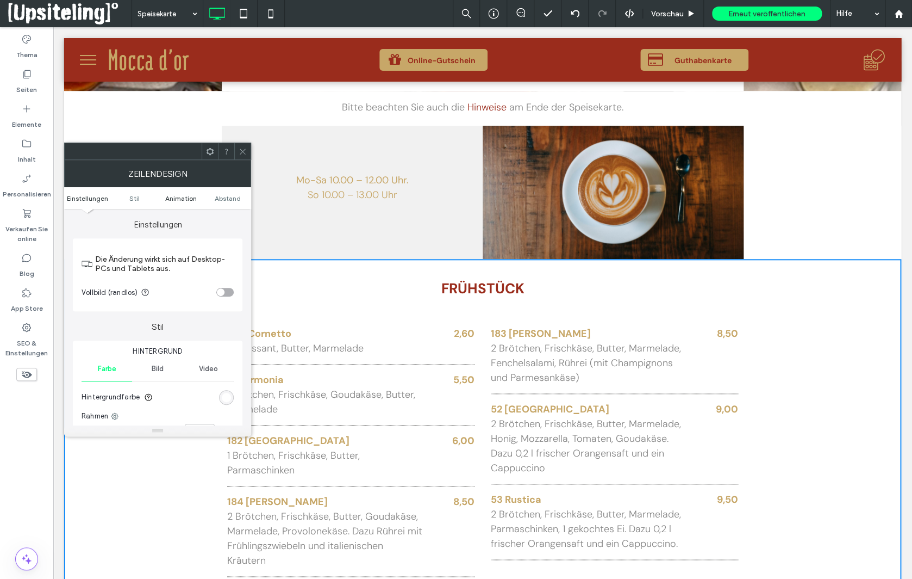
click at [183, 197] on span "Animation" at bounding box center [181, 198] width 32 height 8
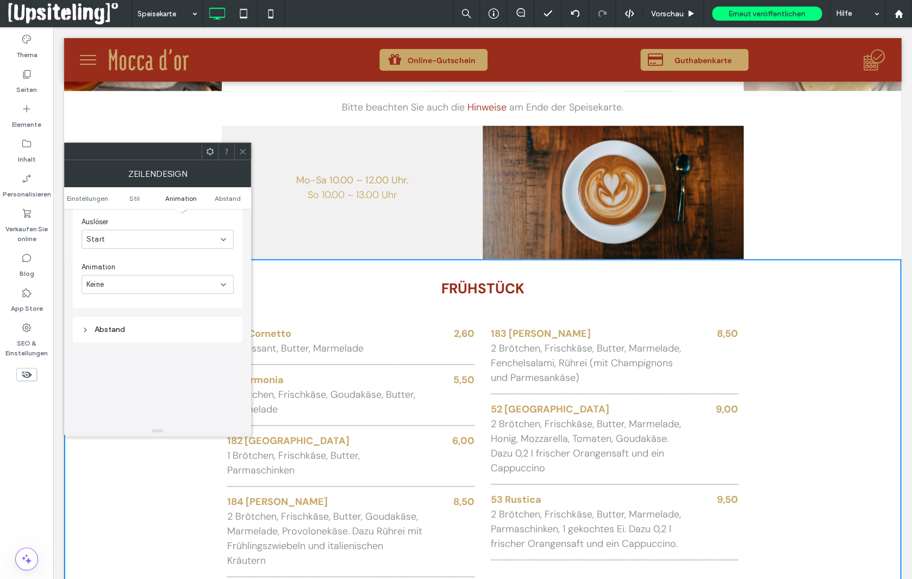
scroll to position [334, 0]
click at [244, 151] on icon at bounding box center [243, 151] width 8 height 8
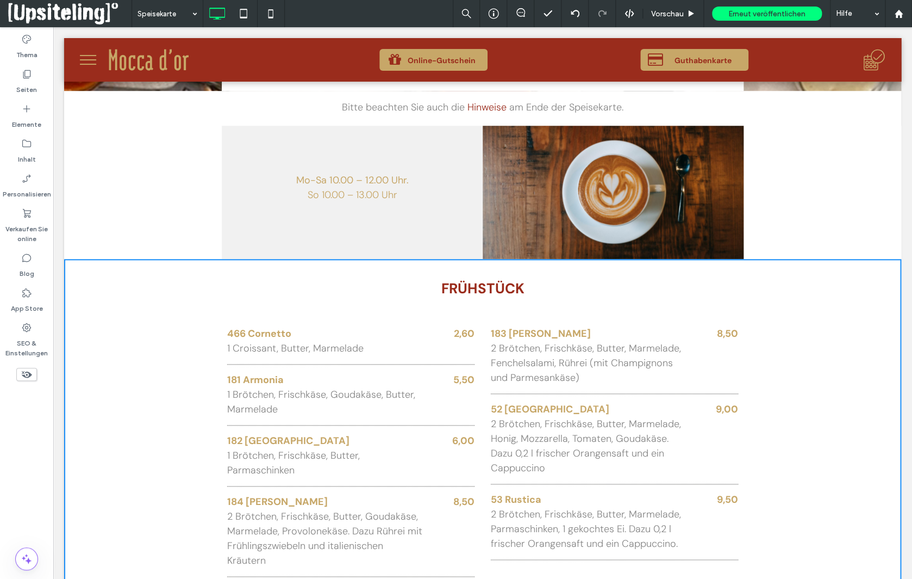
click at [243, 151] on use at bounding box center [242, 150] width 5 height 5
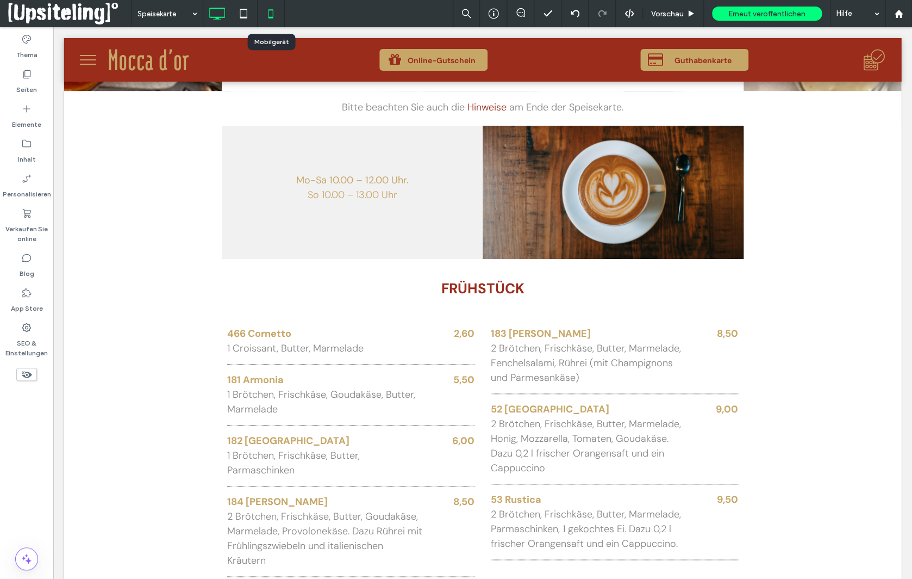
click at [270, 19] on icon at bounding box center [271, 14] width 22 height 22
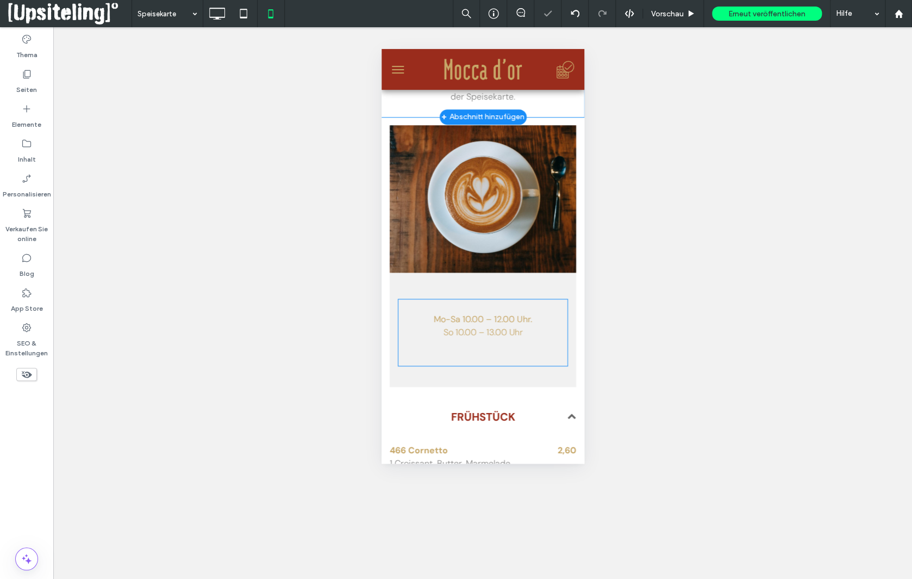
scroll to position [483, 0]
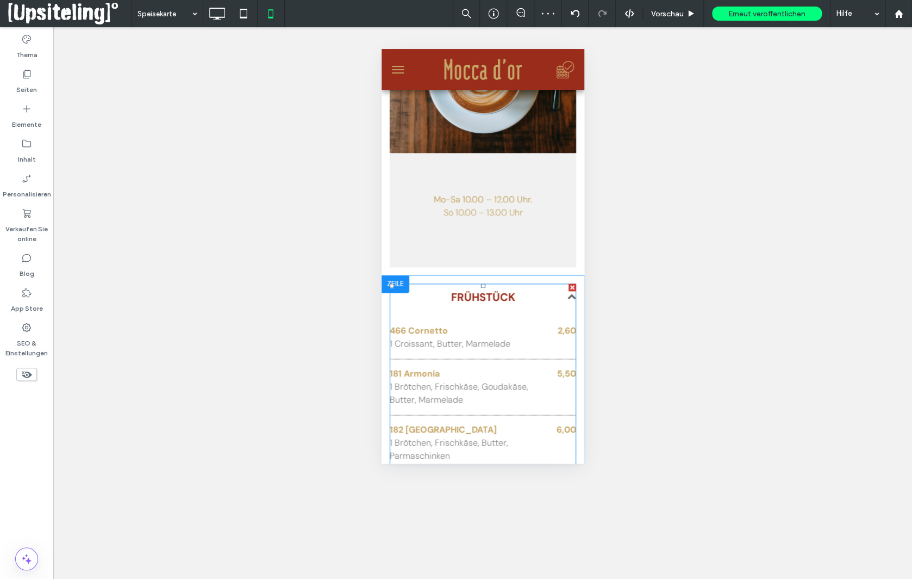
click at [432, 289] on h3 "FRÜHSTÜCK" at bounding box center [482, 297] width 187 height 16
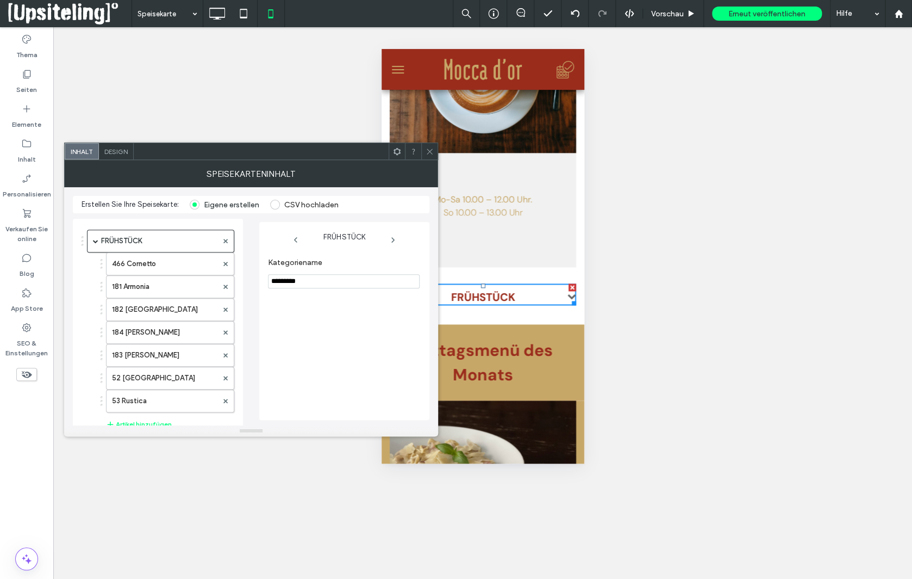
click at [117, 152] on span "Design" at bounding box center [115, 151] width 23 height 8
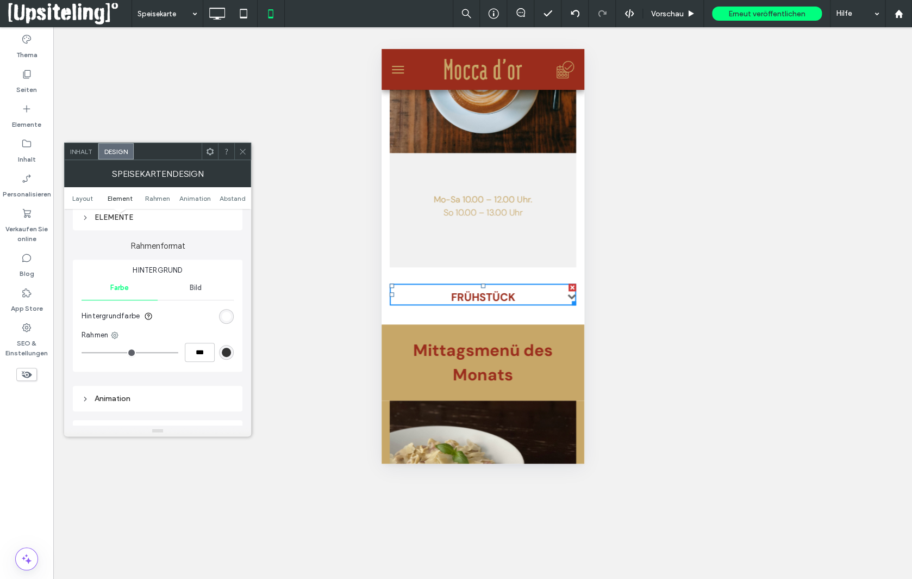
scroll to position [303, 0]
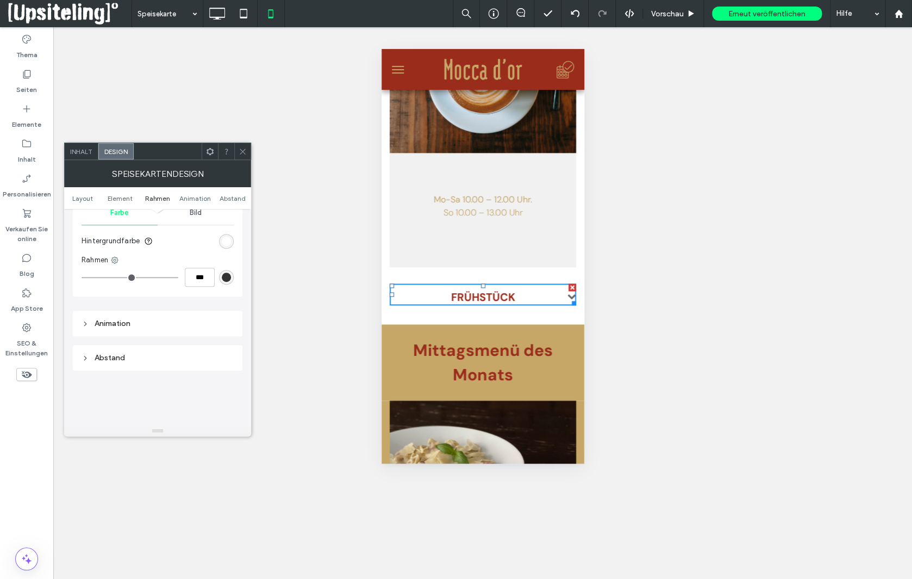
click at [107, 330] on div "Animation" at bounding box center [158, 323] width 152 height 15
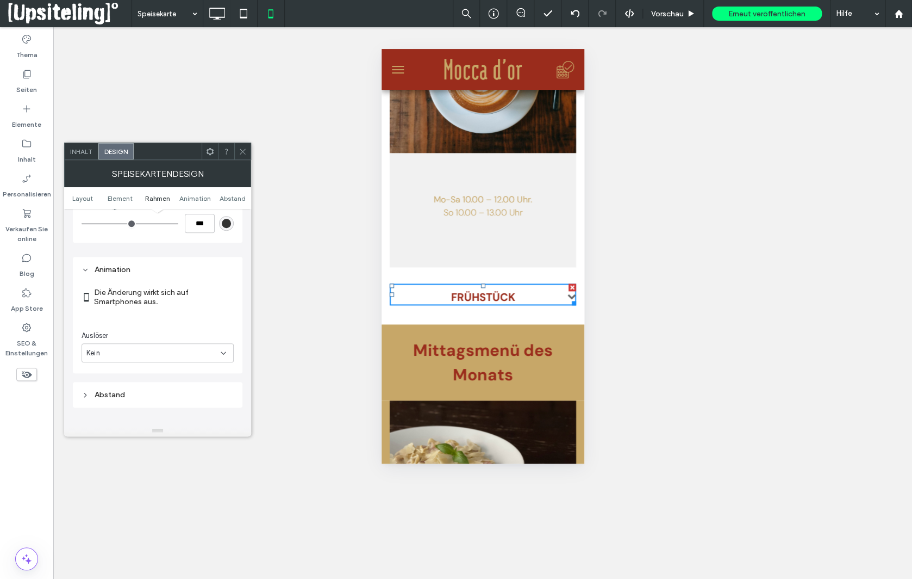
scroll to position [403, 0]
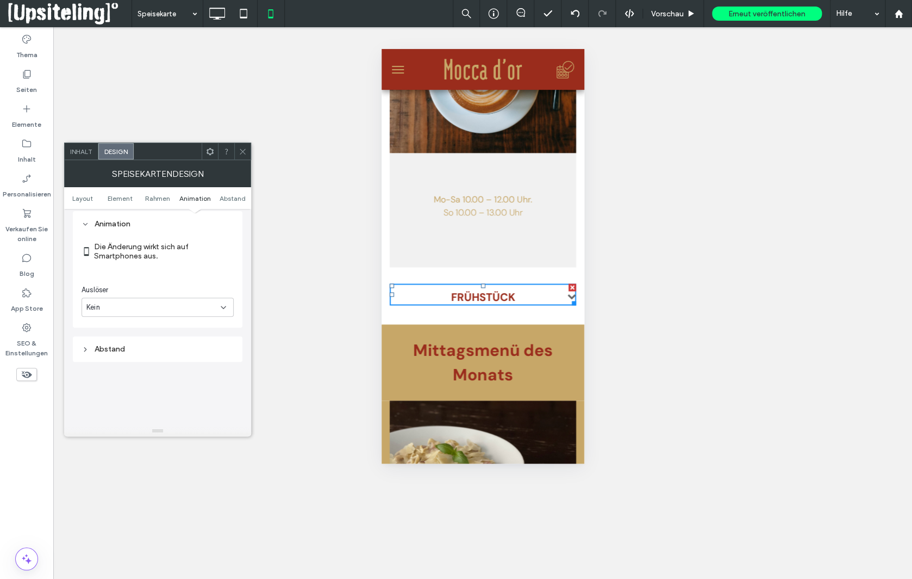
click at [222, 309] on icon at bounding box center [223, 307] width 9 height 9
click at [129, 368] on div "Scroll" at bounding box center [158, 366] width 152 height 19
click at [243, 147] on span at bounding box center [243, 151] width 8 height 16
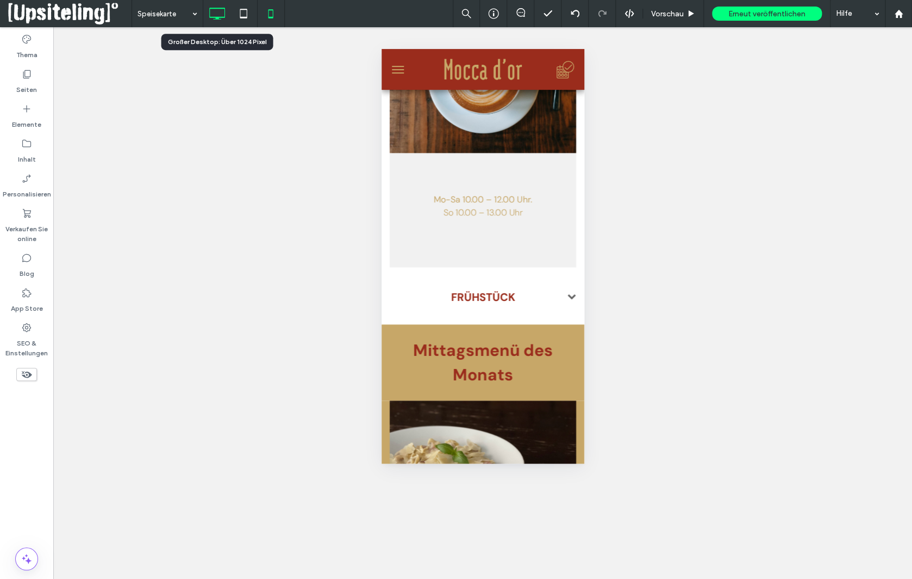
click at [218, 10] on icon at bounding box center [217, 14] width 22 height 22
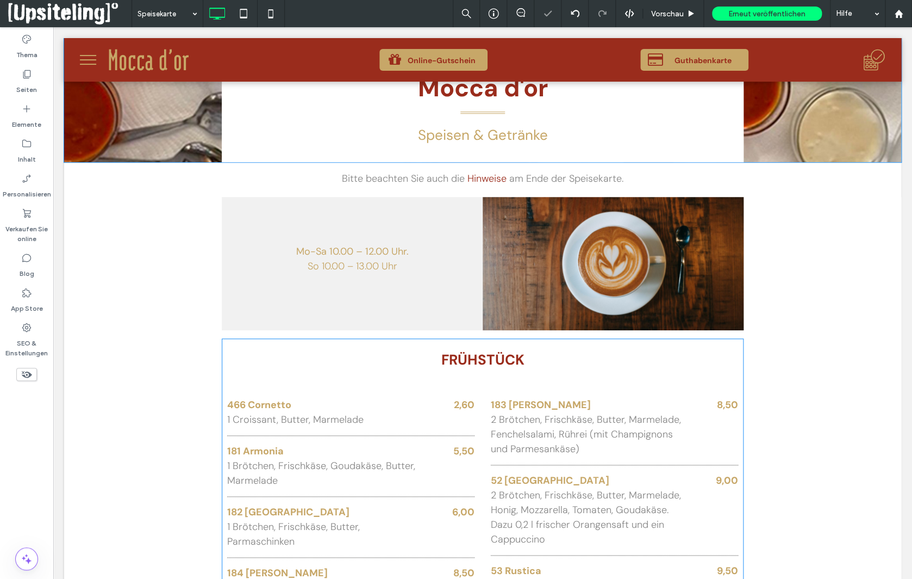
scroll to position [318, 0]
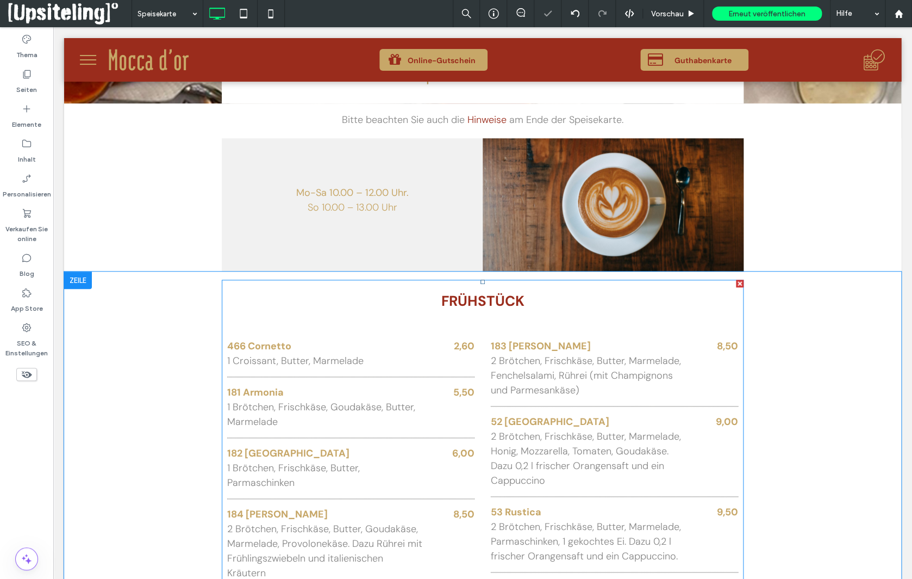
click at [266, 299] on h3 "FRÜHSTÜCK" at bounding box center [482, 300] width 511 height 21
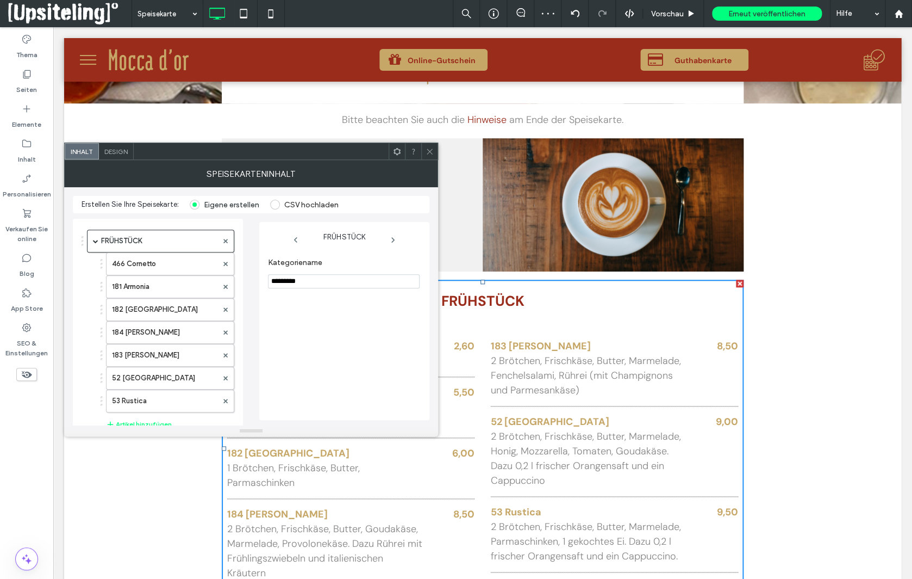
click at [120, 155] on span "Design" at bounding box center [115, 151] width 23 height 8
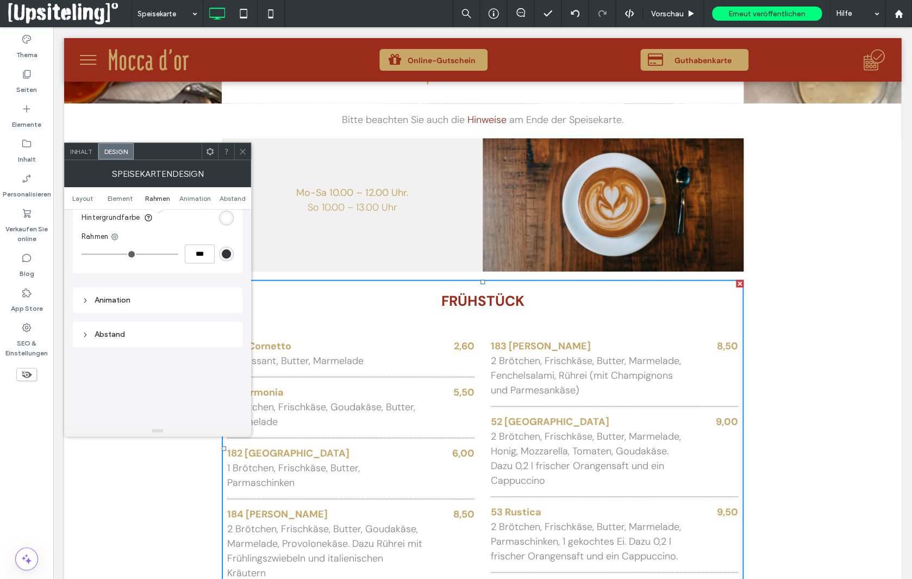
scroll to position [371, 0]
click at [110, 285] on div "Animation" at bounding box center [158, 283] width 152 height 9
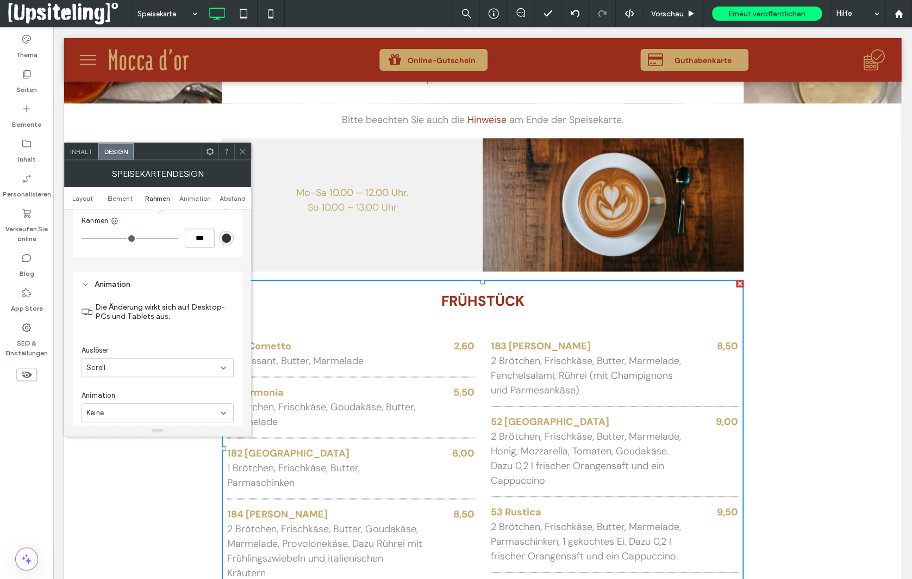
scroll to position [394, 0]
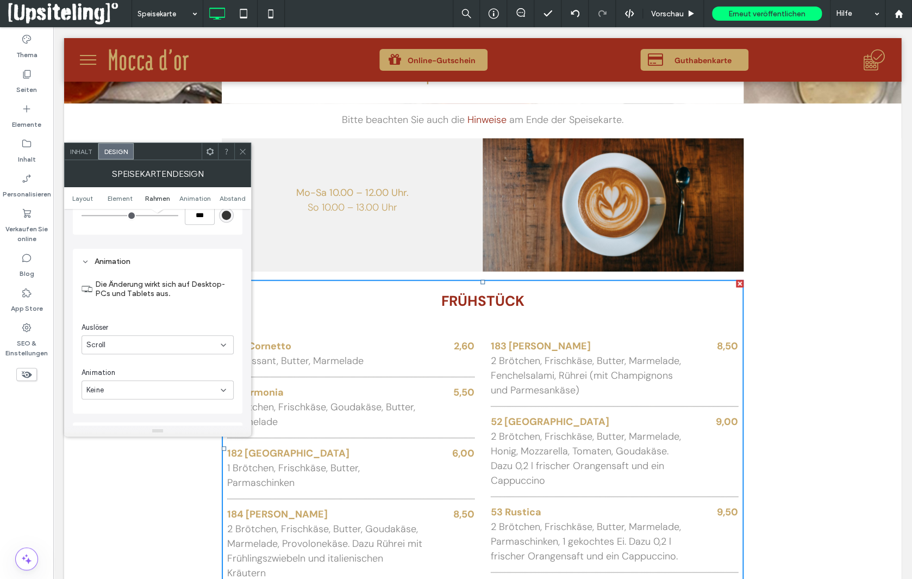
click at [226, 347] on icon at bounding box center [223, 344] width 9 height 9
click at [150, 382] on div "Start" at bounding box center [158, 383] width 152 height 19
click at [239, 152] on div at bounding box center [242, 151] width 16 height 16
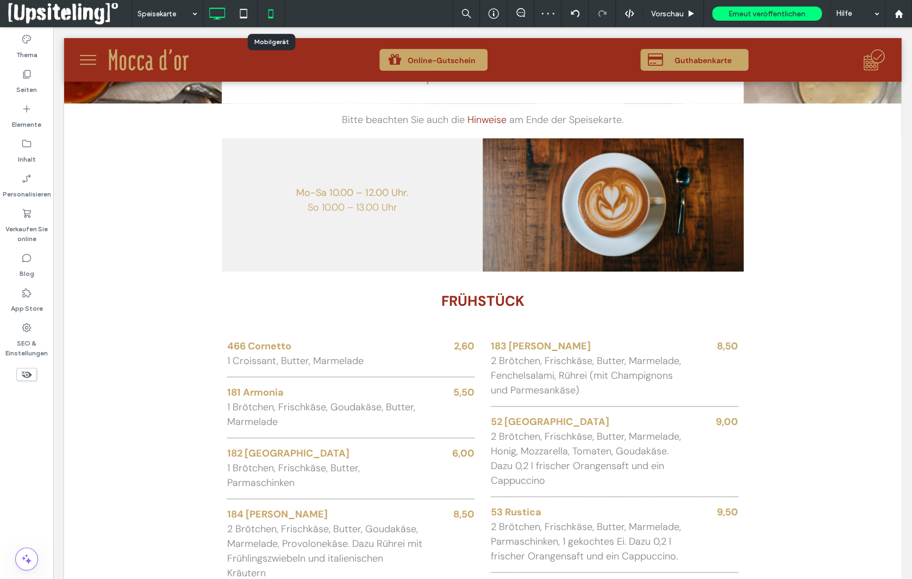
click at [272, 16] on icon at bounding box center [271, 14] width 22 height 22
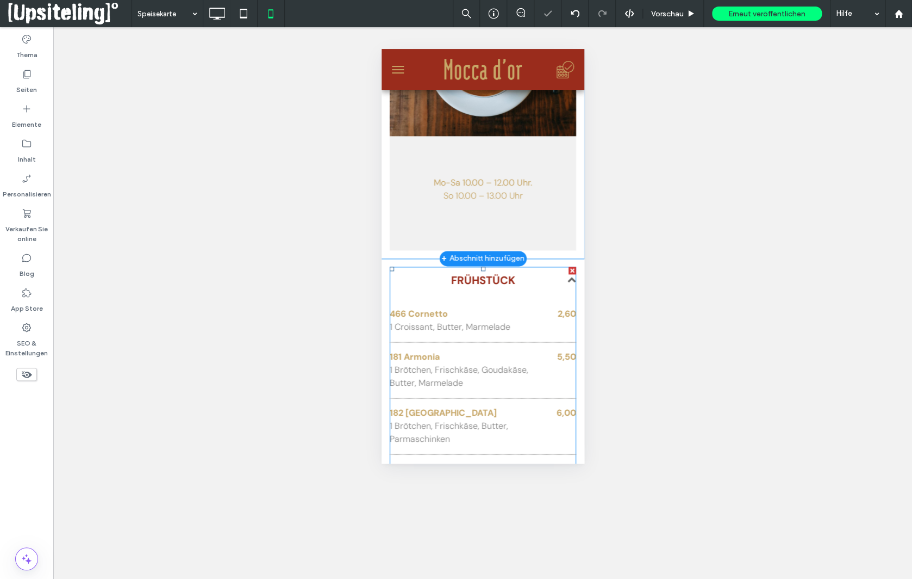
scroll to position [516, 0]
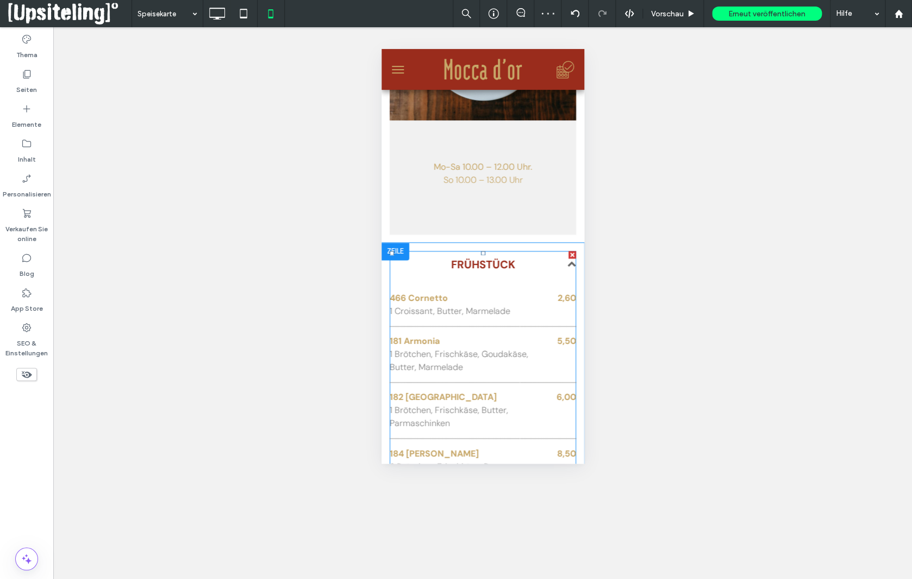
click at [420, 265] on h3 "FRÜHSTÜCK" at bounding box center [482, 264] width 187 height 16
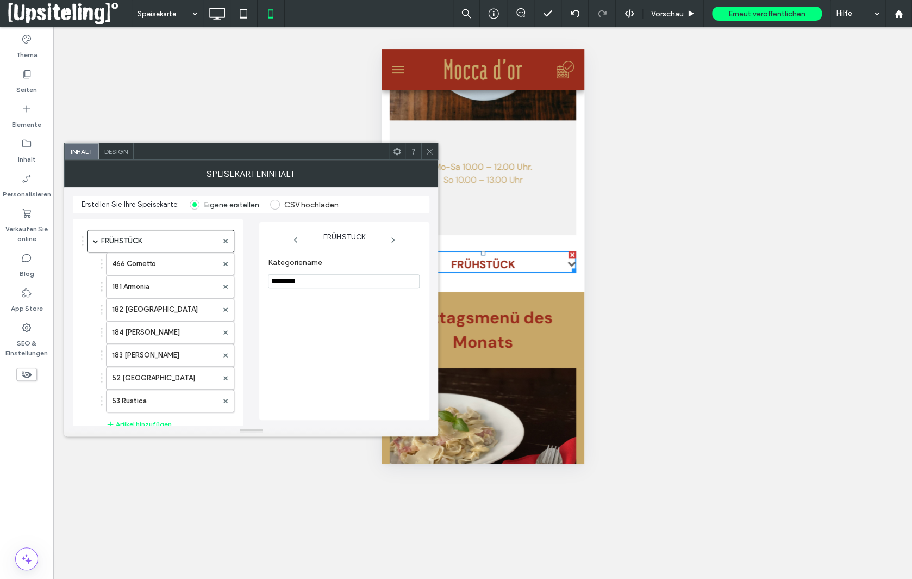
click at [126, 154] on span "Design" at bounding box center [115, 151] width 23 height 8
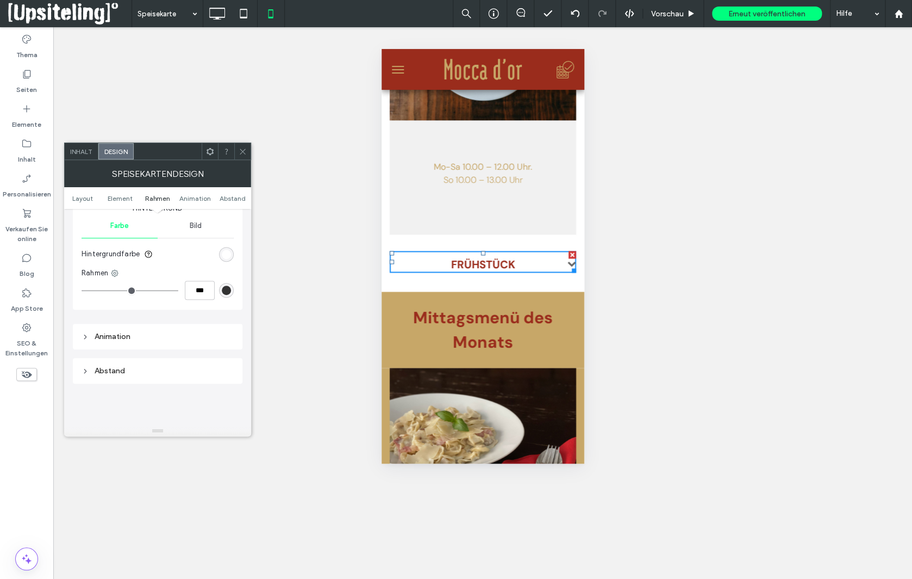
scroll to position [348, 0]
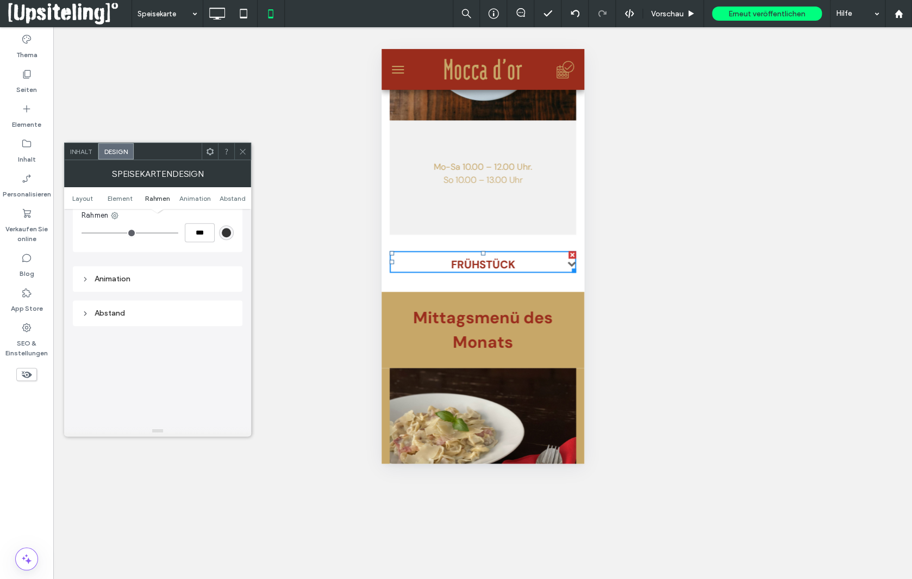
click at [111, 279] on div "Animation" at bounding box center [158, 278] width 152 height 9
click at [240, 147] on icon at bounding box center [243, 151] width 8 height 8
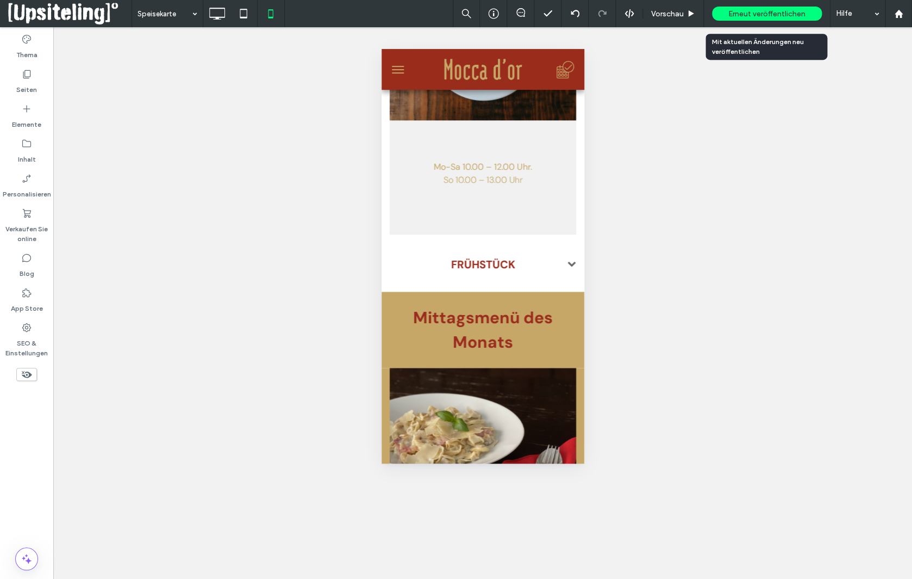
click at [734, 14] on span "Erneut veröffentlichen" at bounding box center [767, 13] width 77 height 9
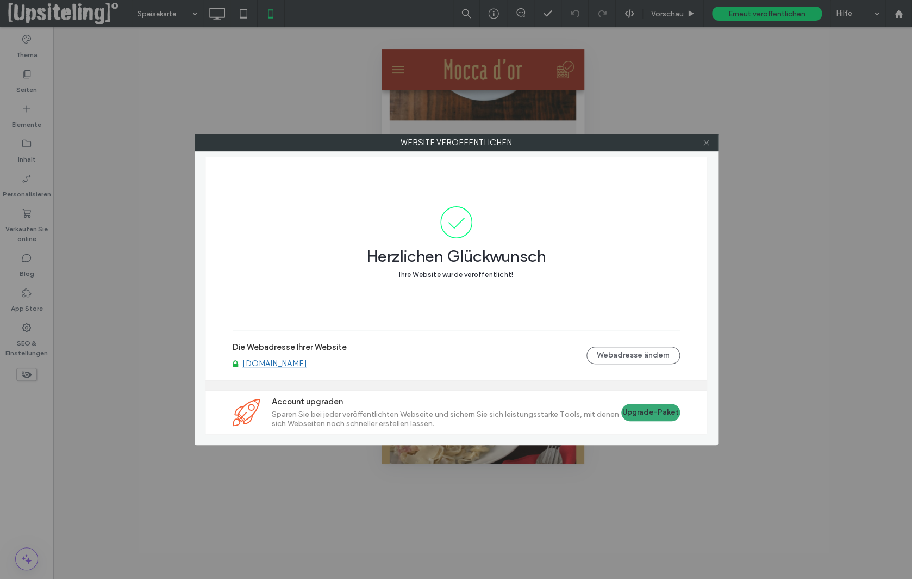
click at [709, 141] on icon at bounding box center [707, 143] width 8 height 8
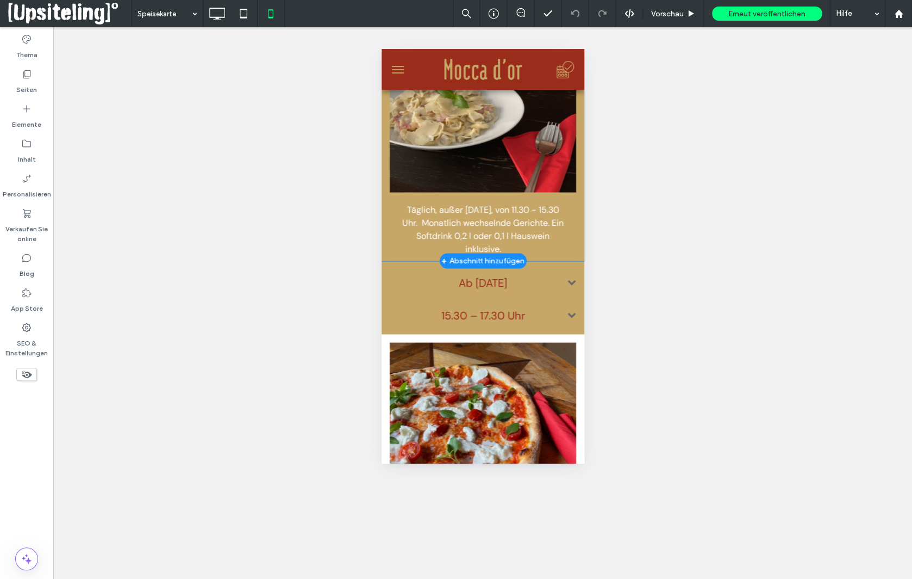
scroll to position [897, 0]
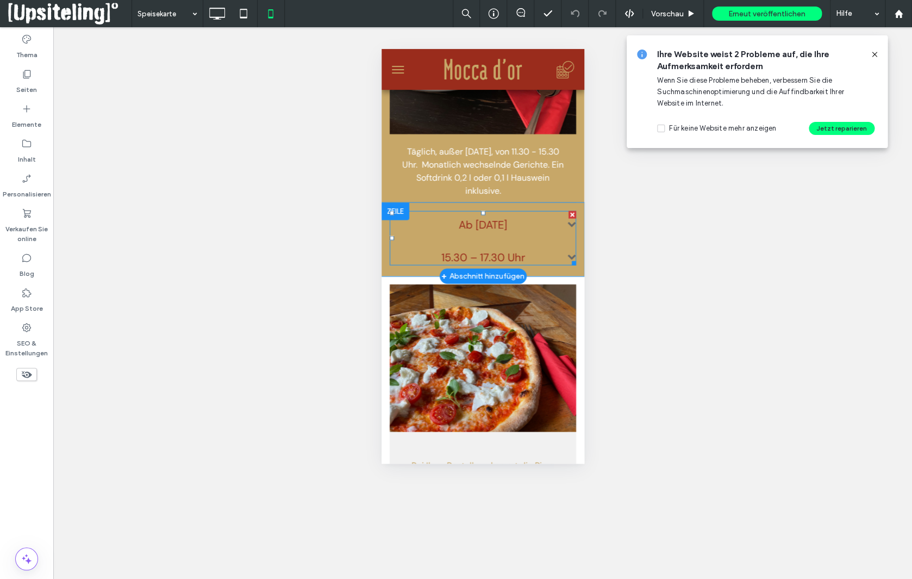
click at [529, 219] on h3 "Ab 08.08.2025" at bounding box center [482, 224] width 187 height 16
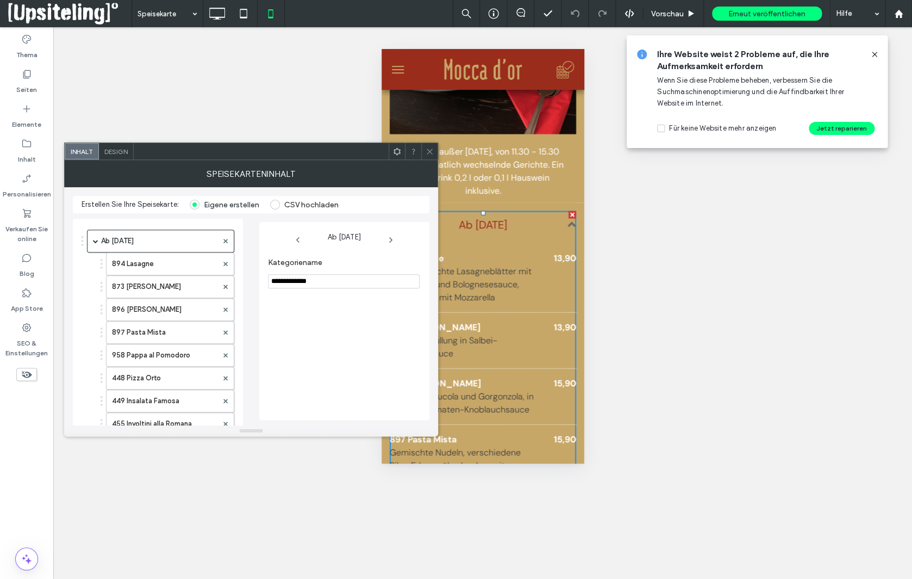
click at [118, 155] on span "Design" at bounding box center [115, 151] width 23 height 8
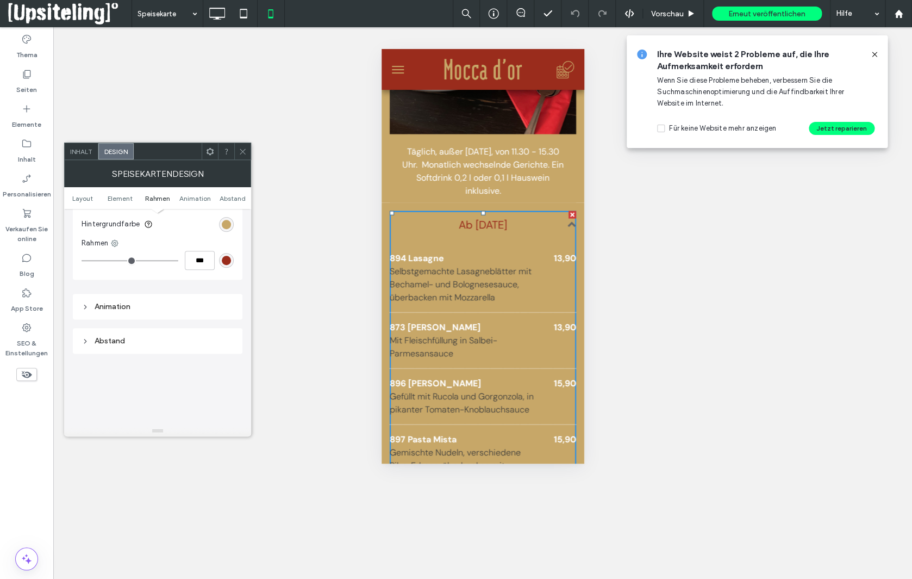
scroll to position [336, 0]
click at [115, 293] on div "Animation" at bounding box center [158, 291] width 152 height 9
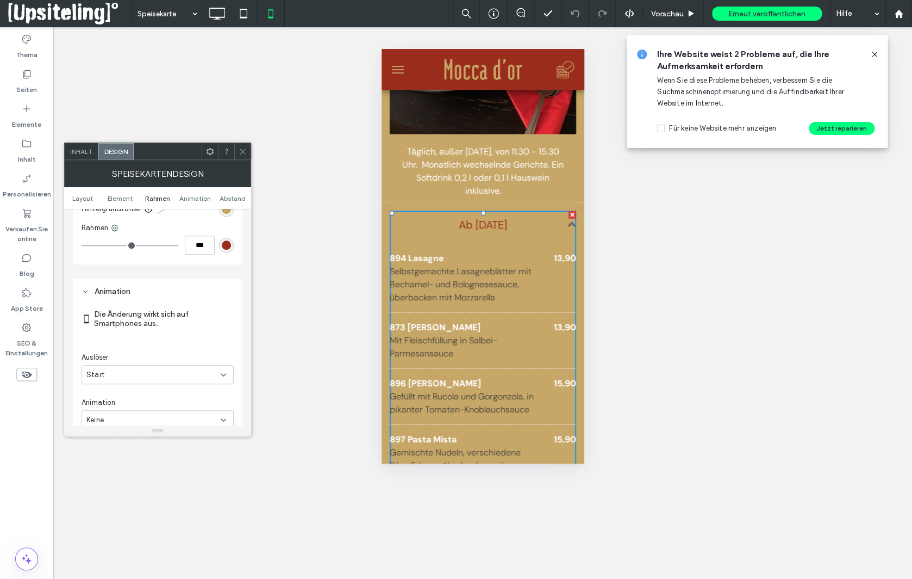
scroll to position [374, 0]
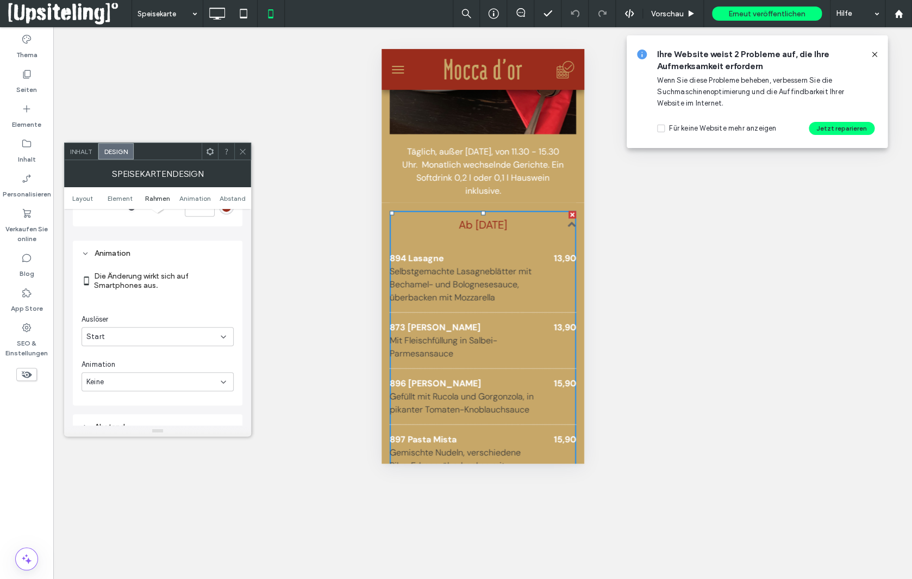
click at [131, 336] on div "Start" at bounding box center [153, 336] width 134 height 11
click at [115, 395] on div "Scroll" at bounding box center [158, 395] width 152 height 19
click at [243, 146] on span at bounding box center [243, 151] width 8 height 16
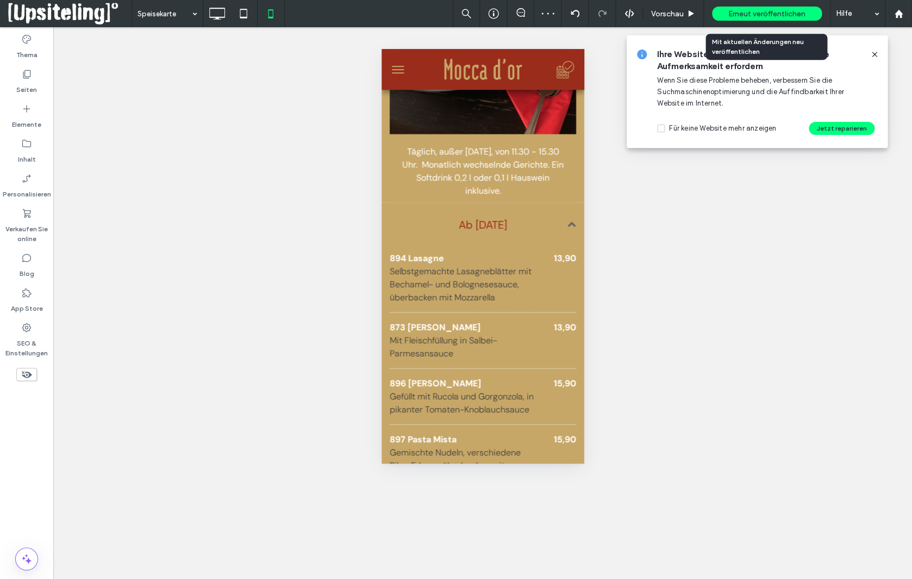
click at [776, 10] on span "Erneut veröffentlichen" at bounding box center [767, 13] width 77 height 9
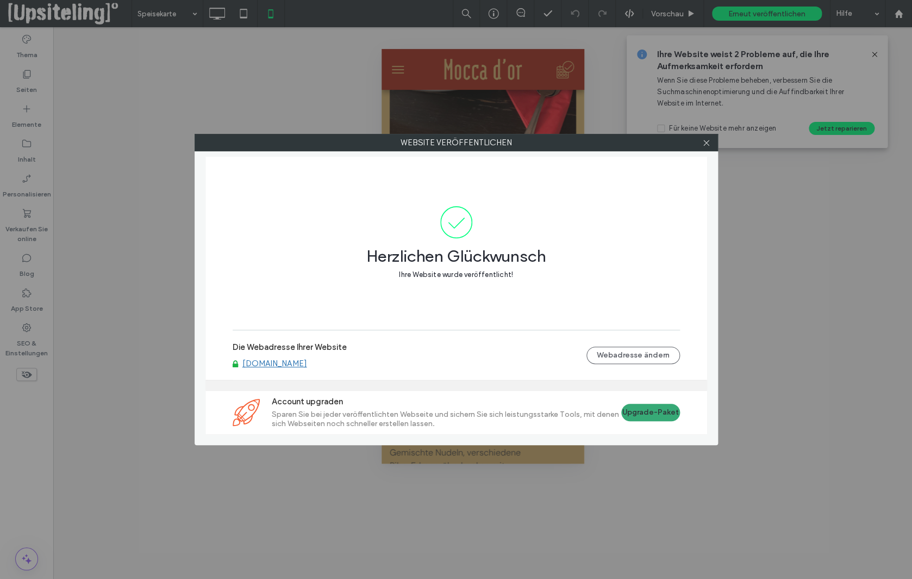
click at [701, 142] on div at bounding box center [707, 142] width 16 height 16
click at [706, 144] on icon at bounding box center [707, 143] width 8 height 8
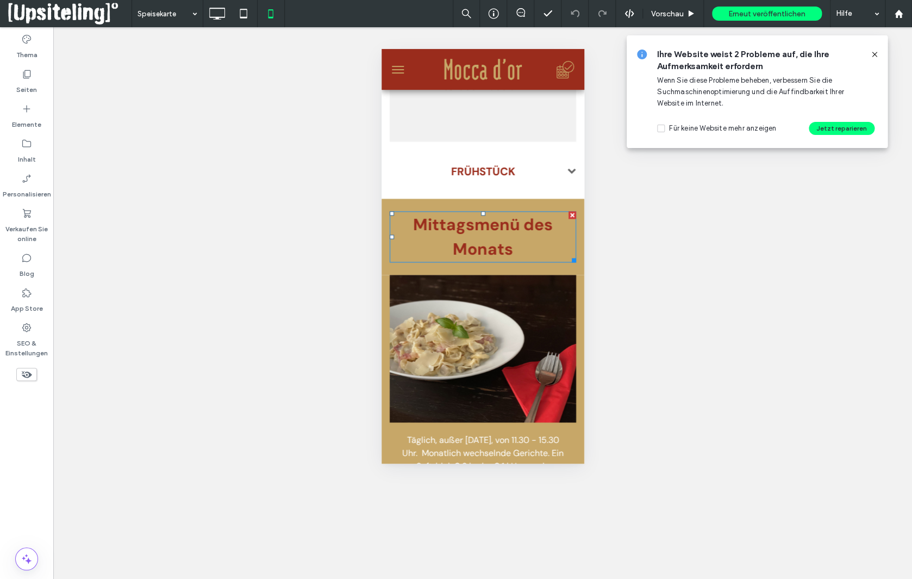
scroll to position [411, 0]
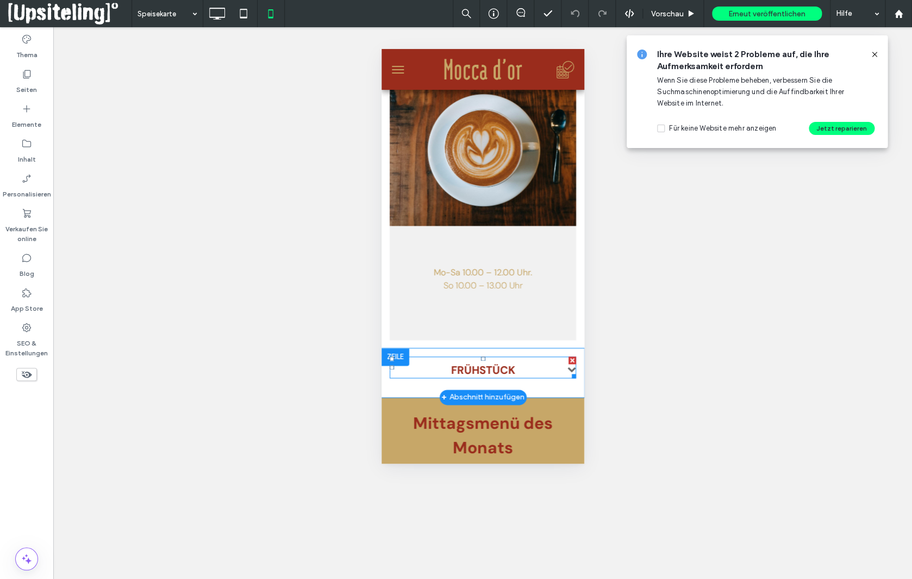
click at [437, 369] on h3 "FRÜHSTÜCK" at bounding box center [482, 370] width 187 height 16
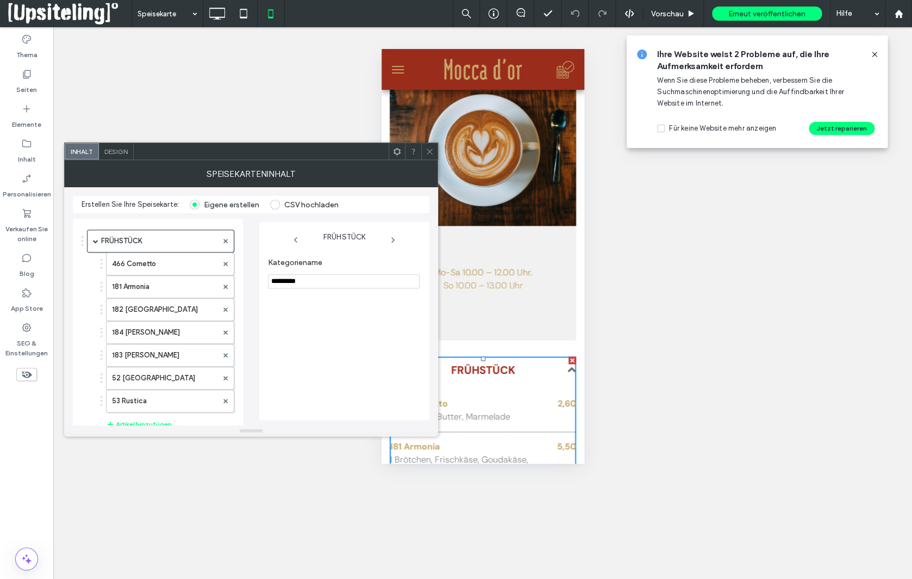
click at [116, 152] on span "Design" at bounding box center [115, 151] width 23 height 8
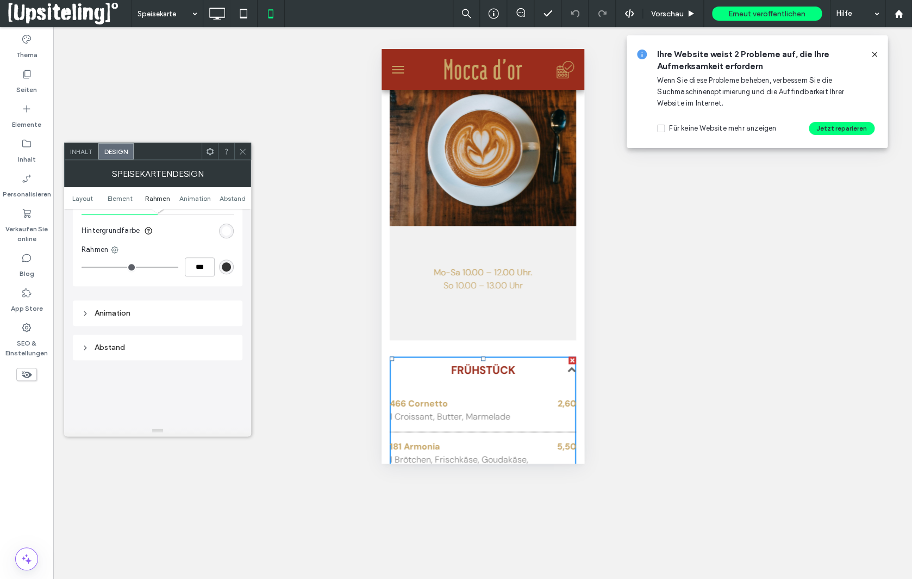
scroll to position [360, 0]
click at [141, 266] on div "Animation" at bounding box center [158, 266] width 152 height 9
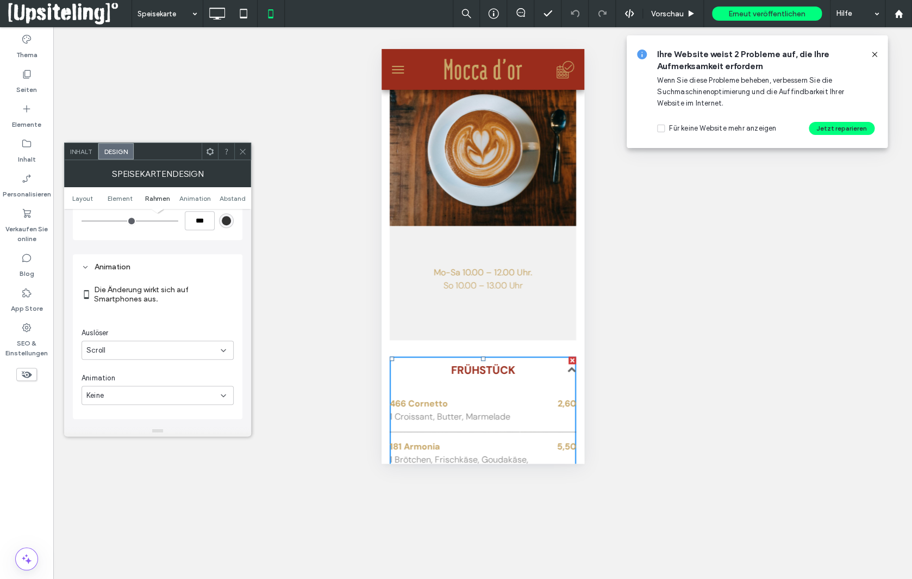
click at [139, 356] on div "Scroll" at bounding box center [153, 350] width 134 height 11
click at [133, 368] on div "Kein" at bounding box center [158, 371] width 152 height 19
click at [243, 150] on icon at bounding box center [243, 151] width 8 height 8
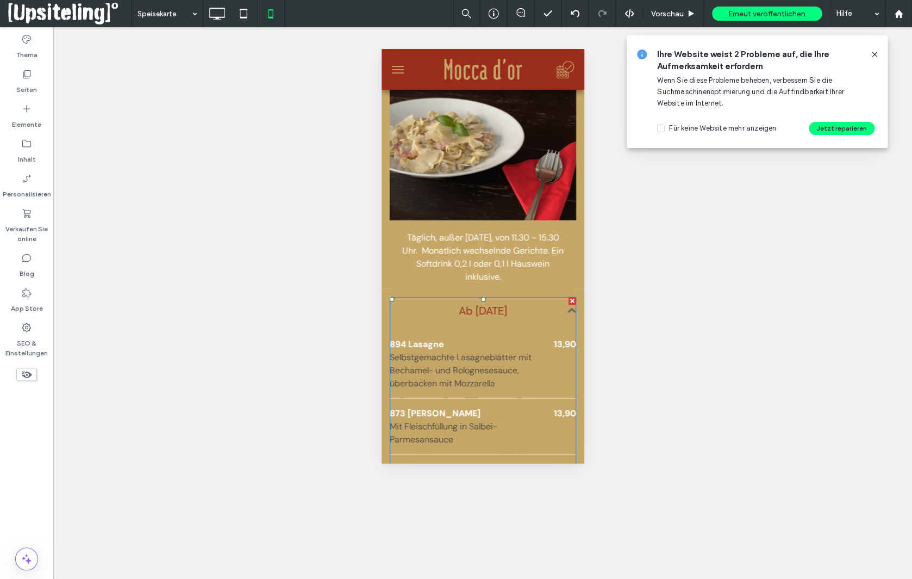
scroll to position [1347, 0]
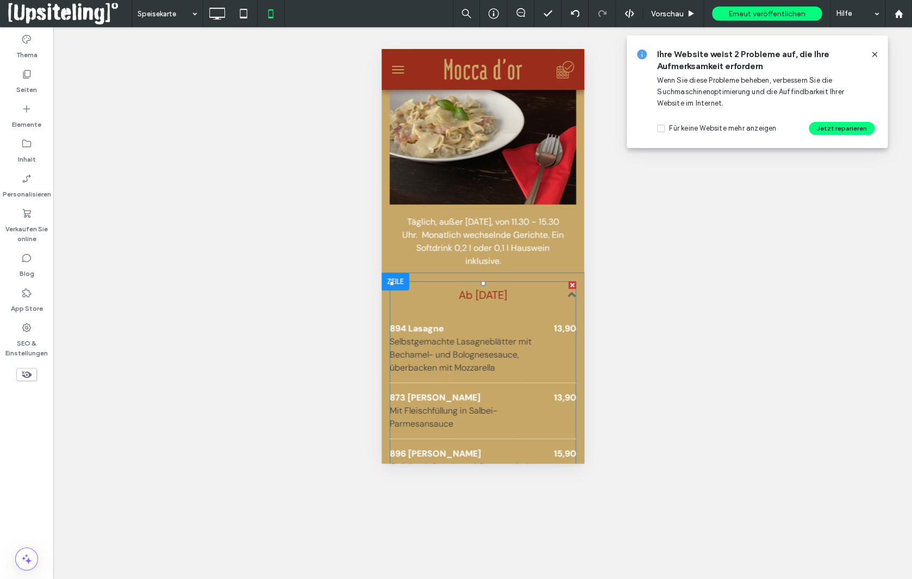
click at [540, 295] on h3 "Ab 08.08.2025" at bounding box center [482, 295] width 187 height 16
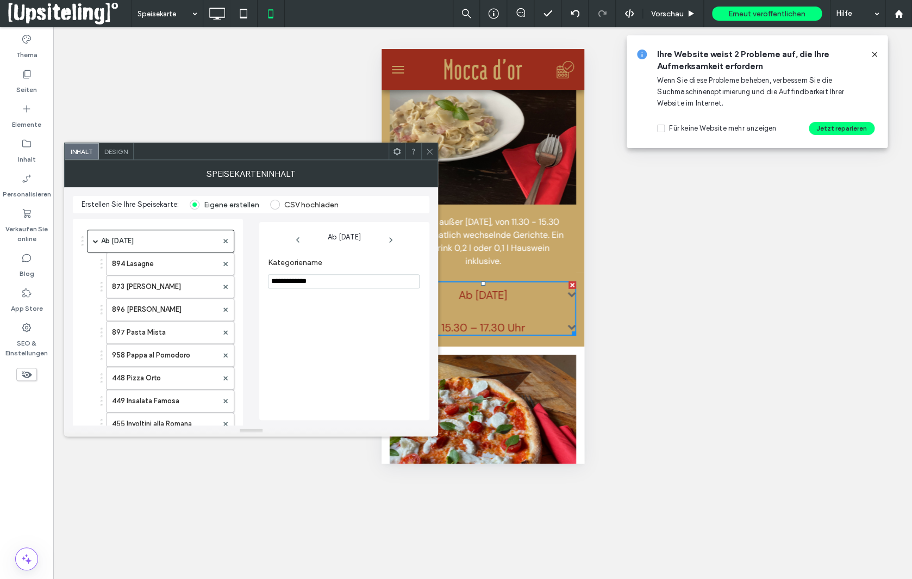
click at [113, 149] on span "Design" at bounding box center [115, 151] width 23 height 8
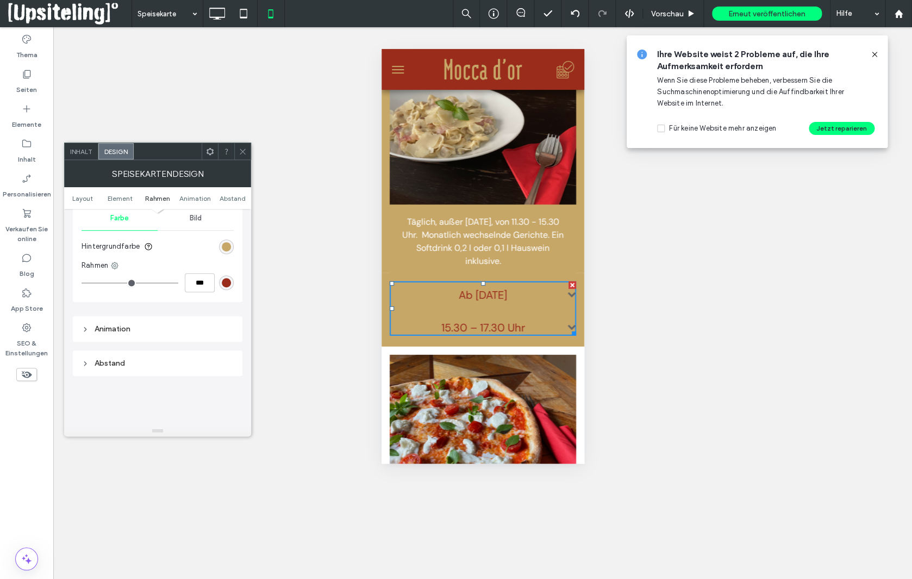
scroll to position [324, 0]
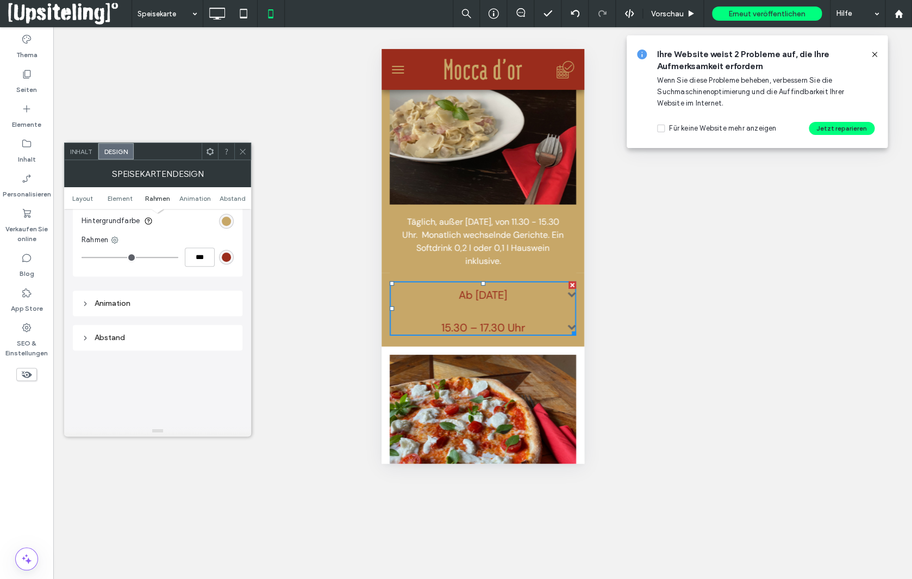
click at [110, 301] on div "Animation" at bounding box center [158, 303] width 152 height 9
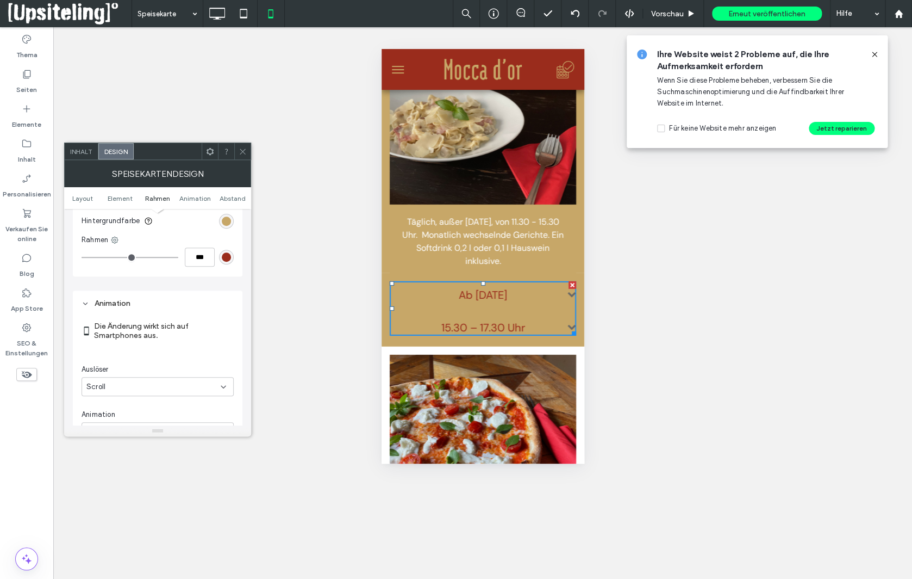
scroll to position [353, 0]
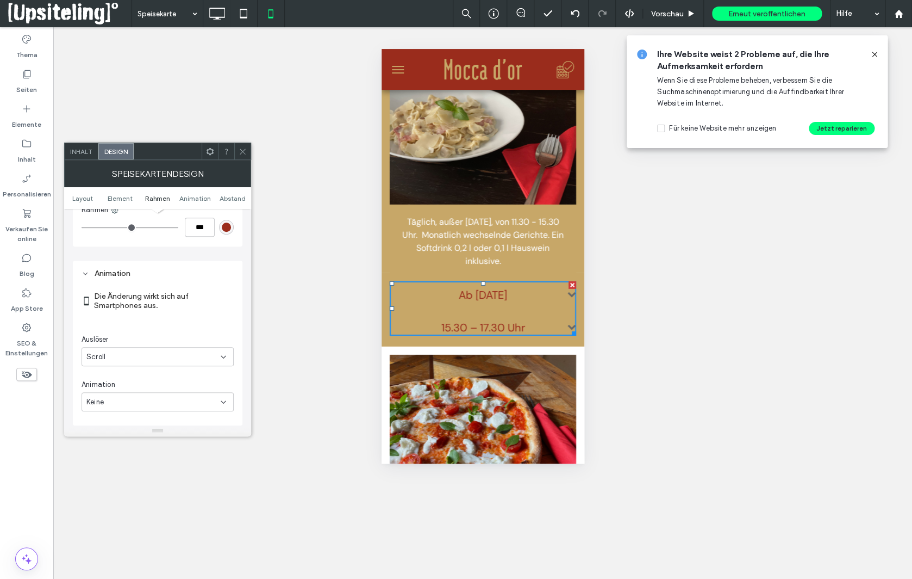
click at [139, 359] on div "Scroll" at bounding box center [153, 356] width 134 height 11
click at [101, 394] on span "Start" at bounding box center [95, 396] width 18 height 11
click at [243, 152] on icon at bounding box center [243, 151] width 8 height 8
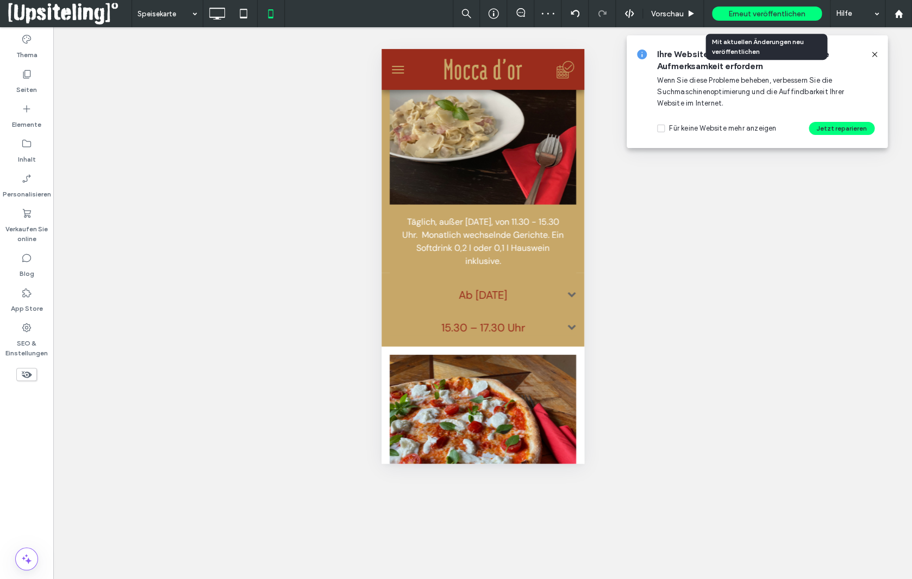
click at [756, 14] on span "Erneut veröffentlichen" at bounding box center [767, 13] width 77 height 9
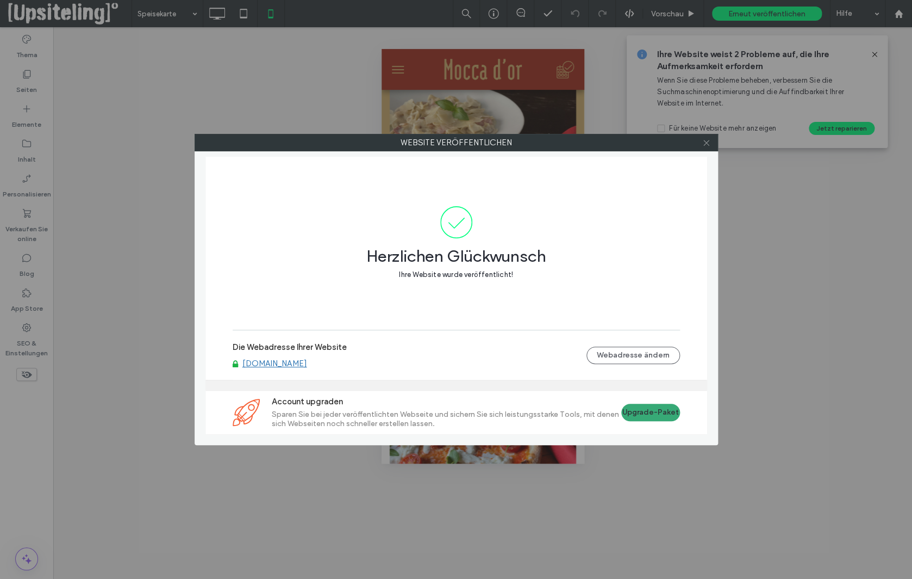
click at [705, 144] on icon at bounding box center [707, 143] width 8 height 8
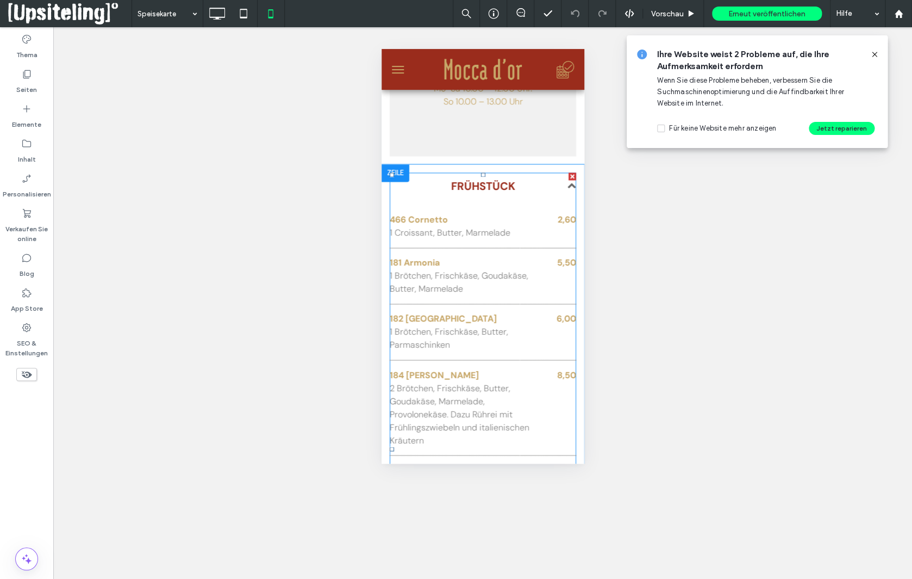
scroll to position [587, 0]
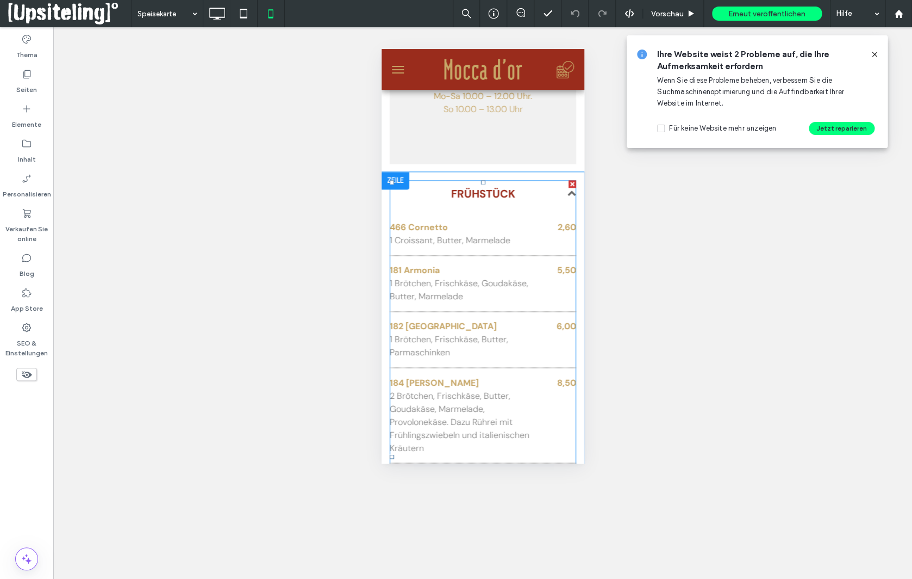
click at [520, 197] on h3 "FRÜHSTÜCK" at bounding box center [482, 193] width 187 height 16
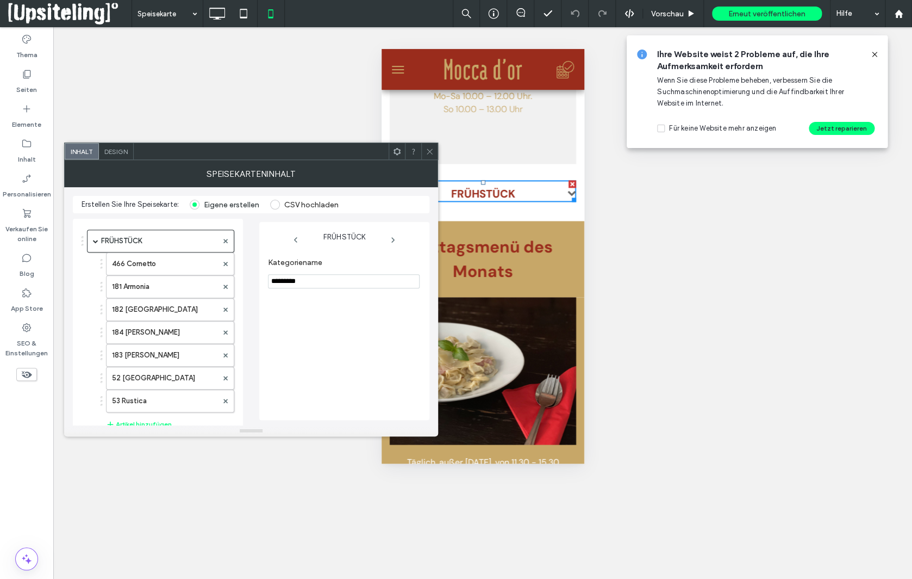
click at [126, 153] on span "Design" at bounding box center [115, 151] width 23 height 8
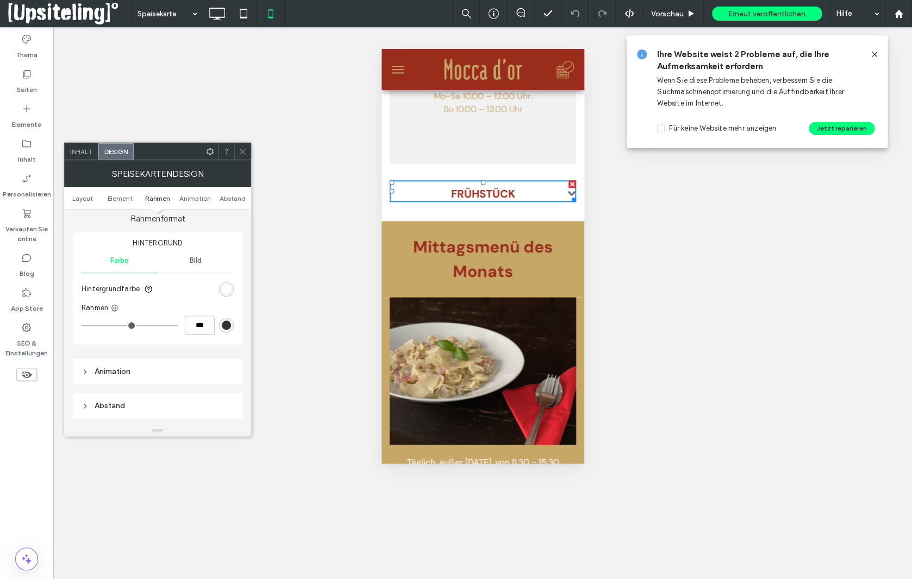
scroll to position [375, 0]
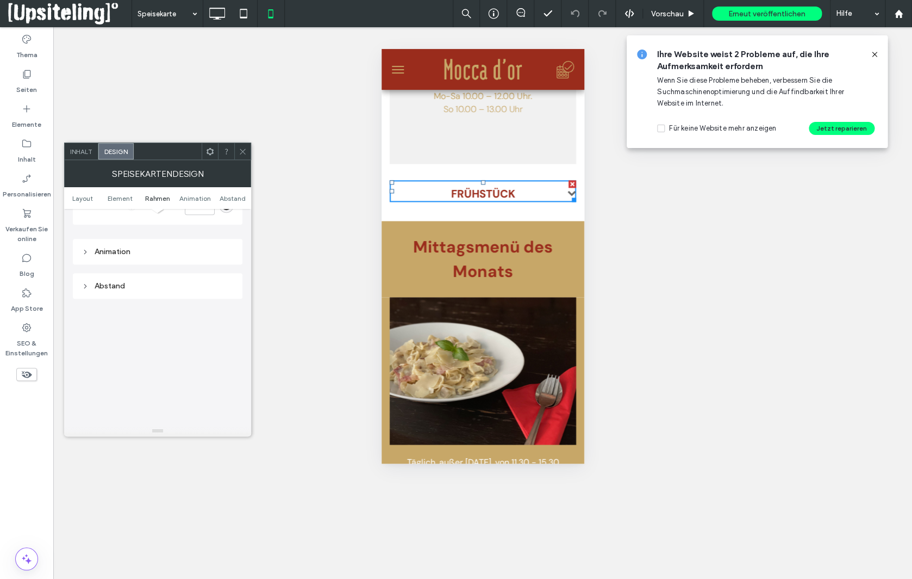
click at [115, 256] on div "Animation" at bounding box center [158, 251] width 152 height 9
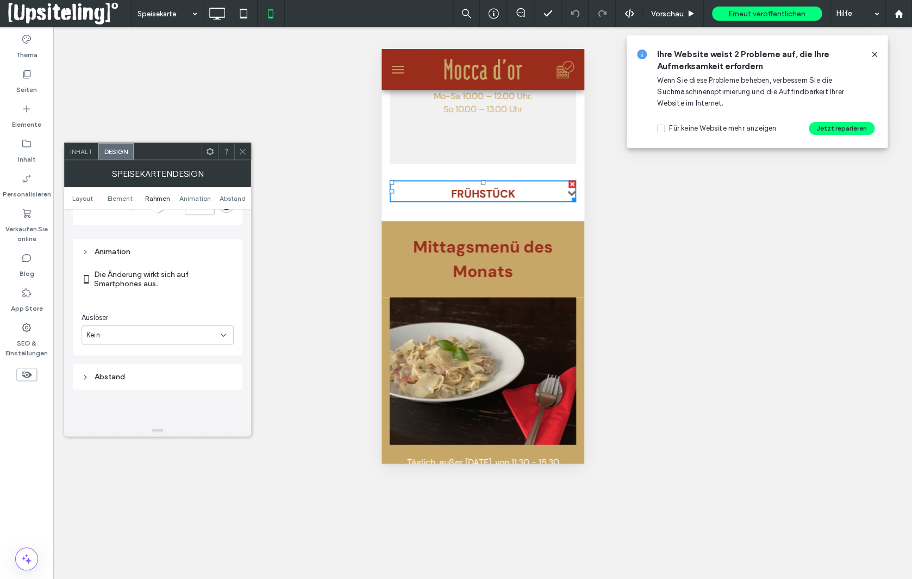
click at [223, 336] on icon at bounding box center [223, 335] width 9 height 9
click at [140, 373] on div "Start" at bounding box center [158, 374] width 152 height 19
click at [222, 294] on use at bounding box center [223, 292] width 4 height 2
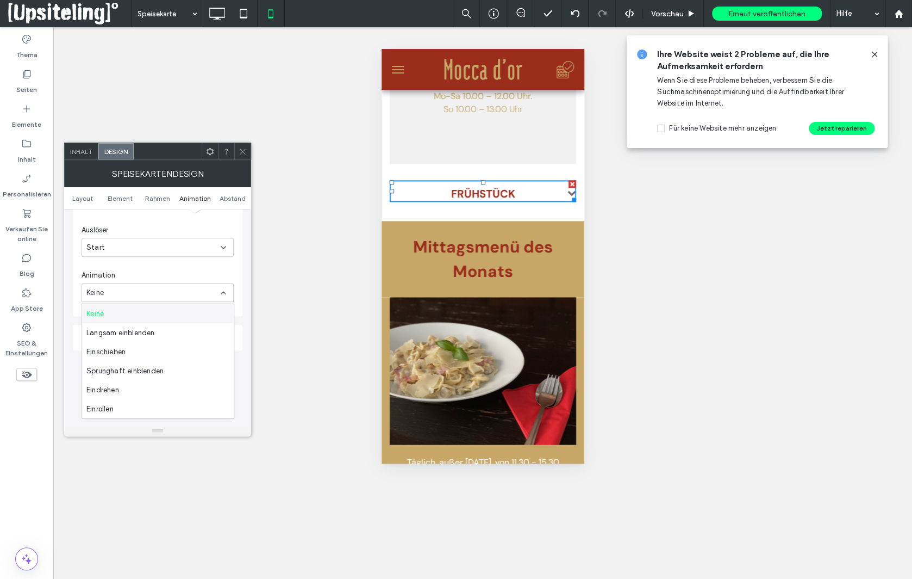
click at [222, 294] on icon at bounding box center [223, 292] width 9 height 9
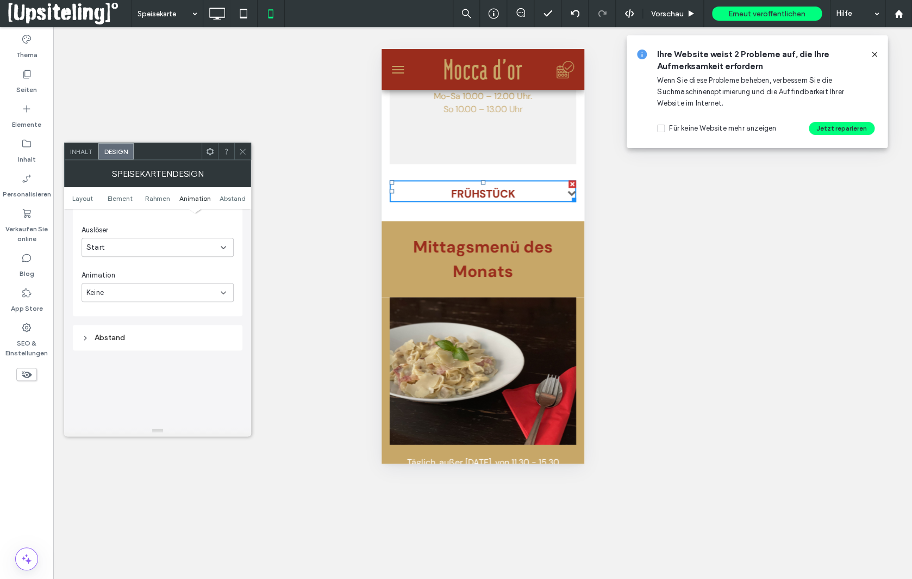
click at [213, 247] on div "Start" at bounding box center [153, 247] width 134 height 11
click at [171, 270] on div "Kein" at bounding box center [158, 268] width 152 height 19
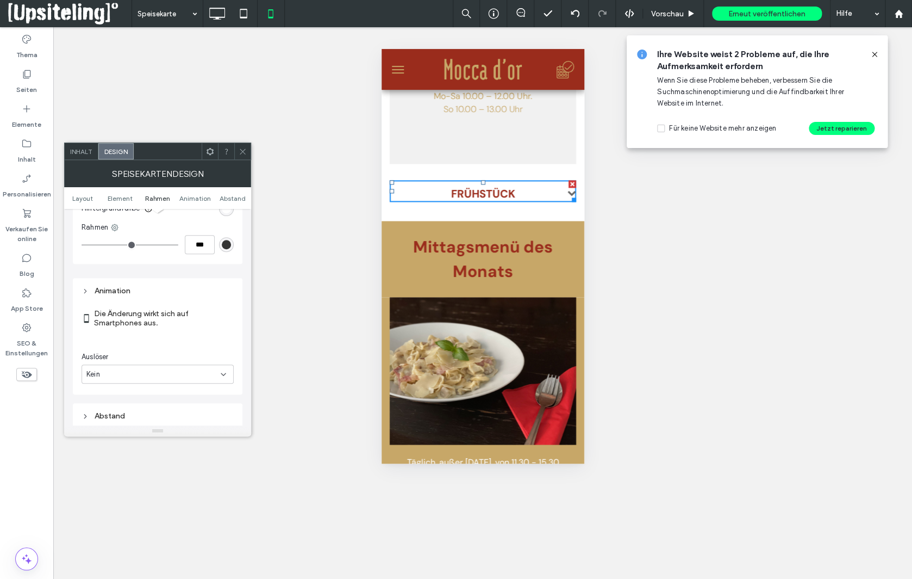
scroll to position [343, 0]
click at [240, 152] on icon at bounding box center [243, 151] width 8 height 8
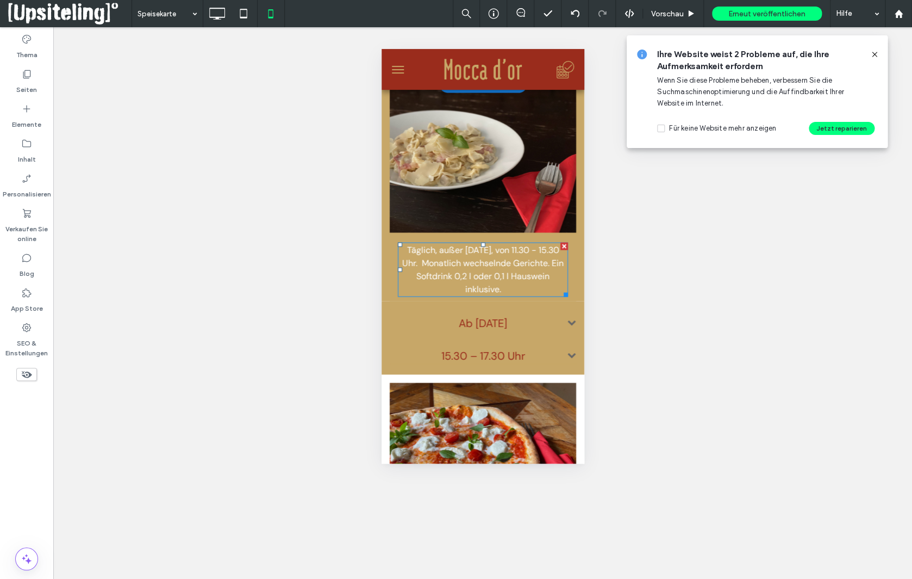
scroll to position [815, 0]
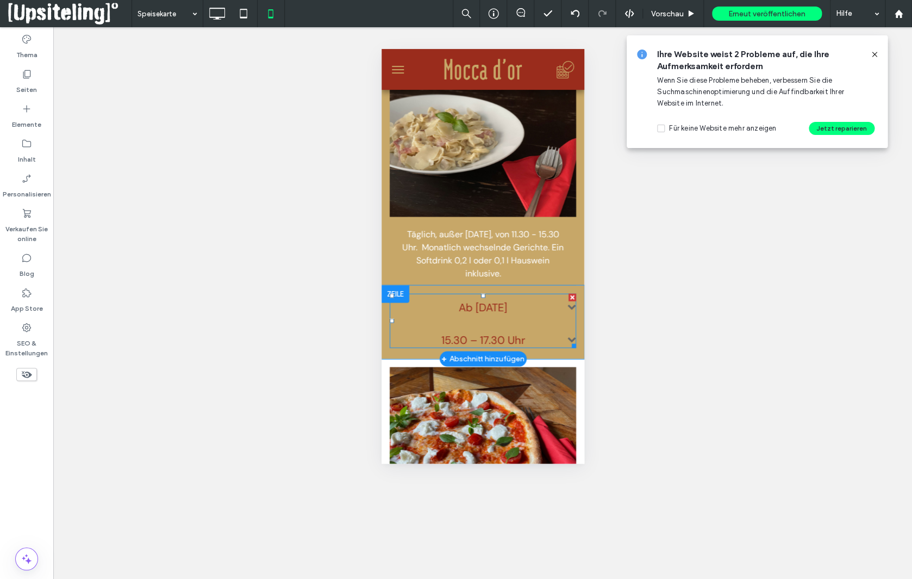
click at [406, 321] on div "Speisekarte Ab 08.08.2025 894 Lasagne Selbstgemachte Lasagneblätter mit Bechame…" at bounding box center [482, 320] width 187 height 54
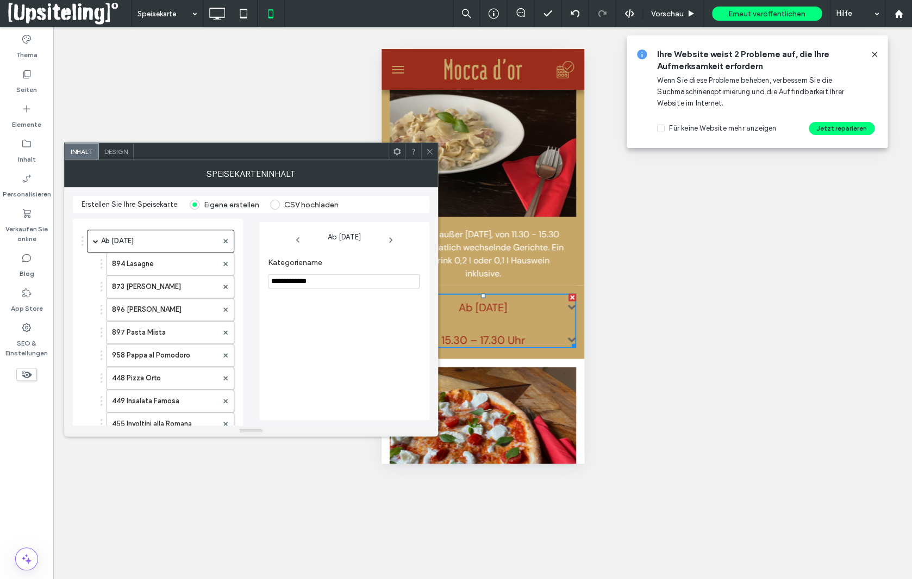
click at [111, 156] on div "Design" at bounding box center [116, 151] width 35 height 16
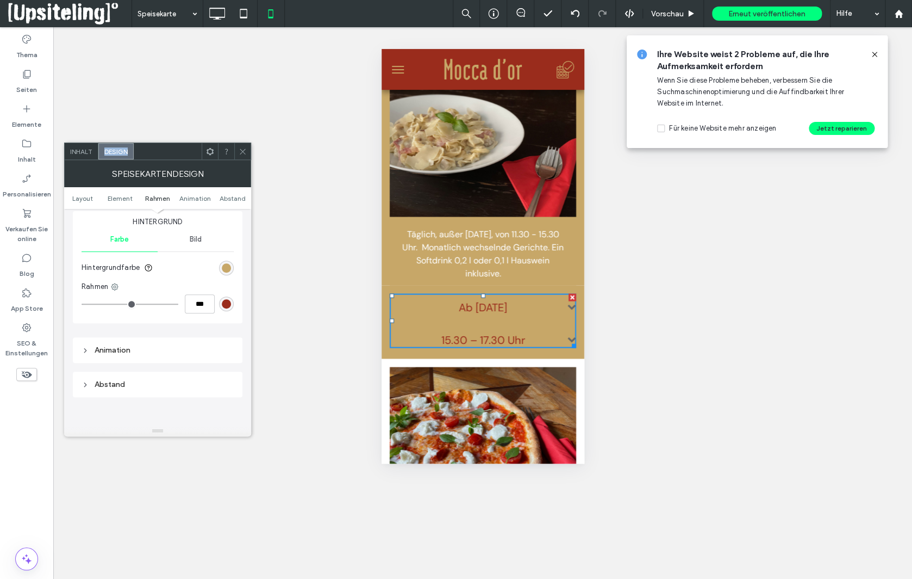
scroll to position [310, 0]
click at [111, 320] on div "Animation" at bounding box center [158, 316] width 152 height 9
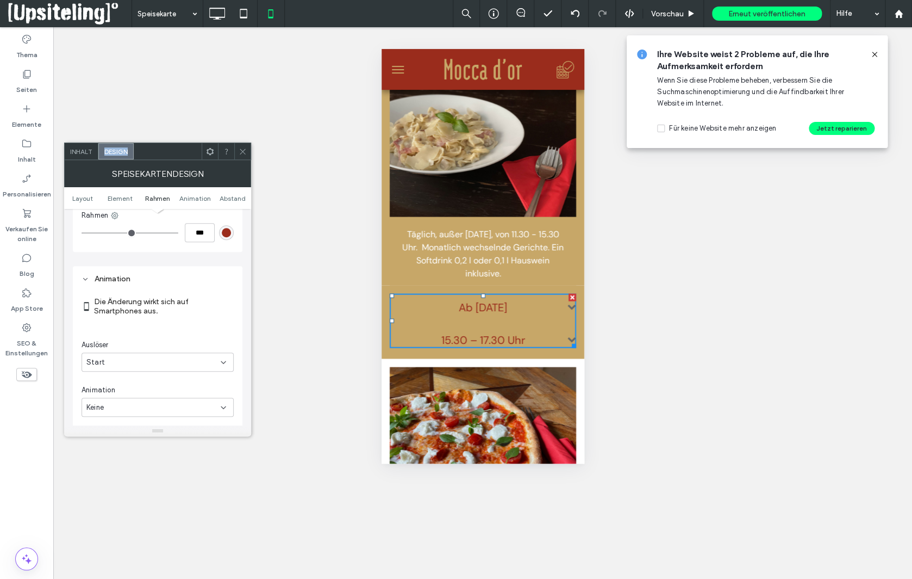
scroll to position [386, 0]
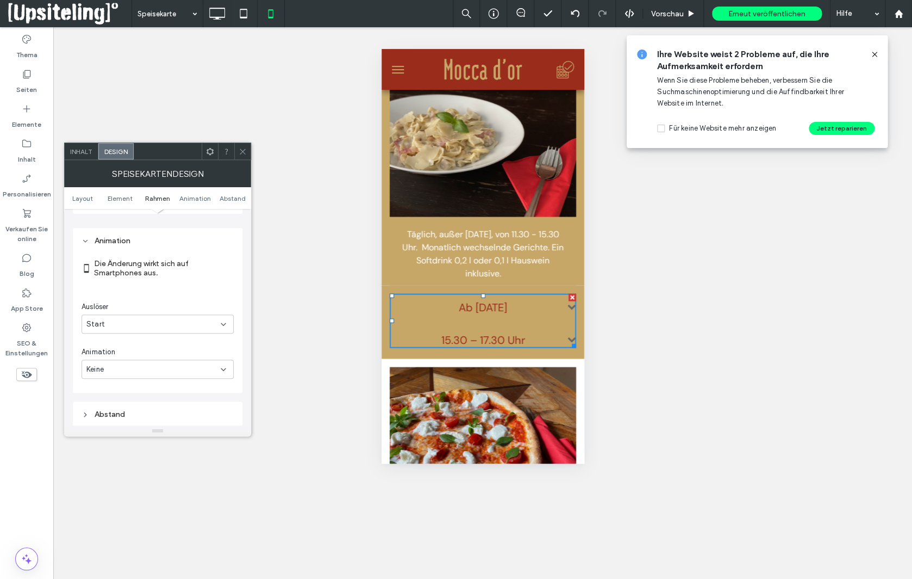
click at [240, 156] on span at bounding box center [243, 151] width 8 height 16
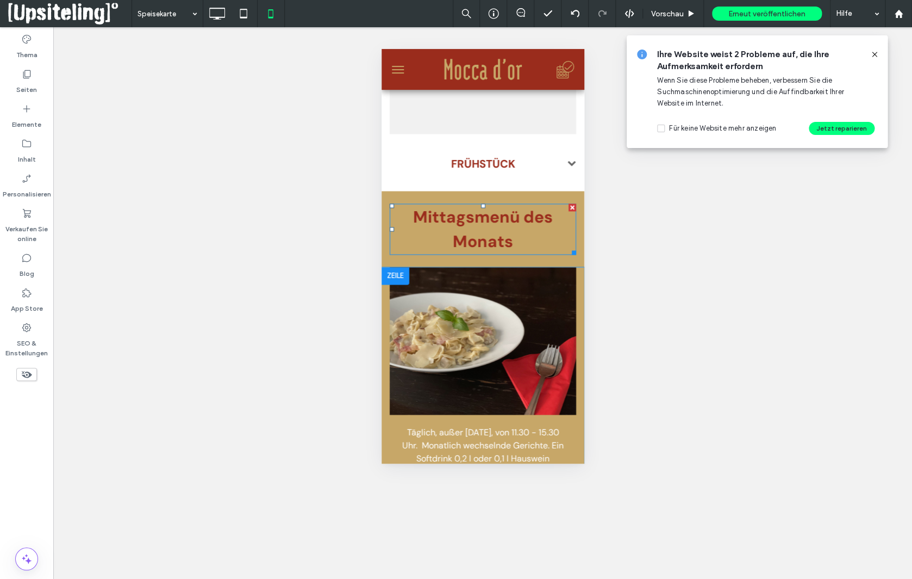
scroll to position [496, 0]
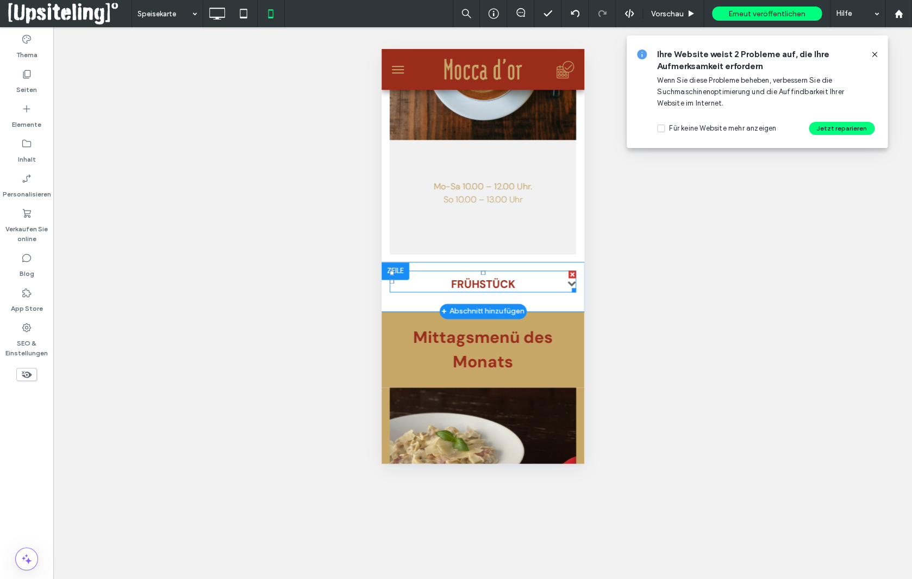
click at [440, 281] on h3 "FRÜHSTÜCK" at bounding box center [482, 284] width 187 height 16
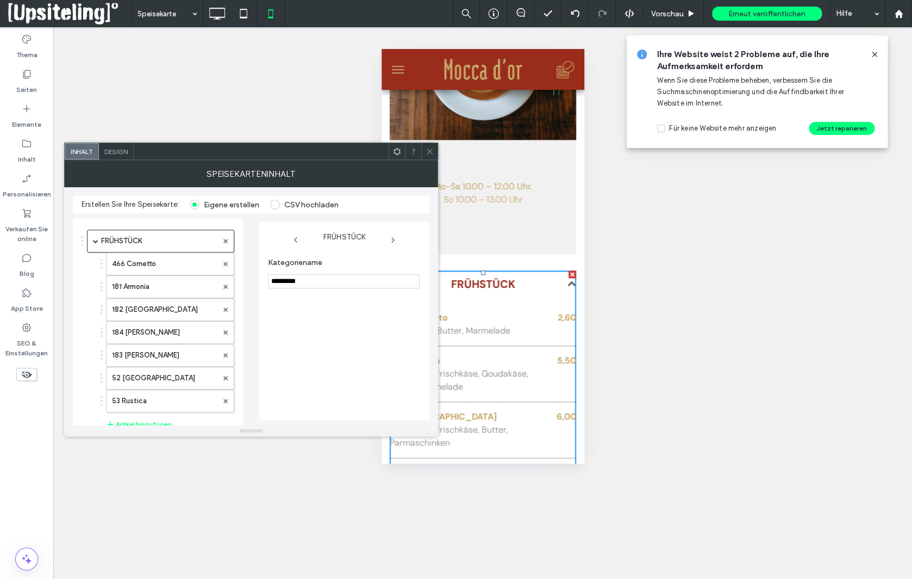
click at [117, 149] on span "Design" at bounding box center [115, 151] width 23 height 8
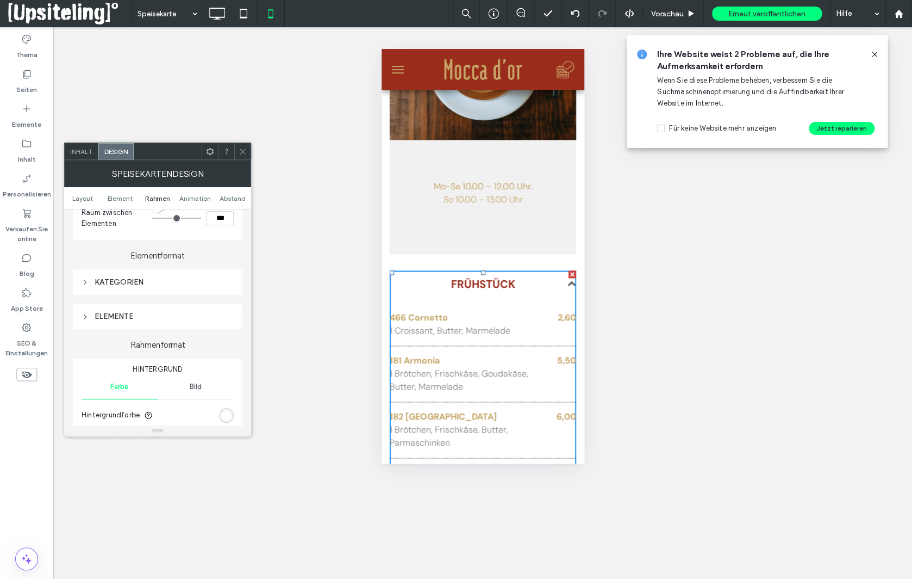
scroll to position [295, 0]
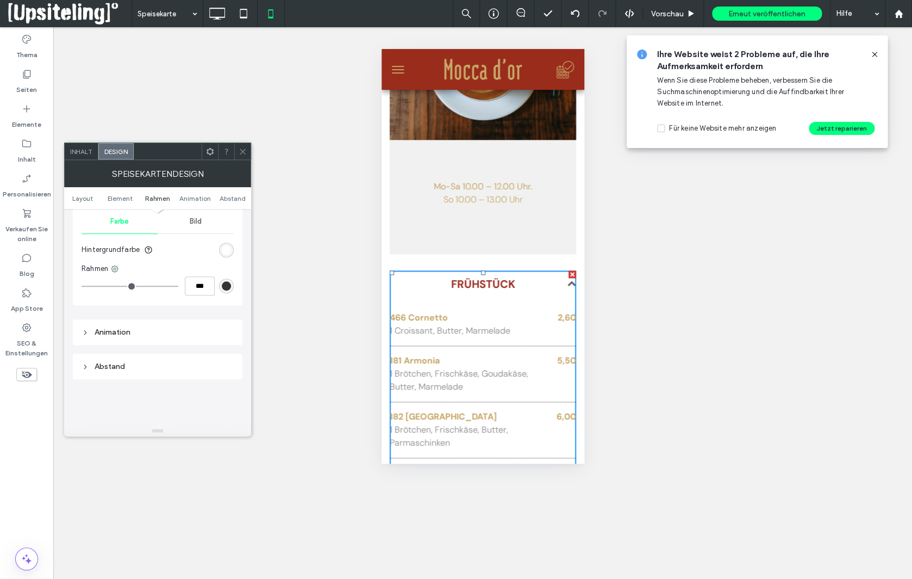
click at [122, 331] on div "Animation" at bounding box center [158, 331] width 152 height 9
click at [115, 390] on div "Kein" at bounding box center [153, 390] width 134 height 11
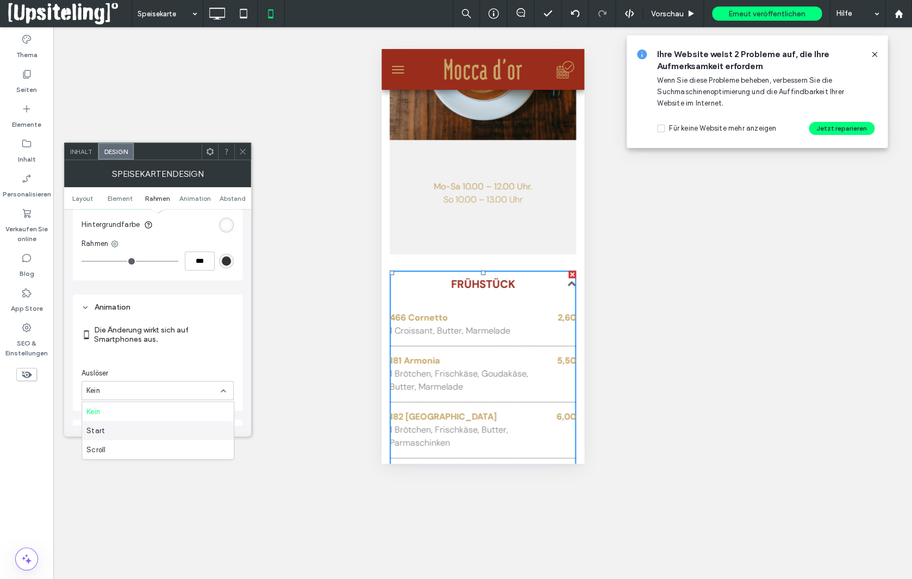
click at [95, 430] on span "Start" at bounding box center [95, 430] width 18 height 11
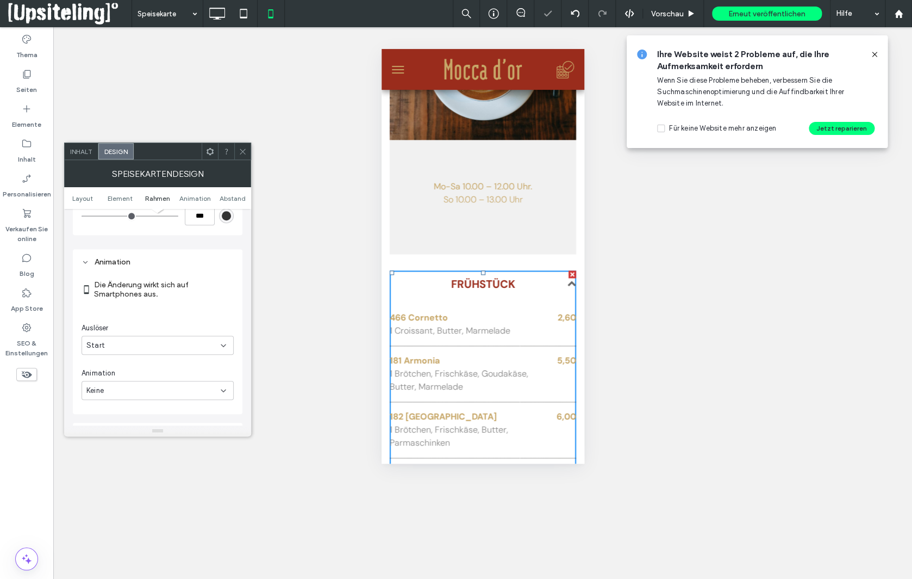
scroll to position [407, 0]
click at [187, 352] on div "Keine" at bounding box center [153, 348] width 134 height 11
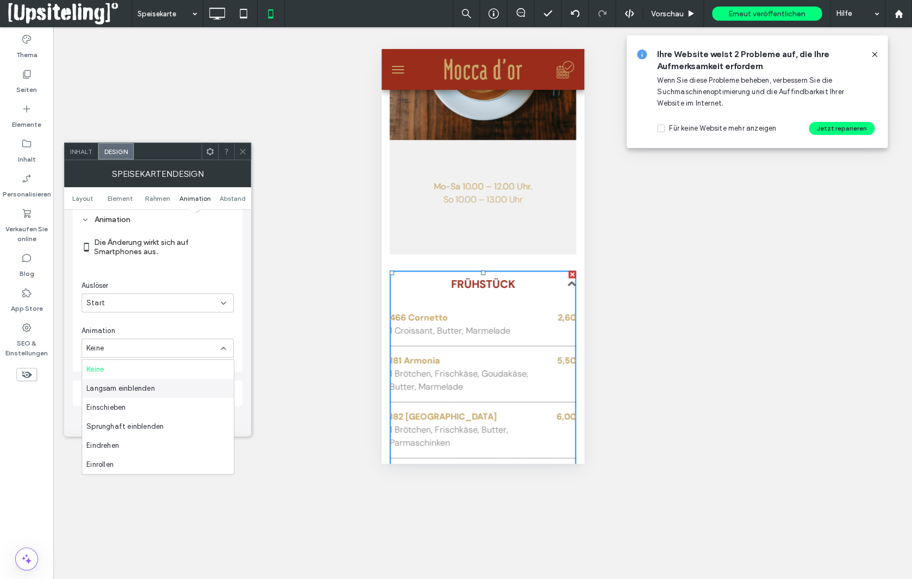
click at [238, 151] on div at bounding box center [242, 151] width 16 height 16
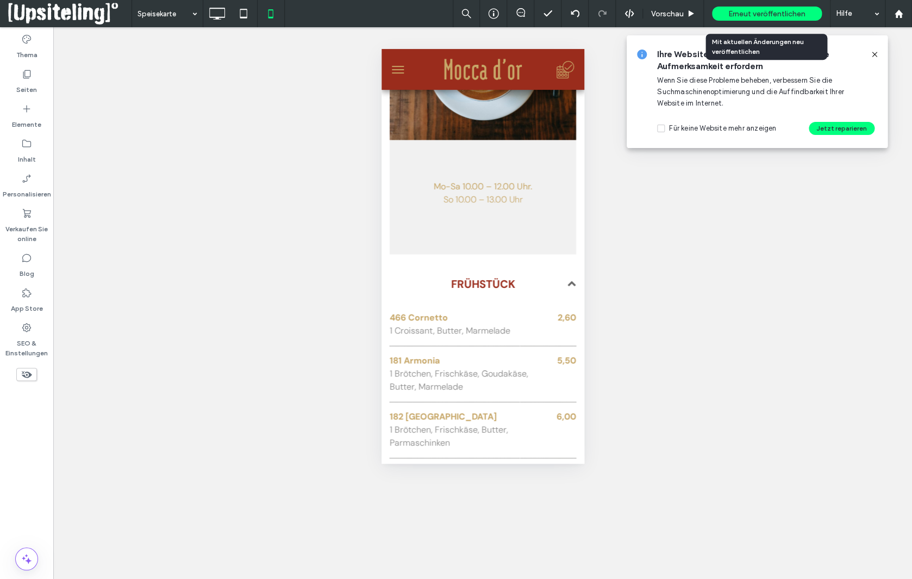
click at [729, 15] on span "Erneut veröffentlichen" at bounding box center [767, 13] width 77 height 9
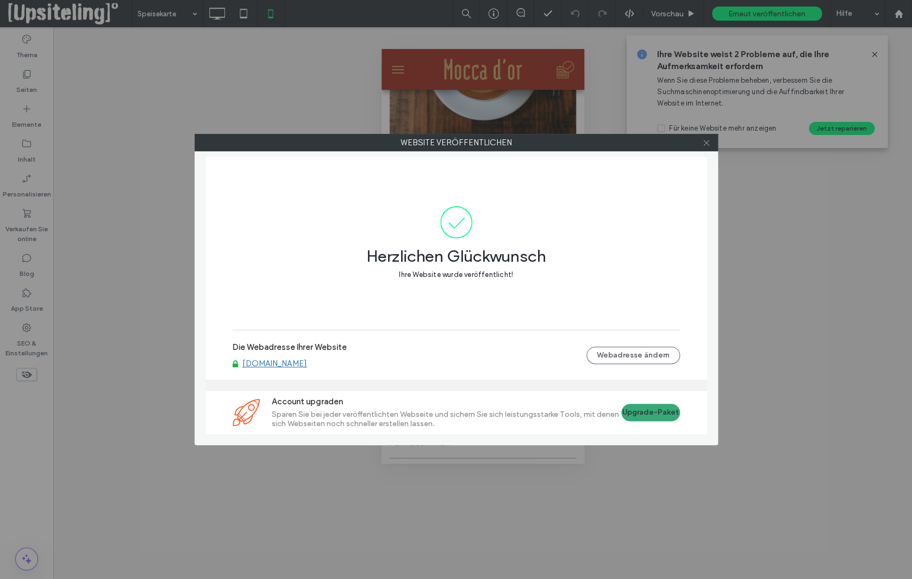
click at [706, 145] on icon at bounding box center [707, 143] width 8 height 8
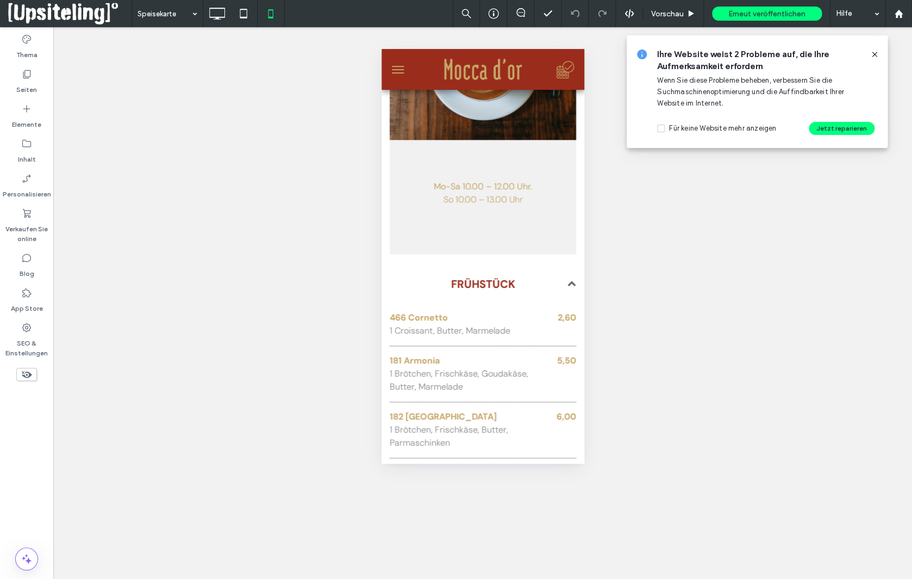
click at [878, 54] on icon at bounding box center [875, 54] width 9 height 9
